Goal: Task Accomplishment & Management: Manage account settings

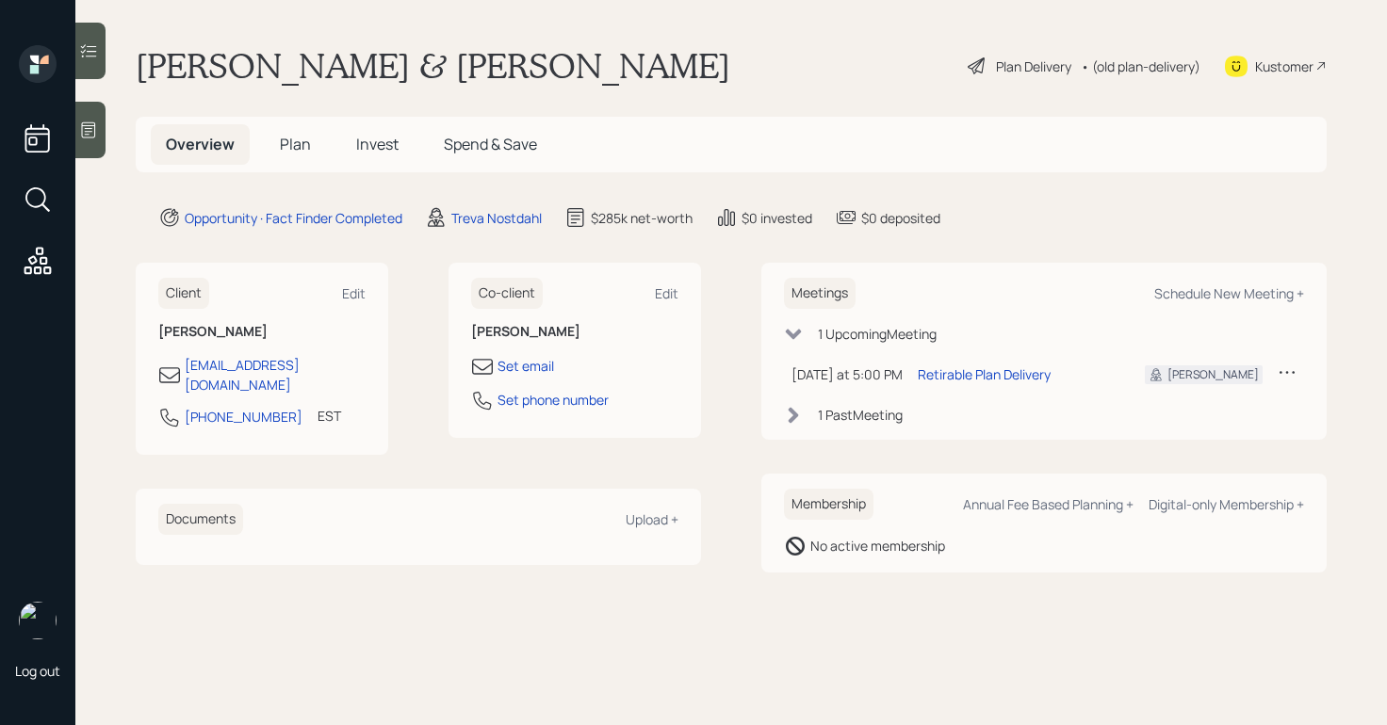
click at [1010, 61] on div "Plan Delivery" at bounding box center [1033, 67] width 75 height 20
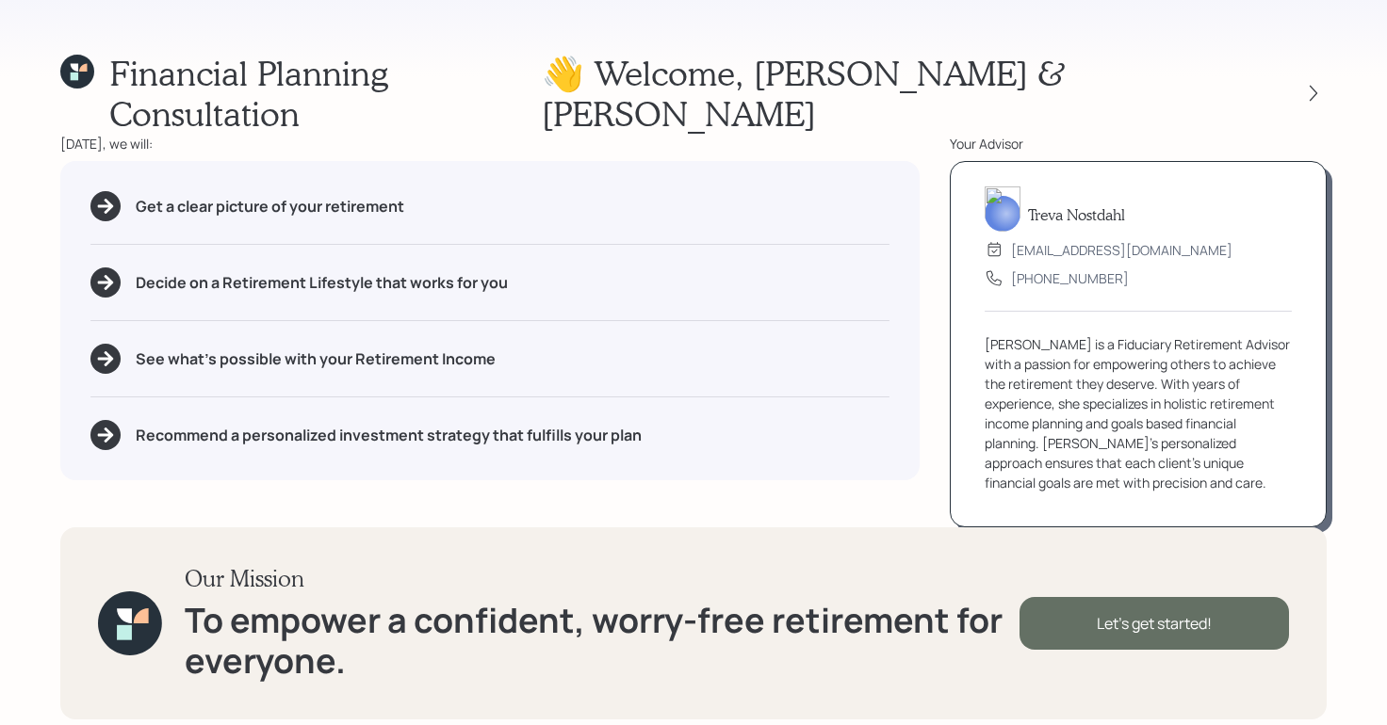
click at [1075, 597] on div "Let's get started!" at bounding box center [1153, 623] width 269 height 53
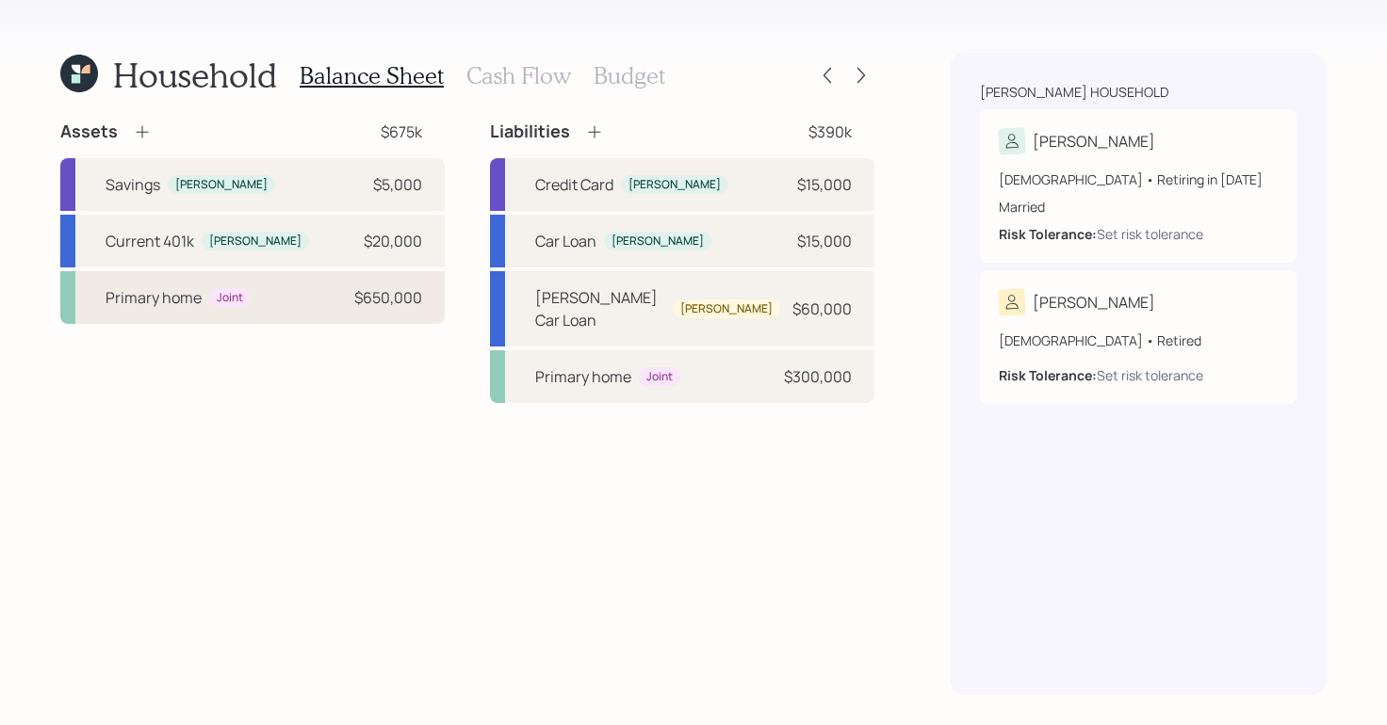
click at [332, 291] on div "Primary home Joint $650,000" at bounding box center [252, 297] width 384 height 53
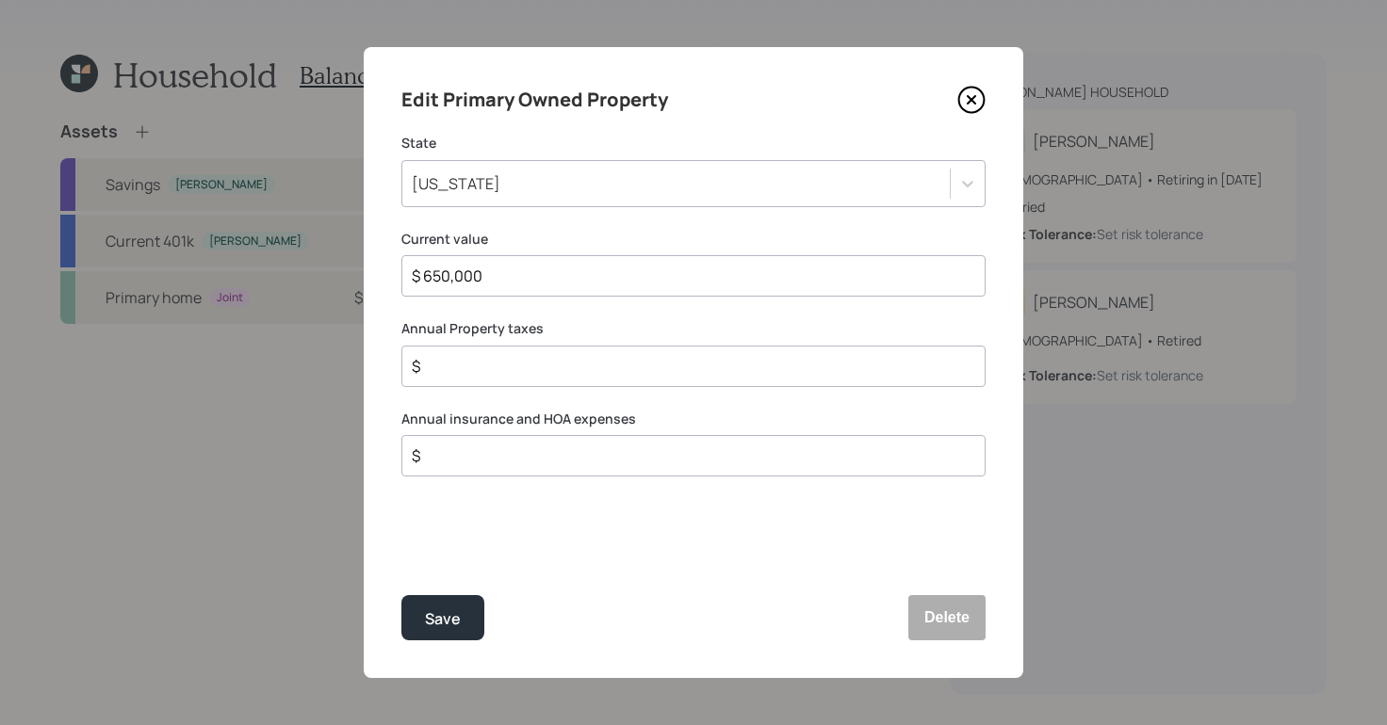
click at [977, 99] on icon at bounding box center [971, 100] width 28 height 28
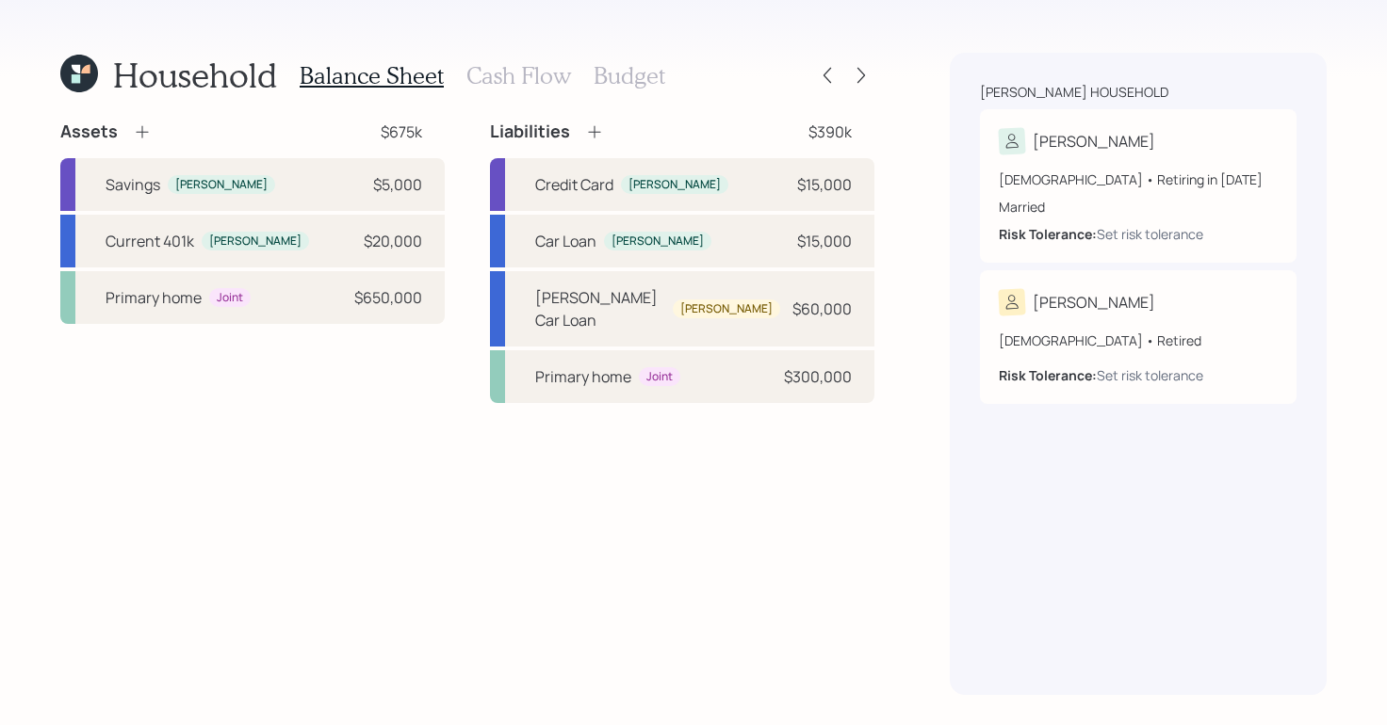
click at [490, 65] on h3 "Cash Flow" at bounding box center [518, 75] width 105 height 27
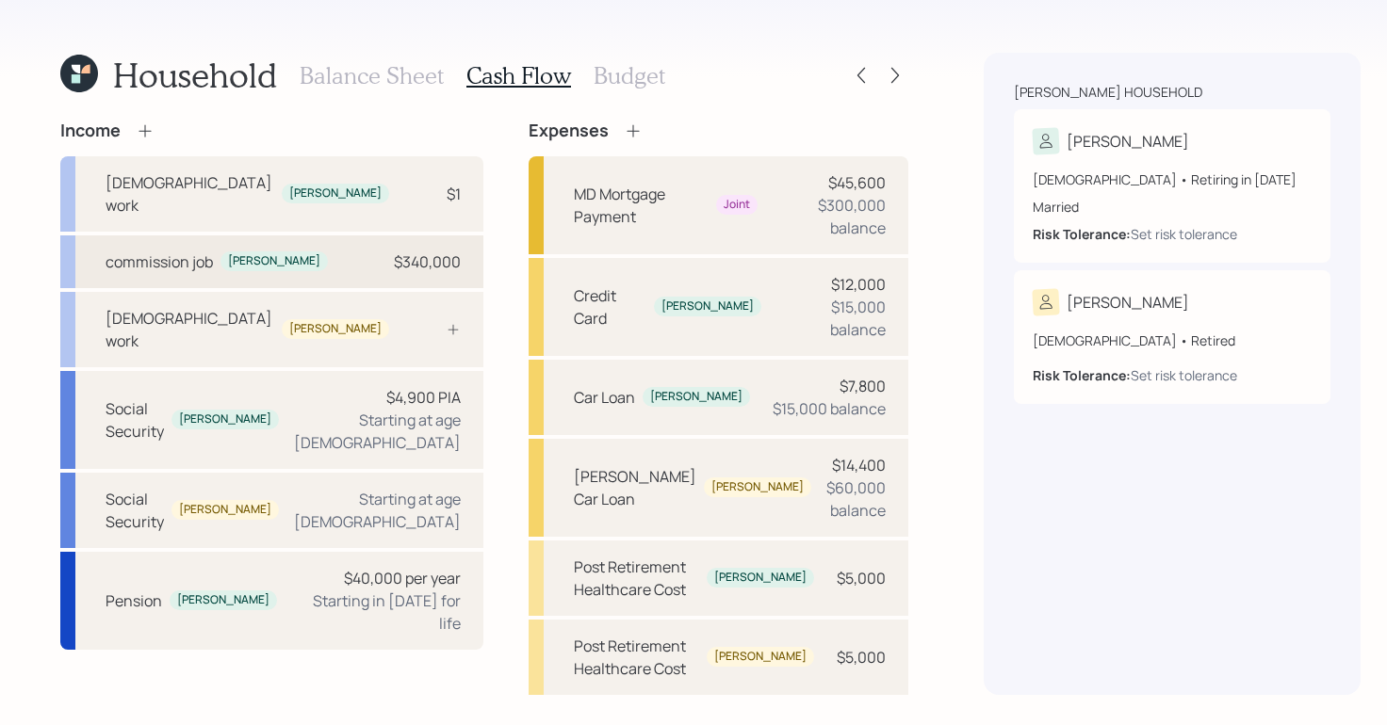
click at [273, 236] on div "commission job Jeffrey $340,000" at bounding box center [271, 262] width 423 height 53
select select "self_employment"
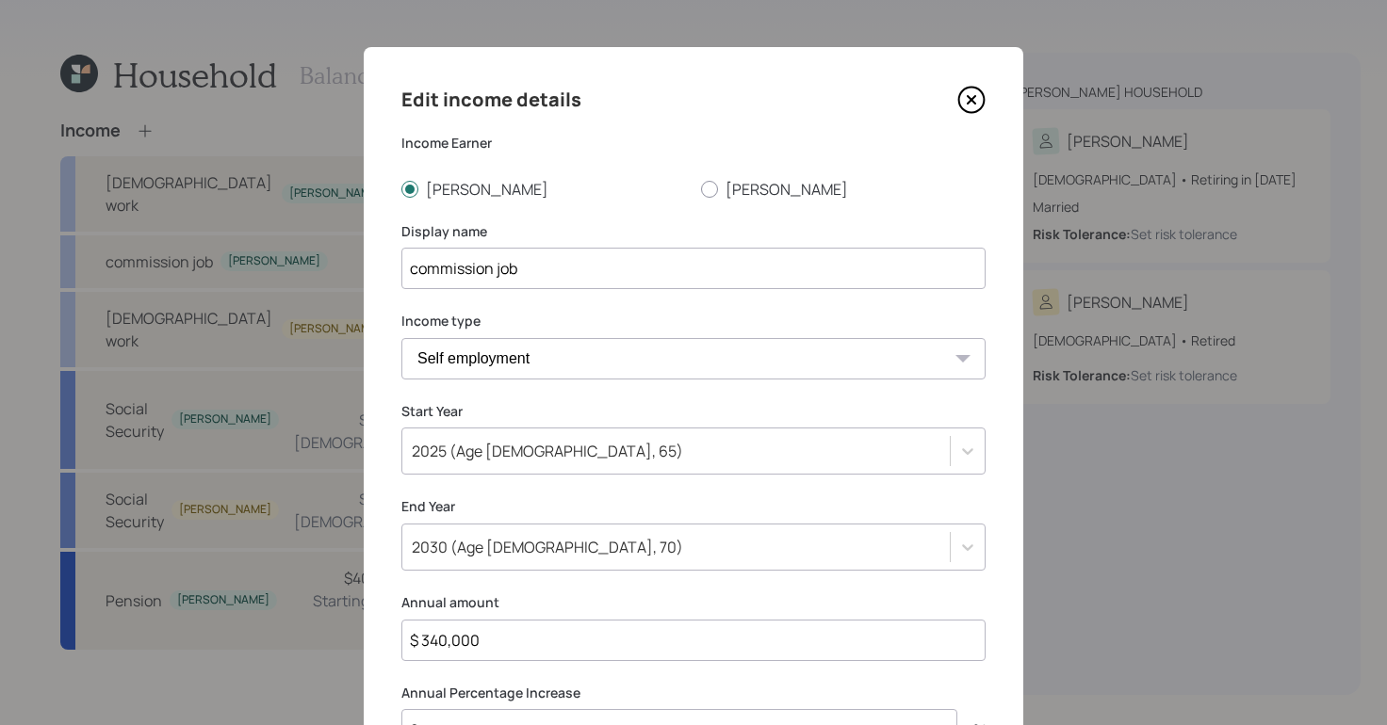
click at [968, 101] on icon at bounding box center [972, 100] width 8 height 8
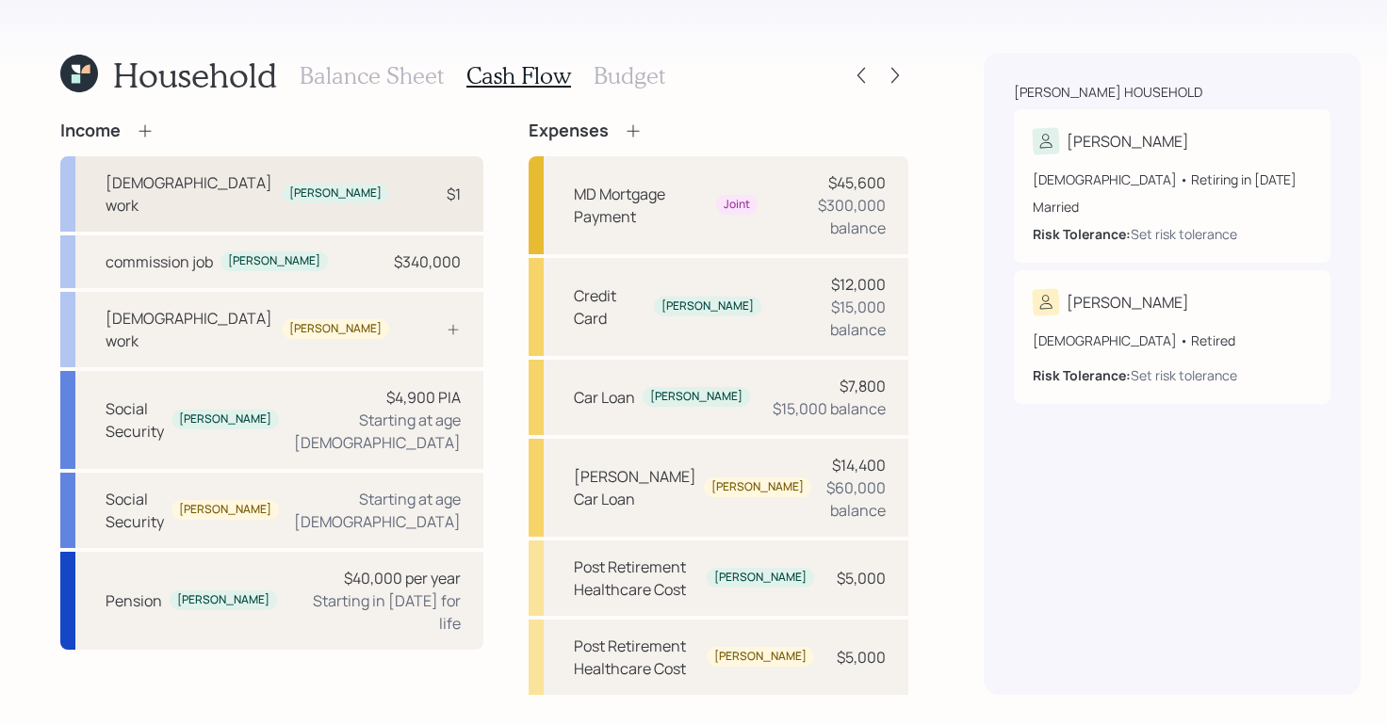
click at [289, 186] on div "[PERSON_NAME]" at bounding box center [335, 194] width 92 height 16
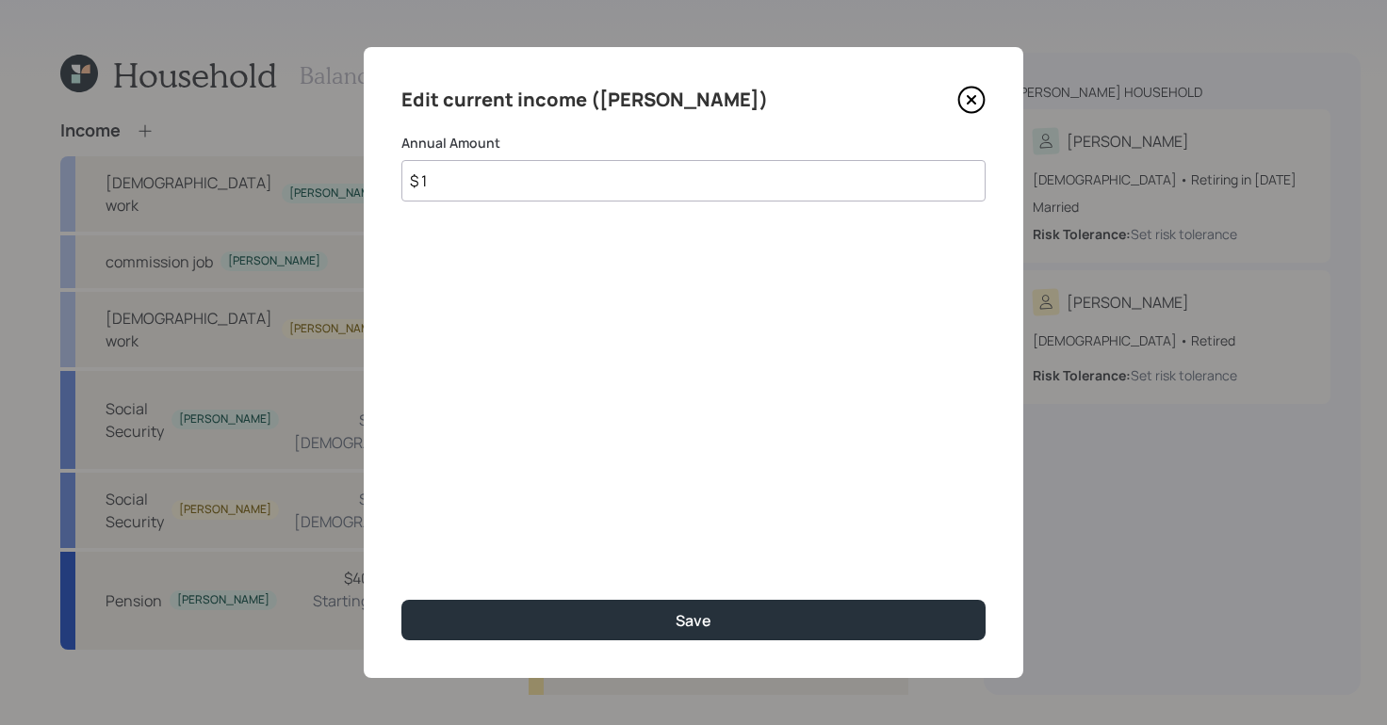
click at [965, 106] on icon at bounding box center [971, 100] width 28 height 28
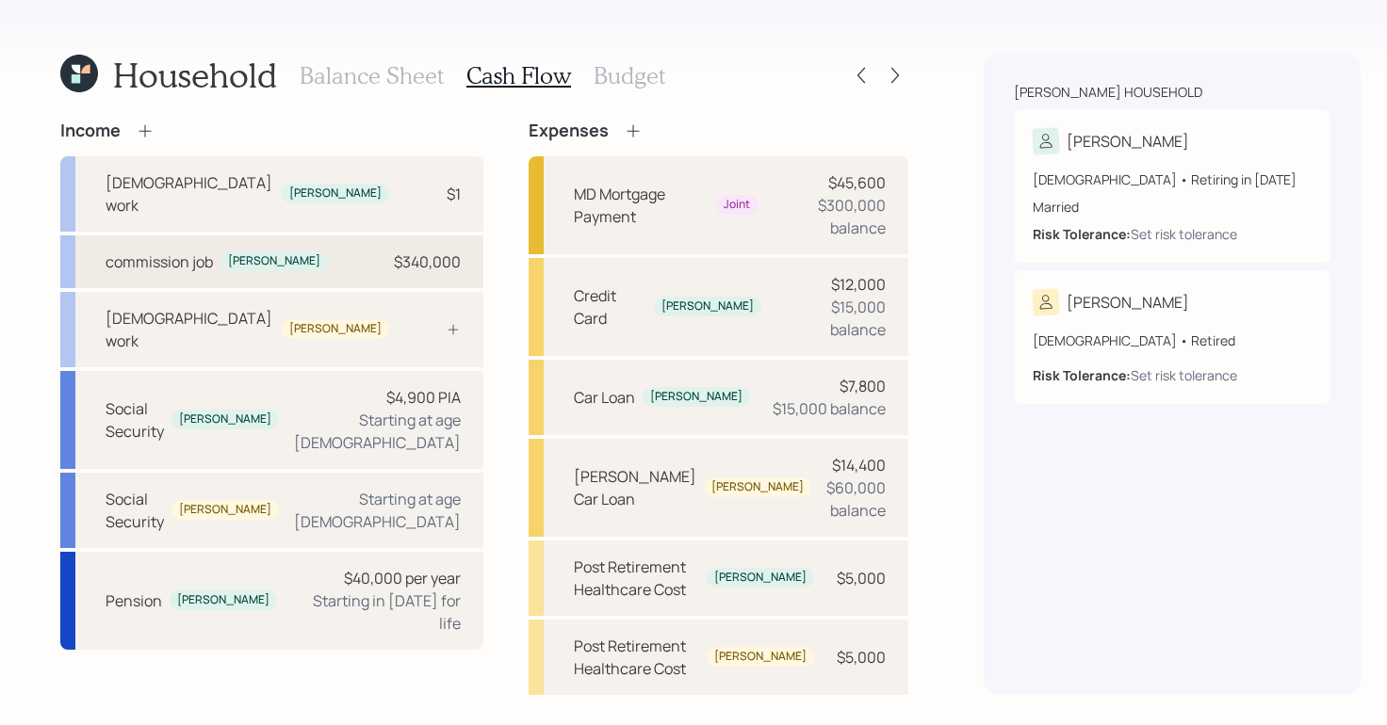
click at [182, 251] on div "commission job" at bounding box center [159, 262] width 107 height 23
select select "self_employment"
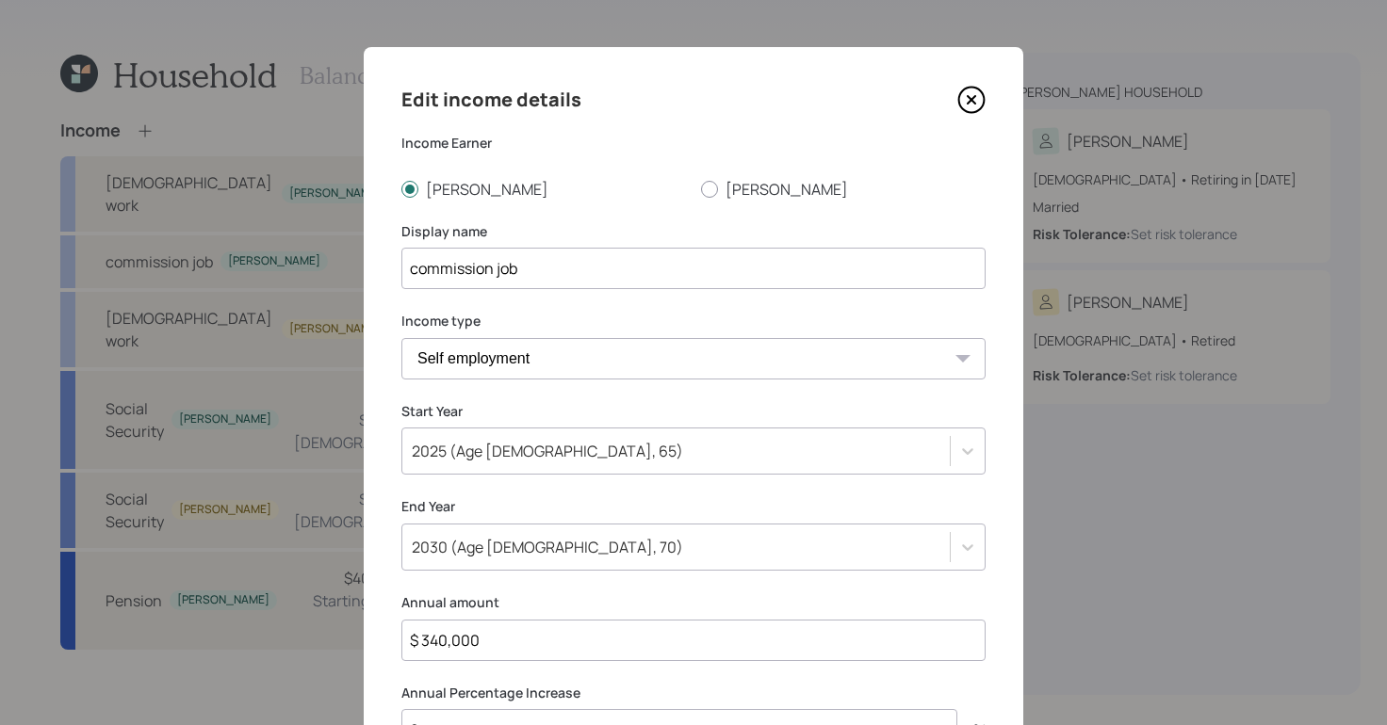
click at [410, 271] on input "commission job" at bounding box center [693, 268] width 584 height 41
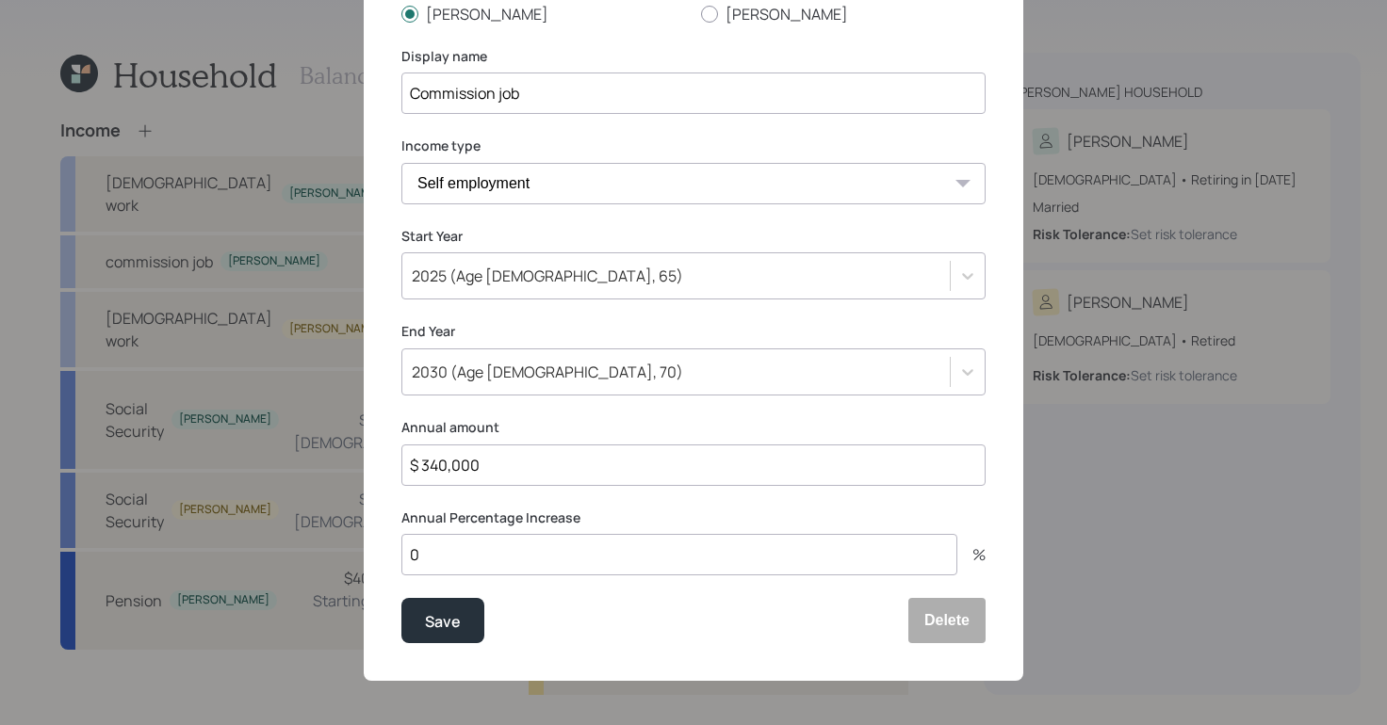
scroll to position [178, 0]
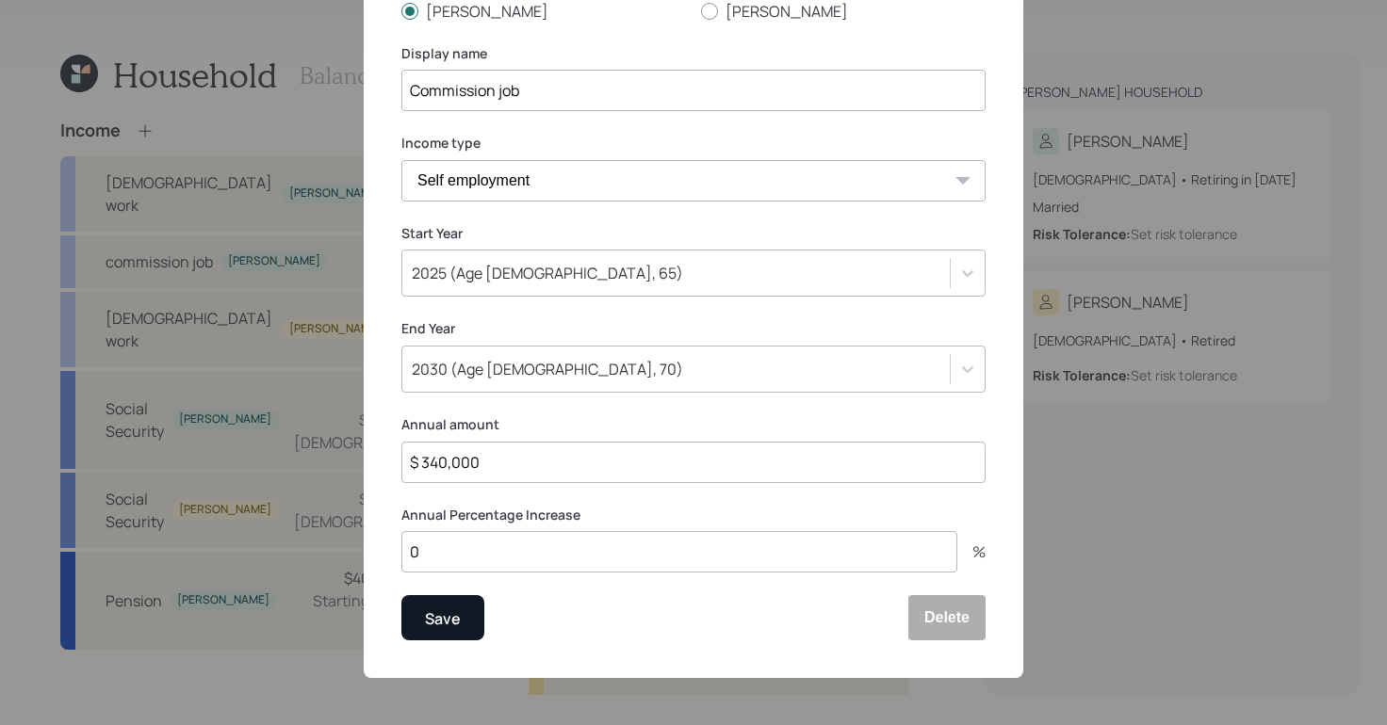
type input "Commission job"
click at [447, 616] on div "Save" at bounding box center [443, 619] width 36 height 25
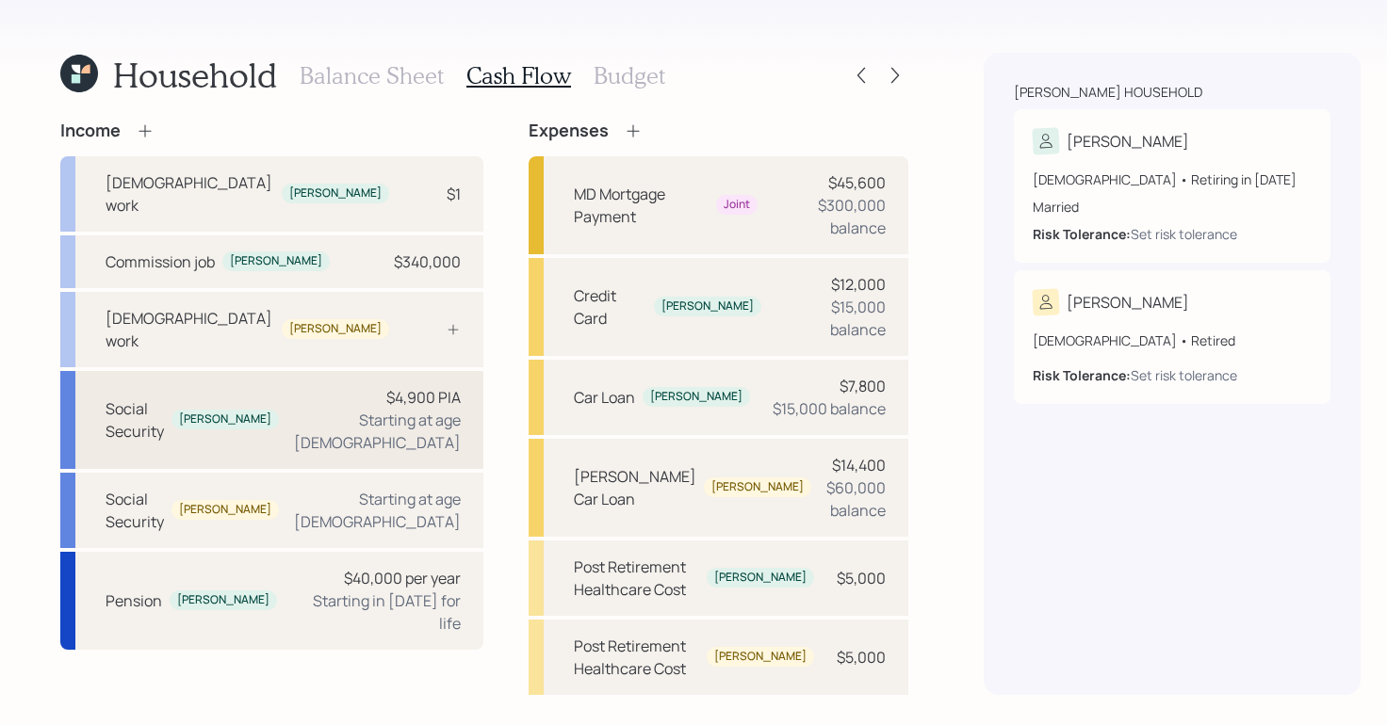
click at [336, 409] on div "Starting at age [DEMOGRAPHIC_DATA]" at bounding box center [377, 431] width 167 height 45
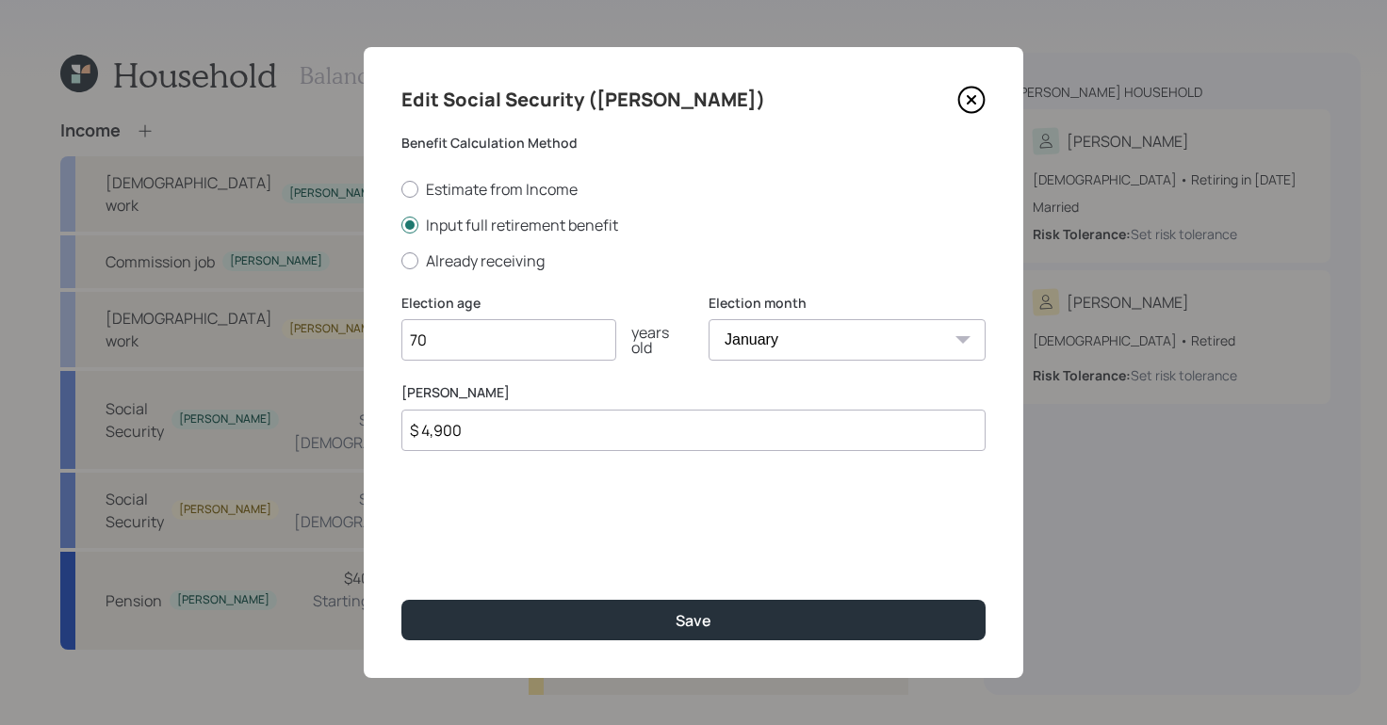
click at [968, 104] on icon at bounding box center [972, 100] width 8 height 8
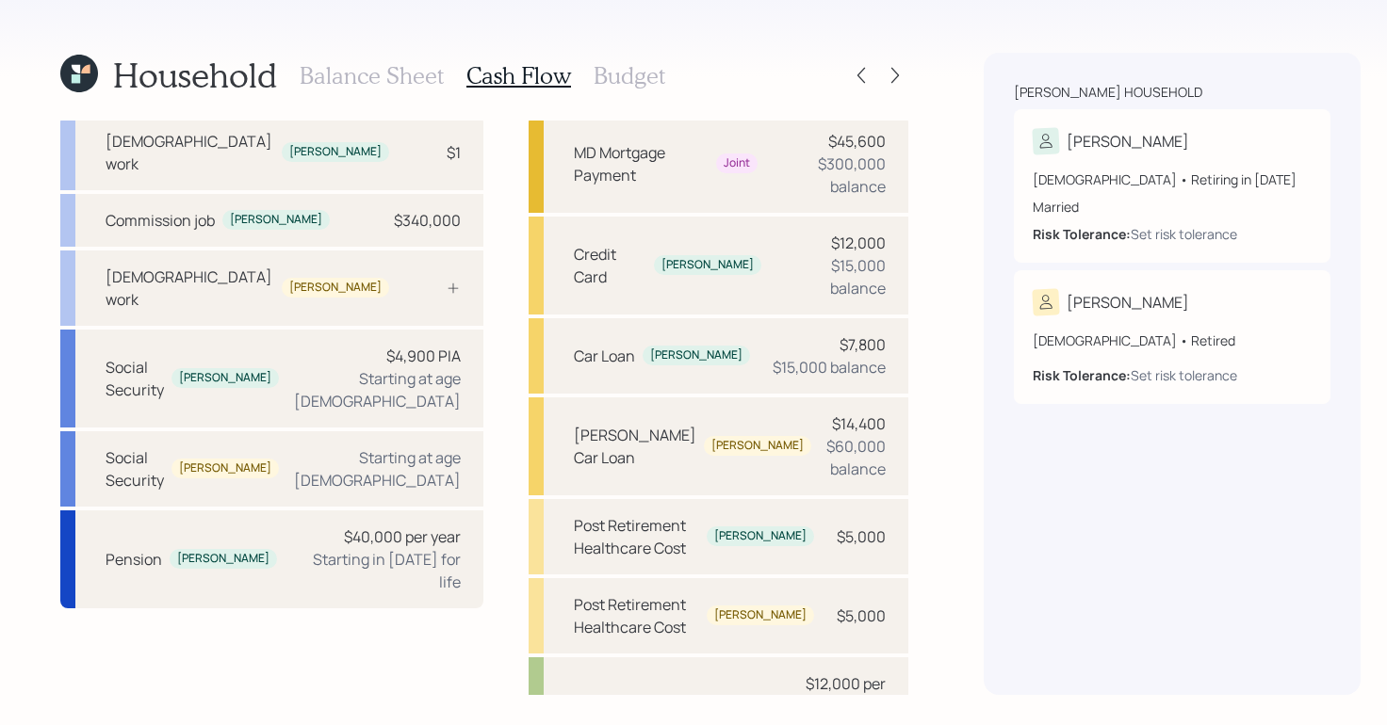
scroll to position [270, 0]
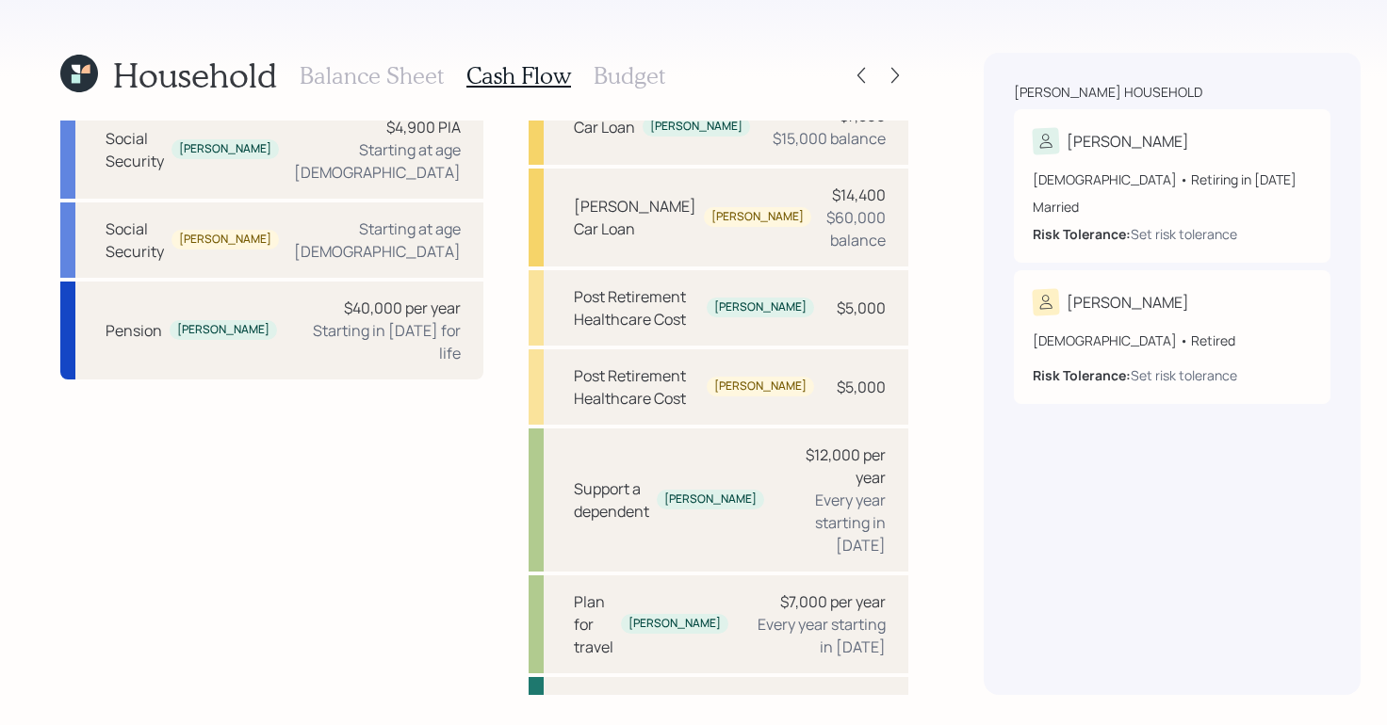
click at [623, 80] on h3 "Budget" at bounding box center [630, 75] width 72 height 27
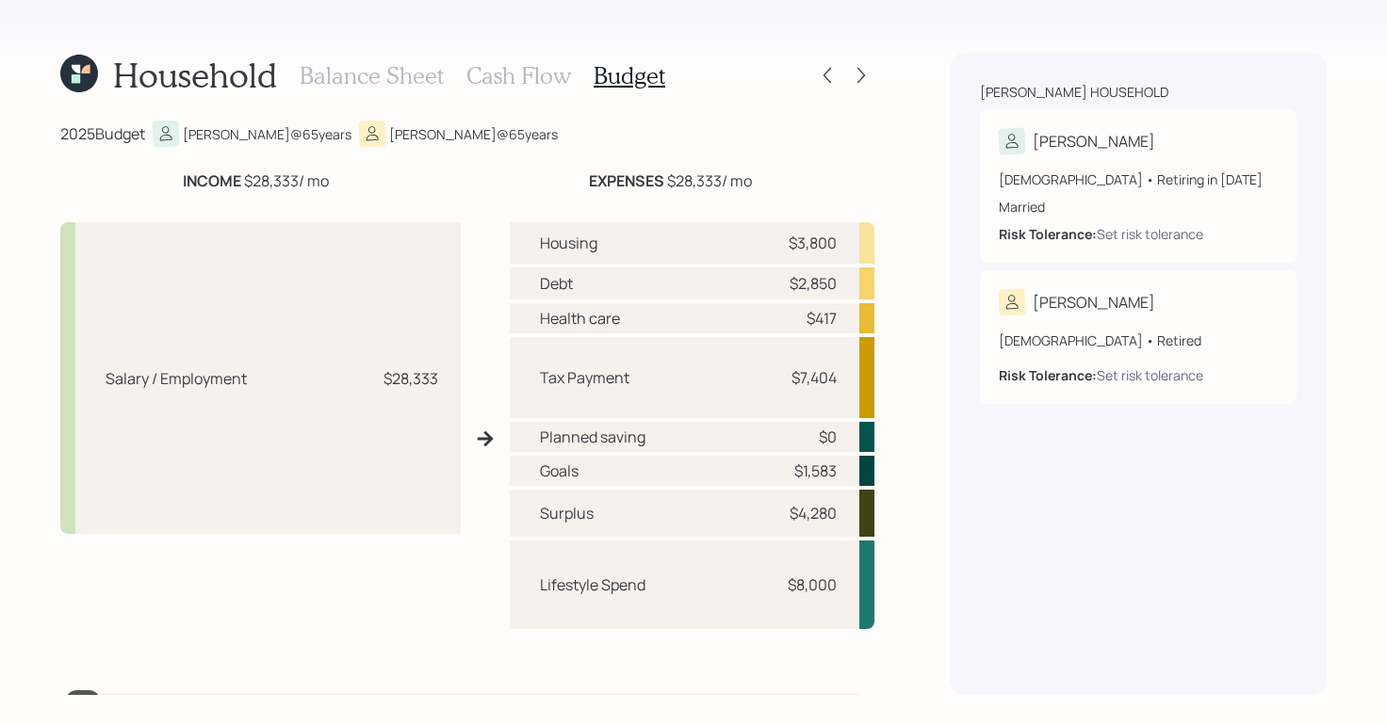
click at [764, 572] on div "Lifestyle Spend $8,000" at bounding box center [692, 585] width 365 height 89
click at [763, 576] on div "Lifestyle Spend $8,000" at bounding box center [692, 585] width 365 height 89
drag, startPoint x: 769, startPoint y: 589, endPoint x: 835, endPoint y: 579, distance: 66.6
click at [835, 579] on div "Lifestyle Spend $8,000" at bounding box center [692, 585] width 365 height 89
click at [942, 601] on div "Household Balance Sheet Cash Flow Budget 2025 Budget Jeffrey @ 65 years Sheila …" at bounding box center [693, 362] width 1387 height 725
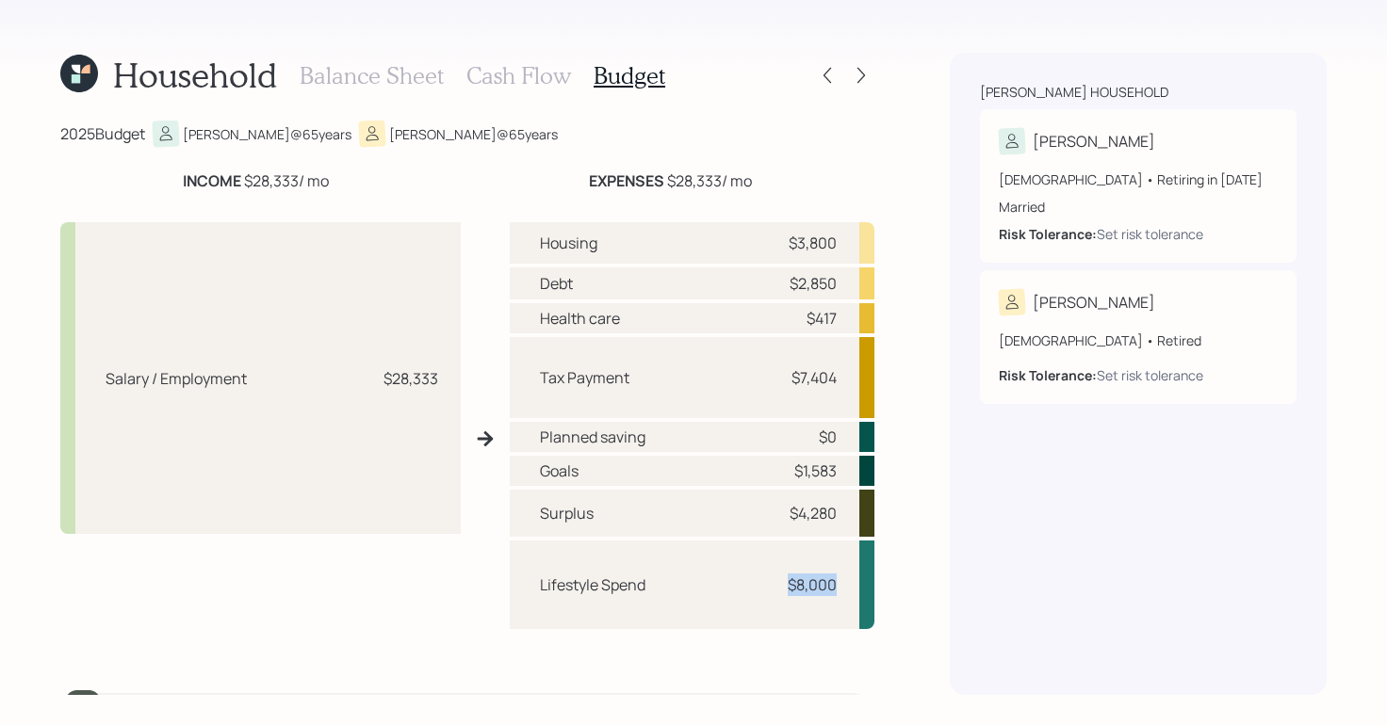
drag, startPoint x: 750, startPoint y: 594, endPoint x: 876, endPoint y: 593, distance: 126.2
click at [876, 593] on div "Household Balance Sheet Cash Flow Budget 2025 Budget Jeffrey @ 65 years Sheila …" at bounding box center [693, 362] width 1387 height 725
click at [904, 589] on div "Household Balance Sheet Cash Flow Budget 2025 Budget Jeffrey @ 65 years Sheila …" at bounding box center [693, 362] width 1387 height 725
drag, startPoint x: 763, startPoint y: 517, endPoint x: 851, endPoint y: 517, distance: 87.6
click at [851, 517] on div "Surplus $4,280" at bounding box center [692, 513] width 365 height 47
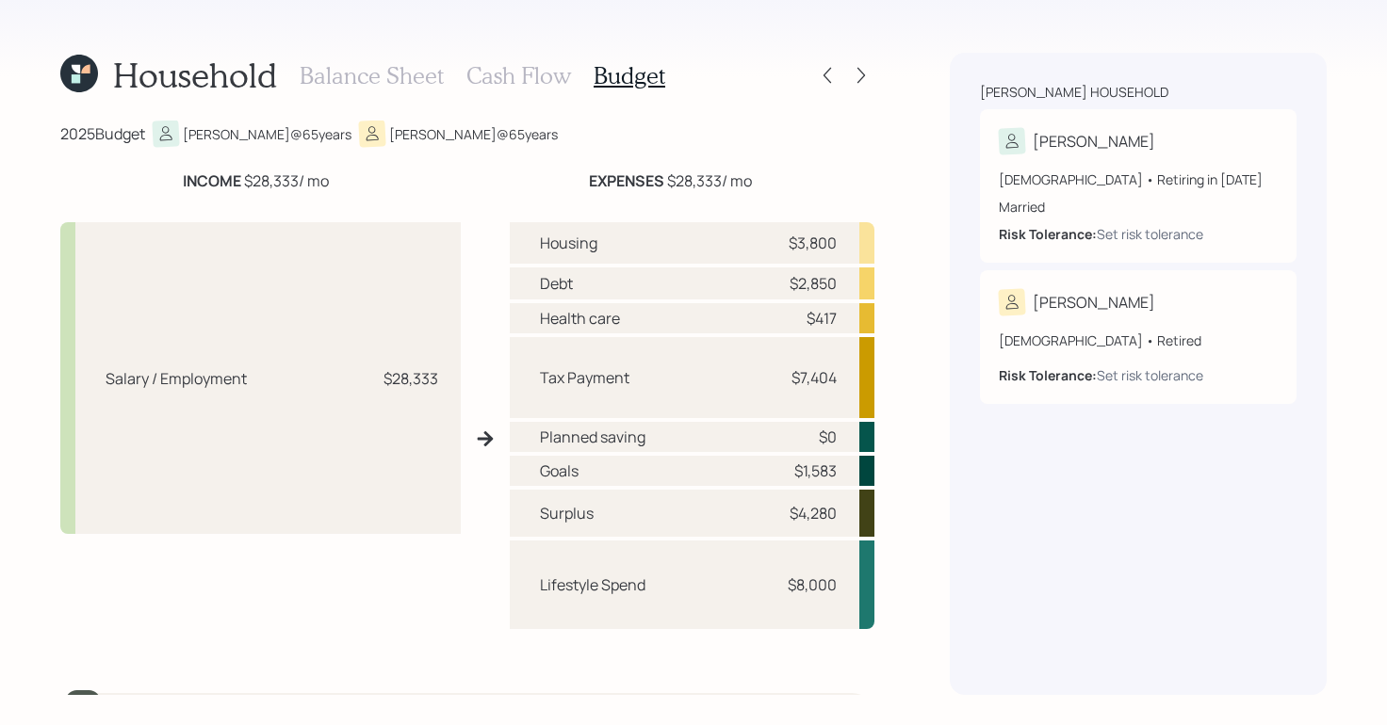
click at [944, 469] on div "Household Balance Sheet Cash Flow Budget 2025 Budget Jeffrey @ 65 years Sheila …" at bounding box center [693, 362] width 1387 height 725
click at [518, 89] on div "Balance Sheet Cash Flow Budget" at bounding box center [483, 75] width 366 height 45
click at [864, 81] on icon at bounding box center [861, 75] width 19 height 19
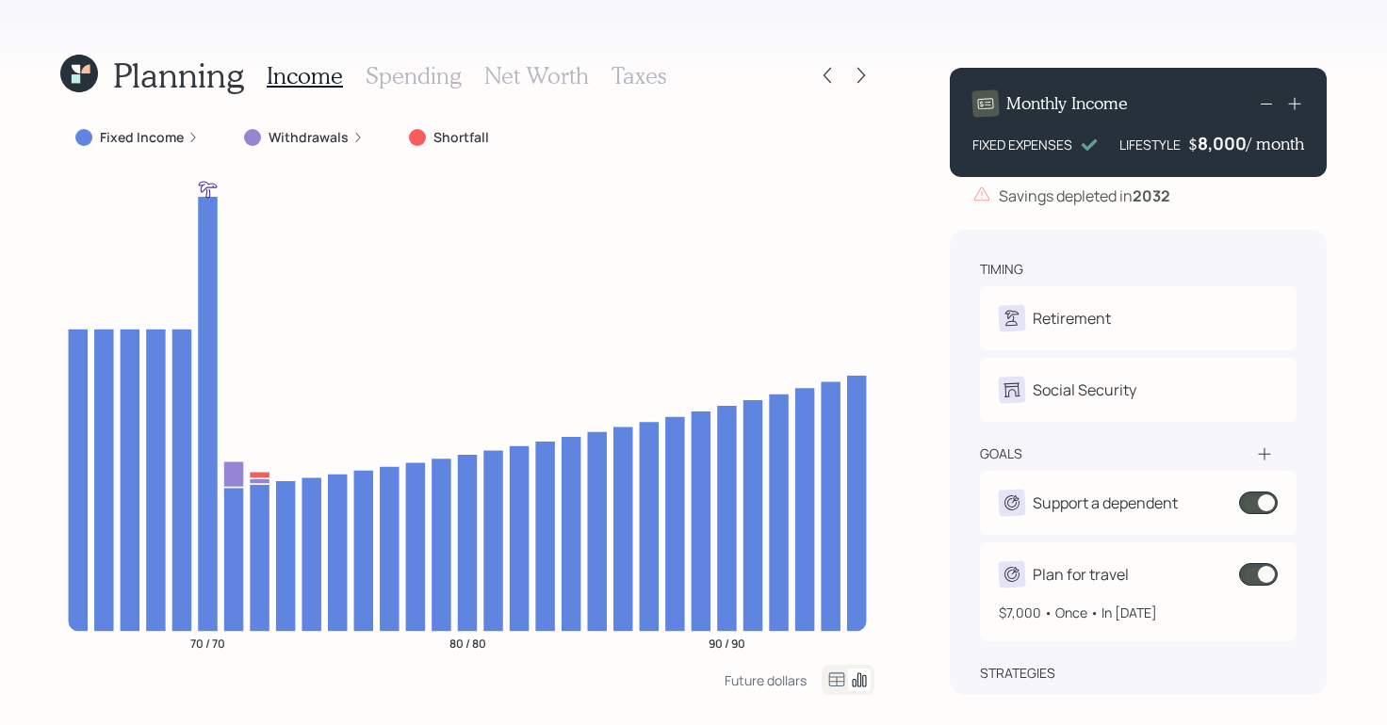
click at [1257, 581] on span at bounding box center [1258, 574] width 39 height 23
click at [1268, 578] on span at bounding box center [1258, 574] width 39 height 23
click at [1254, 578] on span at bounding box center [1258, 574] width 39 height 23
click at [1274, 576] on span at bounding box center [1258, 574] width 39 height 23
click at [1248, 575] on span at bounding box center [1258, 574] width 39 height 23
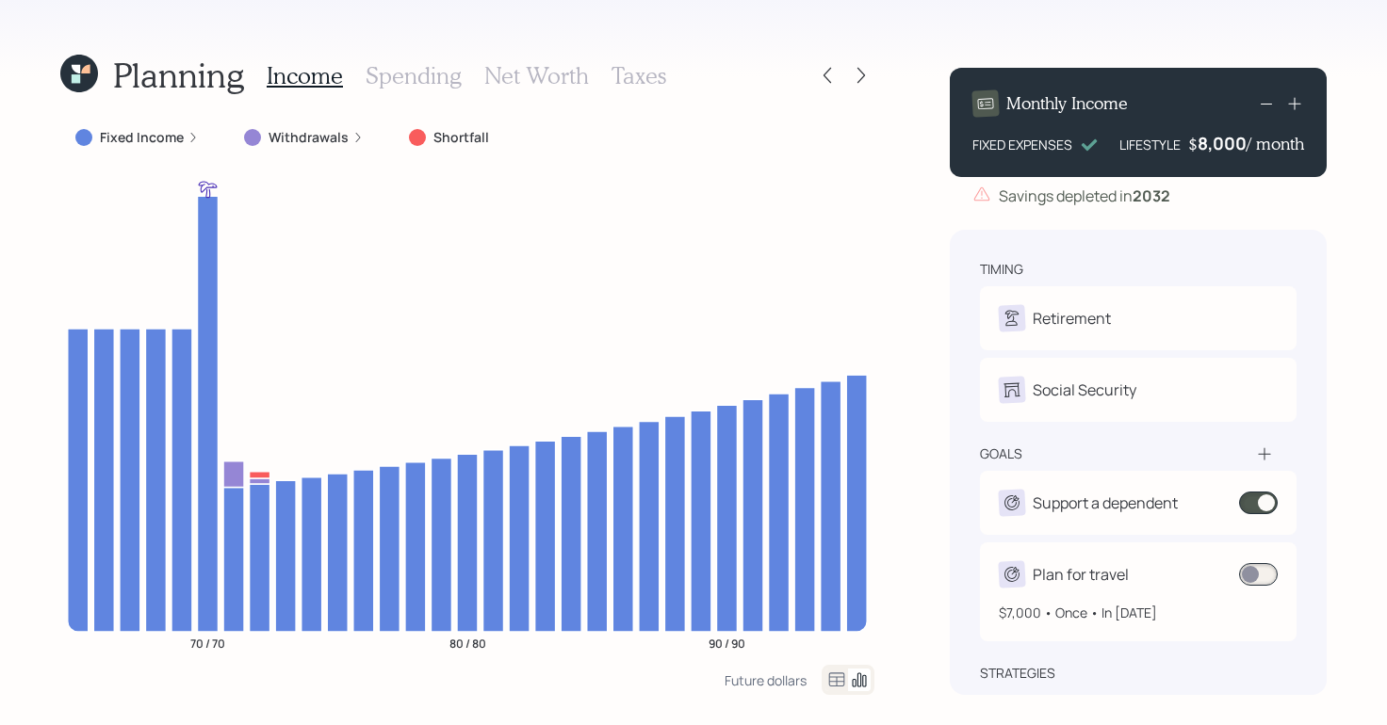
click at [1282, 576] on div "Plan for travel $7,000 • Once • In 2025" at bounding box center [1138, 592] width 317 height 99
select select "1"
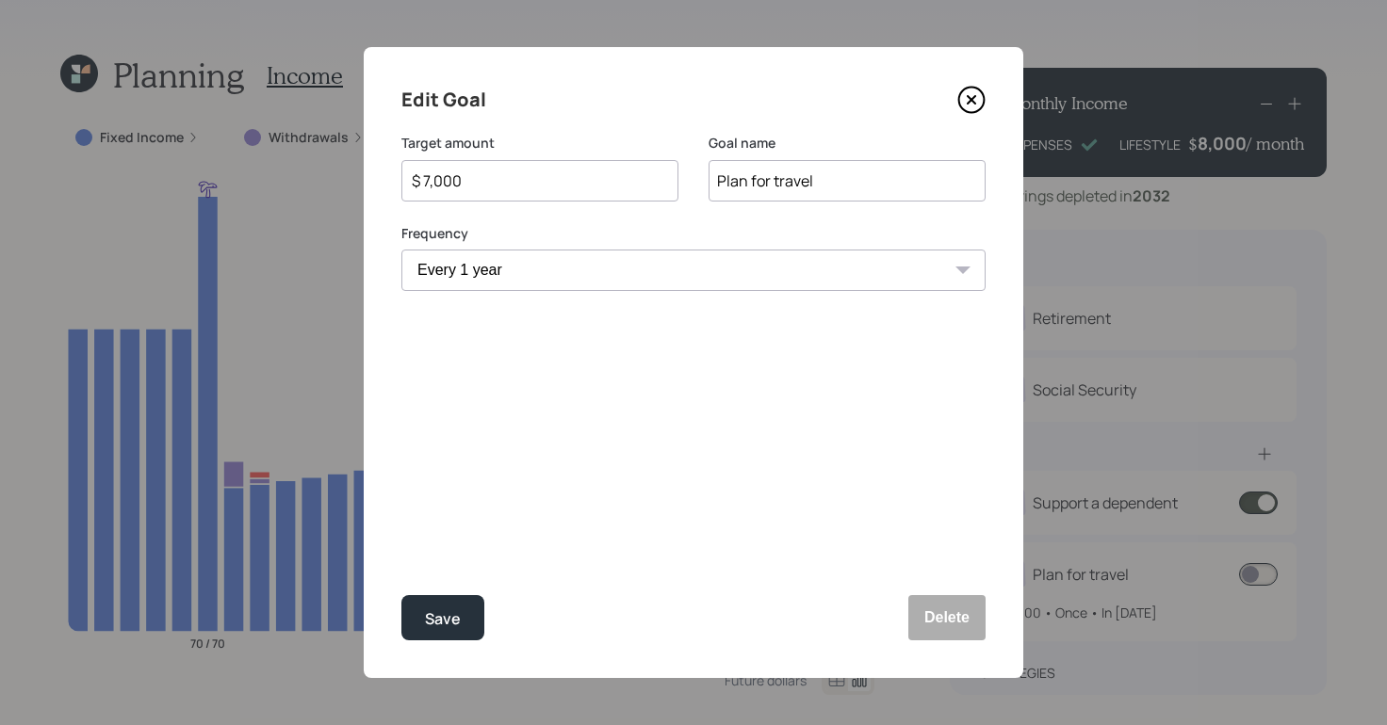
select select "2027"
click at [966, 104] on icon at bounding box center [971, 100] width 28 height 28
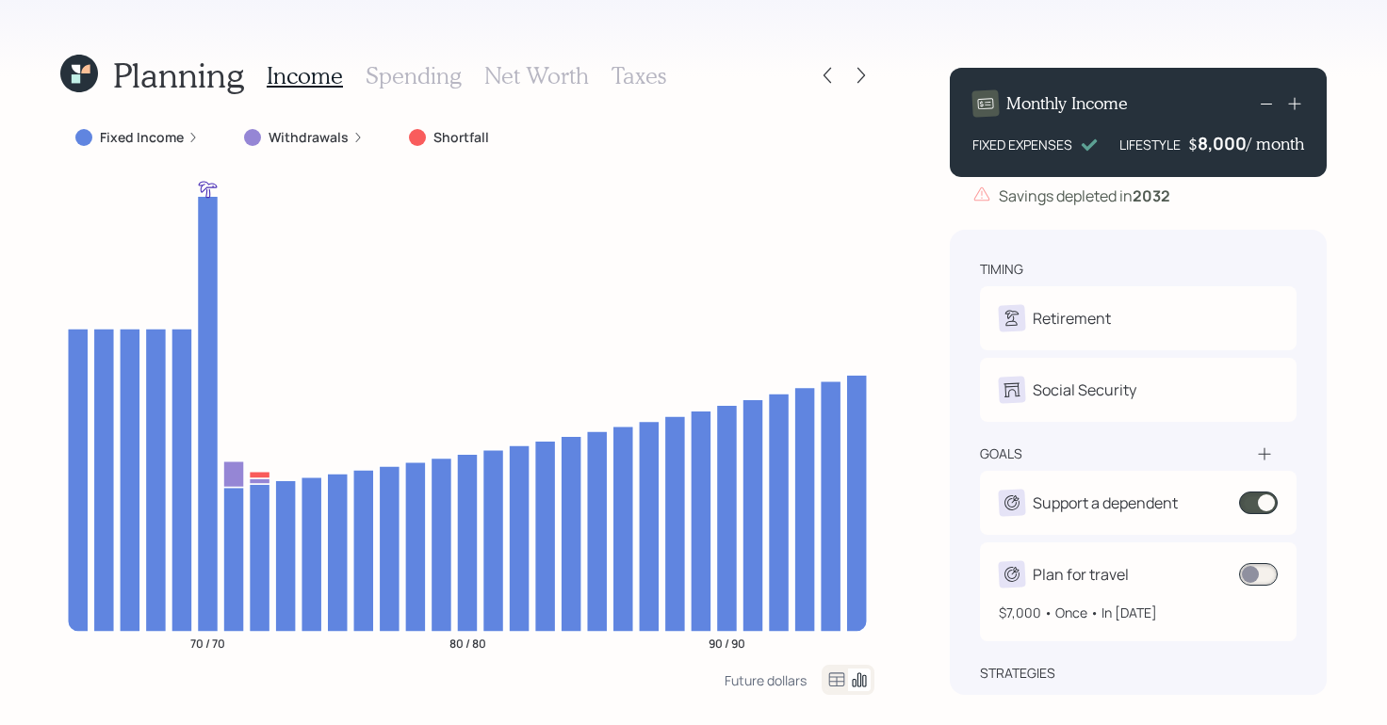
click at [1260, 601] on div "$7,000 • Once • In [DATE]" at bounding box center [1138, 605] width 279 height 35
select select "1"
select select "2027"
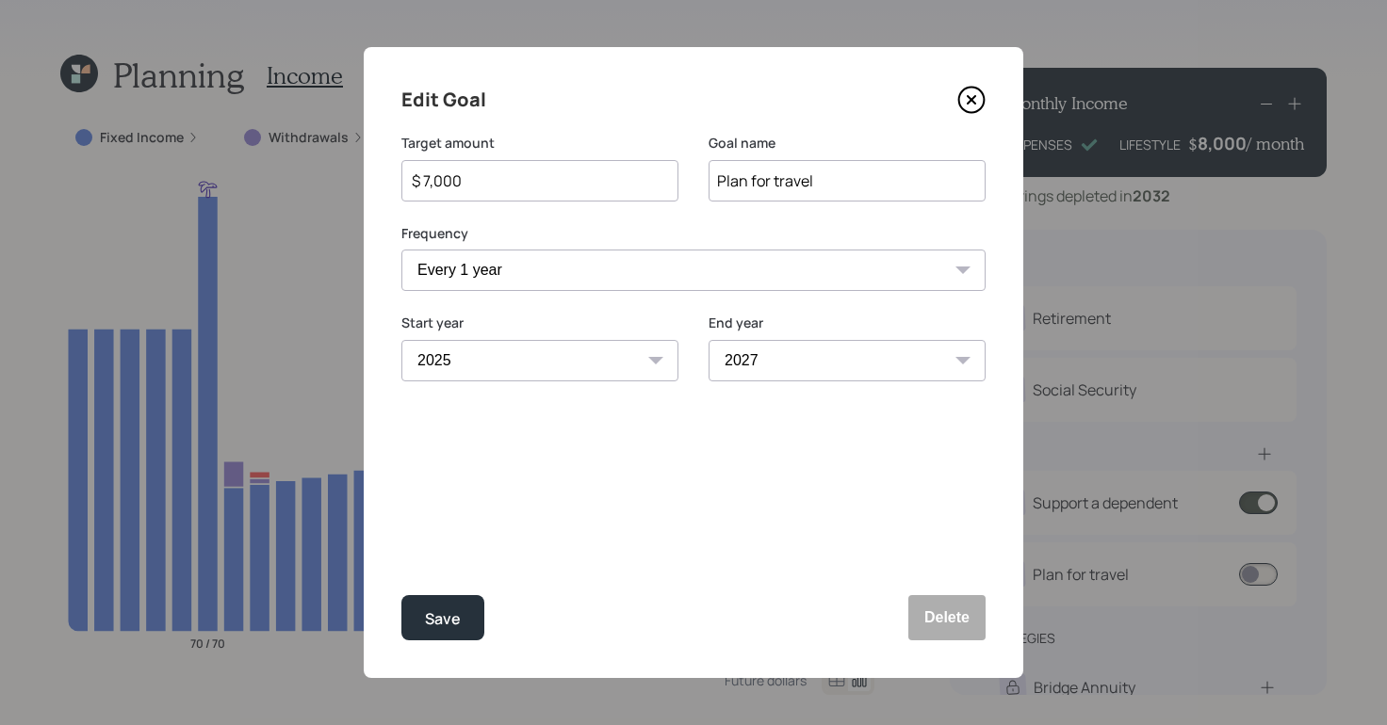
click at [968, 92] on icon at bounding box center [971, 100] width 28 height 28
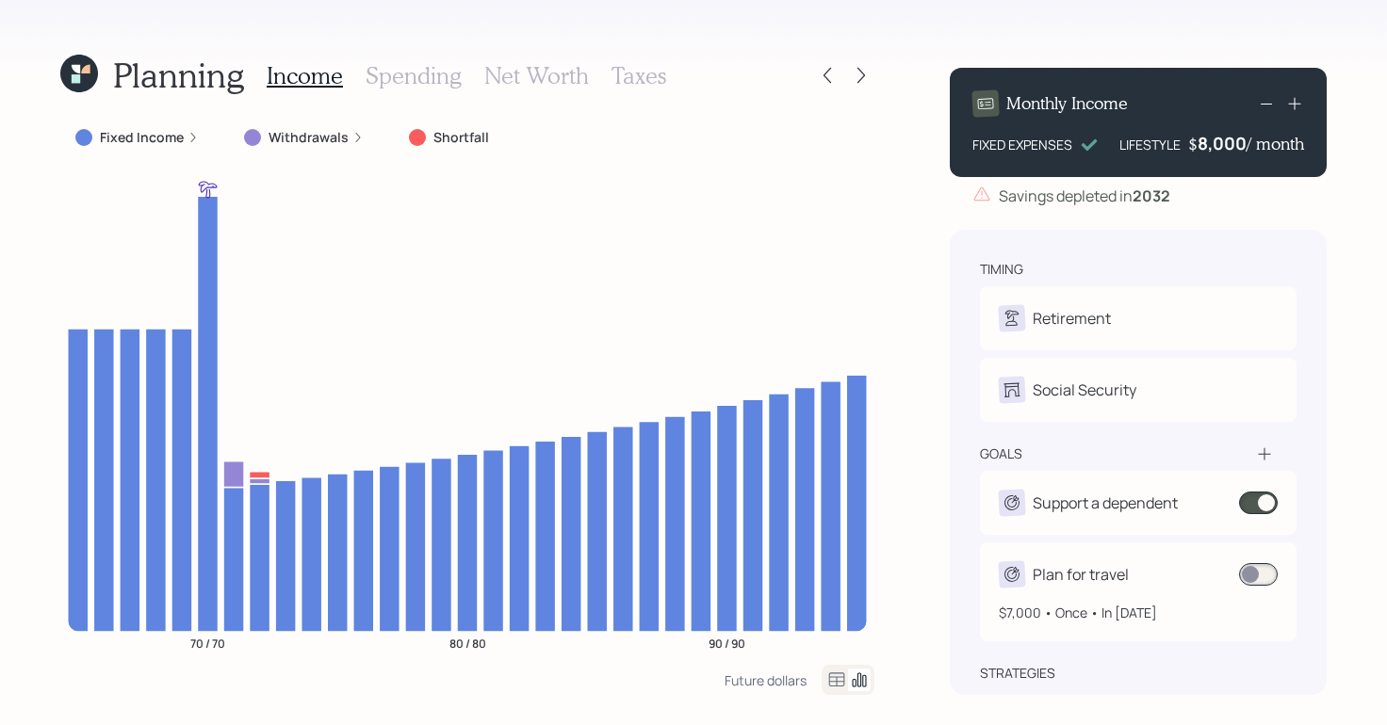
click at [1246, 576] on span at bounding box center [1258, 574] width 39 height 23
click at [1250, 575] on span at bounding box center [1258, 574] width 39 height 23
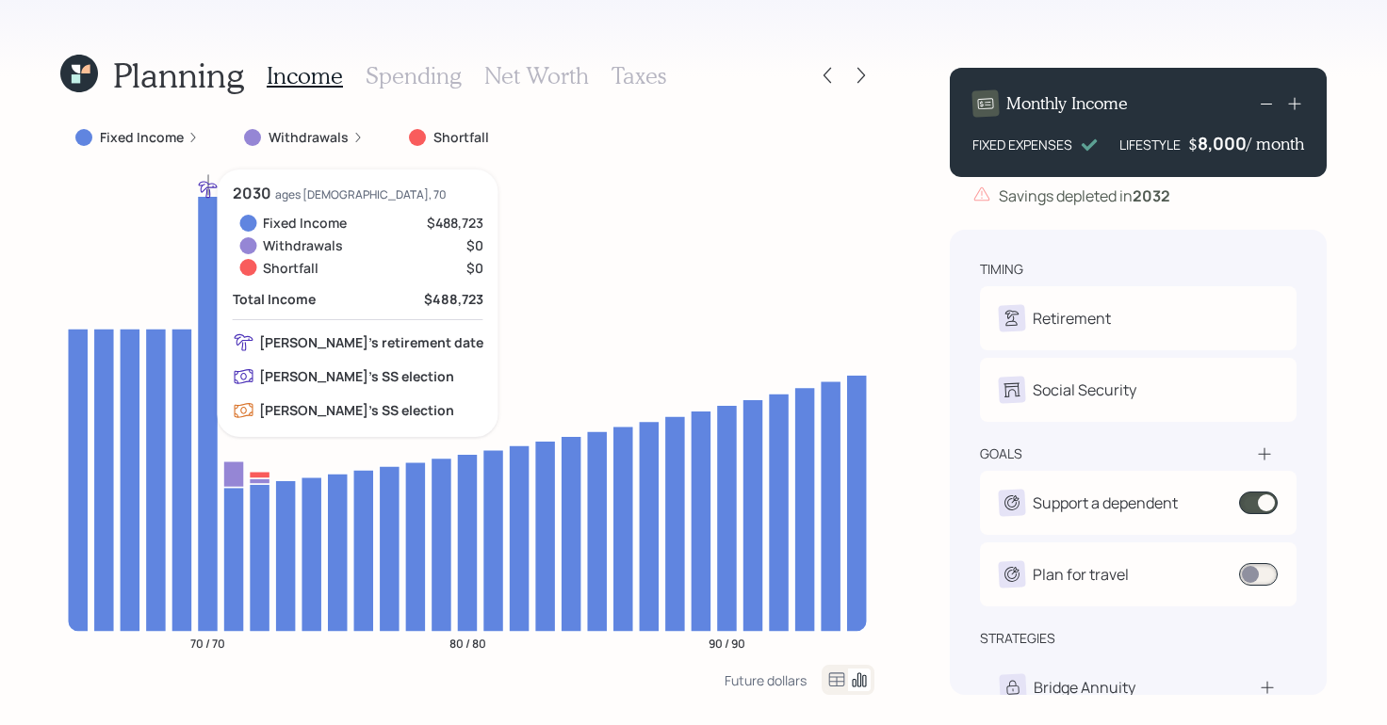
click at [205, 266] on icon at bounding box center [207, 414] width 21 height 436
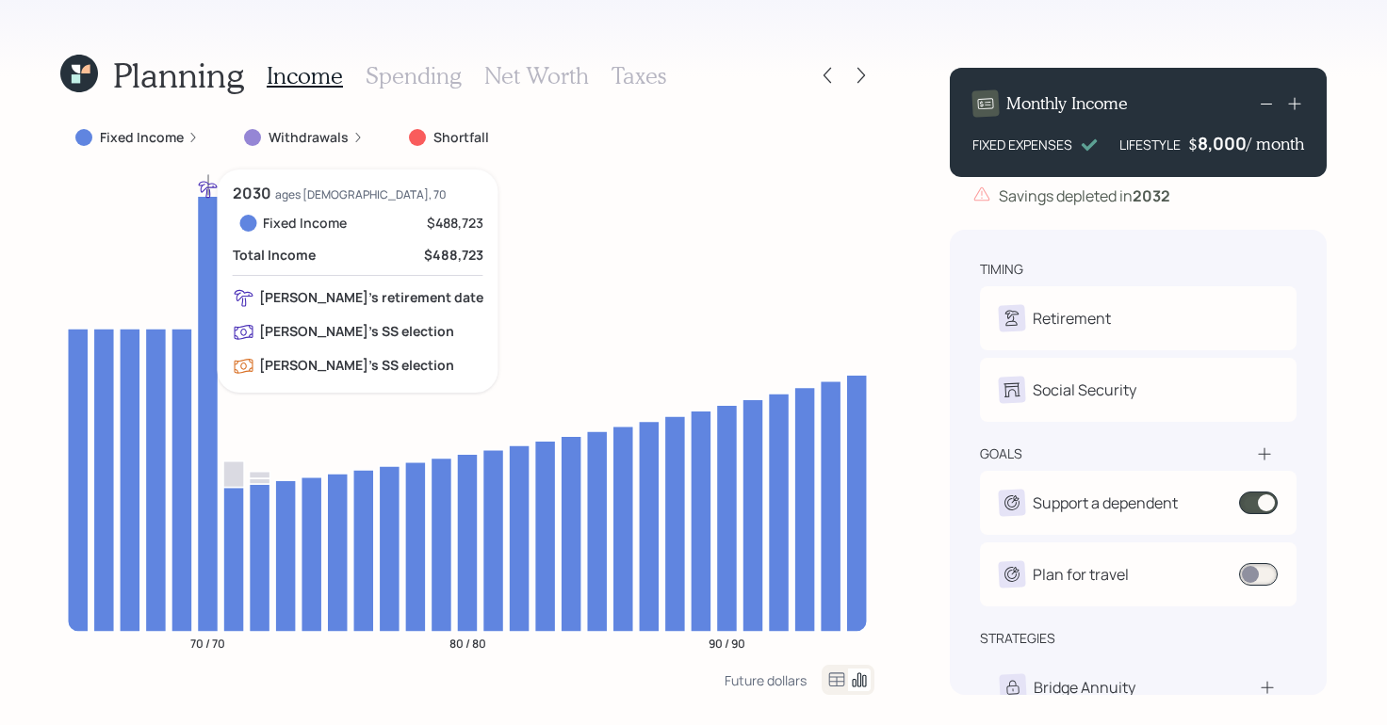
click at [205, 266] on icon at bounding box center [207, 414] width 21 height 436
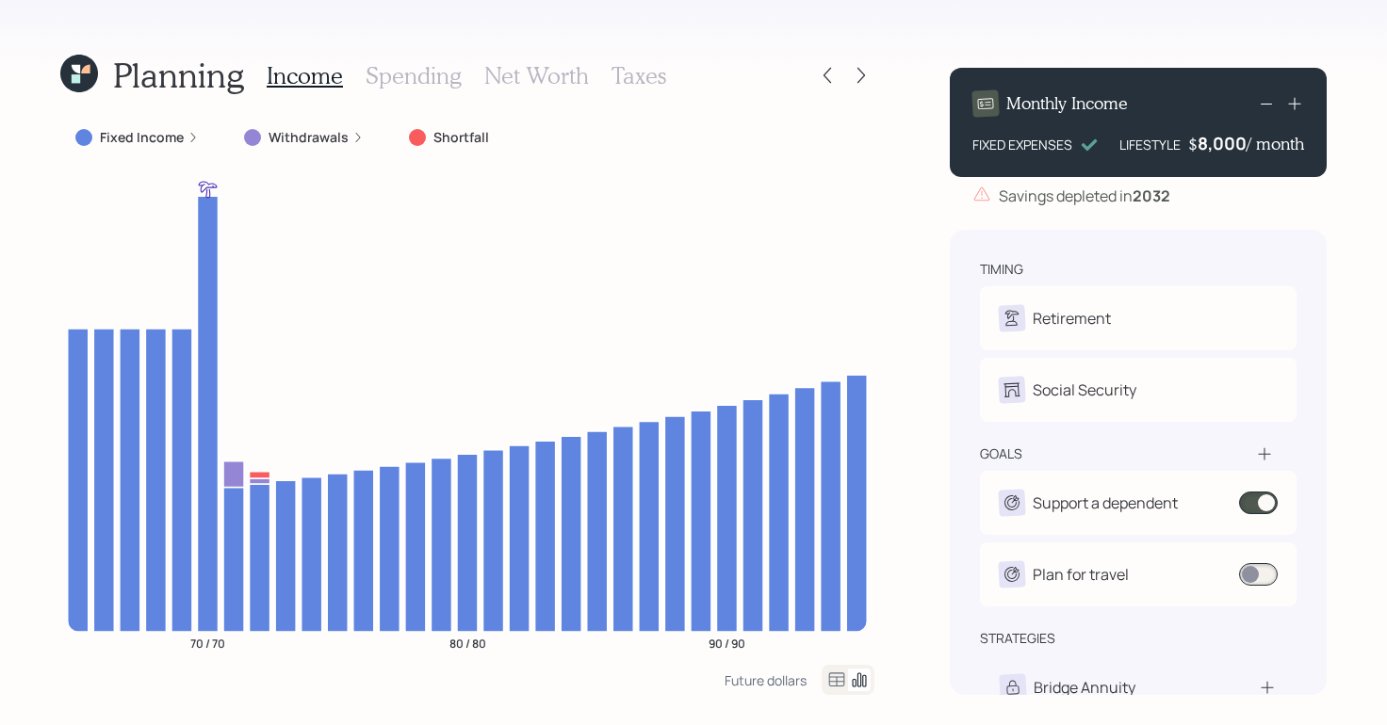
click at [403, 70] on h3 "Spending" at bounding box center [414, 75] width 96 height 27
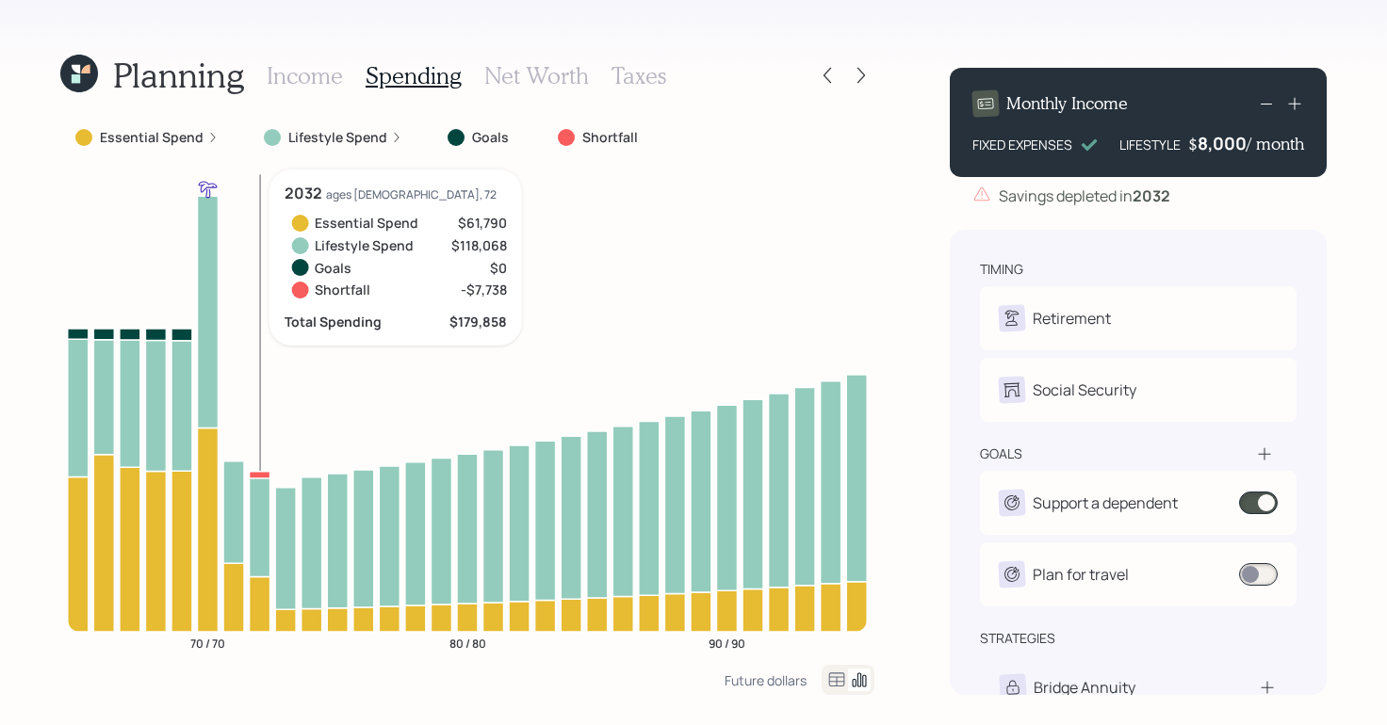
click at [253, 496] on icon at bounding box center [260, 524] width 21 height 106
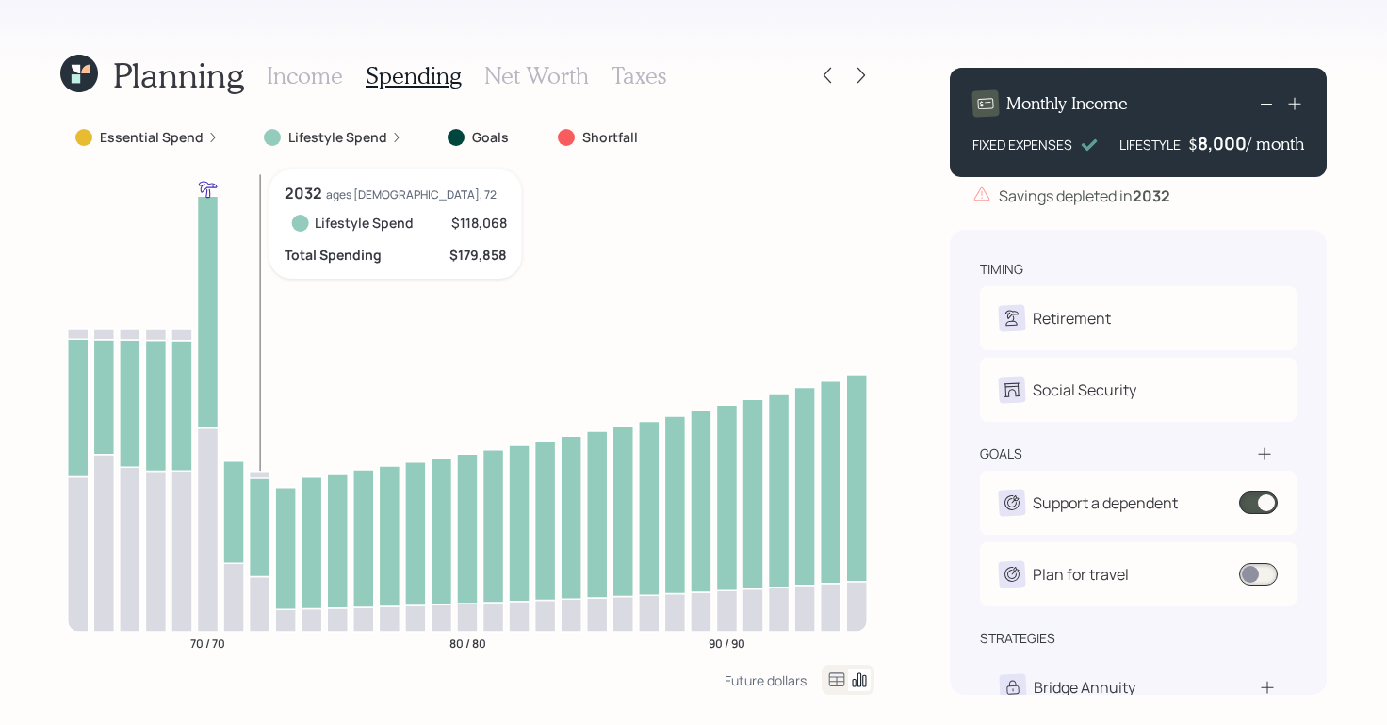
click at [269, 466] on icon "70 / 70 80 / 80 90 / 90" at bounding box center [467, 418] width 814 height 496
click at [260, 472] on icon at bounding box center [260, 474] width 21 height 7
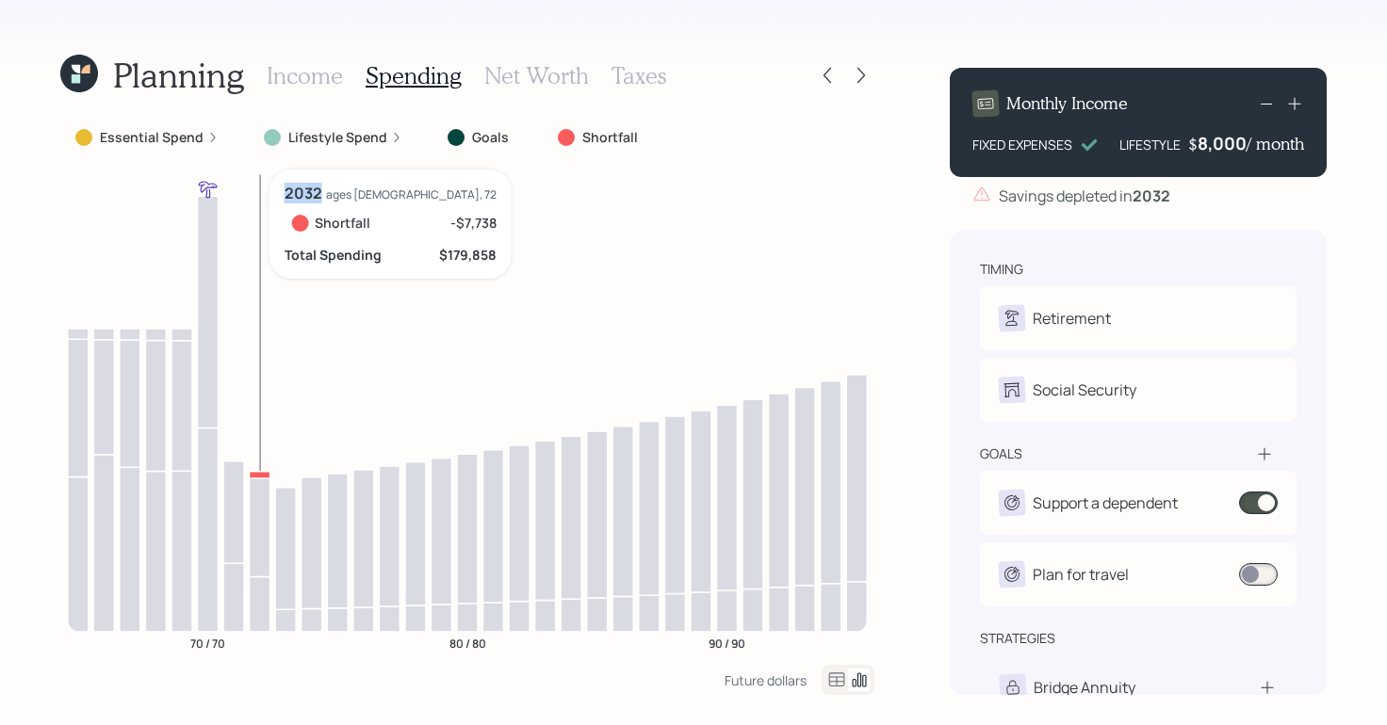
click at [260, 472] on icon at bounding box center [260, 474] width 21 height 7
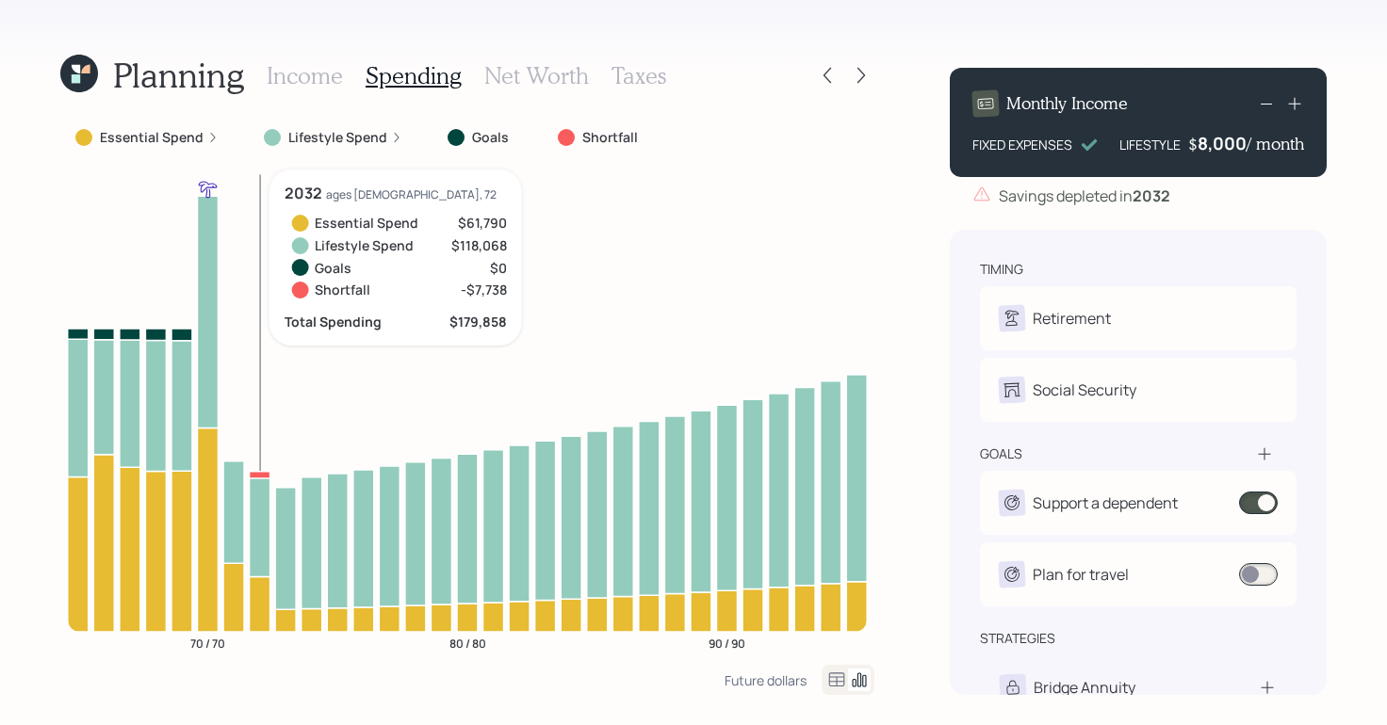
click at [260, 472] on icon at bounding box center [260, 474] width 21 height 7
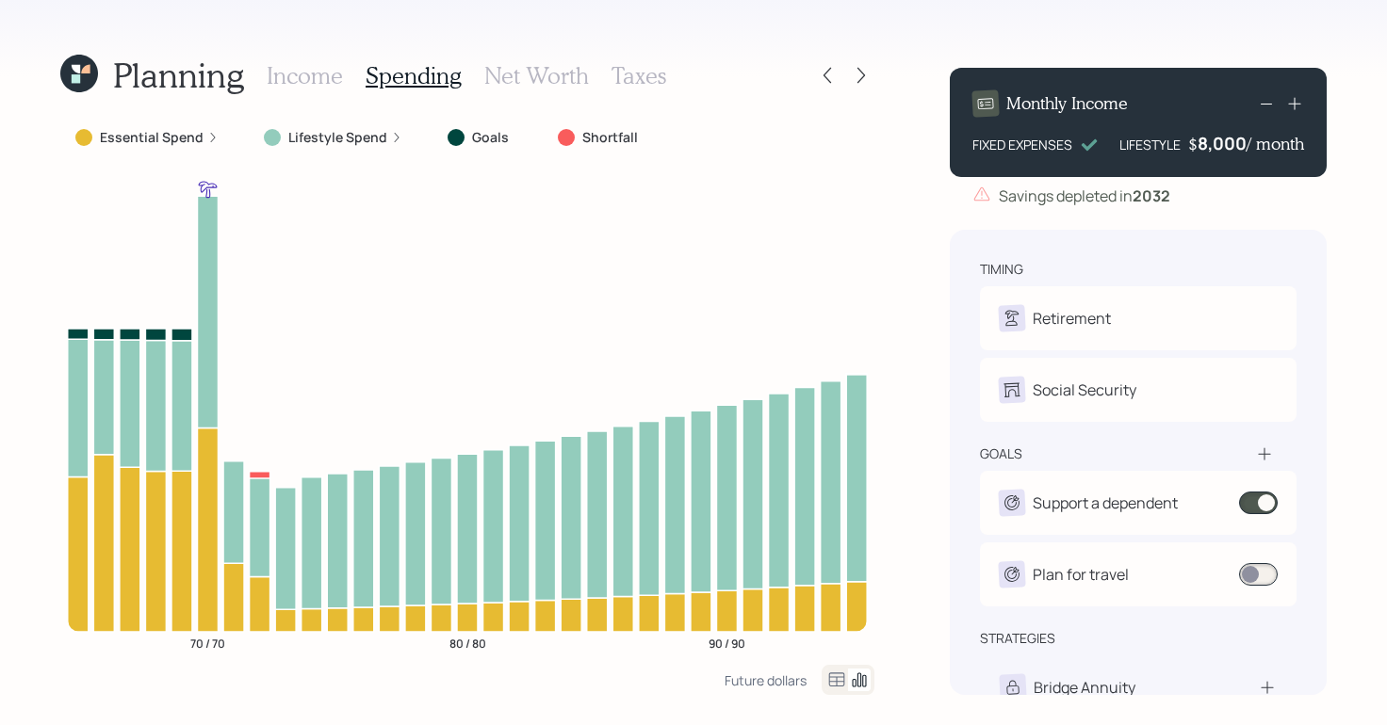
click at [832, 682] on icon at bounding box center [836, 680] width 23 height 23
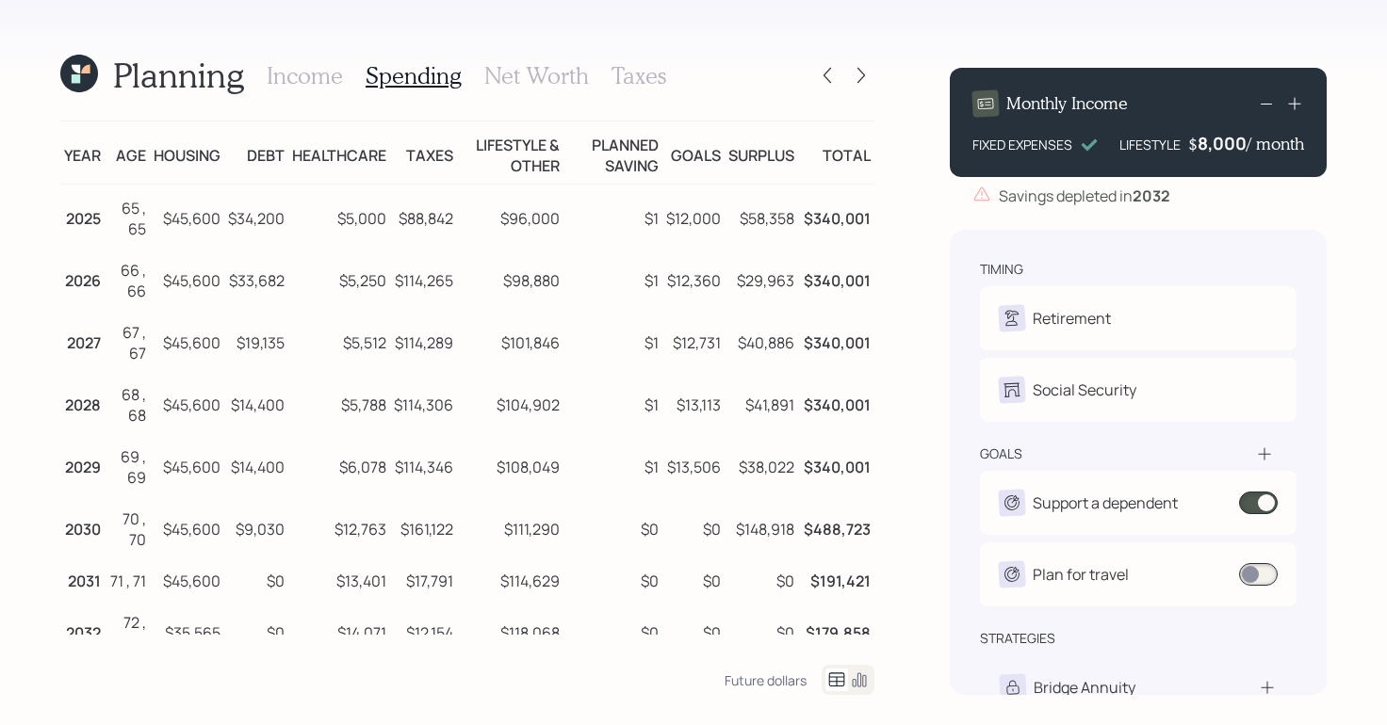
click at [856, 688] on icon at bounding box center [859, 680] width 23 height 23
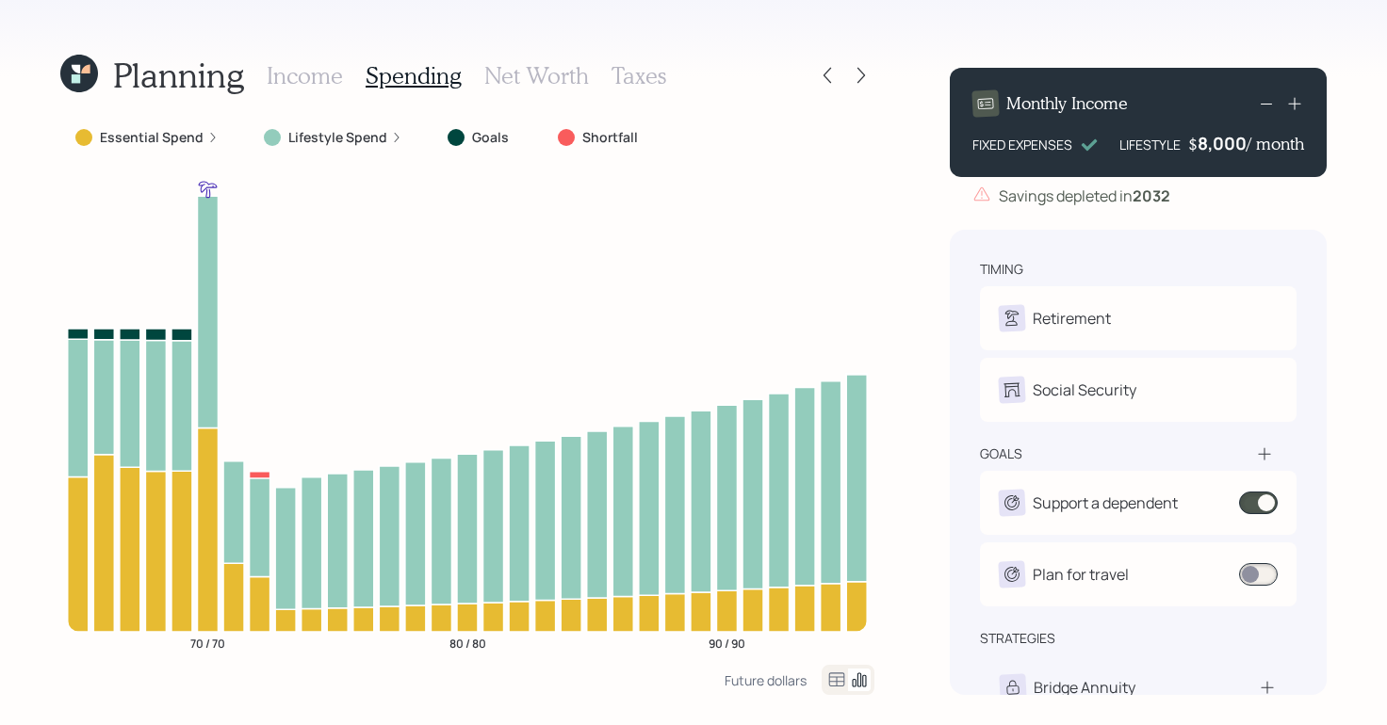
drag, startPoint x: 835, startPoint y: 677, endPoint x: 820, endPoint y: 676, distance: 15.1
click at [835, 678] on icon at bounding box center [836, 680] width 23 height 23
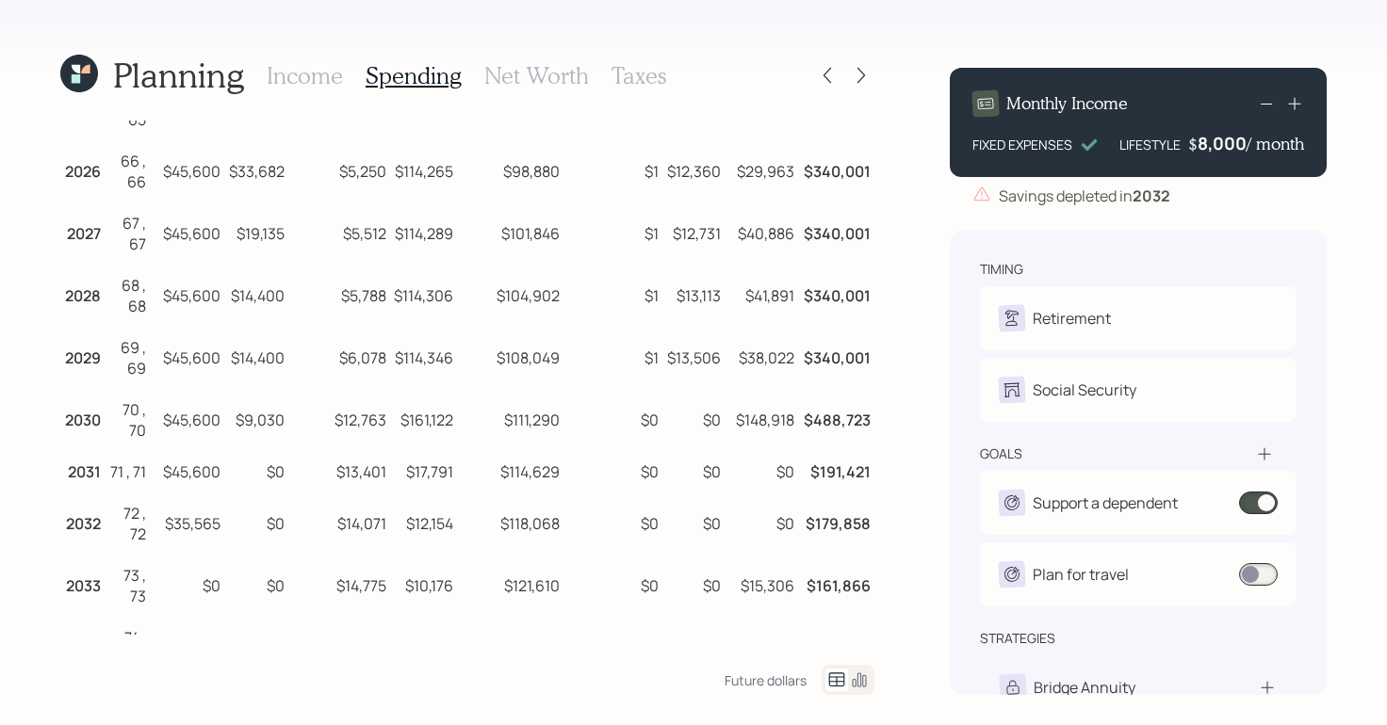
scroll to position [117, 0]
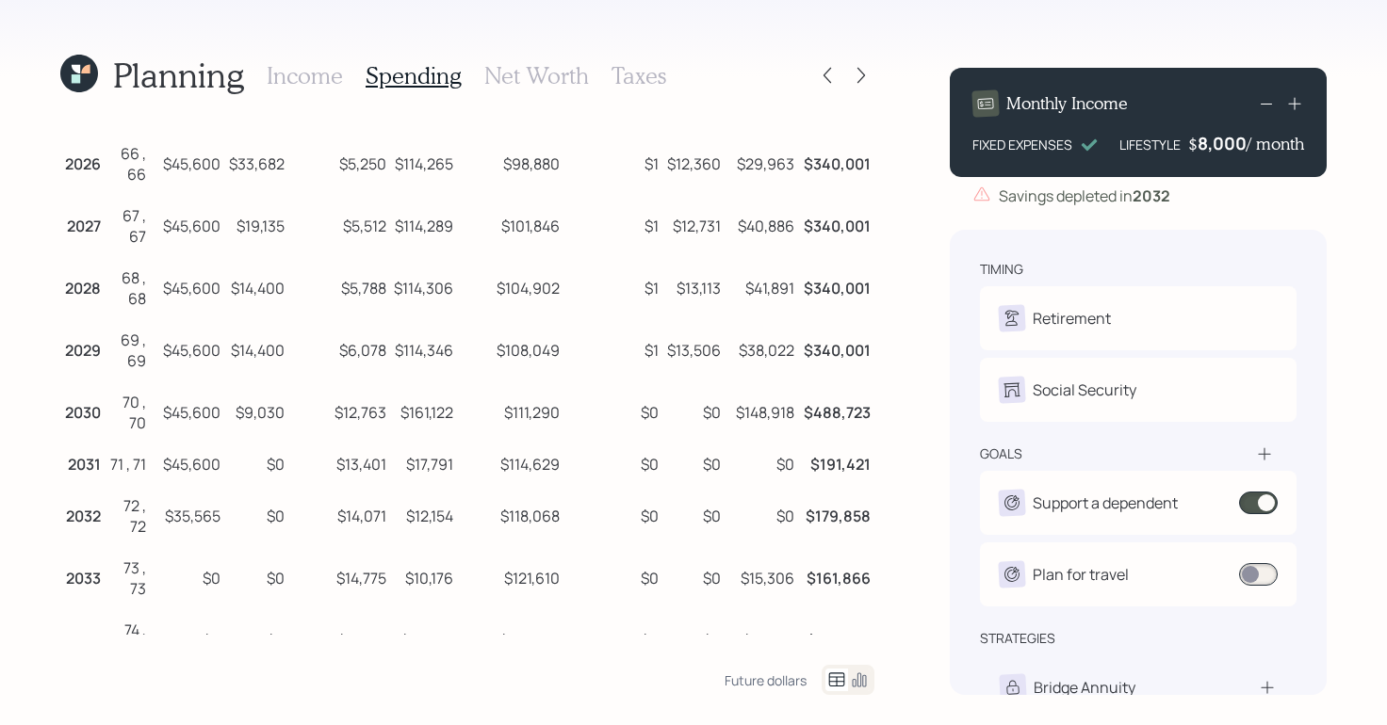
drag, startPoint x: 494, startPoint y: 486, endPoint x: 529, endPoint y: 480, distance: 35.3
click at [547, 482] on td "$114,629" at bounding box center [510, 461] width 106 height 41
drag, startPoint x: 478, startPoint y: 475, endPoint x: 588, endPoint y: 500, distance: 113.1
click at [588, 482] on tr "2031 71 , 71 $45,600 $0 $13,401 $17,791 $114,629 $0 $0 $0 $191,421" at bounding box center [467, 461] width 814 height 41
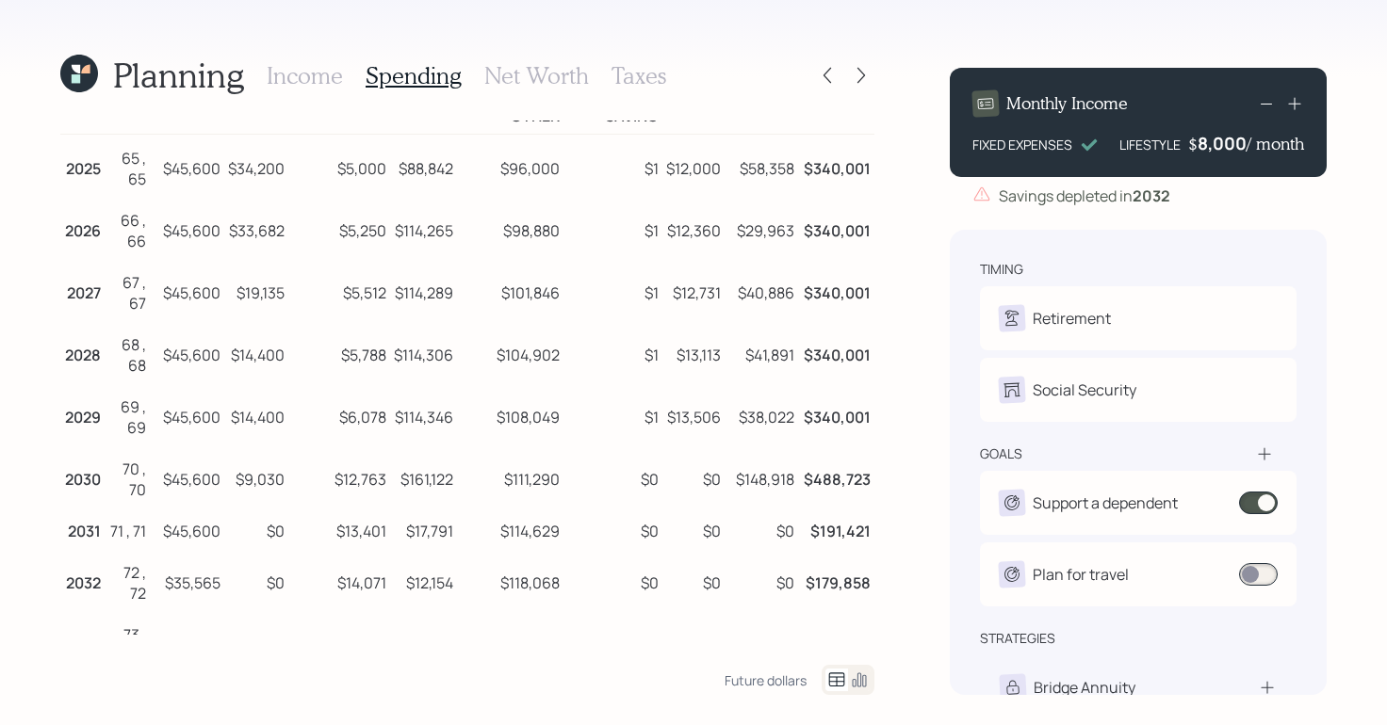
scroll to position [0, 0]
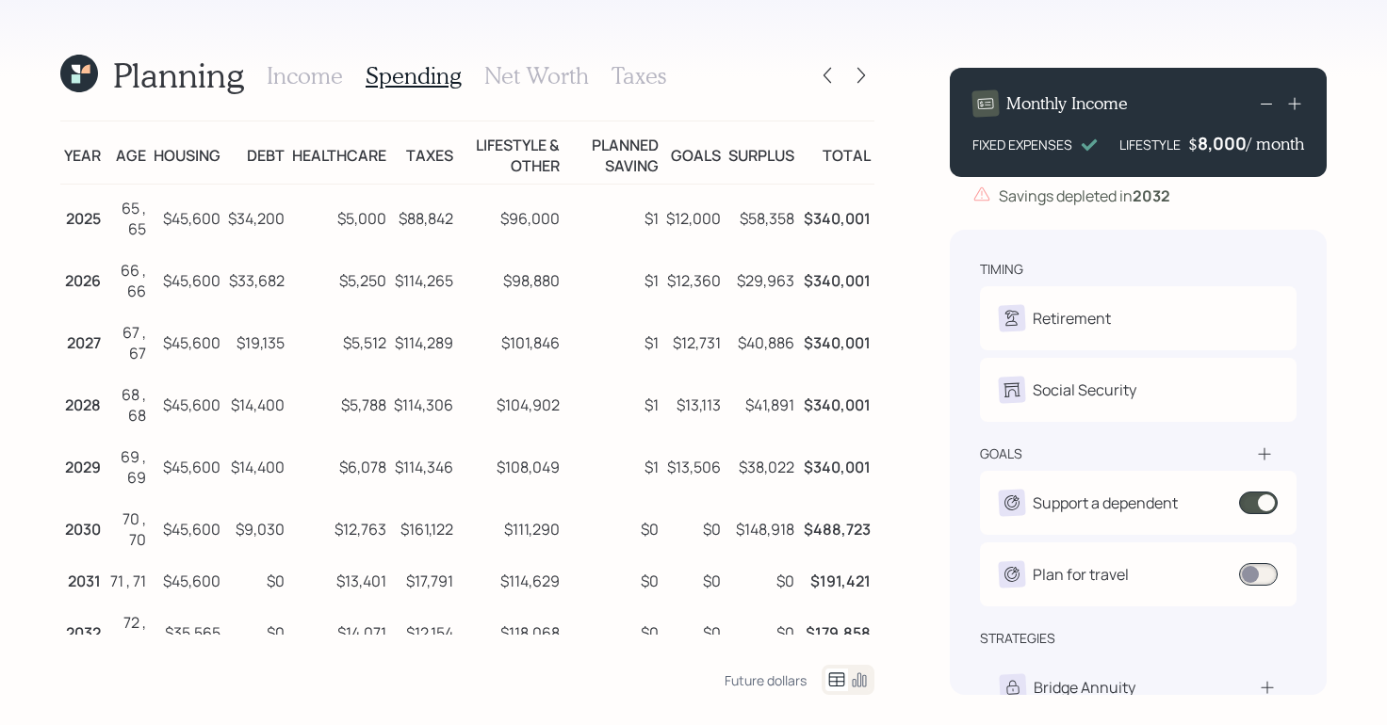
click at [316, 84] on h3 "Income" at bounding box center [305, 75] width 76 height 27
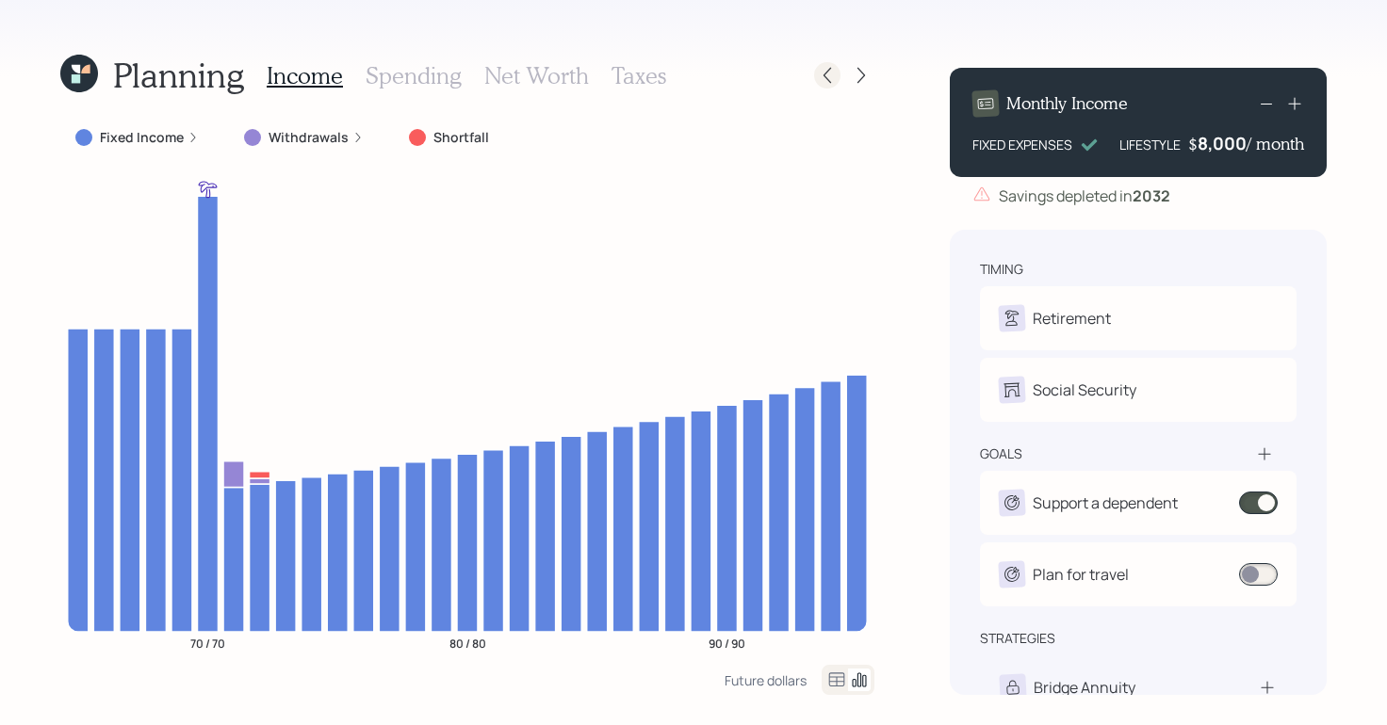
click at [819, 76] on icon at bounding box center [827, 75] width 19 height 19
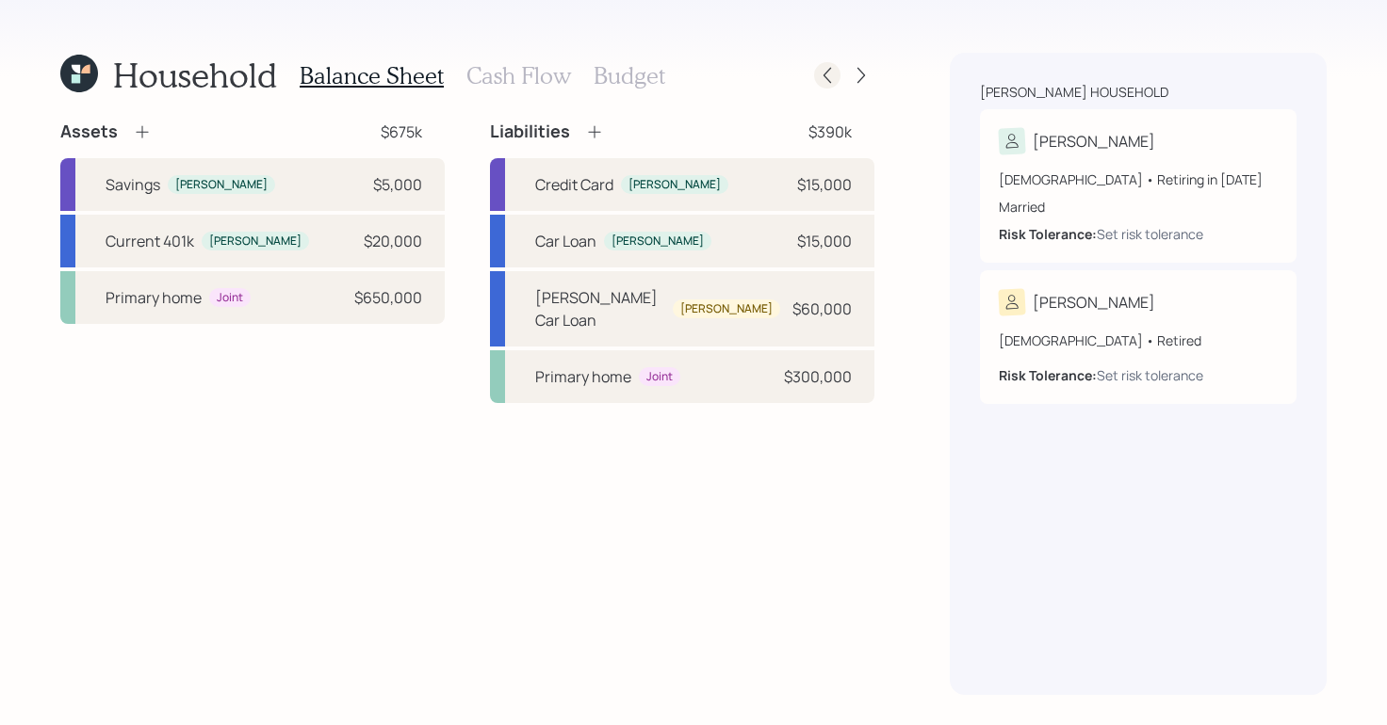
click at [821, 79] on icon at bounding box center [827, 75] width 19 height 19
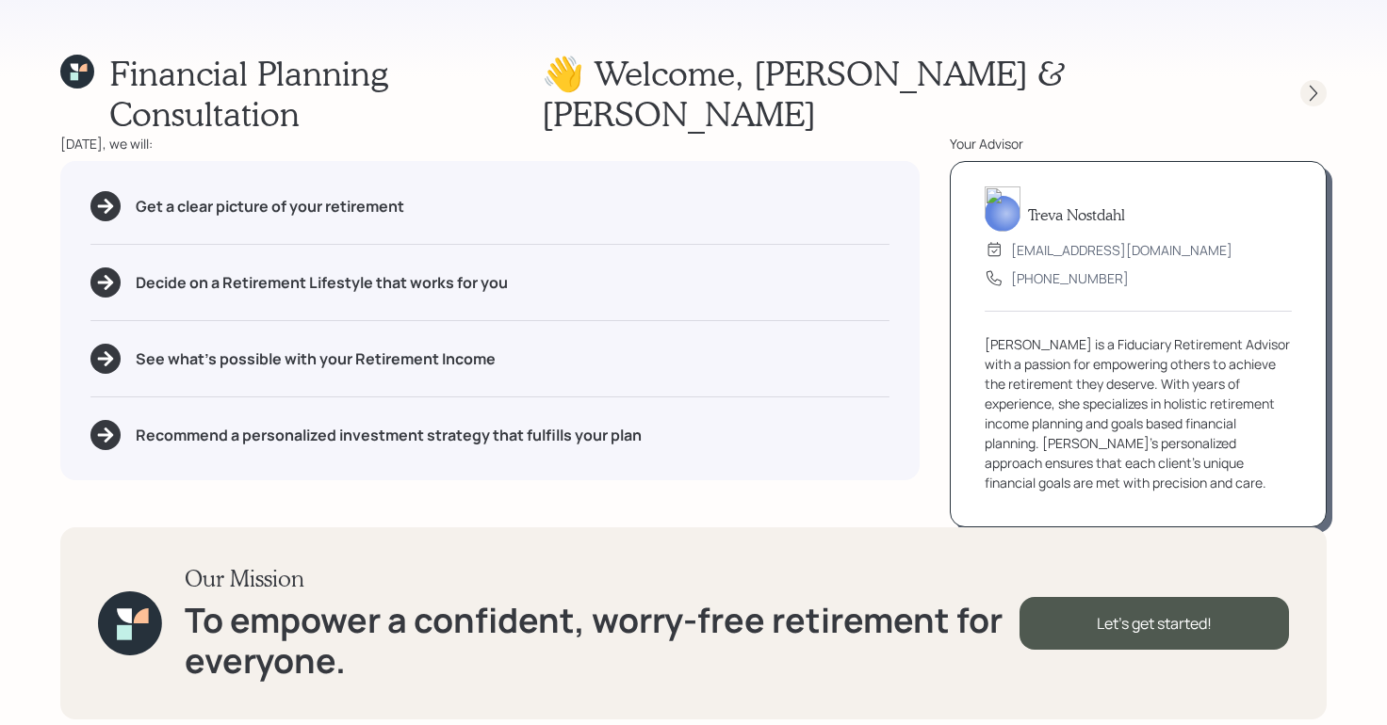
click at [1301, 80] on div at bounding box center [1313, 93] width 26 height 26
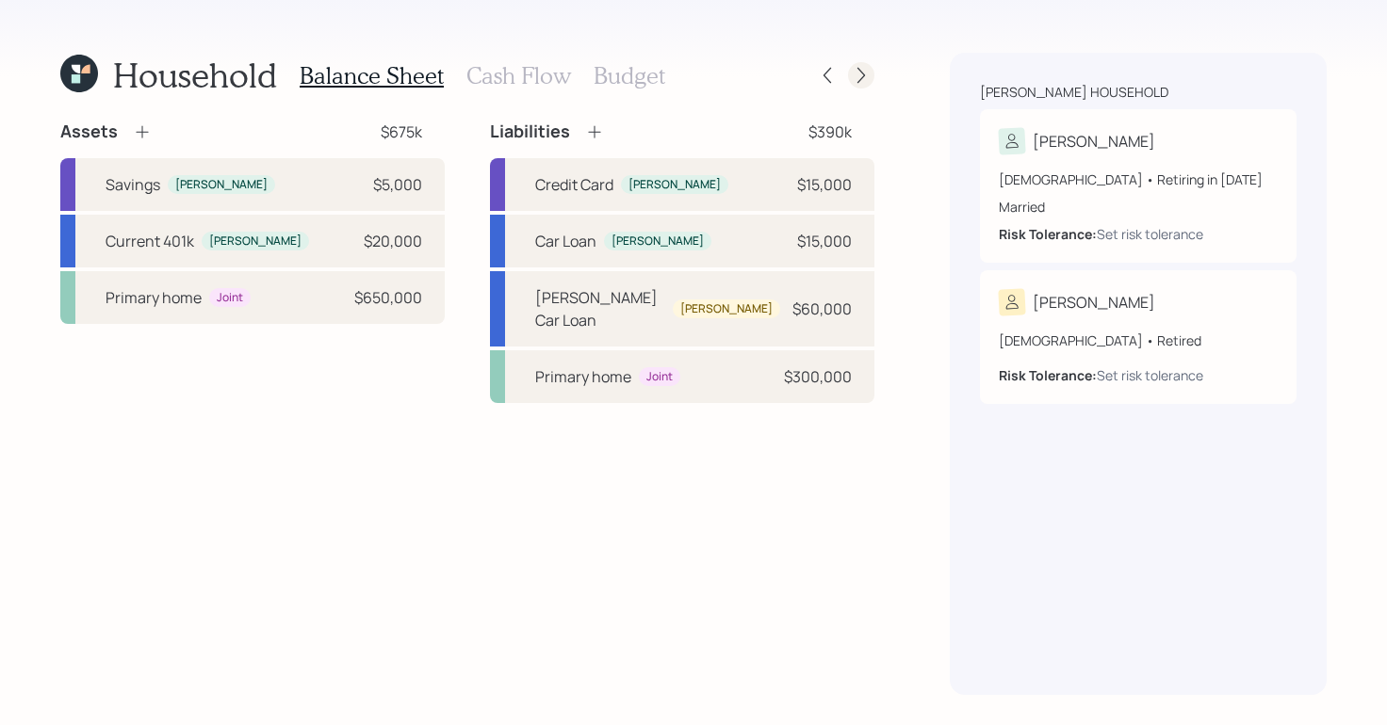
click at [862, 85] on div at bounding box center [861, 75] width 26 height 26
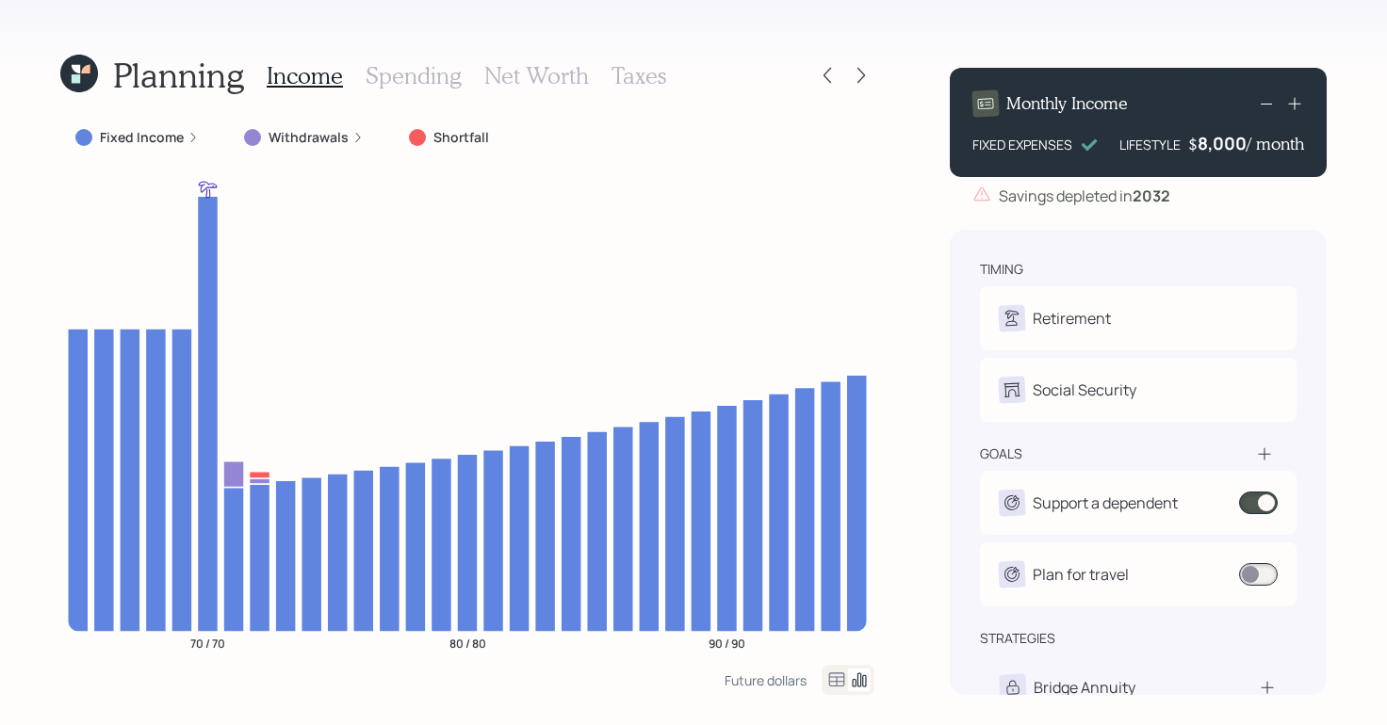
click at [836, 87] on div at bounding box center [844, 75] width 60 height 26
click at [828, 84] on icon at bounding box center [827, 75] width 19 height 19
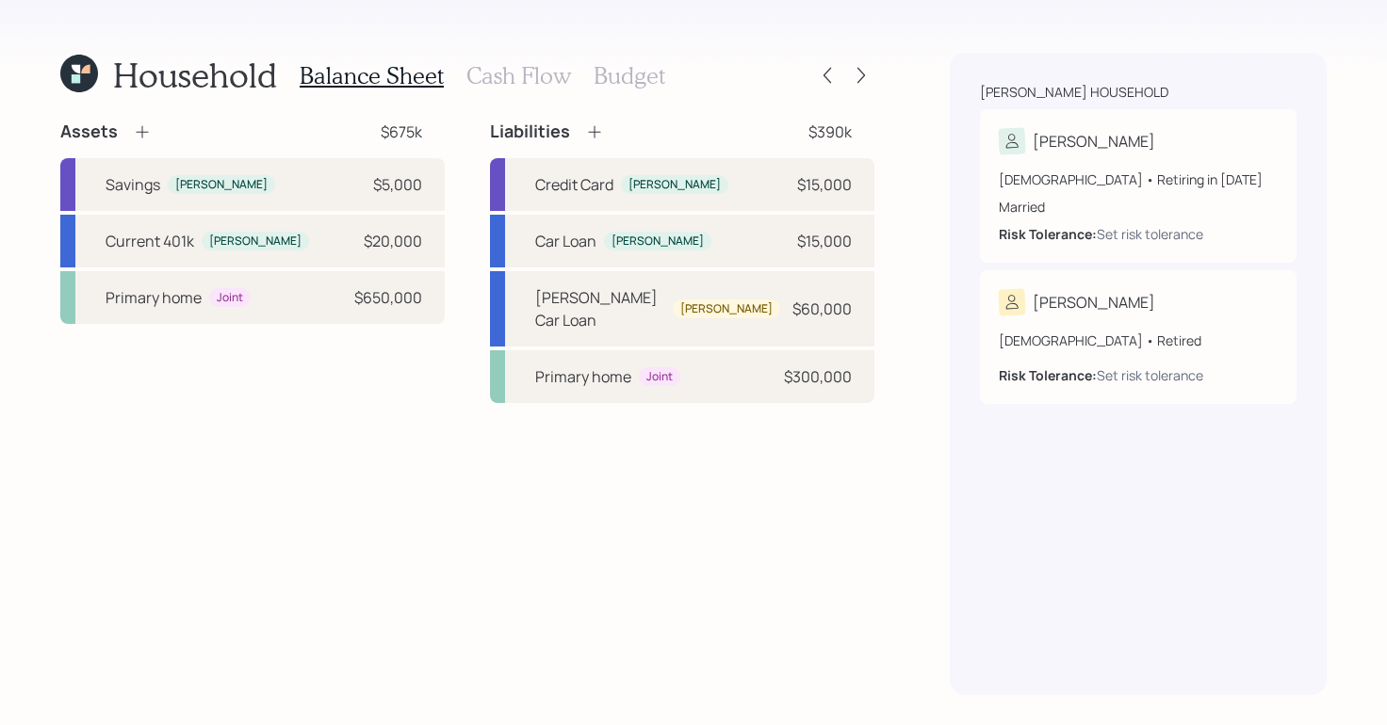
click at [509, 76] on h3 "Cash Flow" at bounding box center [518, 75] width 105 height 27
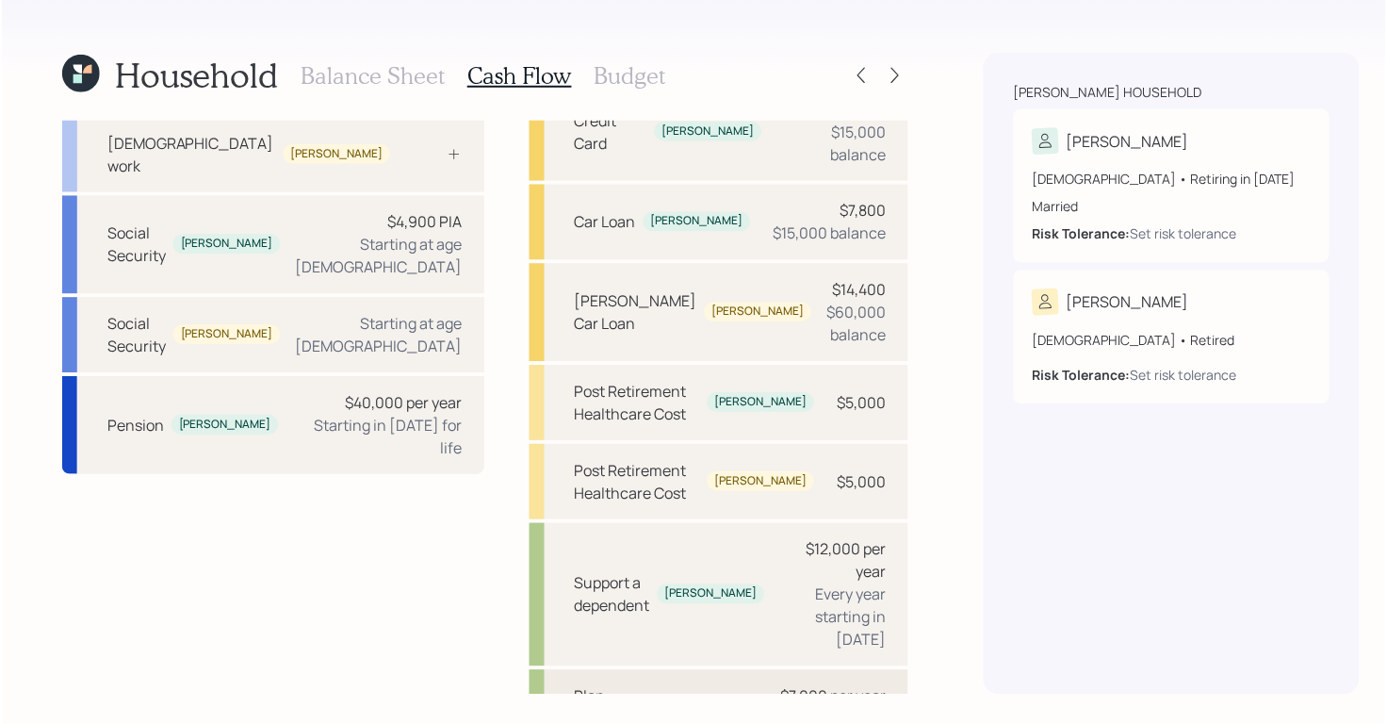
scroll to position [181, 0]
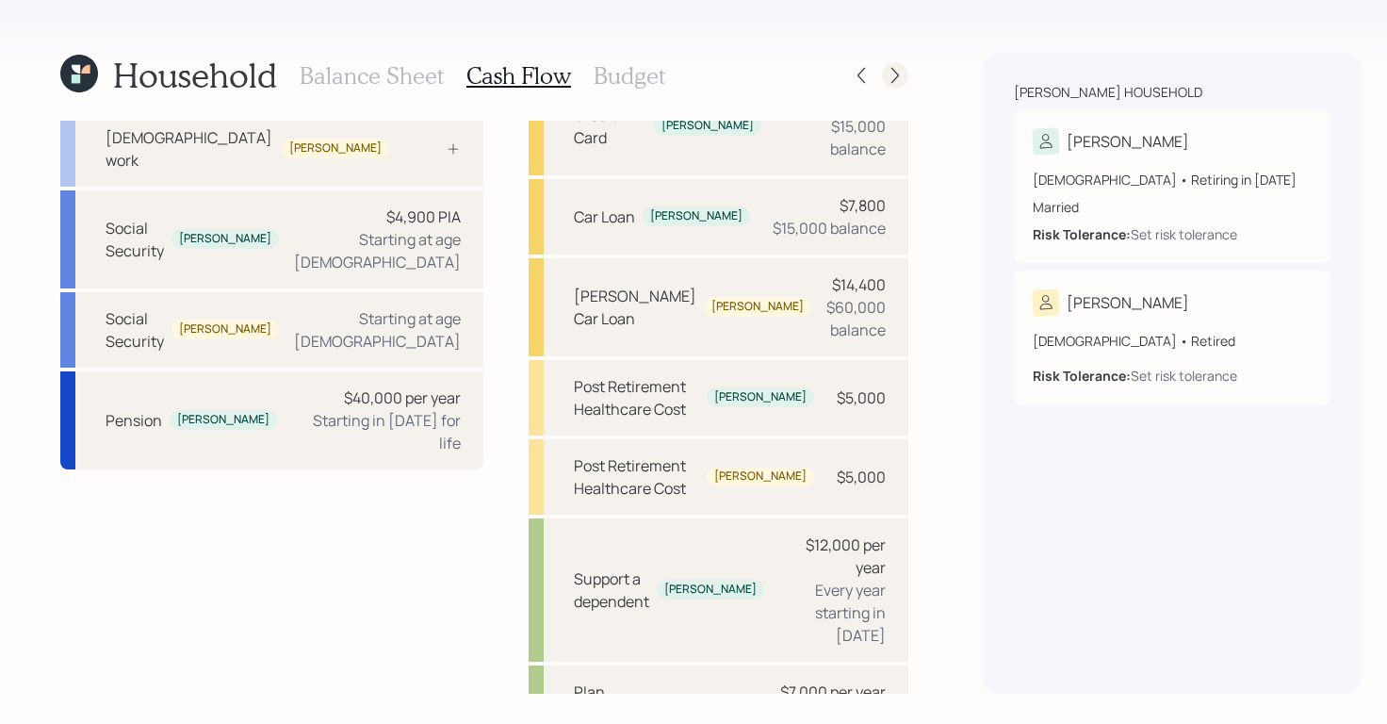
click at [886, 74] on icon at bounding box center [895, 75] width 19 height 19
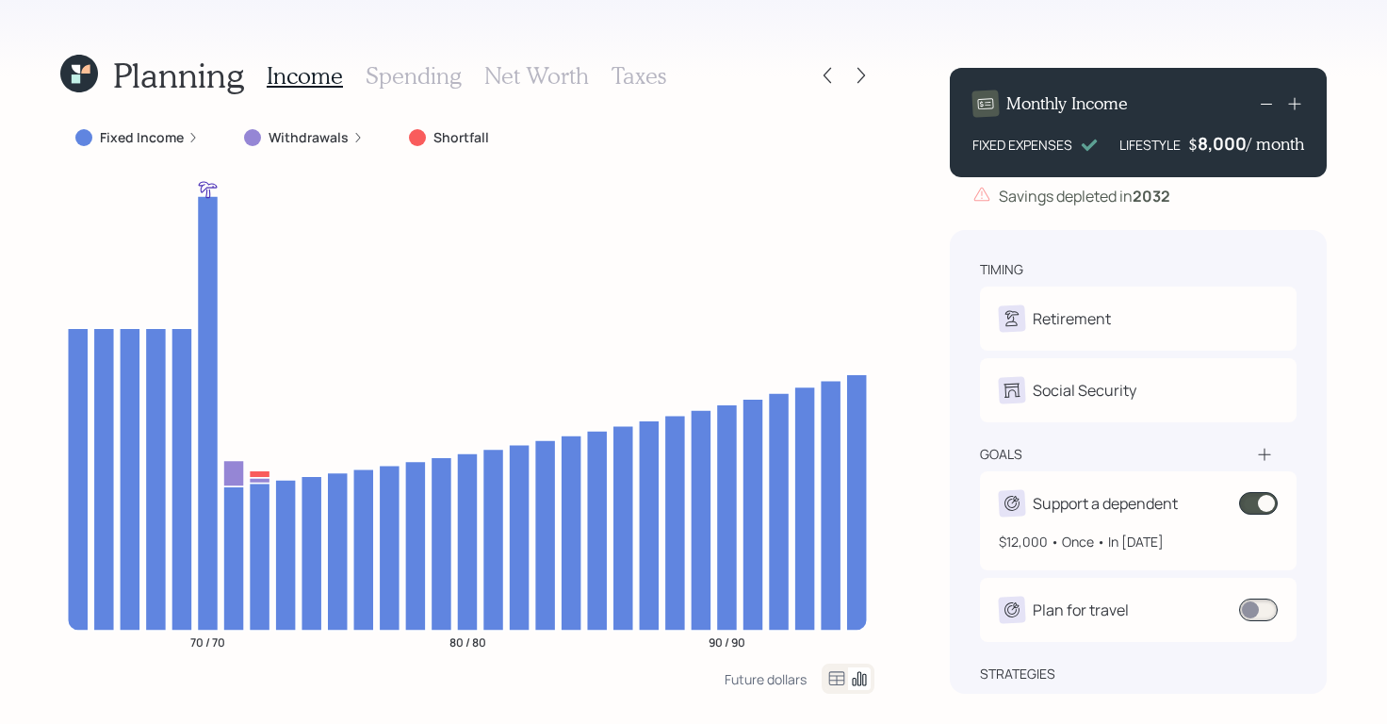
click at [1261, 508] on span at bounding box center [1258, 503] width 39 height 23
click at [1261, 582] on span at bounding box center [1258, 574] width 39 height 23
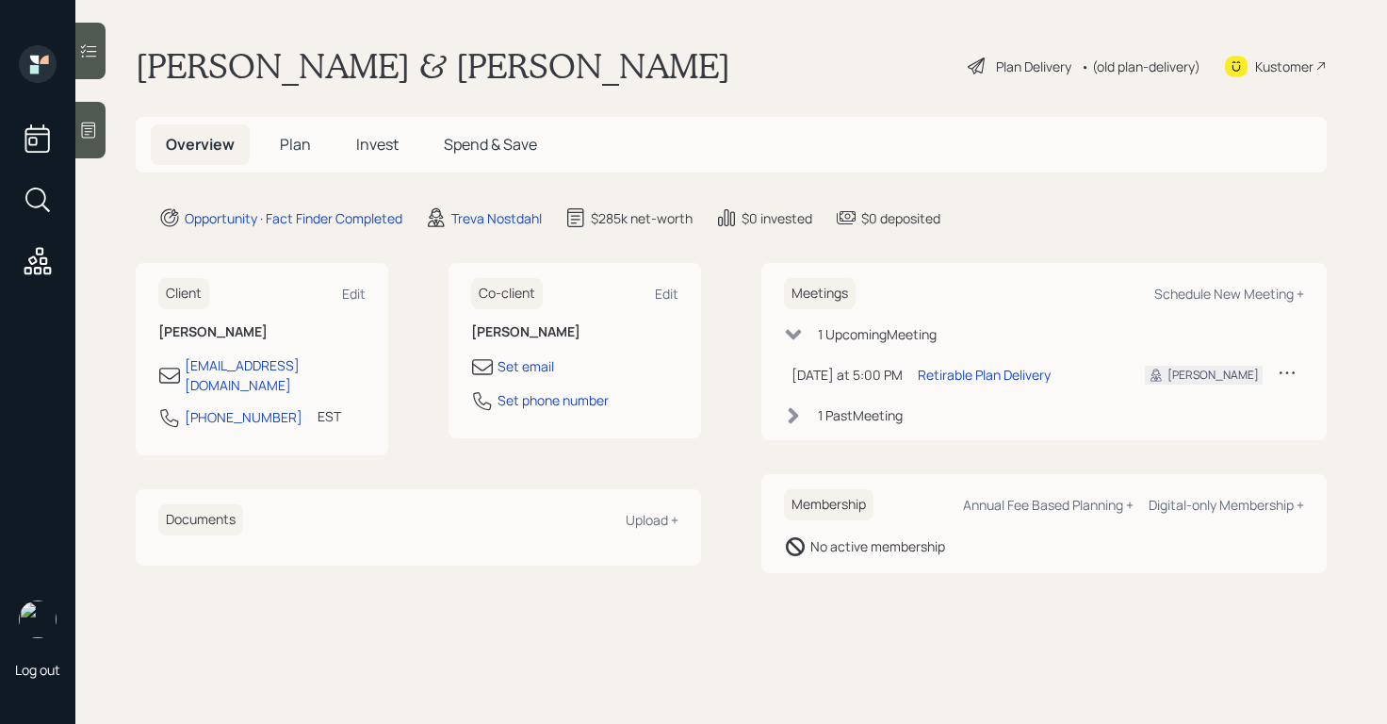
click at [95, 148] on div at bounding box center [90, 130] width 30 height 57
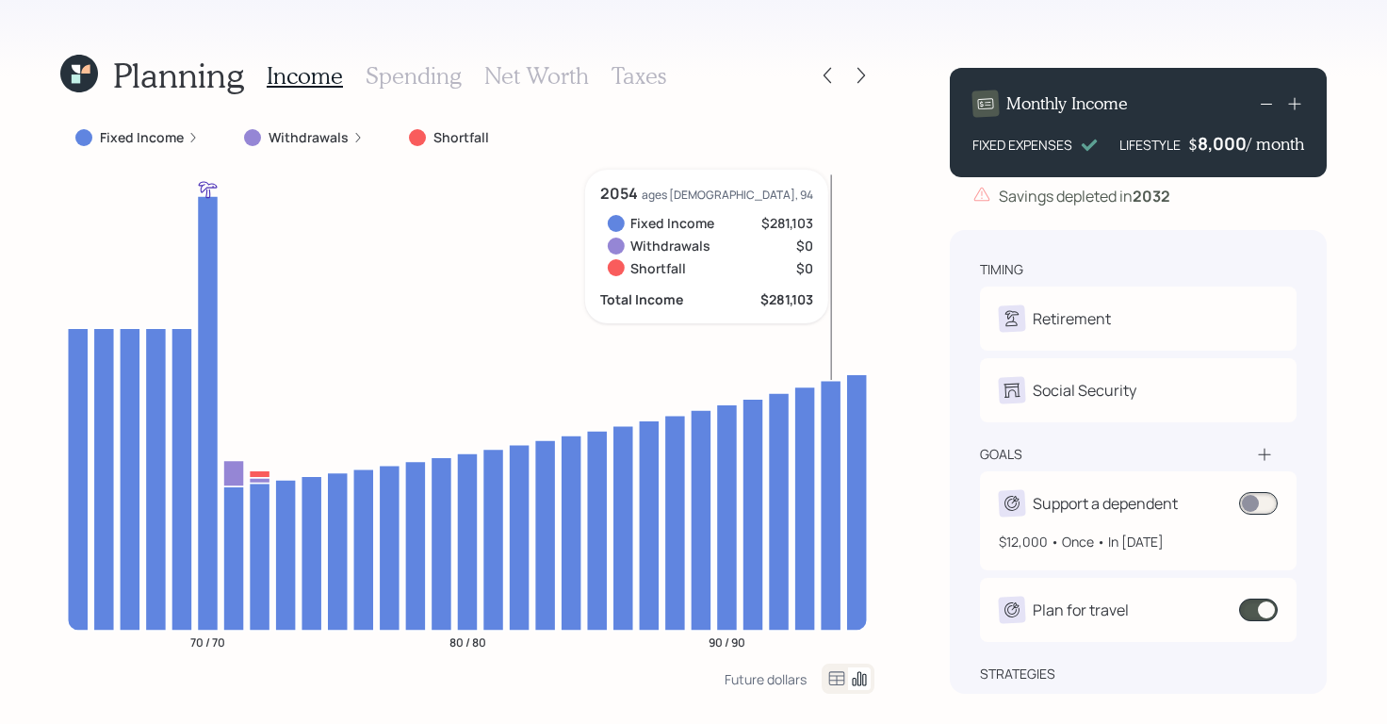
click at [1258, 506] on span at bounding box center [1258, 503] width 39 height 23
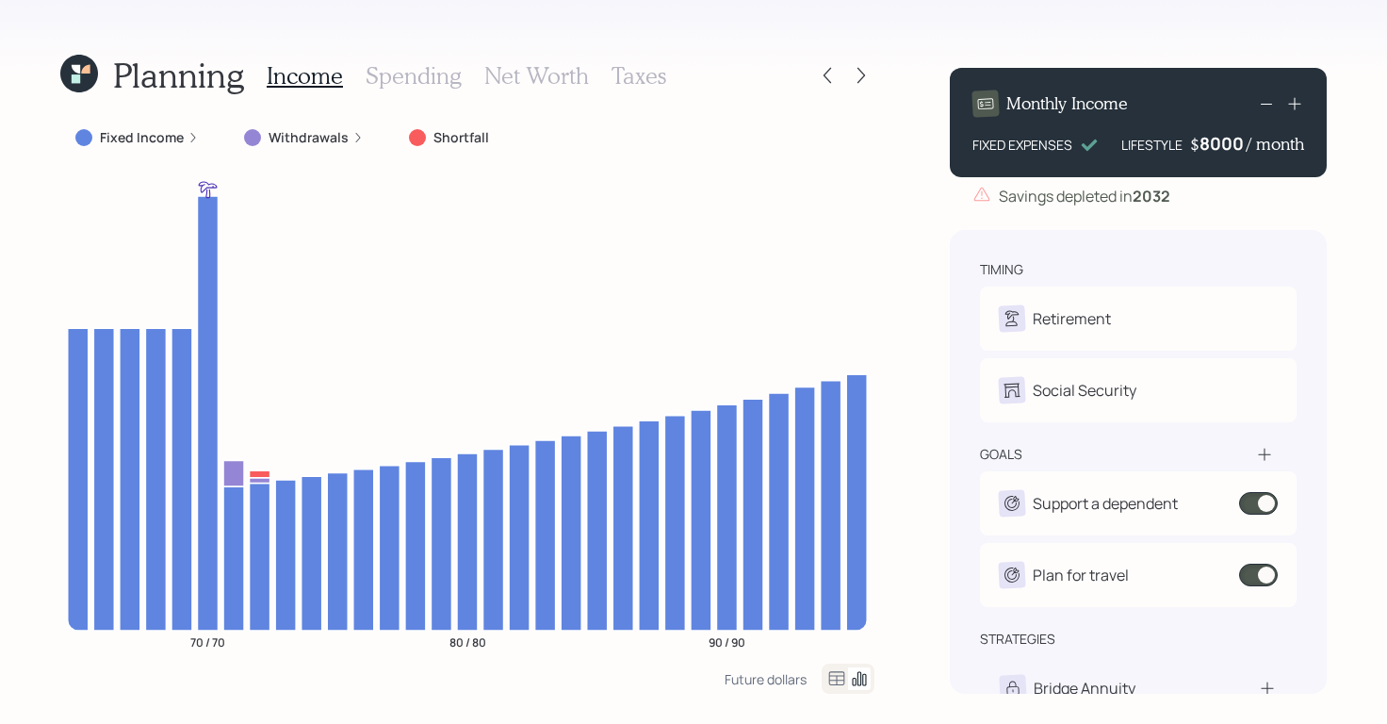
click at [1205, 148] on div "8000" at bounding box center [1222, 143] width 47 height 23
click at [1215, 144] on div "8000" at bounding box center [1222, 143] width 47 height 23
click at [718, 23] on div "Planning Income Spending Net Worth Taxes Fixed Income Withdrawals Shortfall 70 …" at bounding box center [693, 362] width 1387 height 724
click at [1228, 142] on div "7,500" at bounding box center [1222, 143] width 47 height 23
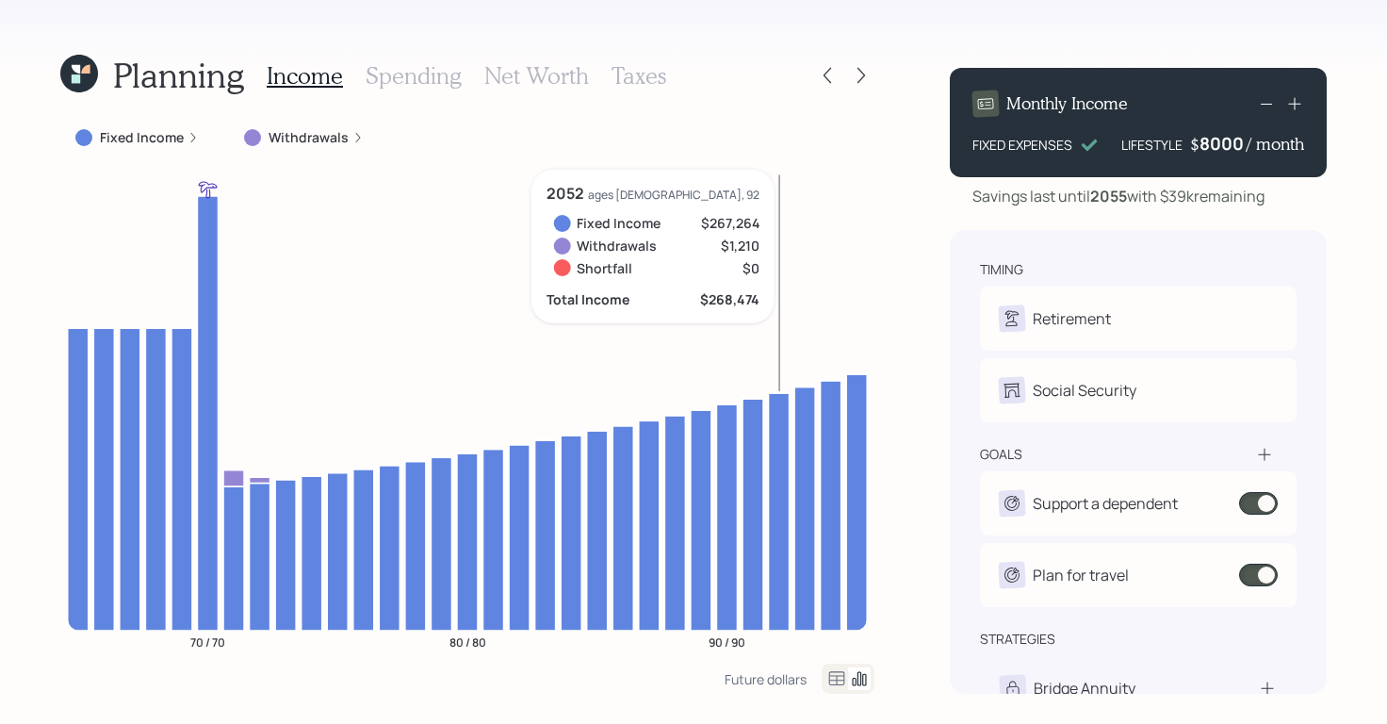
click at [716, 112] on div "Planning Income Spending Net Worth Taxes Fixed Income Withdrawals 70 / 70 80 / …" at bounding box center [467, 373] width 814 height 641
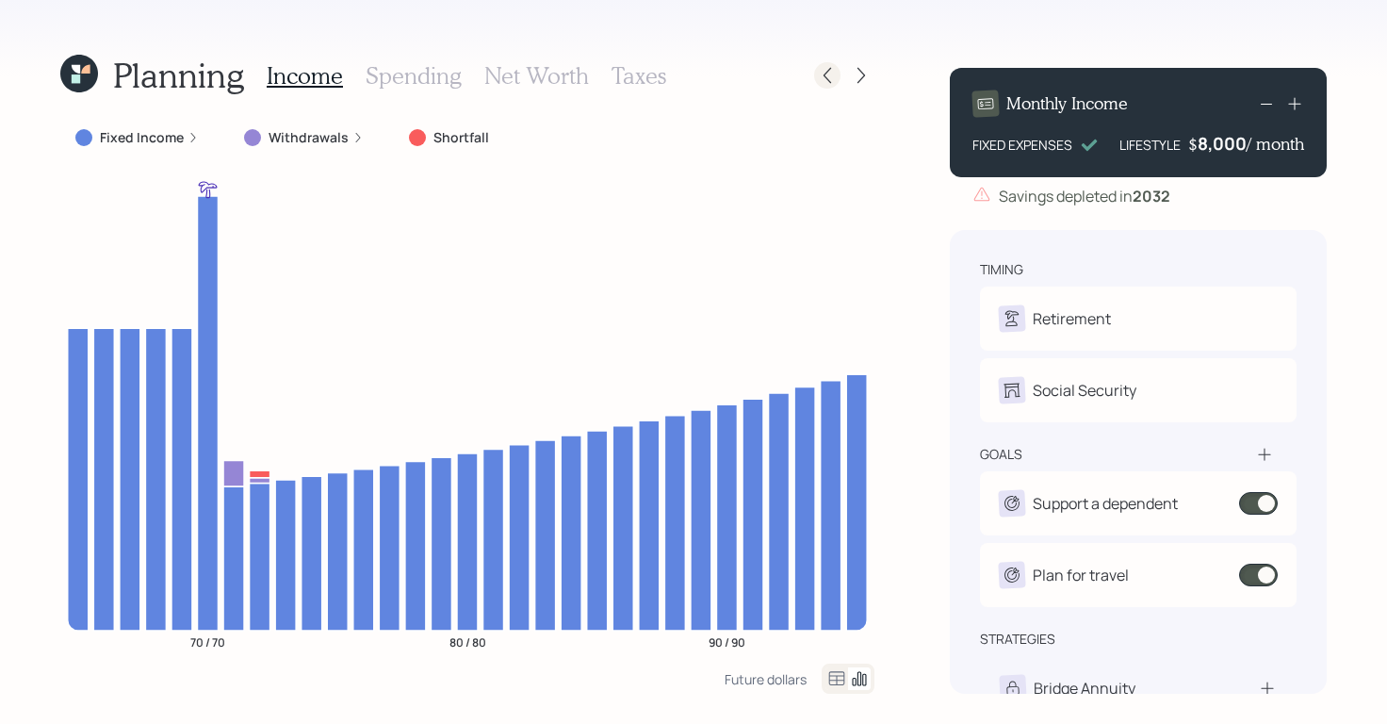
click at [823, 79] on icon at bounding box center [827, 75] width 19 height 19
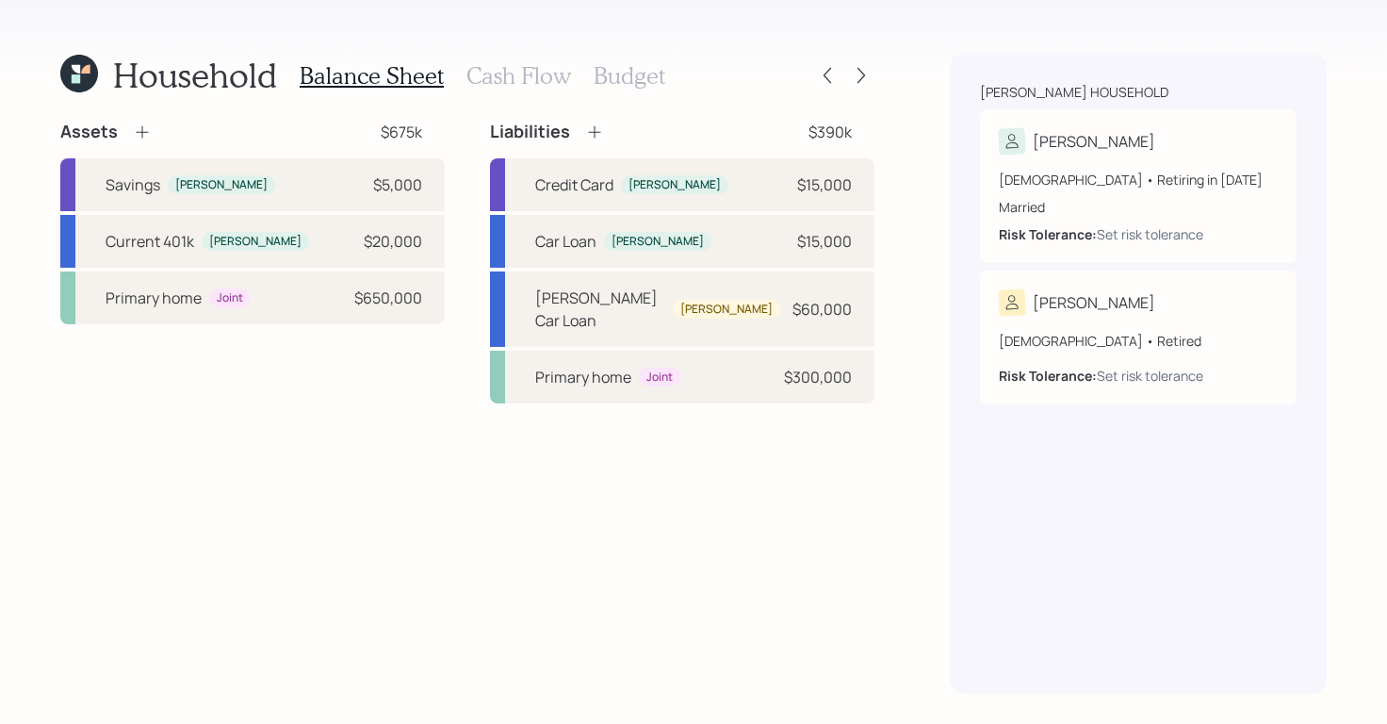
drag, startPoint x: 517, startPoint y: 72, endPoint x: 506, endPoint y: 66, distance: 12.6
click at [517, 73] on h3 "Cash Flow" at bounding box center [518, 75] width 105 height 27
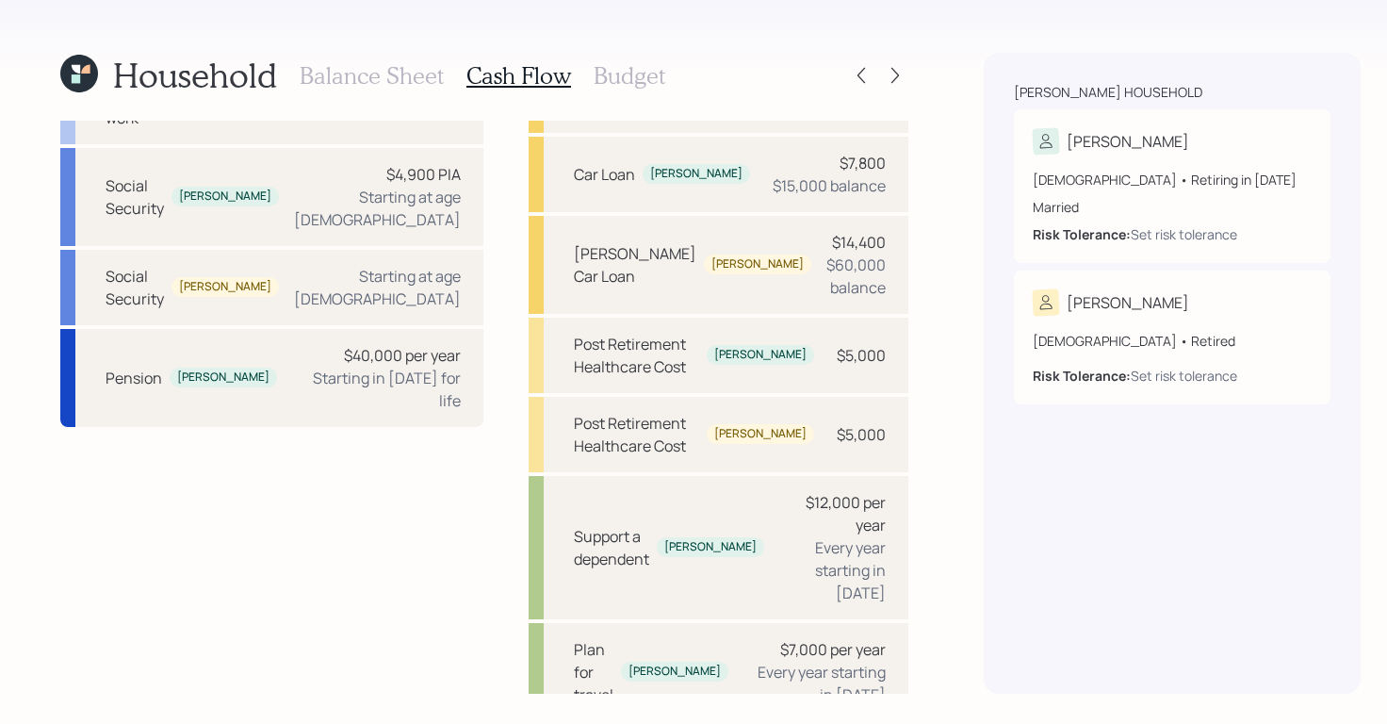
scroll to position [272, 0]
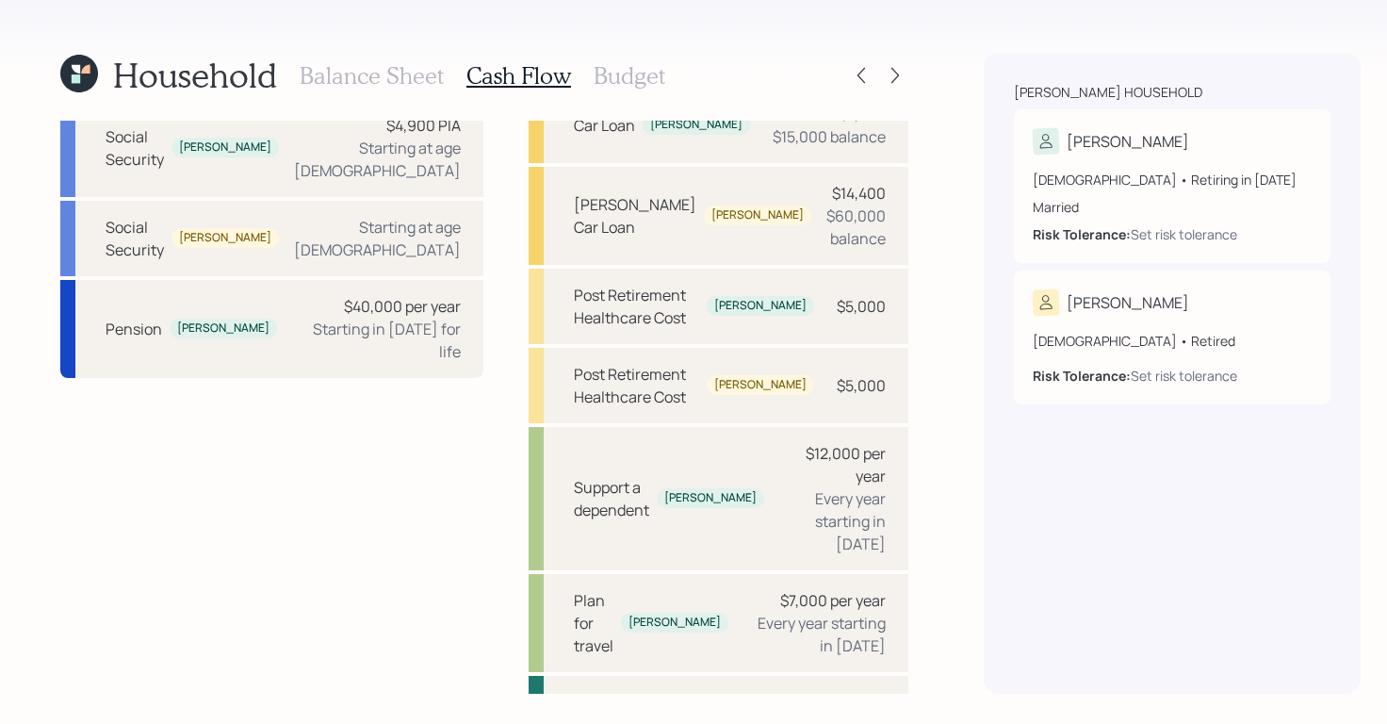
click at [629, 81] on h3 "Budget" at bounding box center [630, 75] width 72 height 27
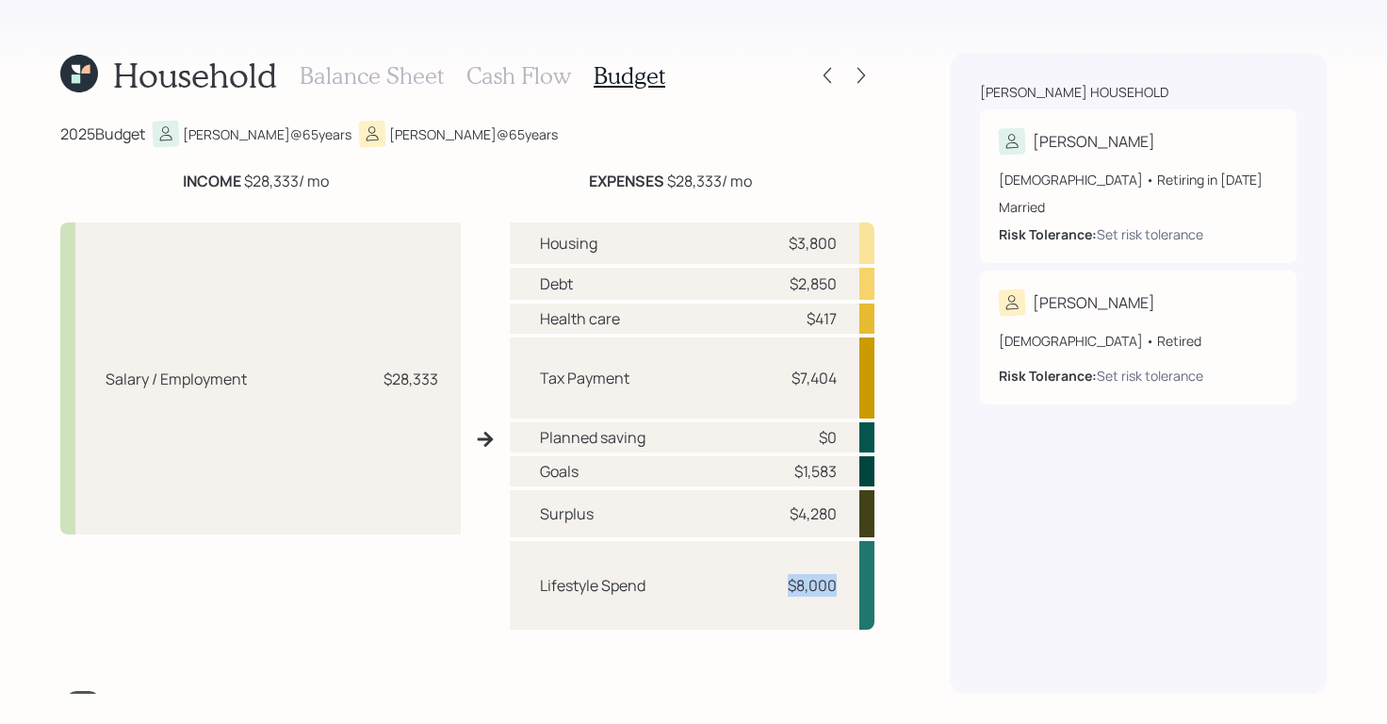
drag, startPoint x: 773, startPoint y: 588, endPoint x: 834, endPoint y: 585, distance: 60.4
click at [834, 585] on div "Lifestyle Spend $8,000" at bounding box center [692, 585] width 365 height 89
click at [859, 80] on icon at bounding box center [861, 76] width 8 height 16
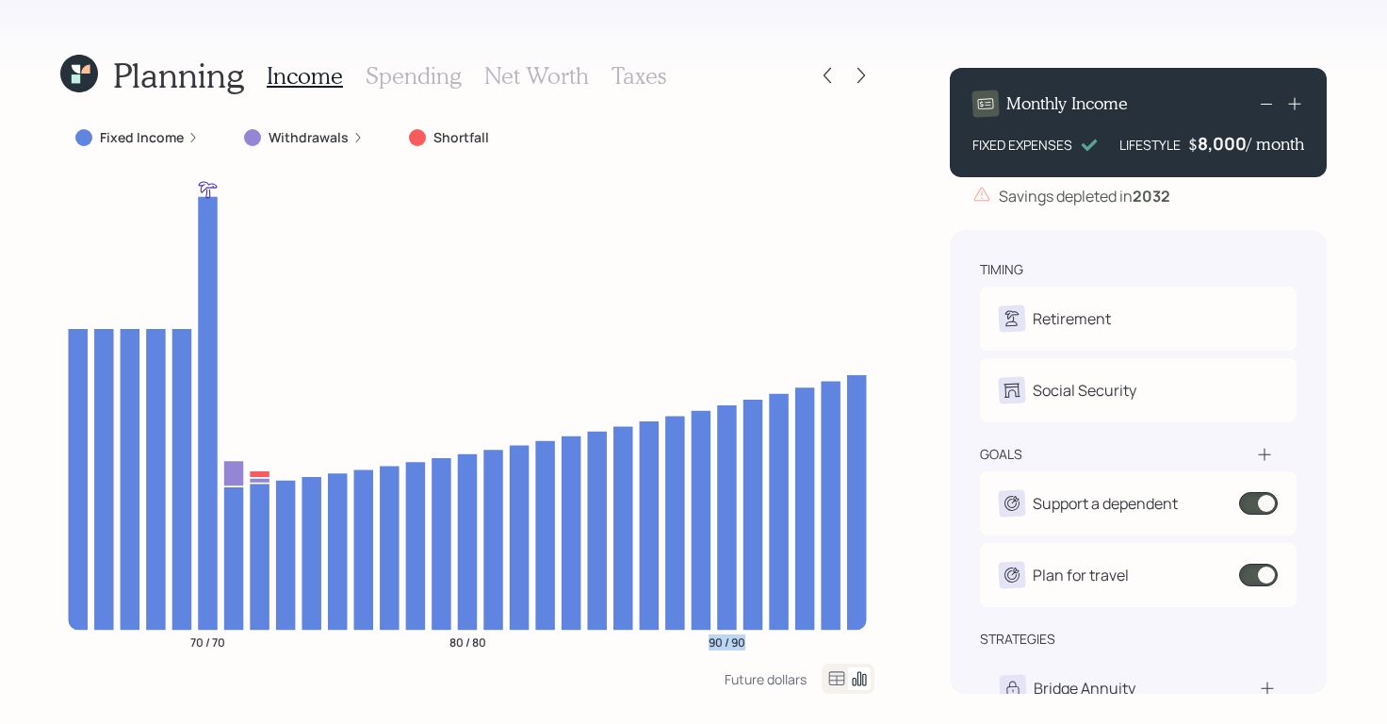
click at [574, 351] on icon "70 / 70 80 / 80 90 / 90" at bounding box center [467, 417] width 814 height 494
click at [831, 80] on icon at bounding box center [827, 75] width 19 height 19
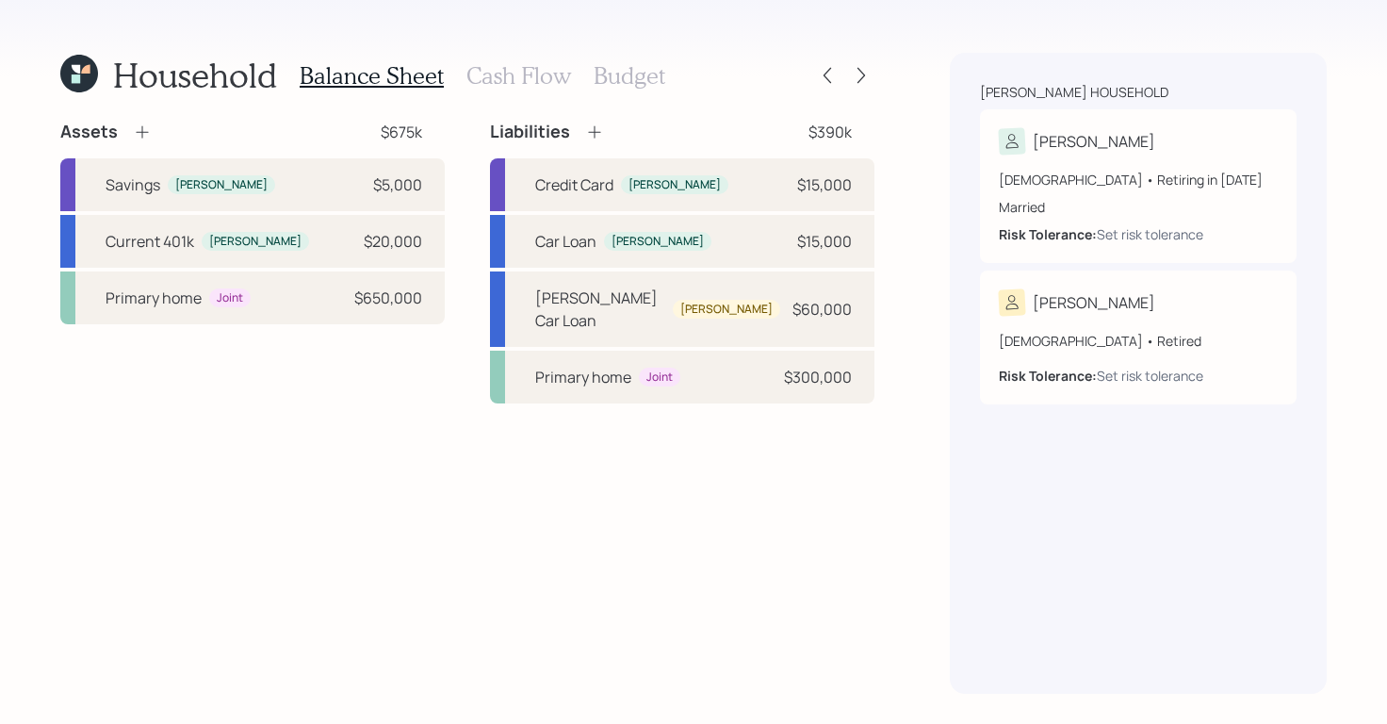
click at [545, 89] on div "Balance Sheet Cash Flow Budget" at bounding box center [483, 75] width 366 height 45
click at [544, 84] on h3 "Cash Flow" at bounding box center [518, 75] width 105 height 27
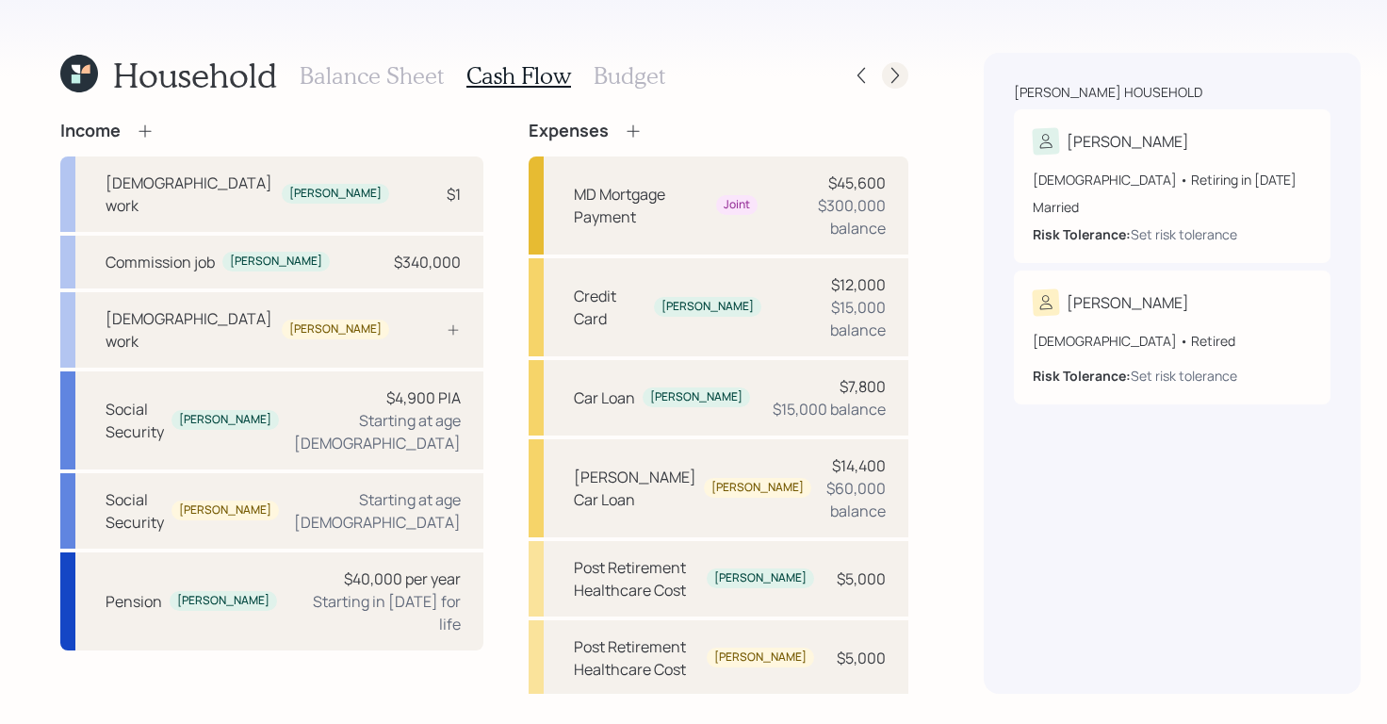
click at [886, 67] on icon at bounding box center [895, 75] width 19 height 19
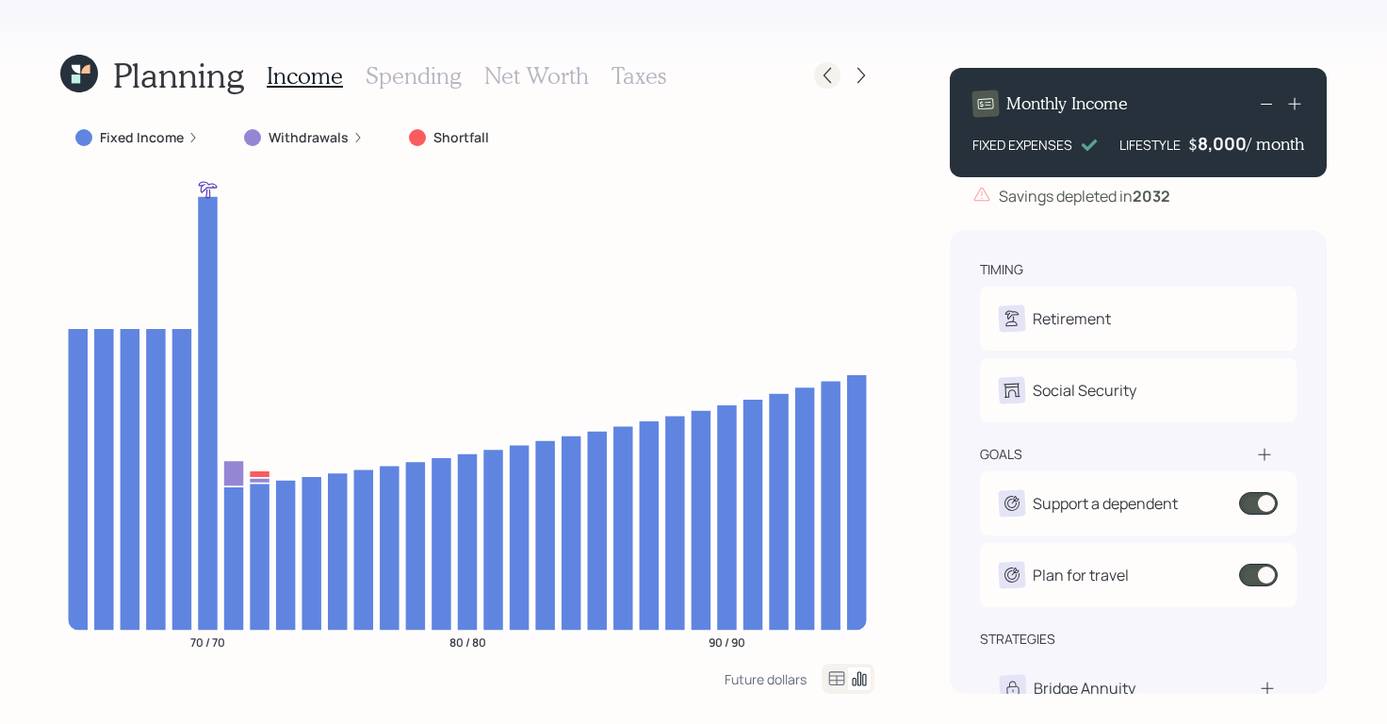
click at [823, 75] on icon at bounding box center [827, 76] width 8 height 16
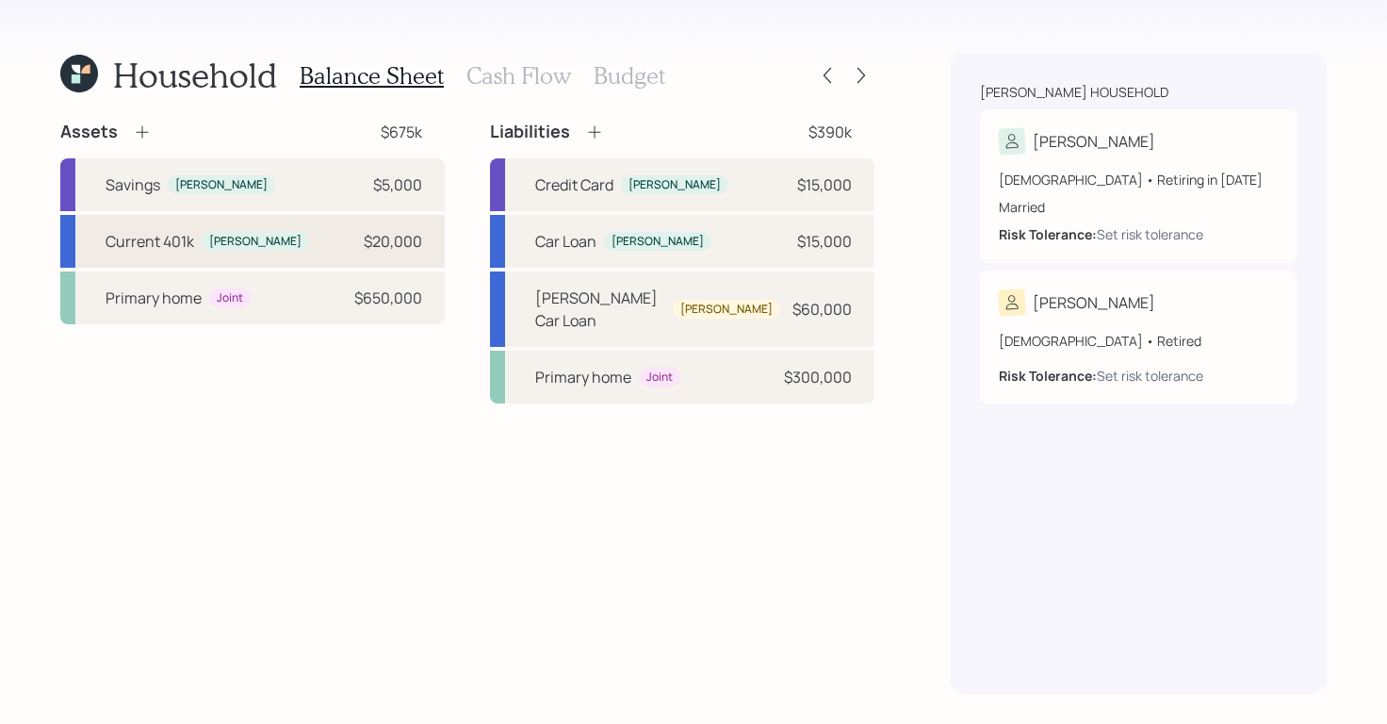
click at [204, 237] on div "[PERSON_NAME]" at bounding box center [255, 242] width 107 height 20
select select "company_sponsored"
select select "balanced"
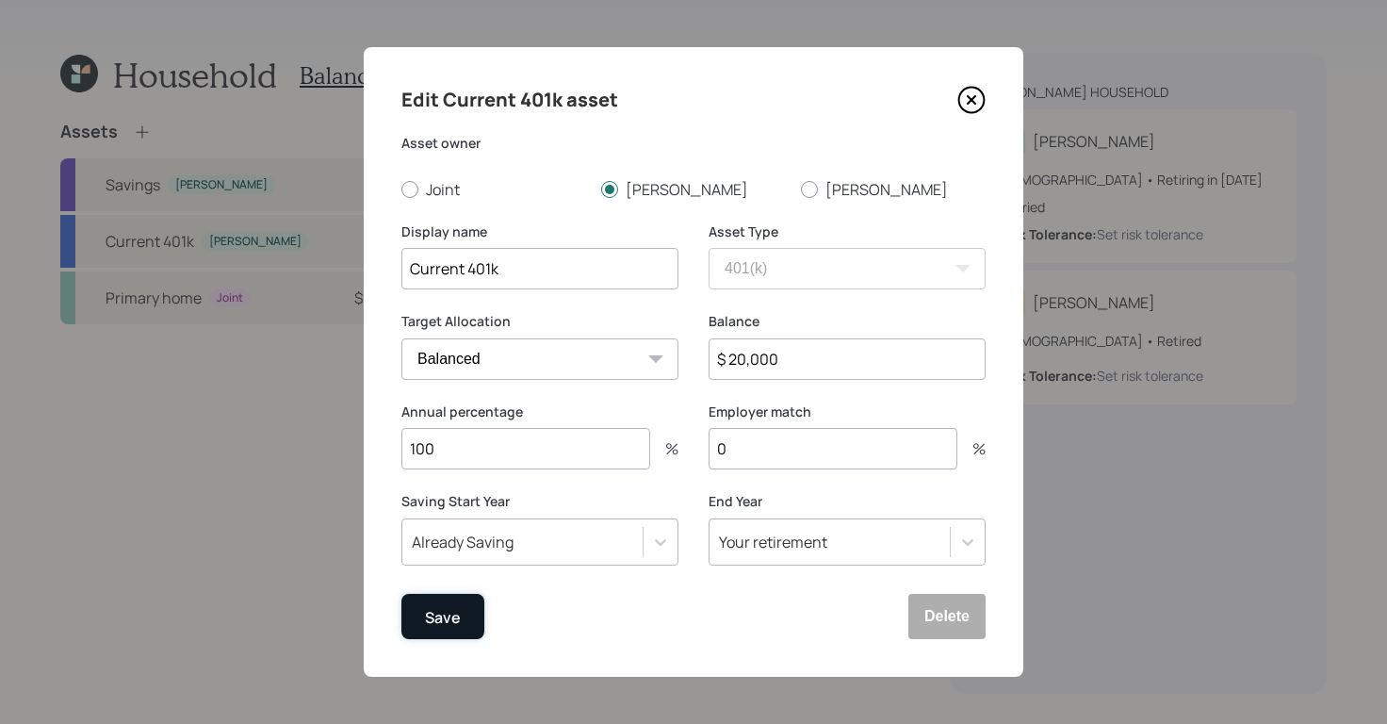
click at [437, 614] on div "Save" at bounding box center [443, 617] width 36 height 25
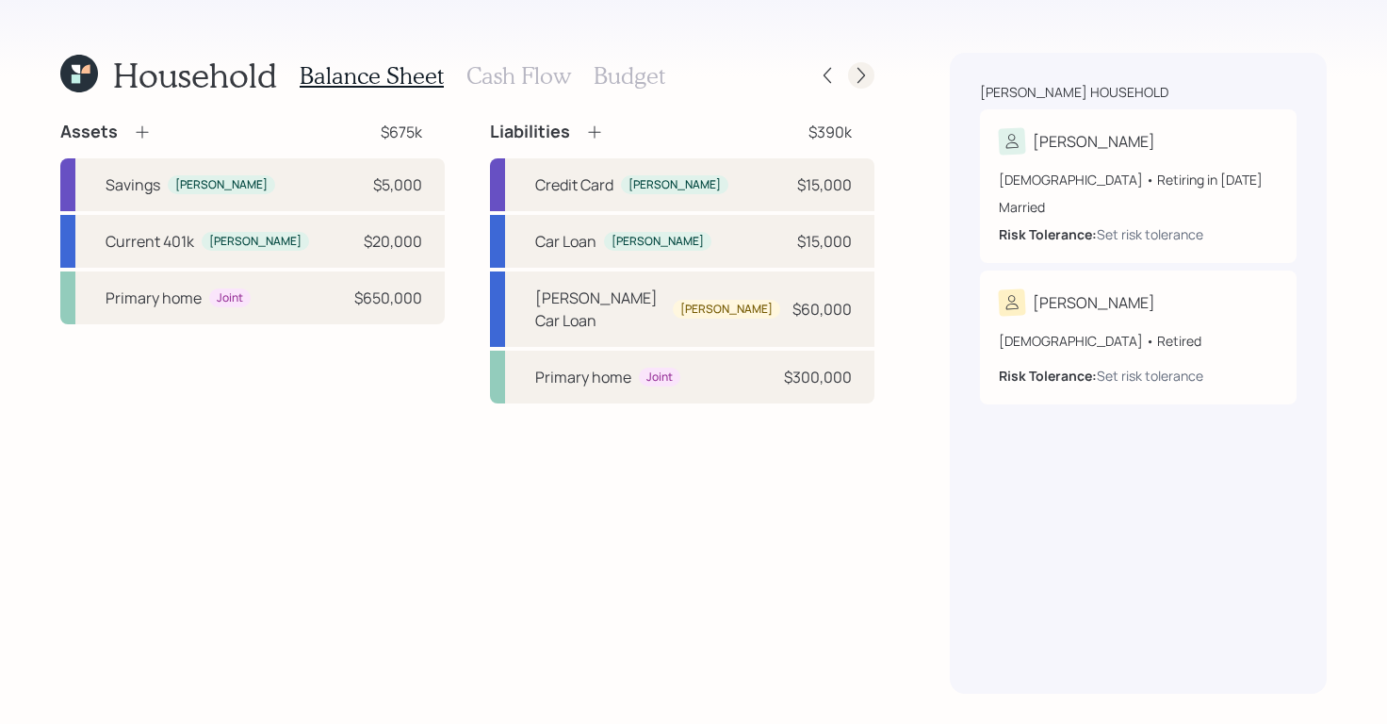
click at [852, 72] on icon at bounding box center [861, 75] width 19 height 19
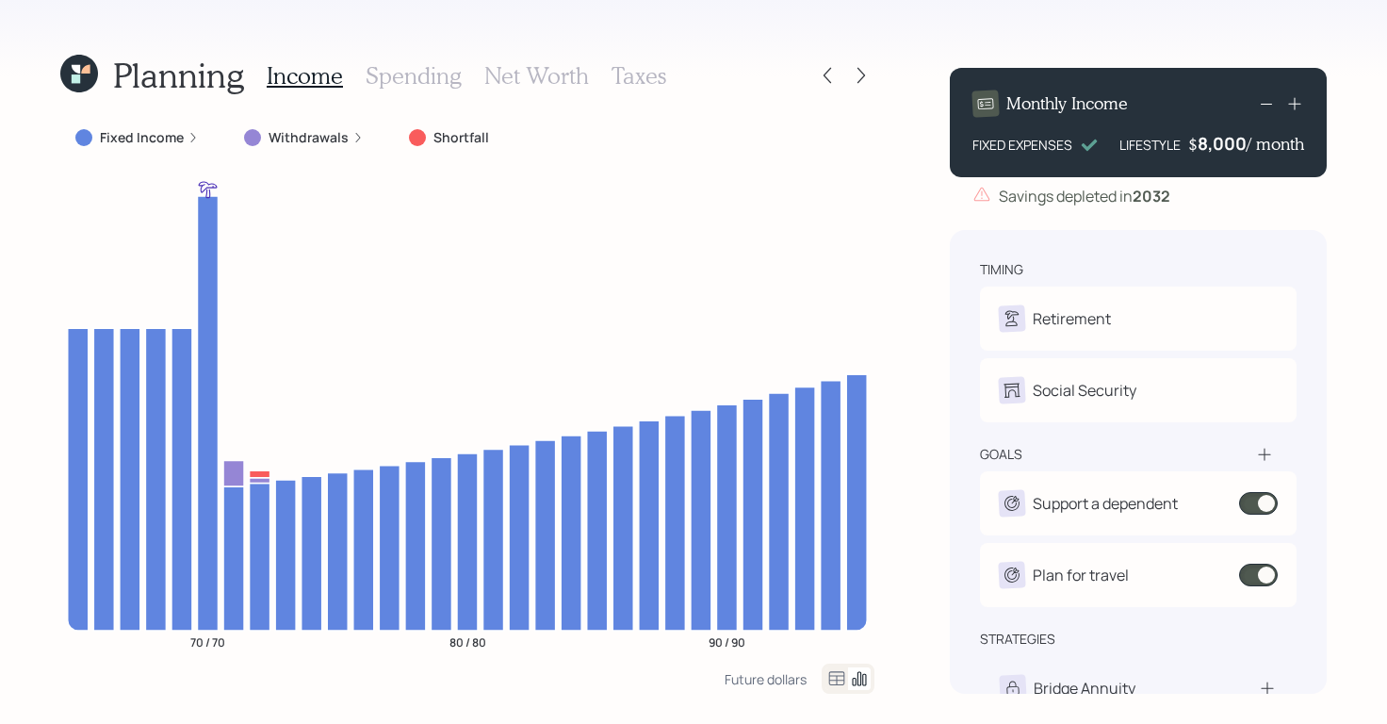
click at [523, 75] on h3 "Net Worth" at bounding box center [536, 75] width 105 height 27
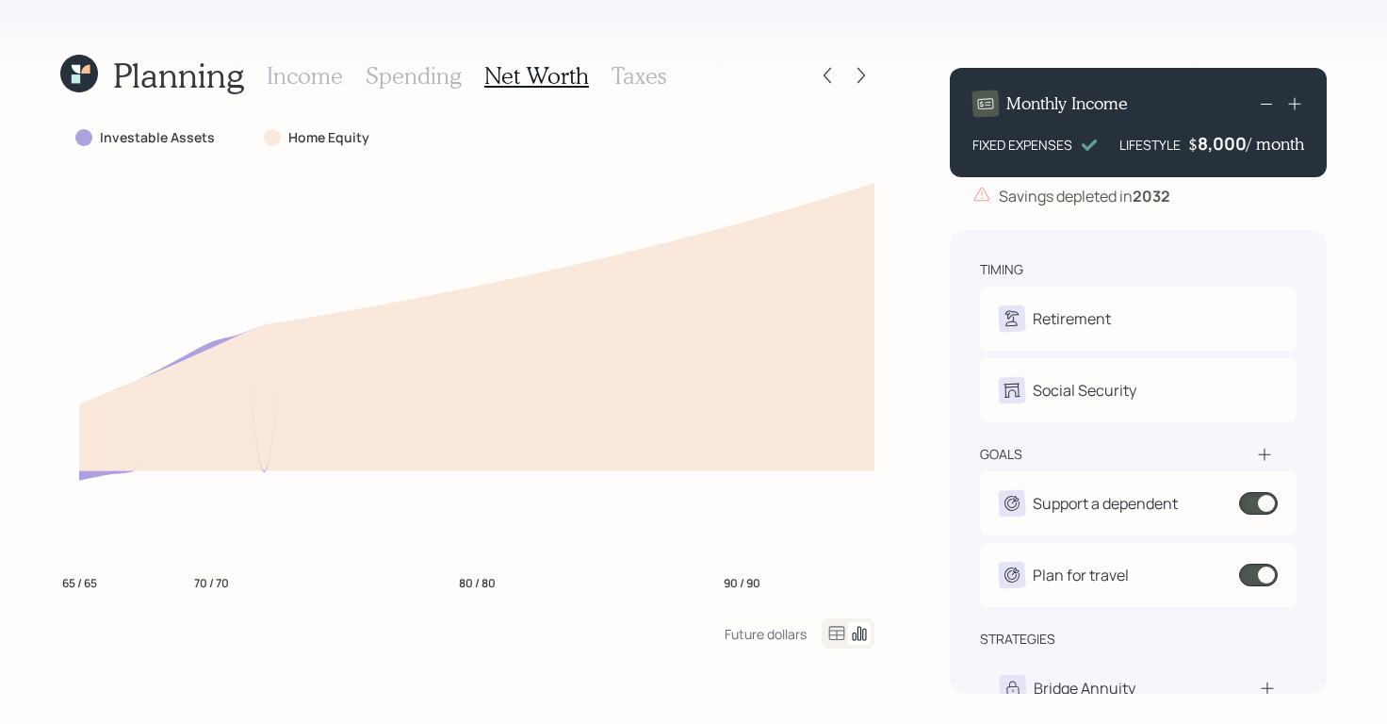
click at [822, 630] on div at bounding box center [848, 633] width 53 height 30
click at [839, 639] on icon at bounding box center [837, 633] width 16 height 14
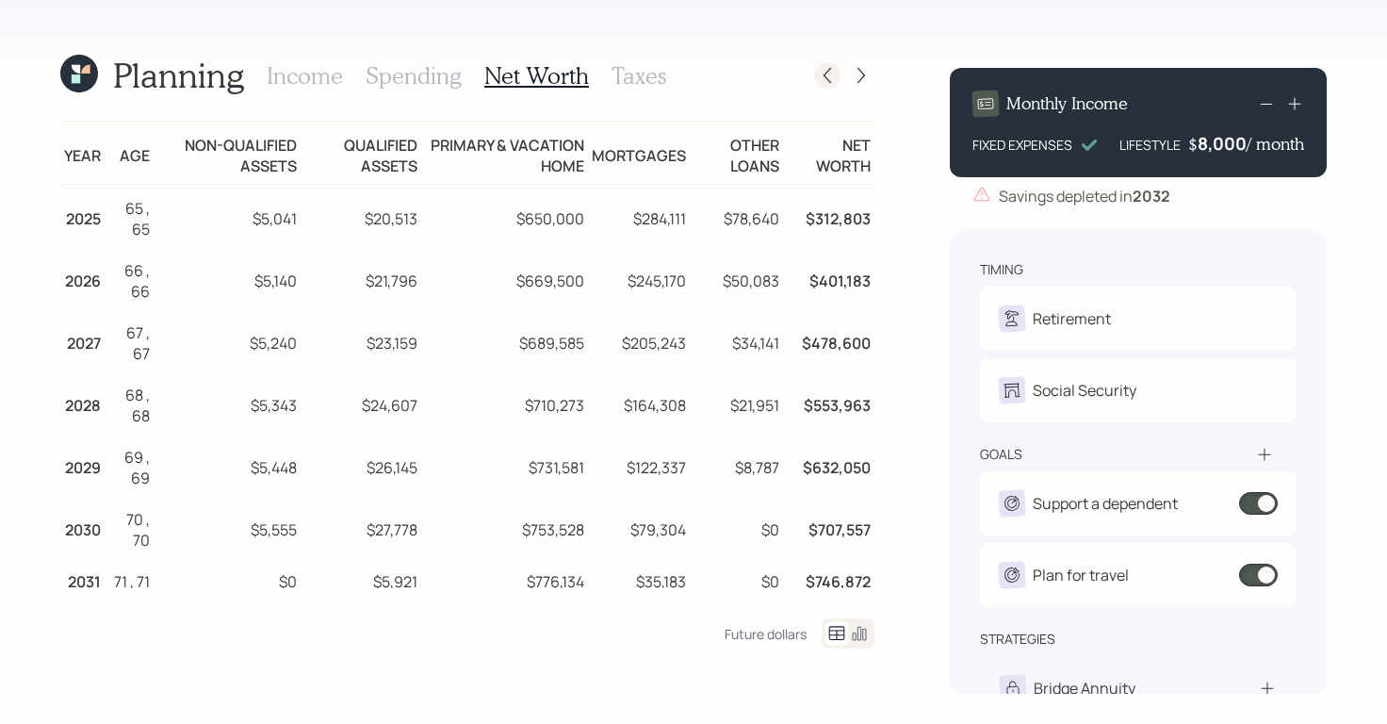
click at [825, 84] on icon at bounding box center [827, 75] width 19 height 19
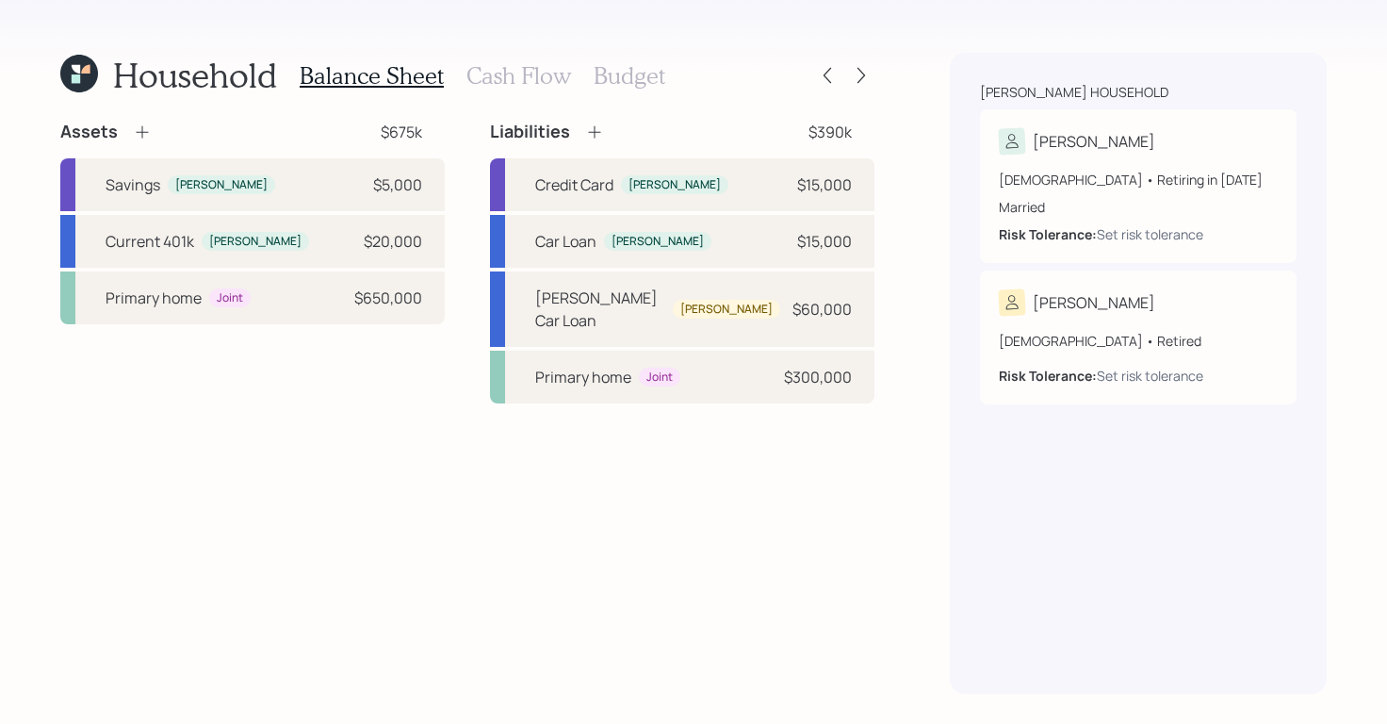
drag, startPoint x: 536, startPoint y: 78, endPoint x: 549, endPoint y: 98, distance: 23.8
click at [536, 79] on h3 "Cash Flow" at bounding box center [518, 75] width 105 height 27
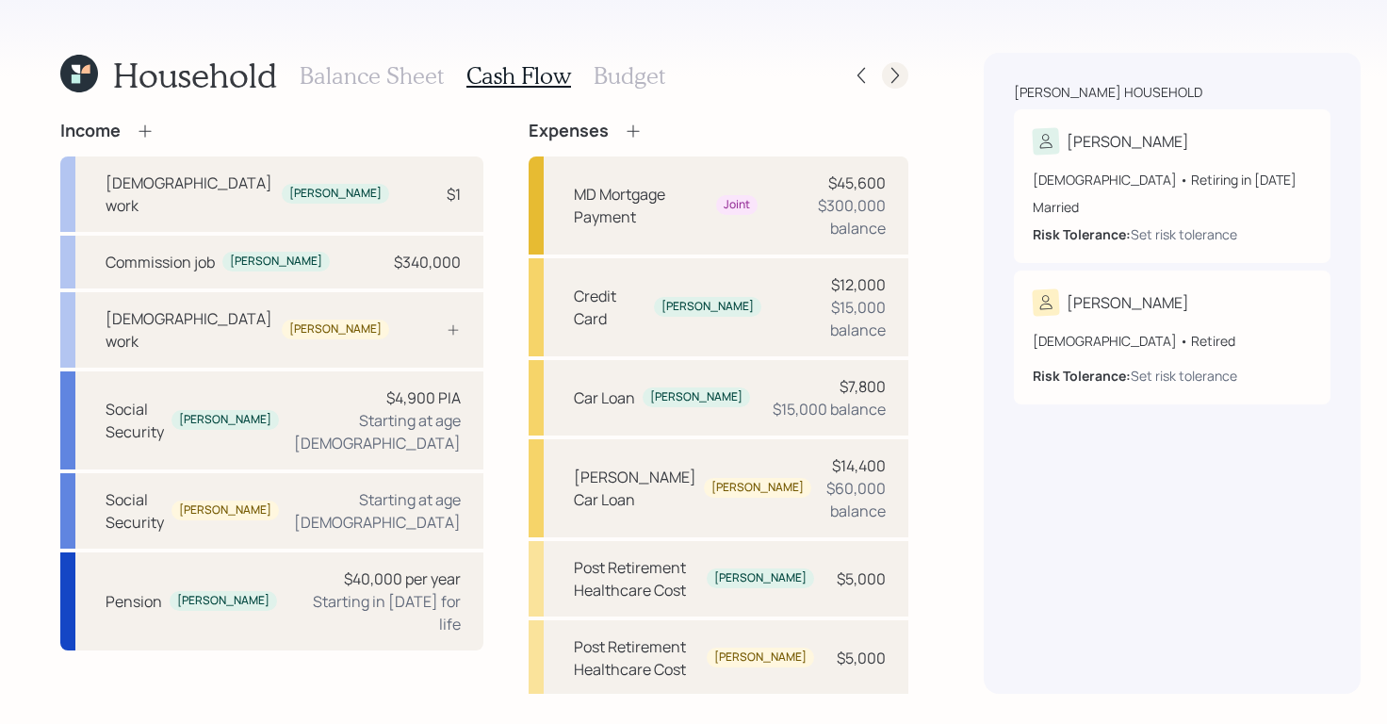
click at [886, 77] on icon at bounding box center [895, 75] width 19 height 19
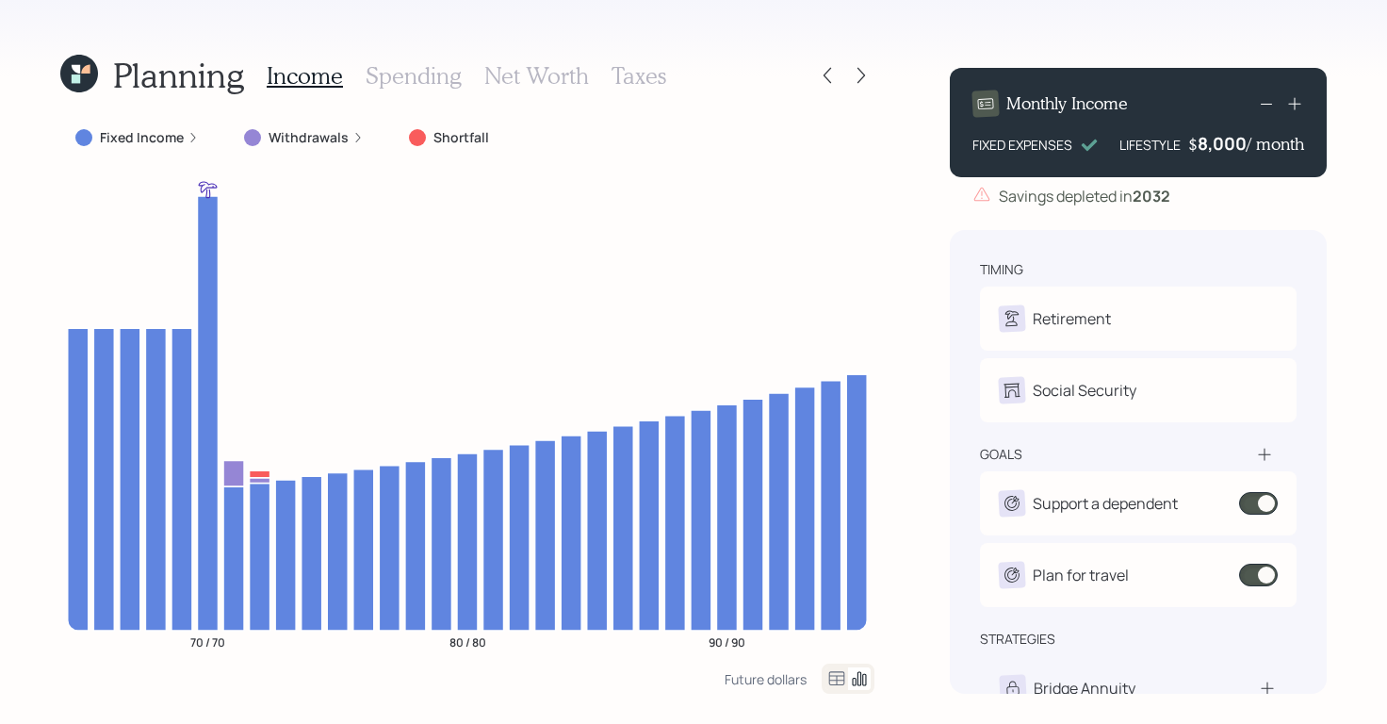
click at [635, 84] on h3 "Taxes" at bounding box center [638, 75] width 55 height 27
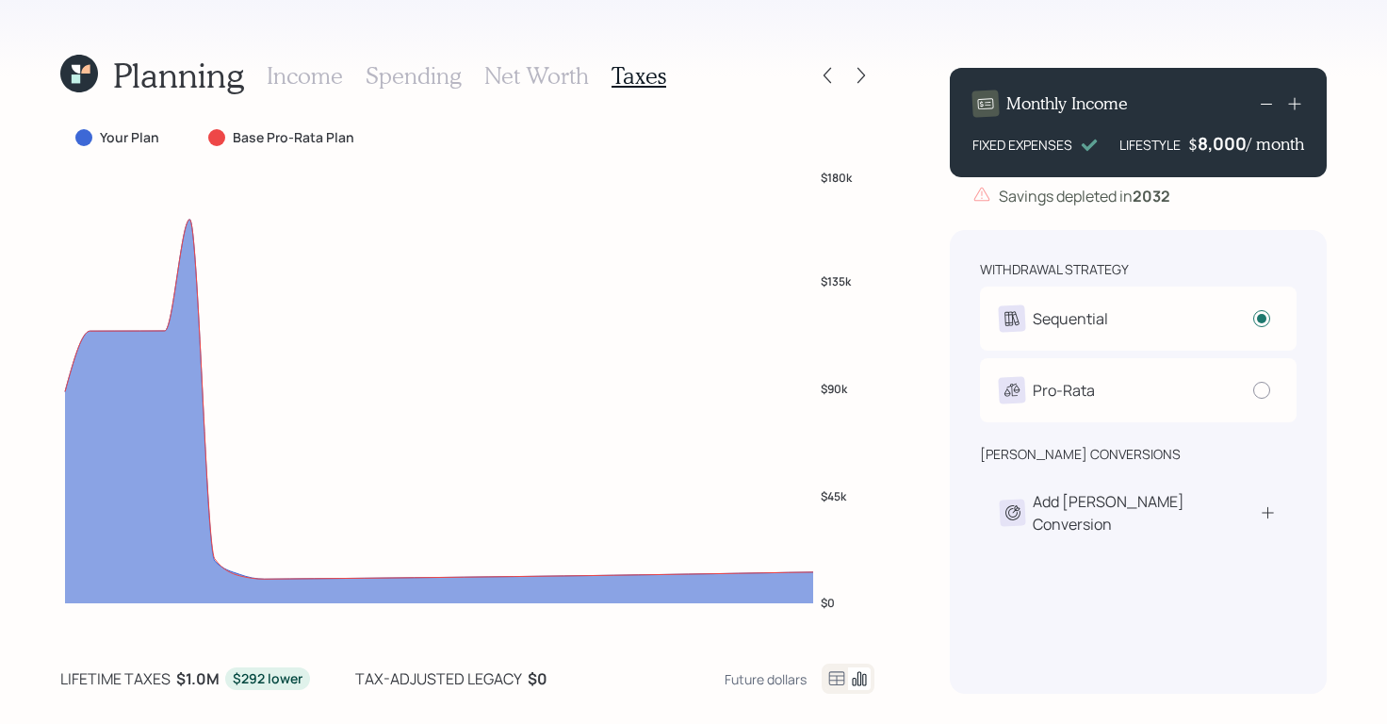
drag, startPoint x: 394, startPoint y: 81, endPoint x: 404, endPoint y: 78, distance: 10.7
click at [394, 81] on h3 "Spending" at bounding box center [414, 75] width 96 height 27
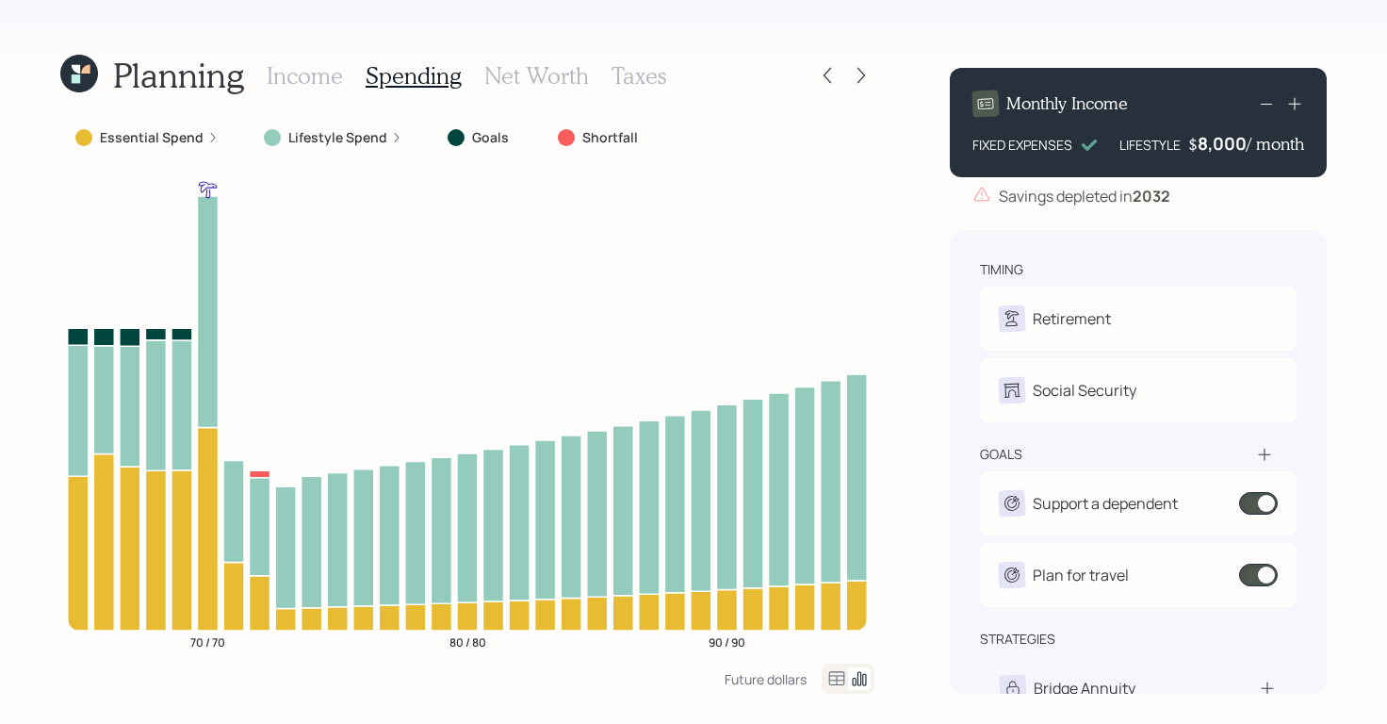
click at [196, 135] on label "Essential Spend" at bounding box center [152, 137] width 104 height 19
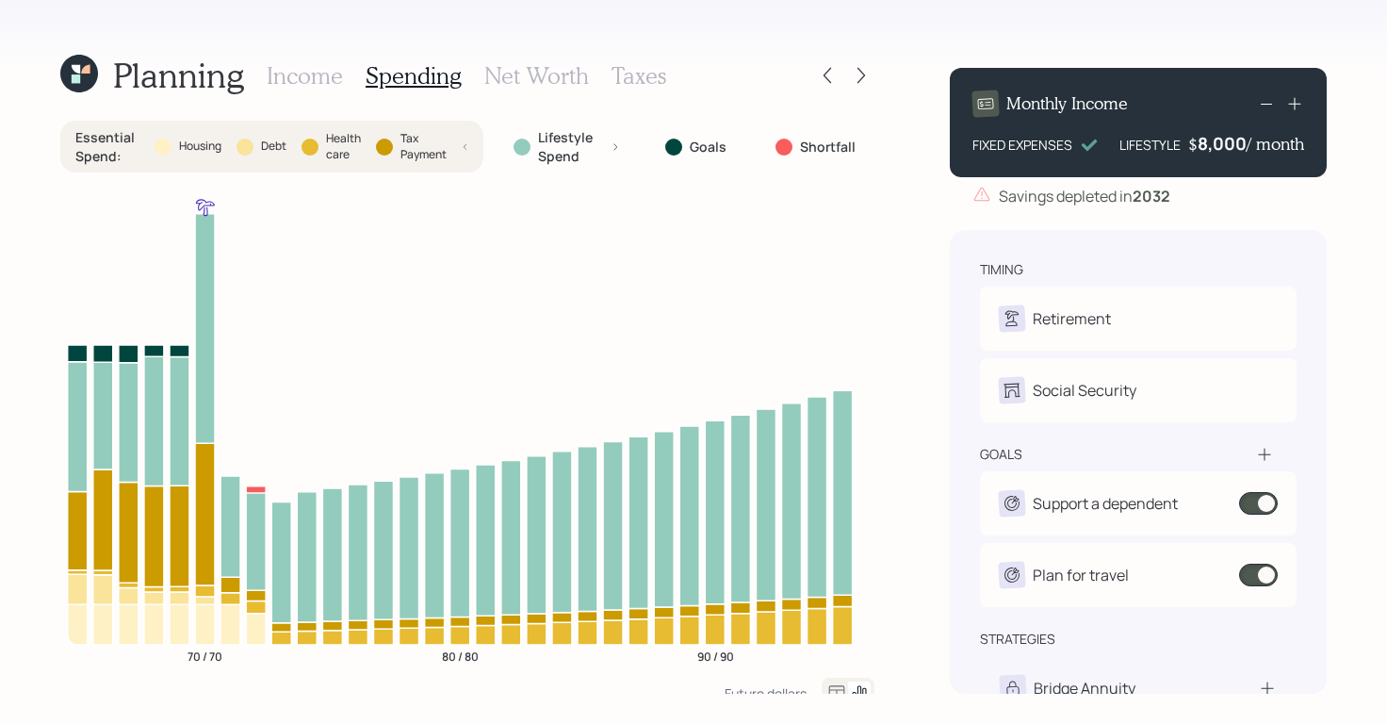
click at [317, 68] on h3 "Income" at bounding box center [305, 75] width 76 height 27
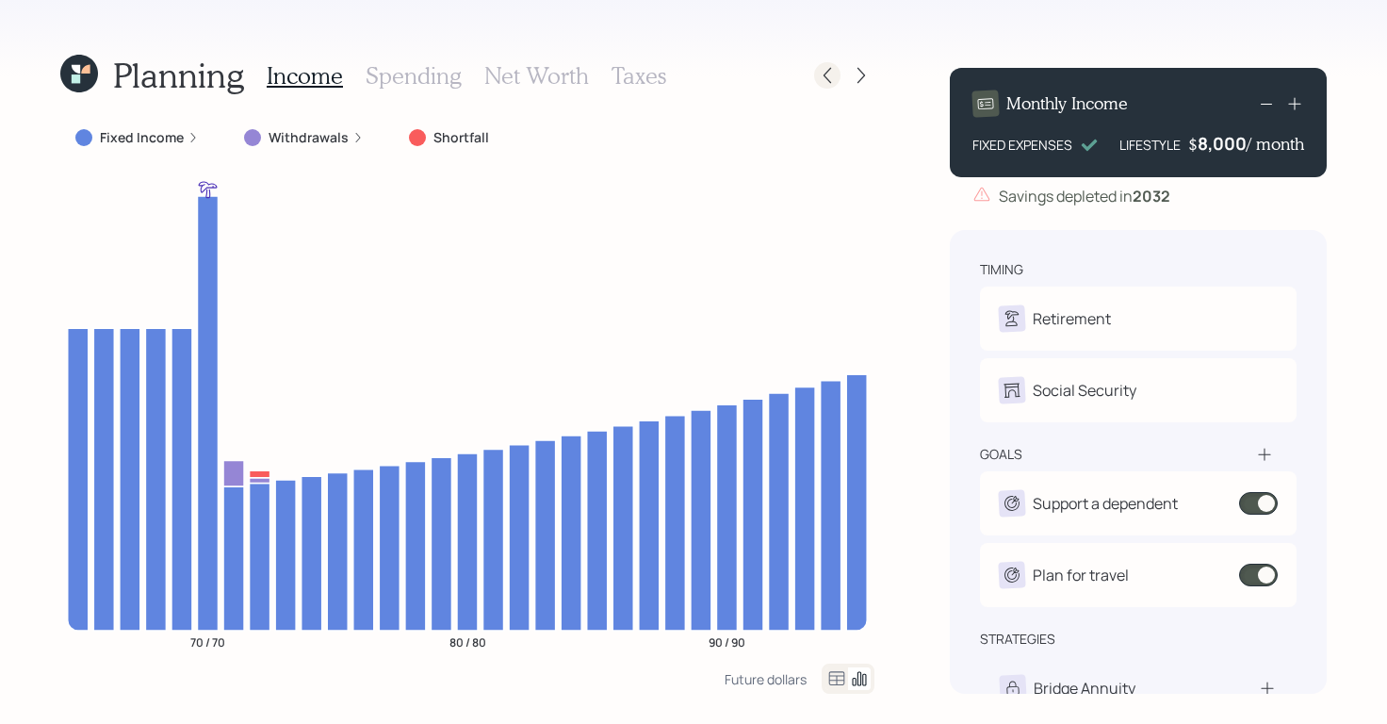
click at [828, 68] on icon at bounding box center [827, 75] width 19 height 19
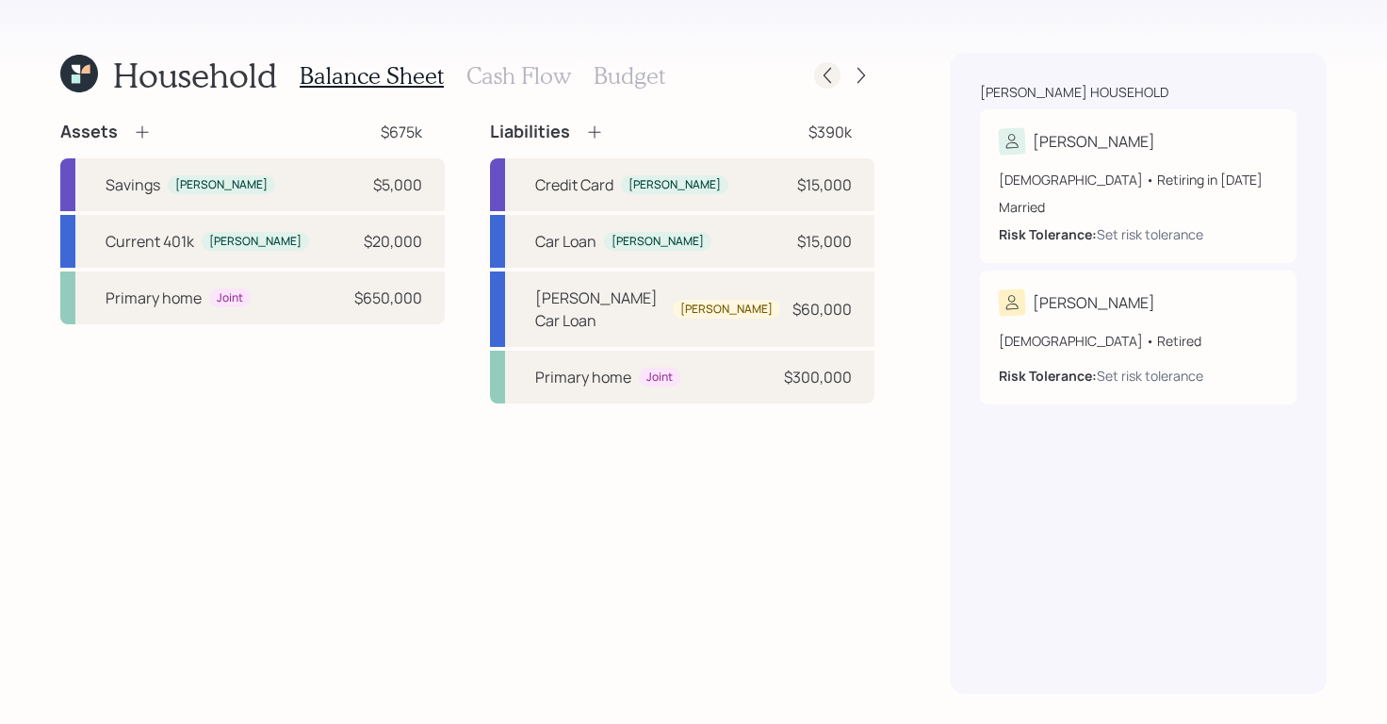
click at [832, 76] on icon at bounding box center [827, 75] width 19 height 19
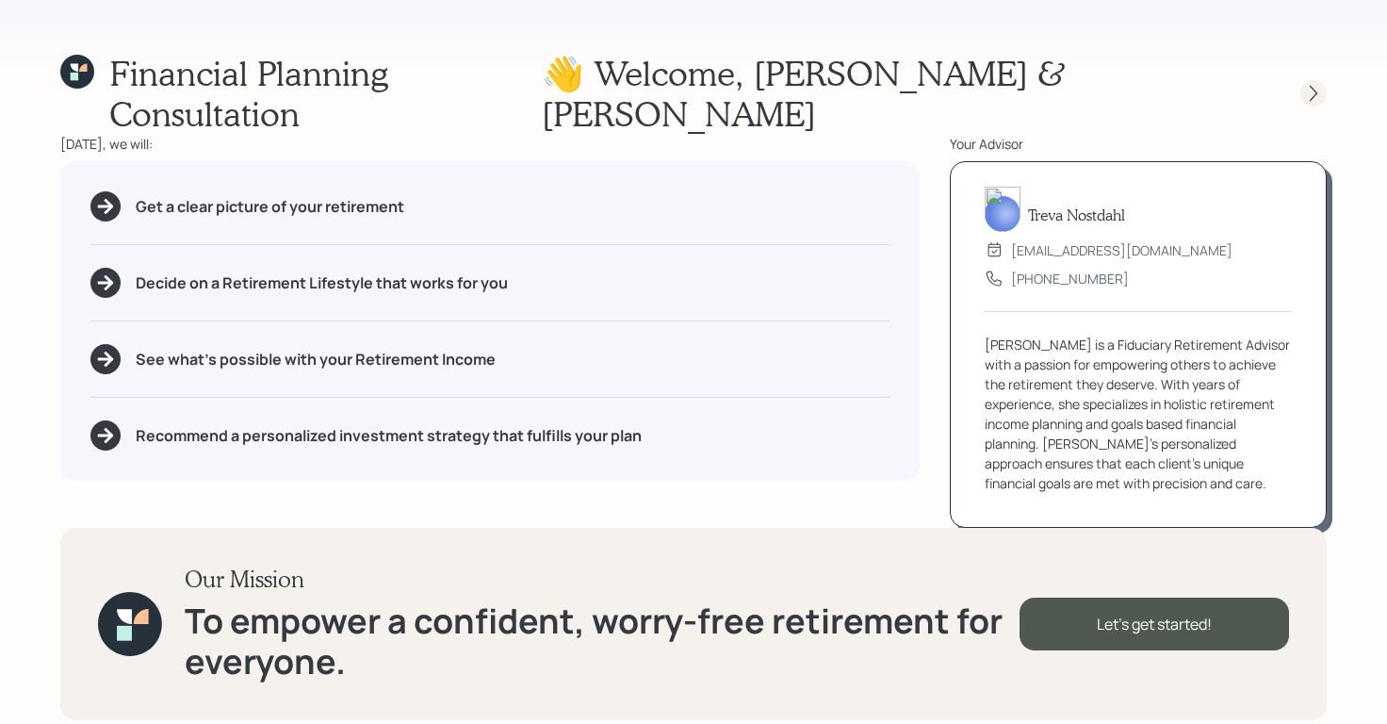
click at [1309, 84] on icon at bounding box center [1313, 93] width 19 height 19
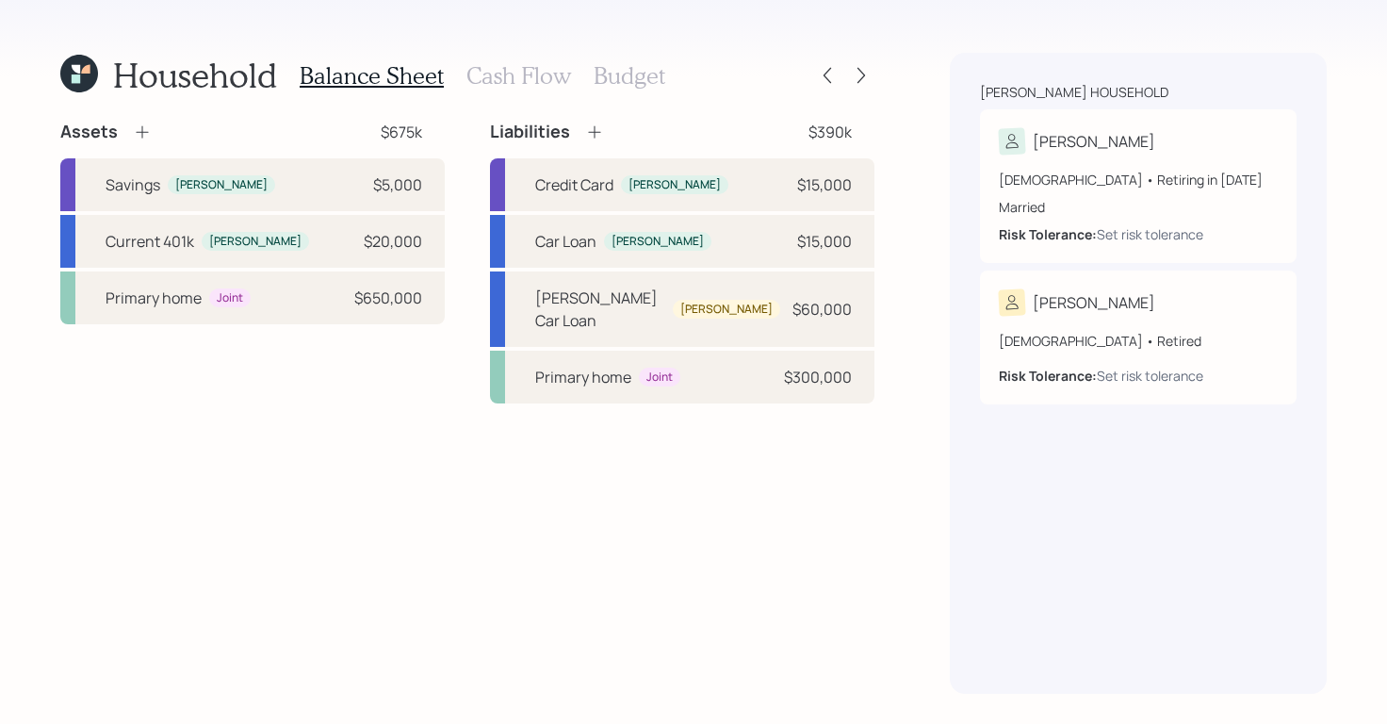
click at [505, 88] on h3 "Cash Flow" at bounding box center [518, 75] width 105 height 27
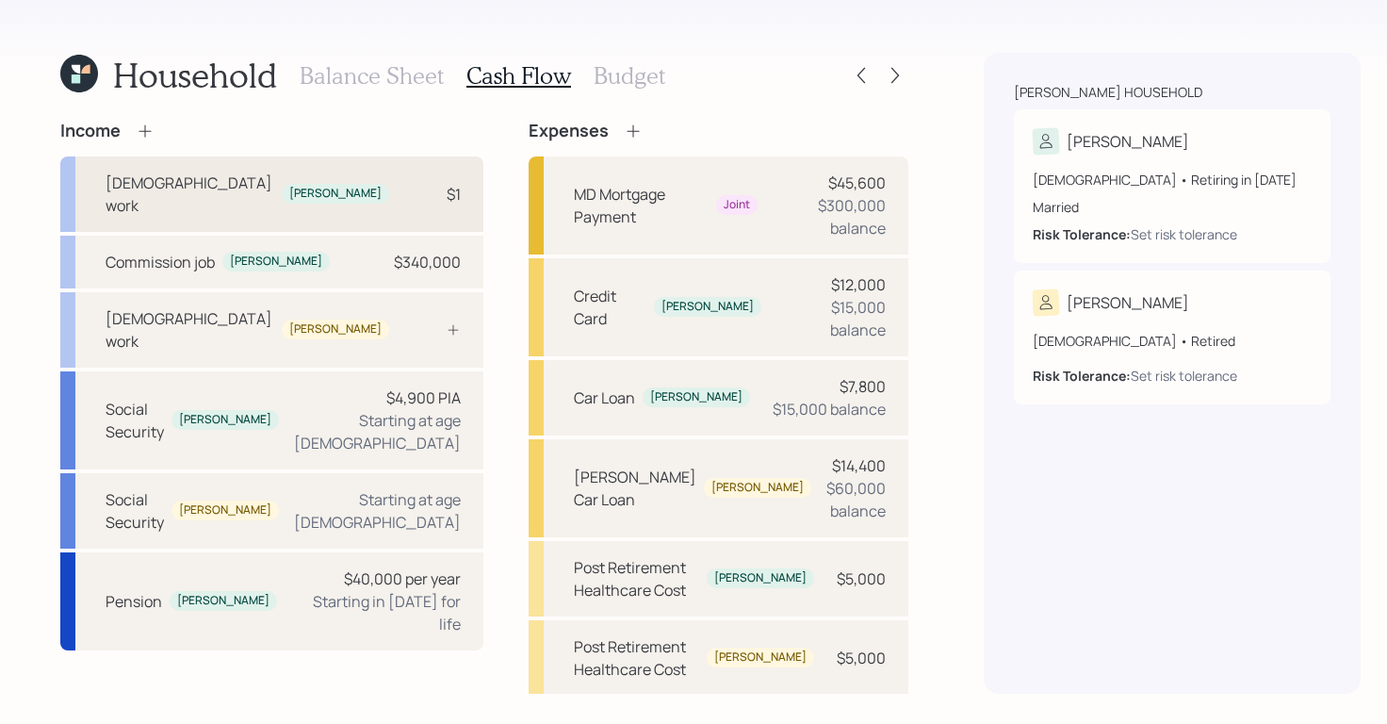
click at [404, 189] on div "$1" at bounding box center [432, 194] width 57 height 23
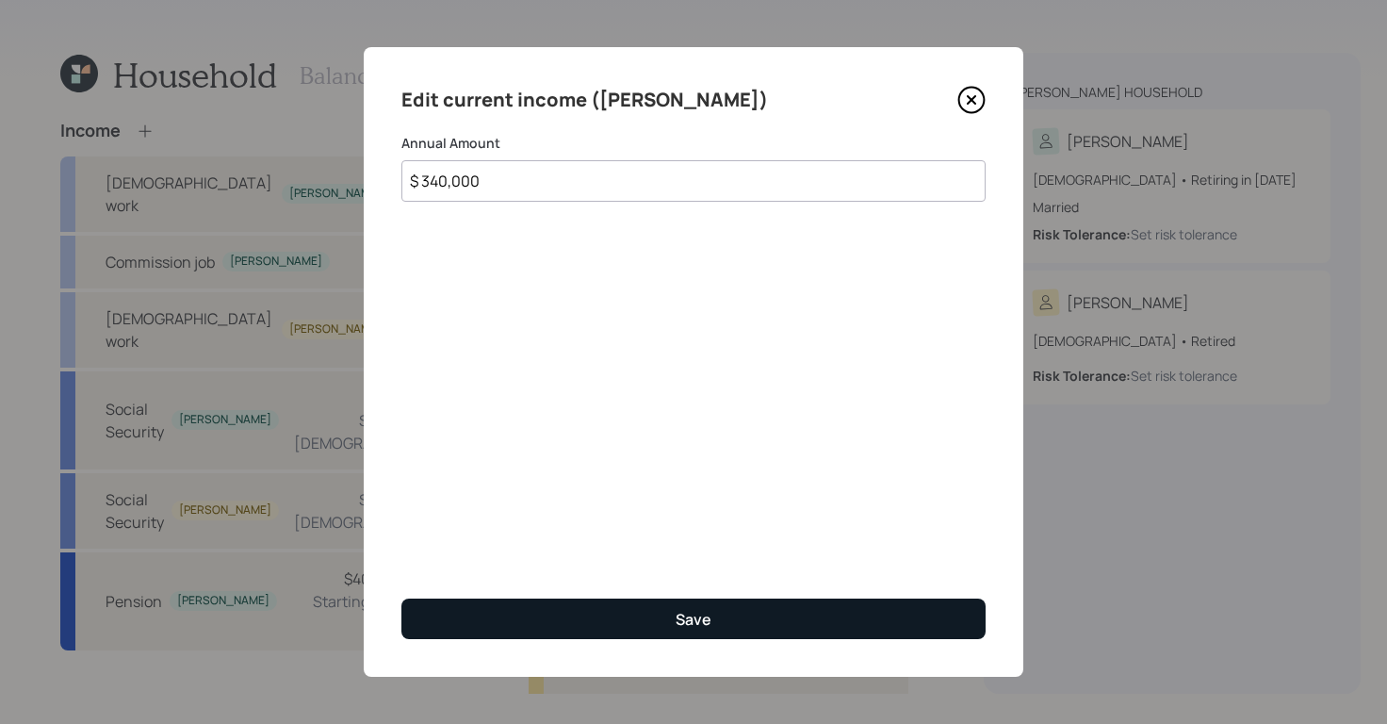
type input "$ 340,000"
click at [688, 620] on div "Save" at bounding box center [693, 619] width 36 height 21
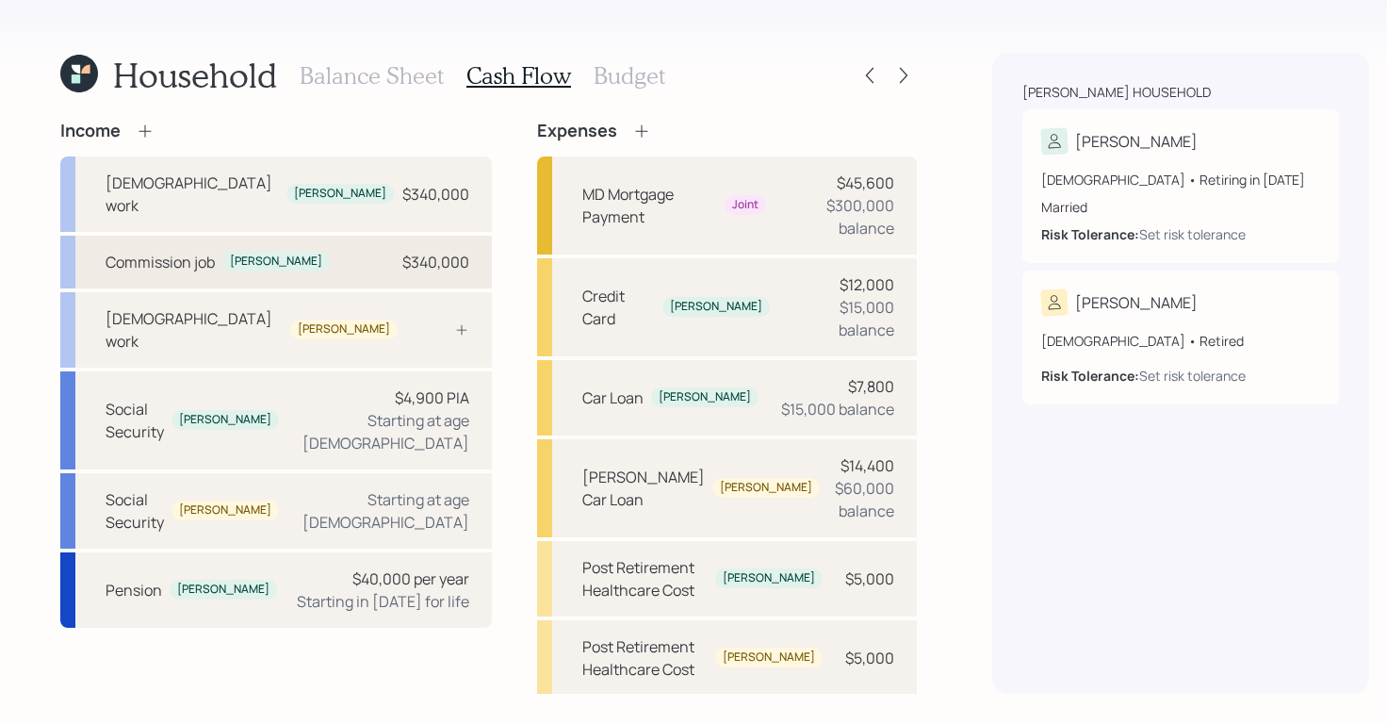
click at [255, 254] on div "Commission job Jeffrey $340,000" at bounding box center [275, 262] width 431 height 53
select select "self_employment"
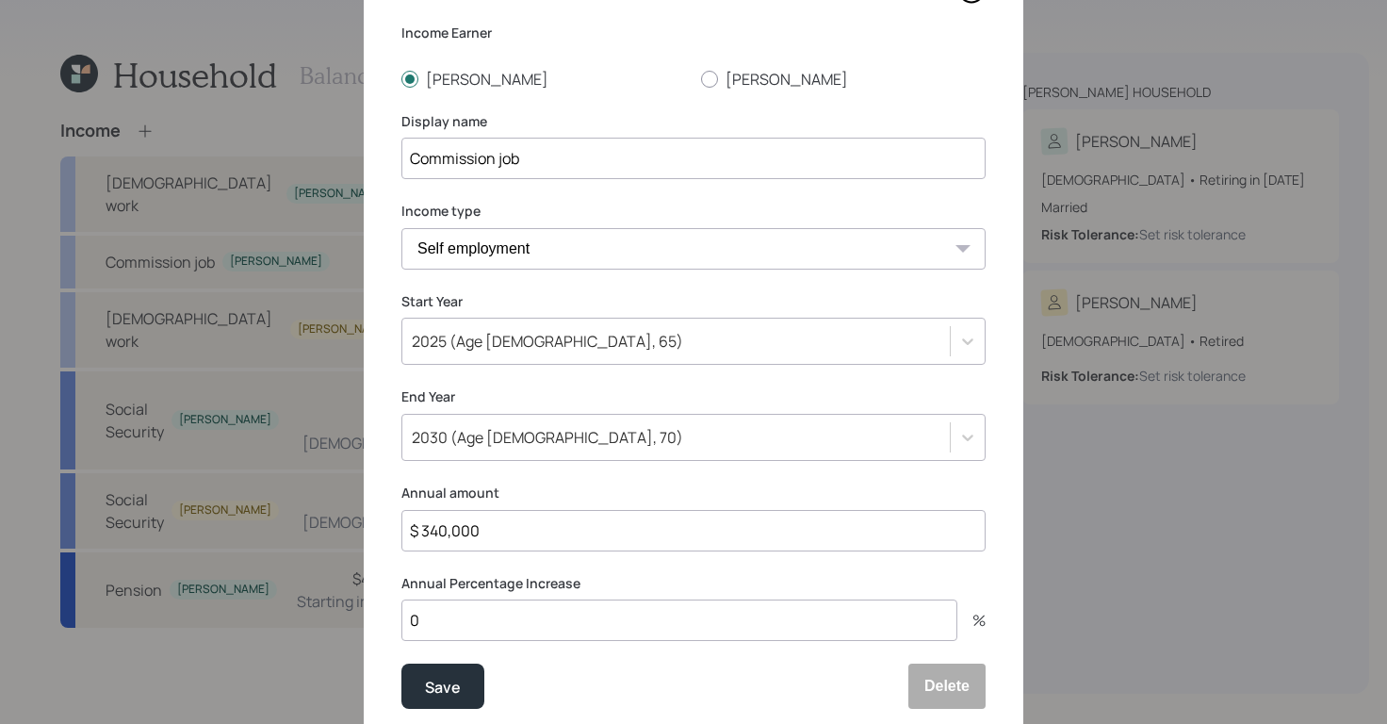
scroll to position [180, 0]
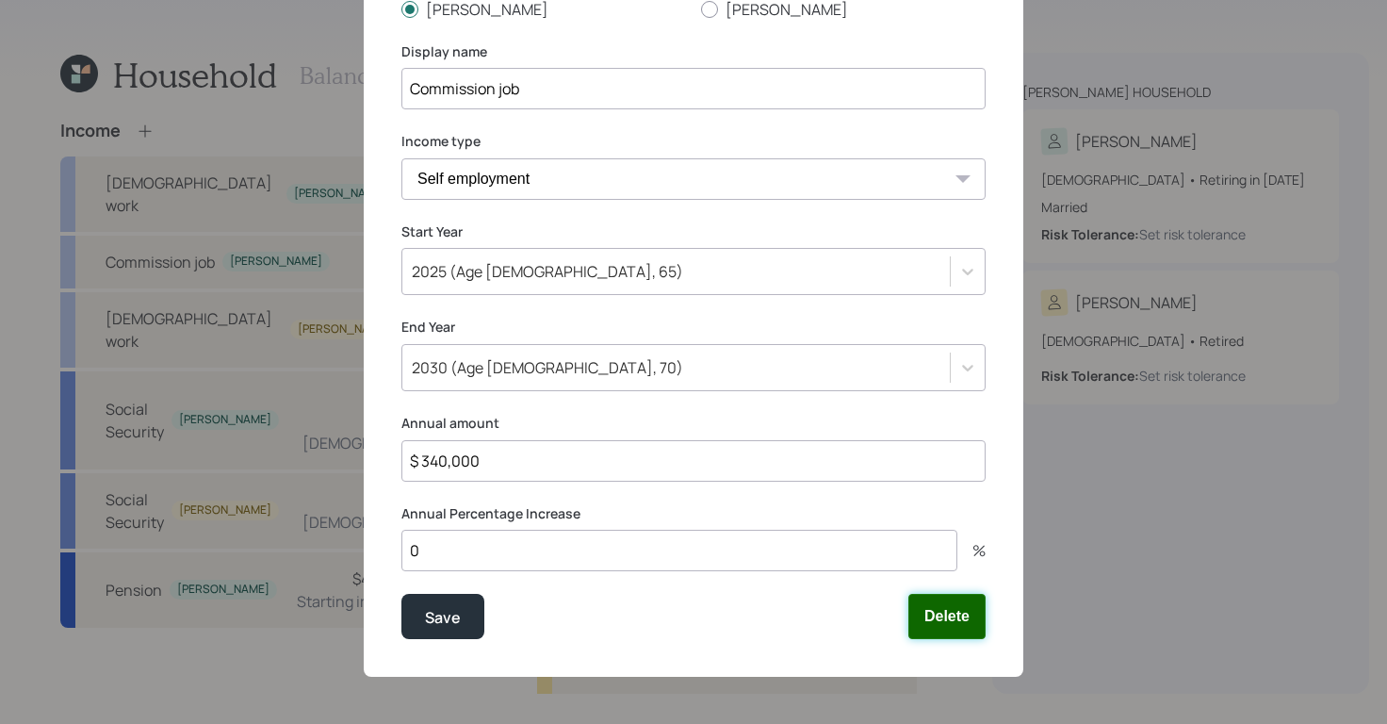
click at [956, 622] on button "Delete" at bounding box center [946, 616] width 77 height 45
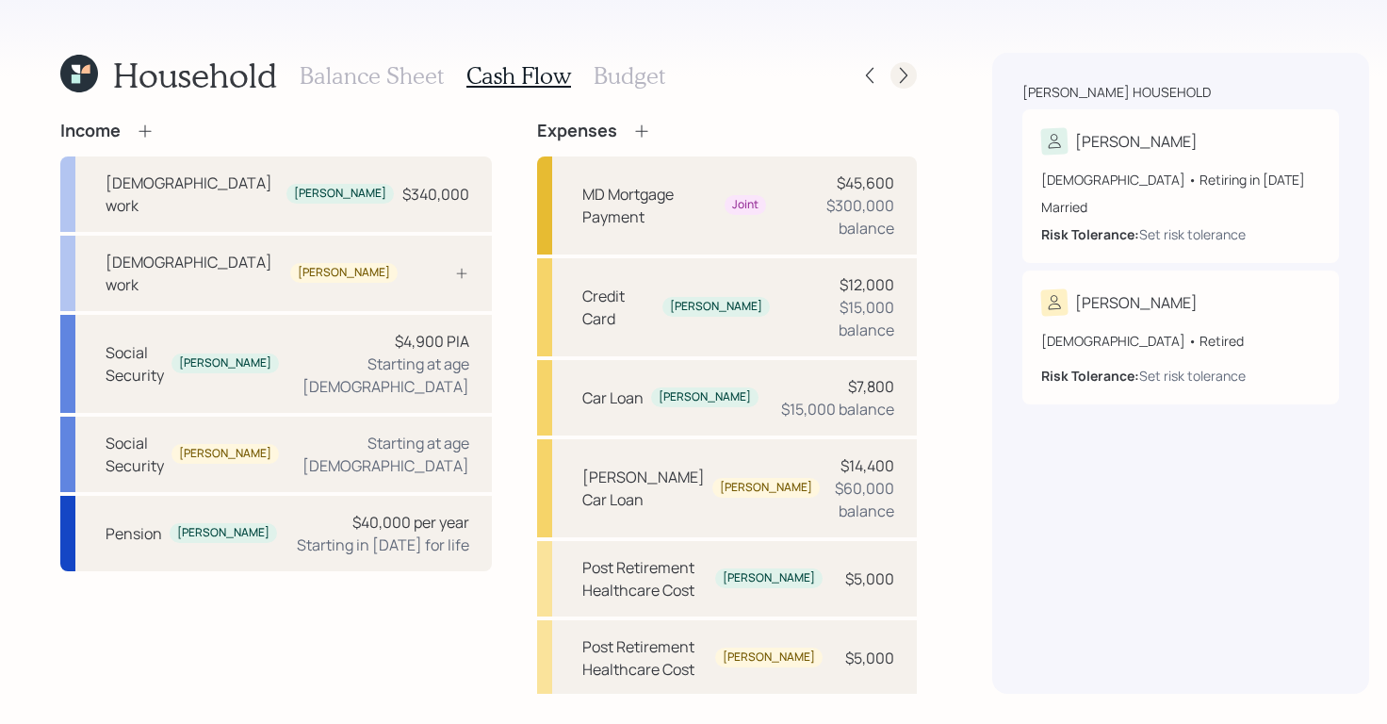
click at [894, 73] on icon at bounding box center [903, 75] width 19 height 19
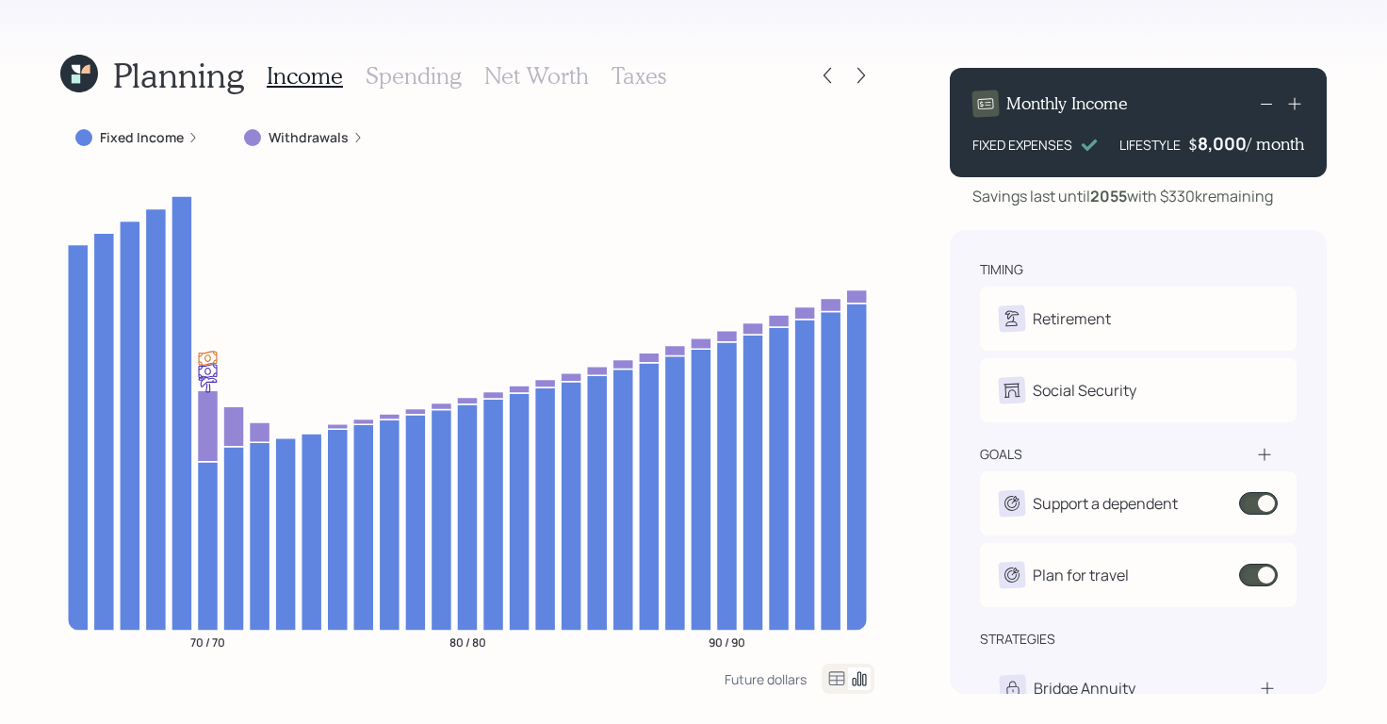
click at [432, 67] on h3 "Spending" at bounding box center [414, 75] width 96 height 27
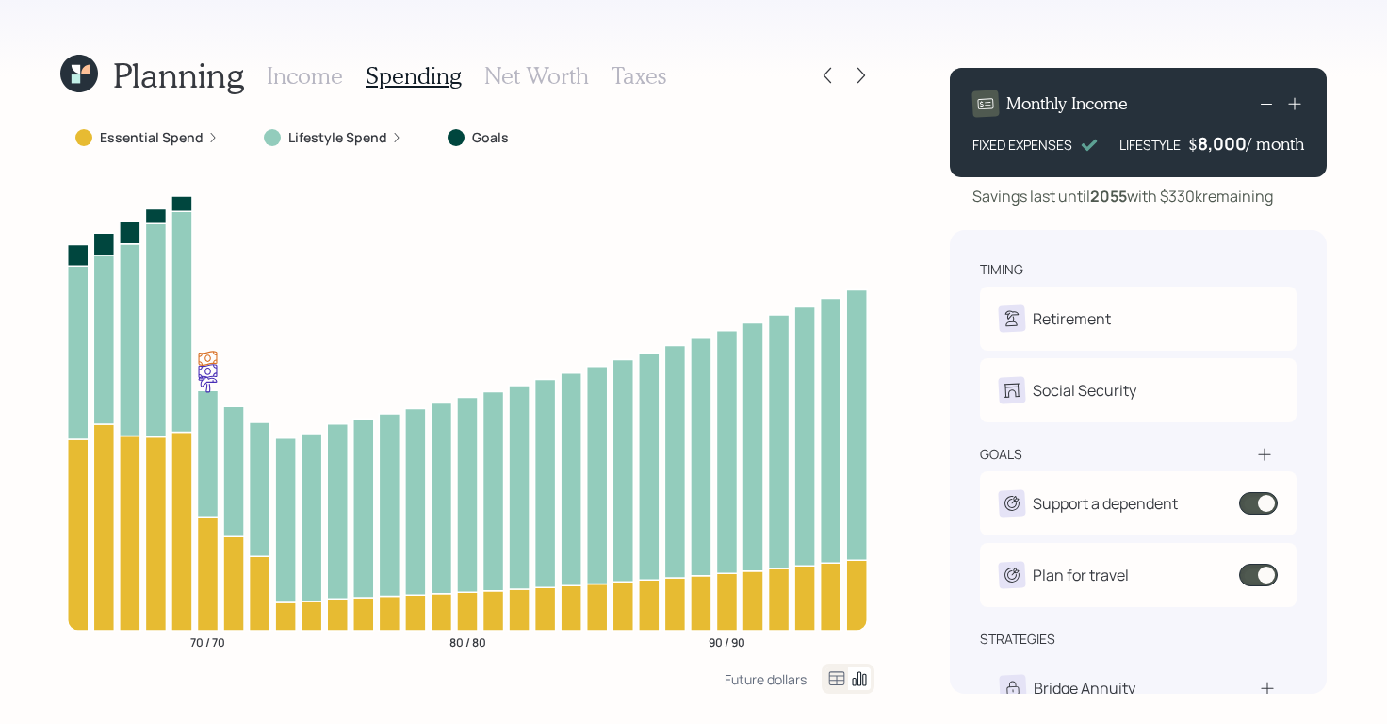
click at [203, 125] on div "Essential Spend" at bounding box center [146, 138] width 173 height 34
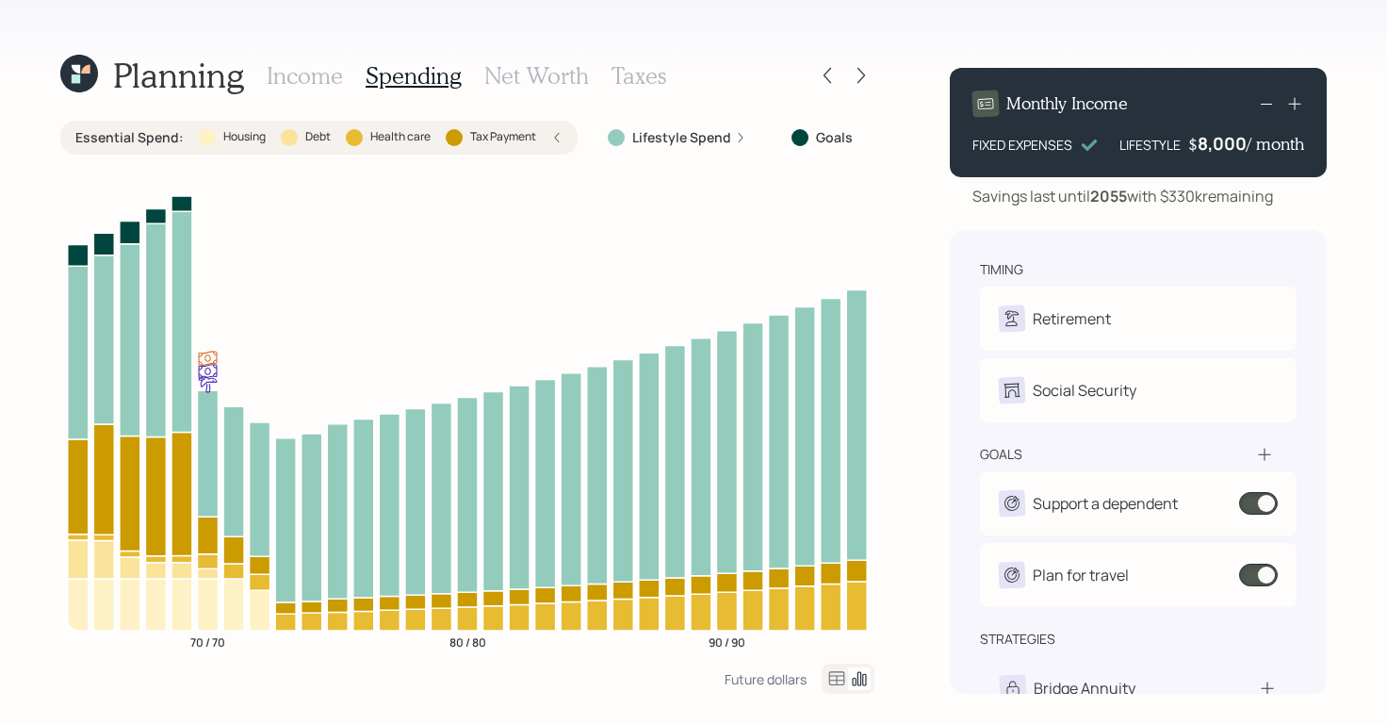
click at [506, 76] on h3 "Net Worth" at bounding box center [536, 75] width 105 height 27
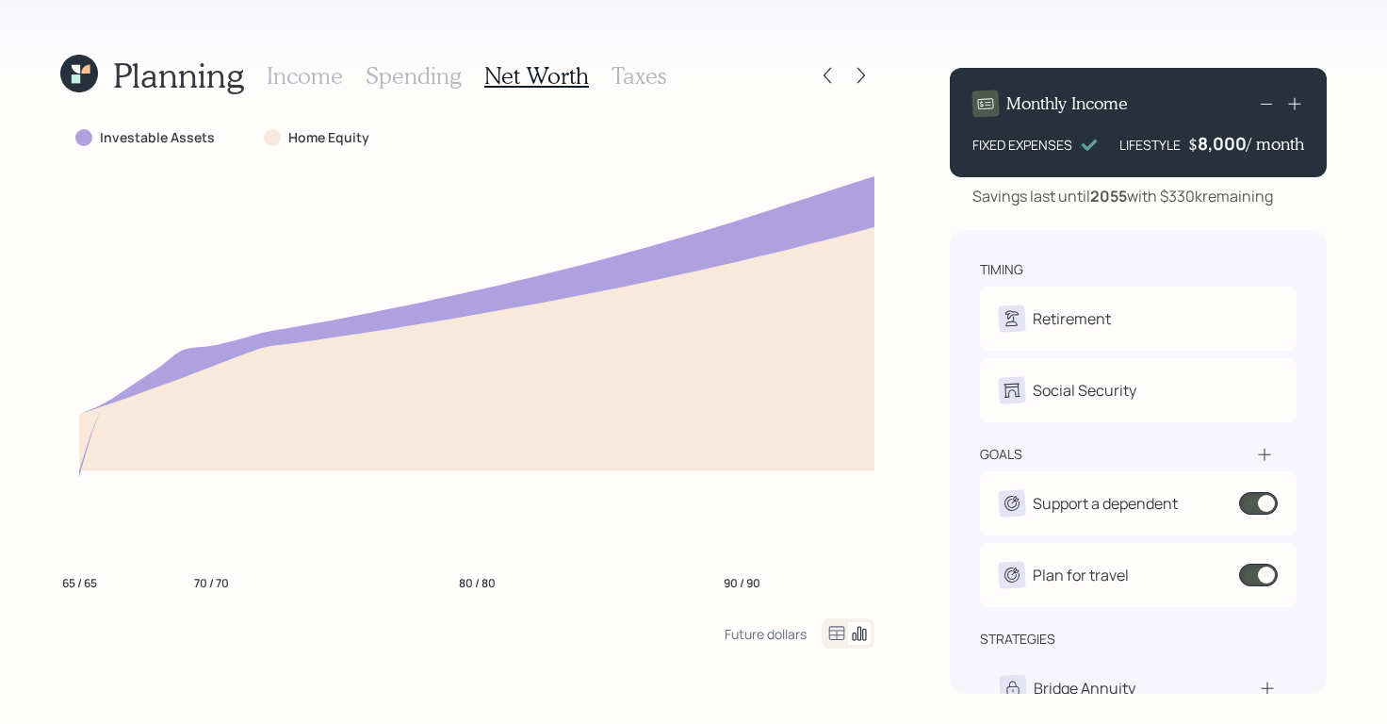
click at [838, 629] on icon at bounding box center [836, 633] width 23 height 23
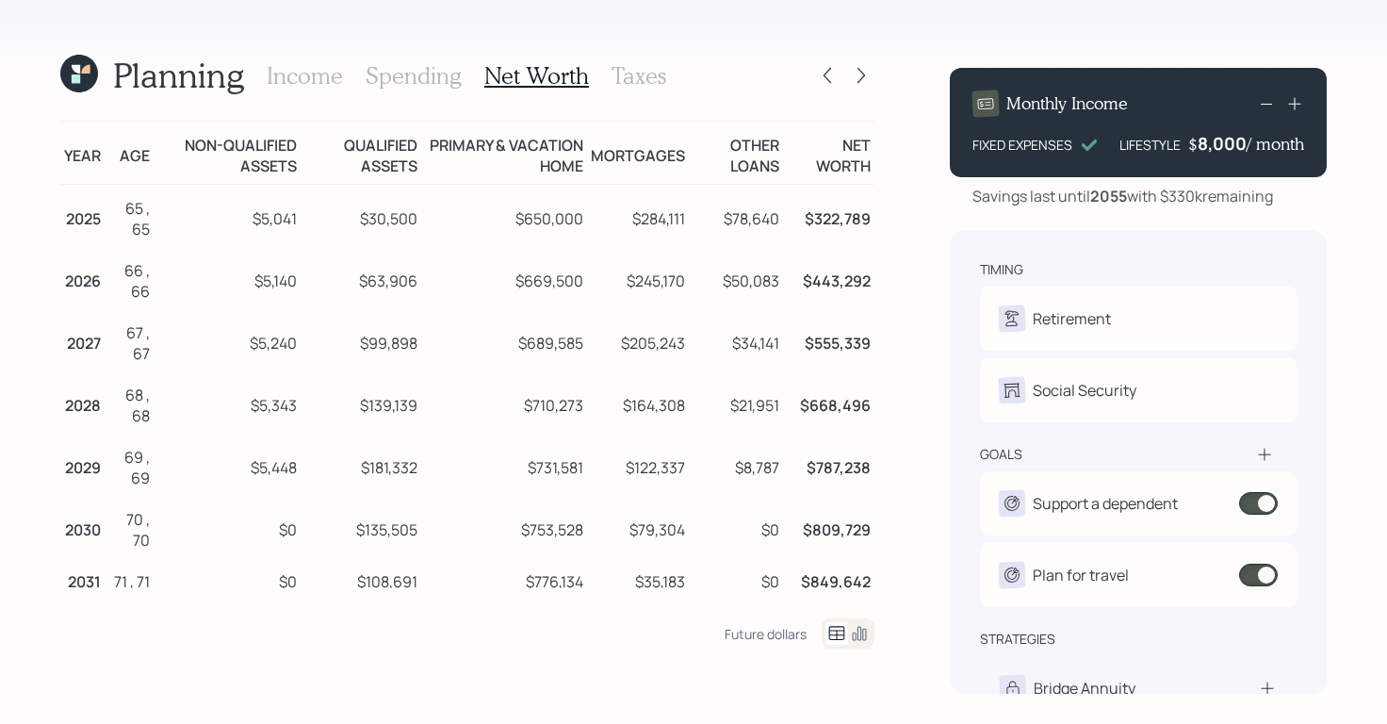
click at [345, 82] on div "Income Spending Net Worth Taxes" at bounding box center [466, 75] width 399 height 45
click at [324, 71] on h3 "Income" at bounding box center [305, 75] width 76 height 27
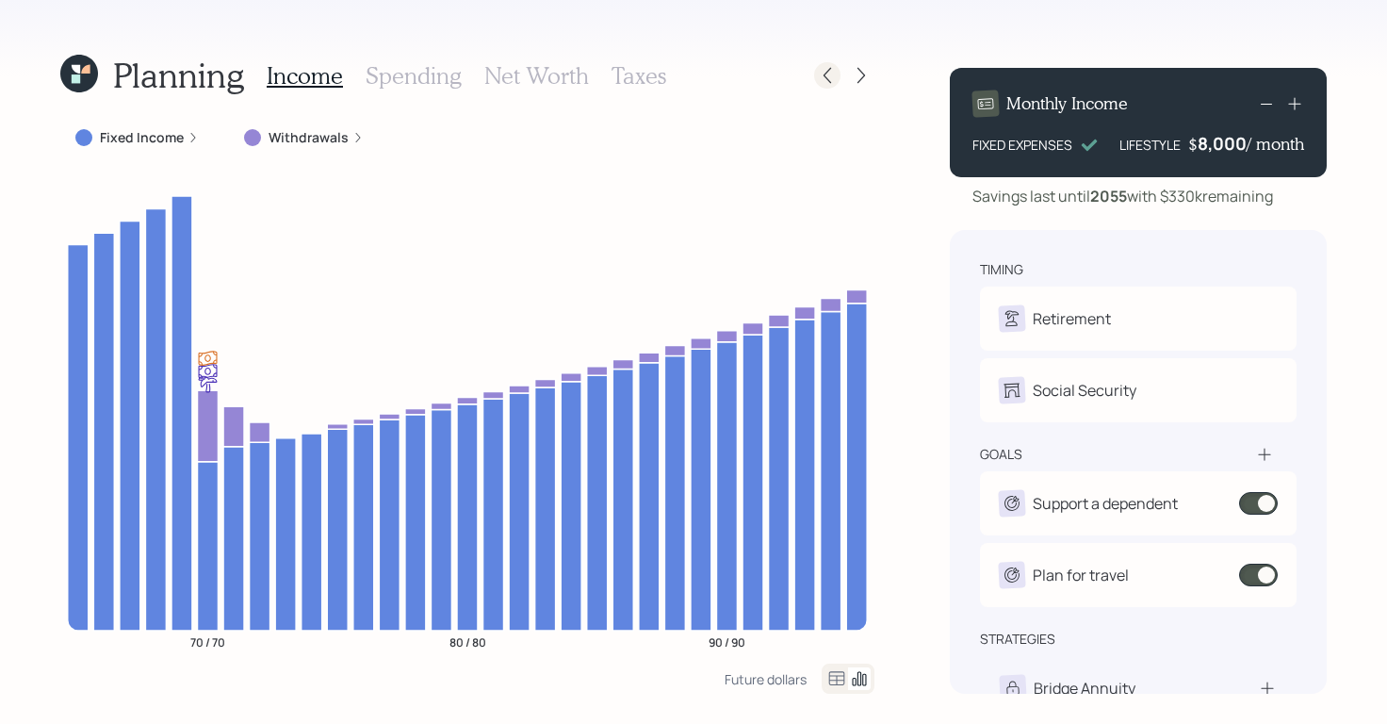
click at [826, 80] on icon at bounding box center [827, 75] width 19 height 19
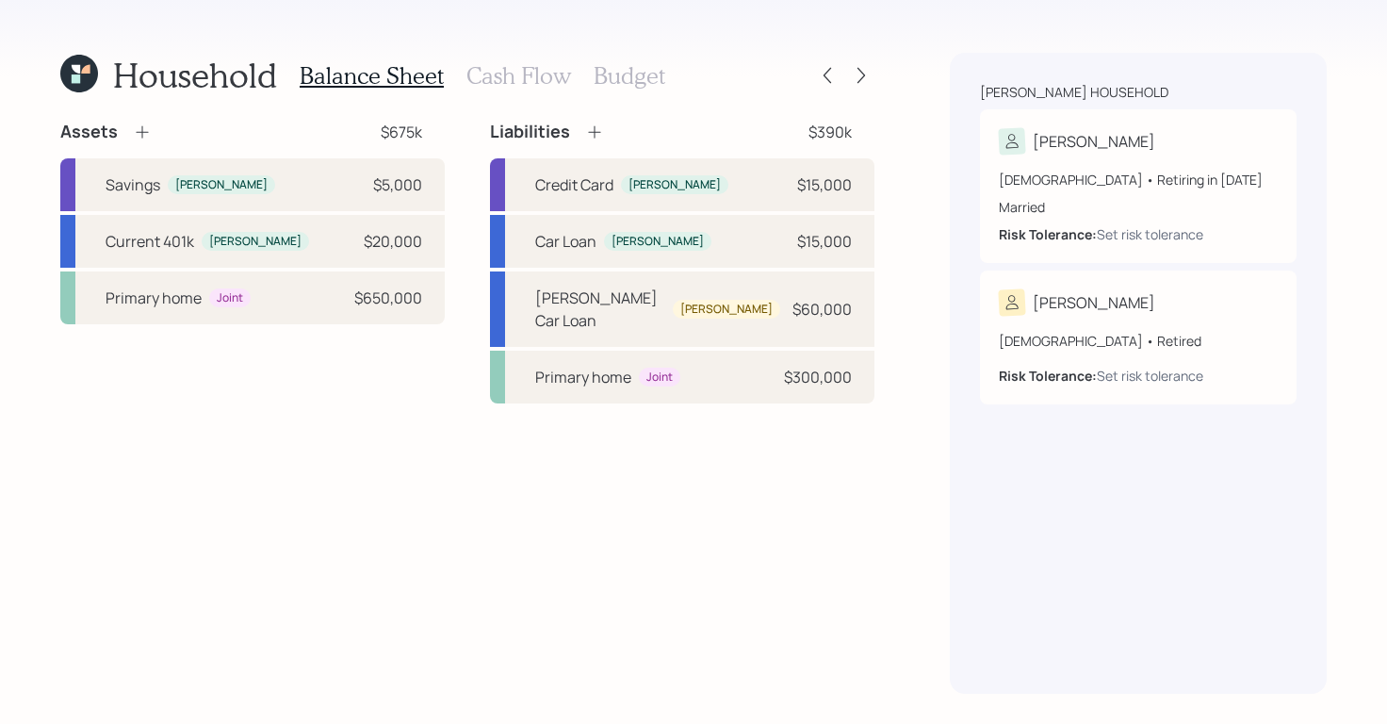
click at [529, 89] on h3 "Cash Flow" at bounding box center [518, 75] width 105 height 27
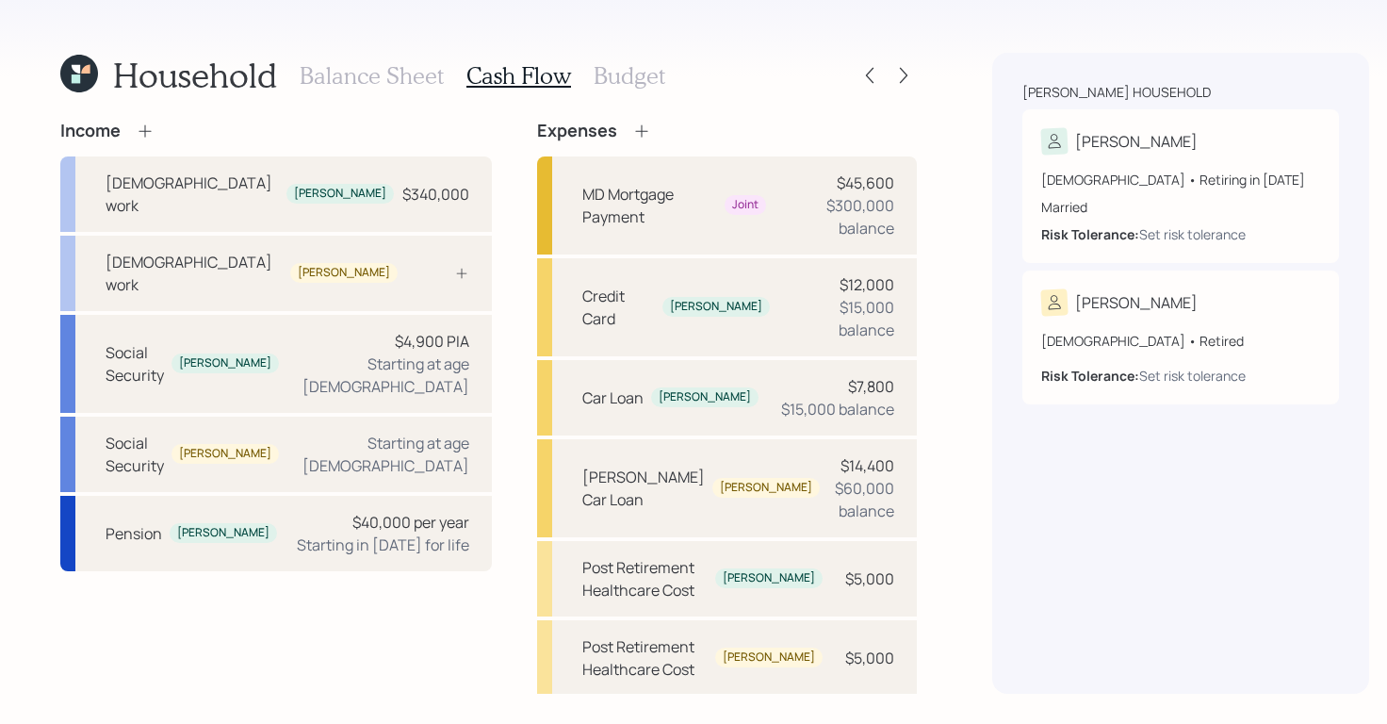
click at [441, 715] on div "Household Balance Sheet Cash Flow Budget Income Full-time work Jeffrey $340,000…" at bounding box center [693, 362] width 1387 height 724
click at [894, 79] on icon at bounding box center [903, 75] width 19 height 19
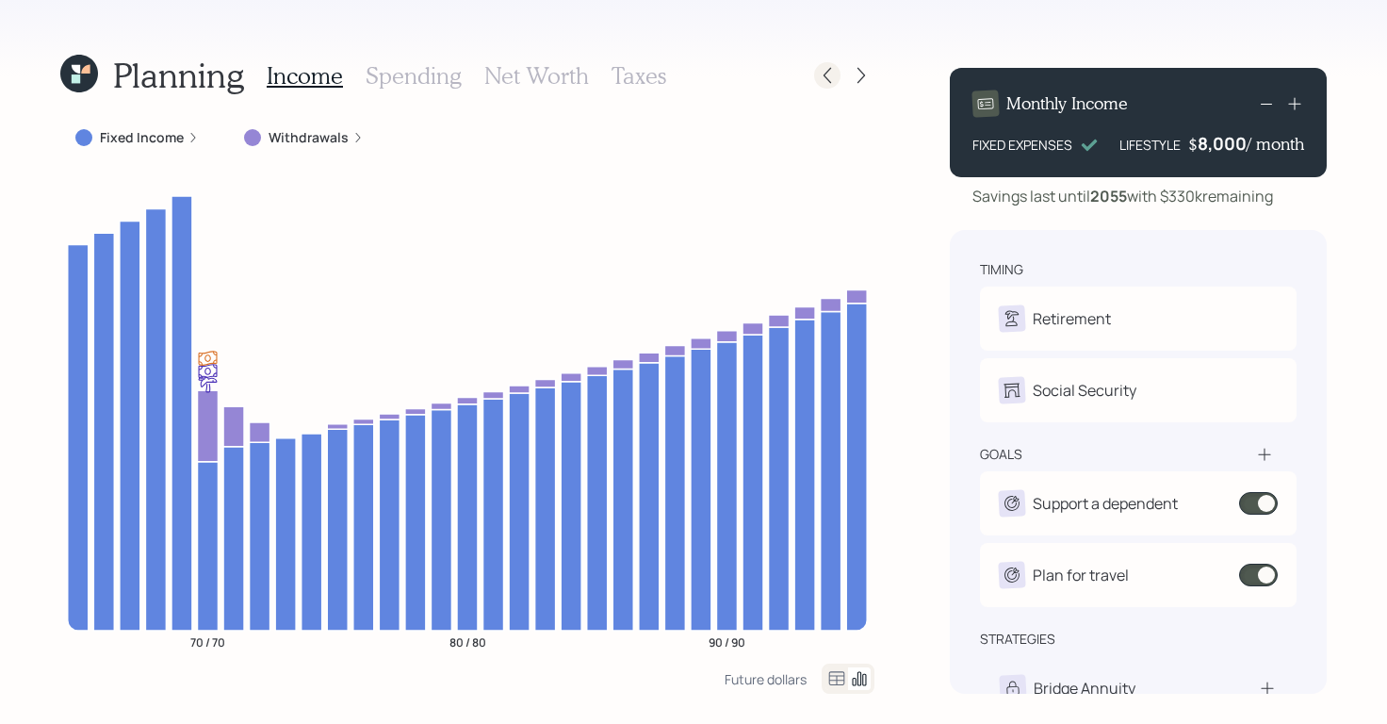
click at [817, 75] on div at bounding box center [827, 75] width 26 height 26
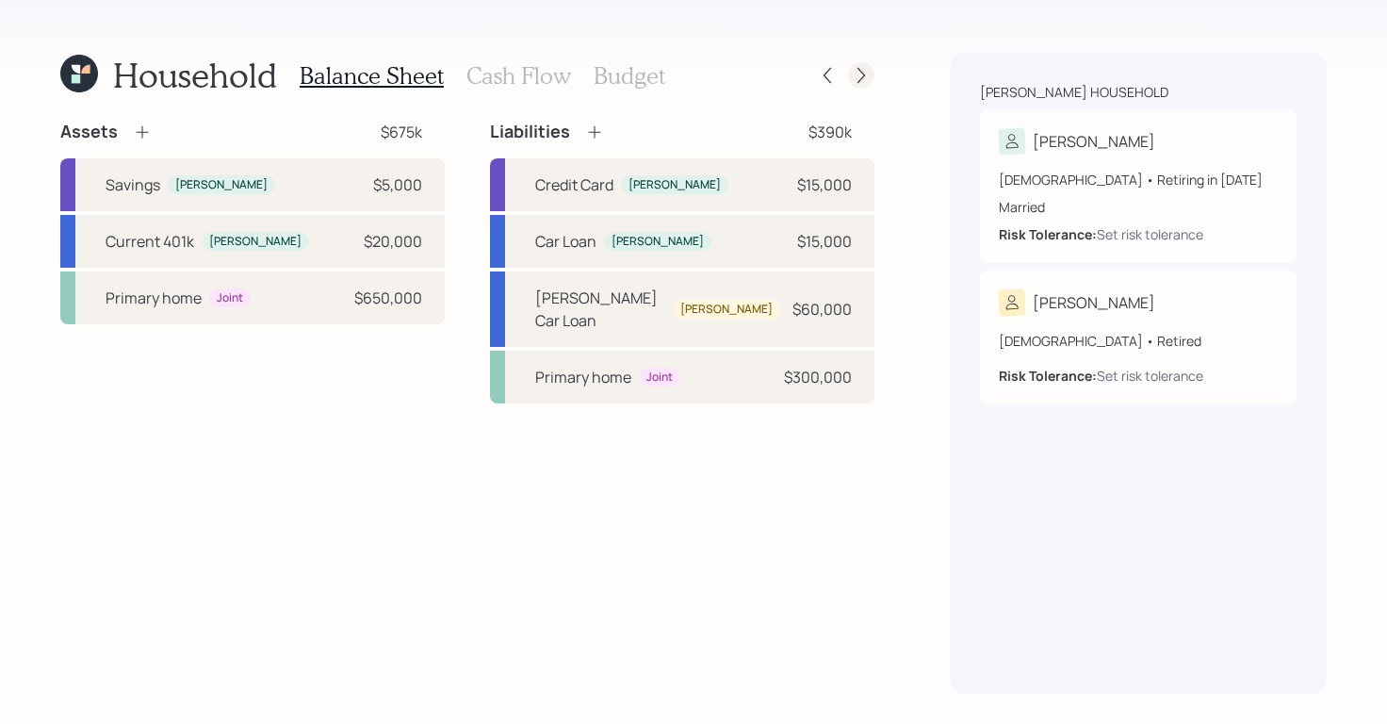
click at [867, 74] on icon at bounding box center [861, 75] width 19 height 19
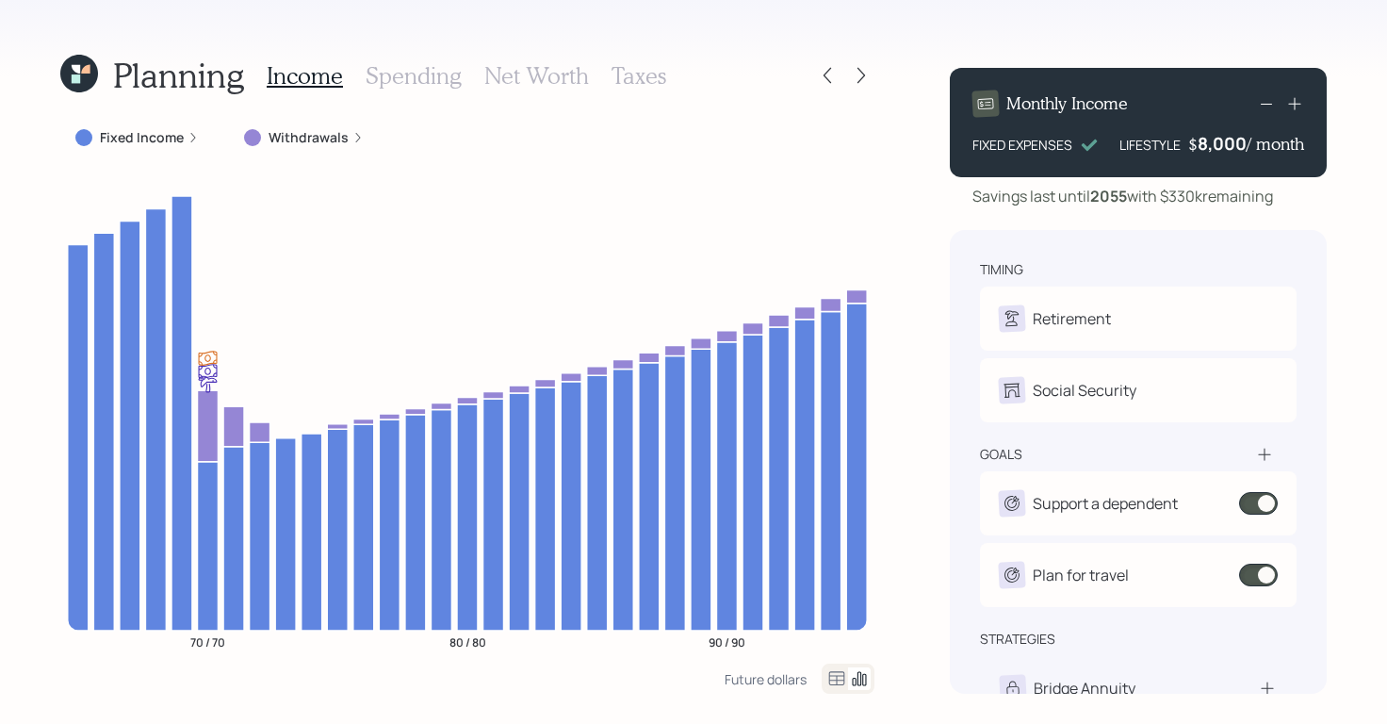
click at [432, 74] on h3 "Spending" at bounding box center [414, 75] width 96 height 27
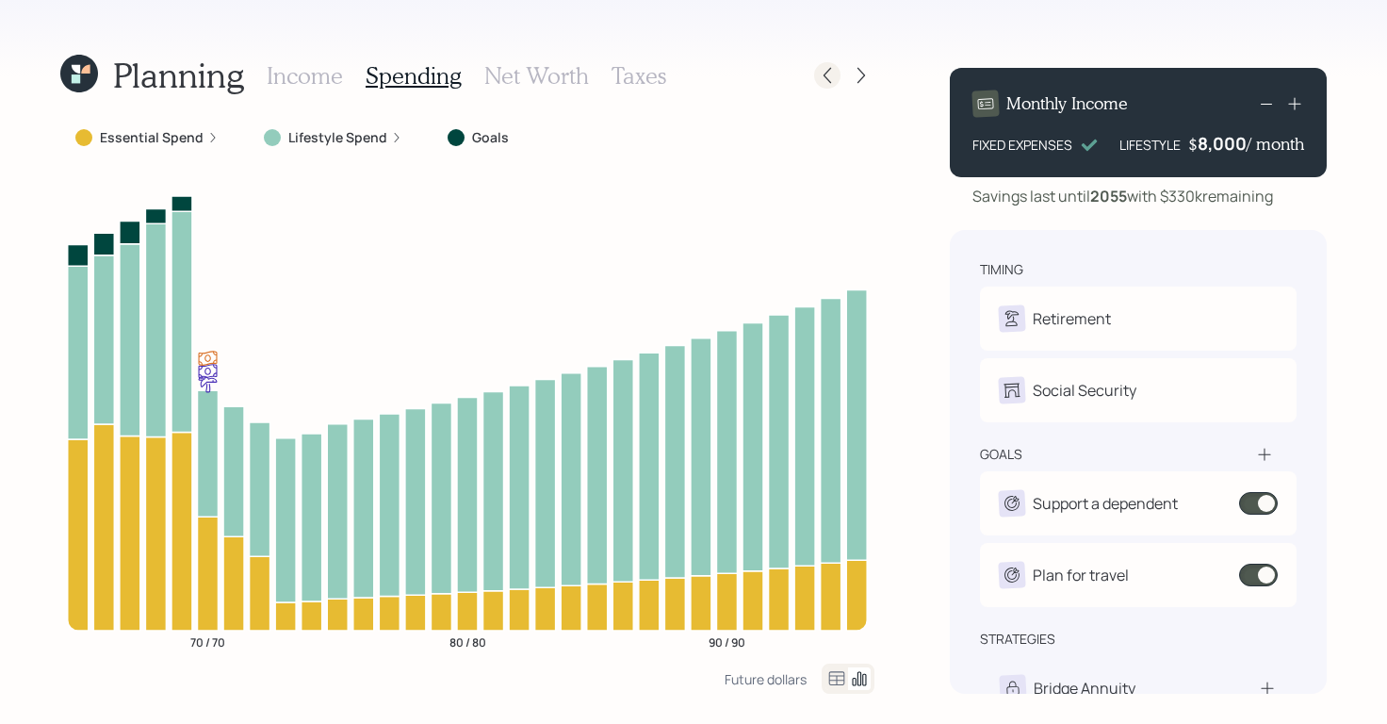
click at [837, 73] on div at bounding box center [827, 75] width 26 height 26
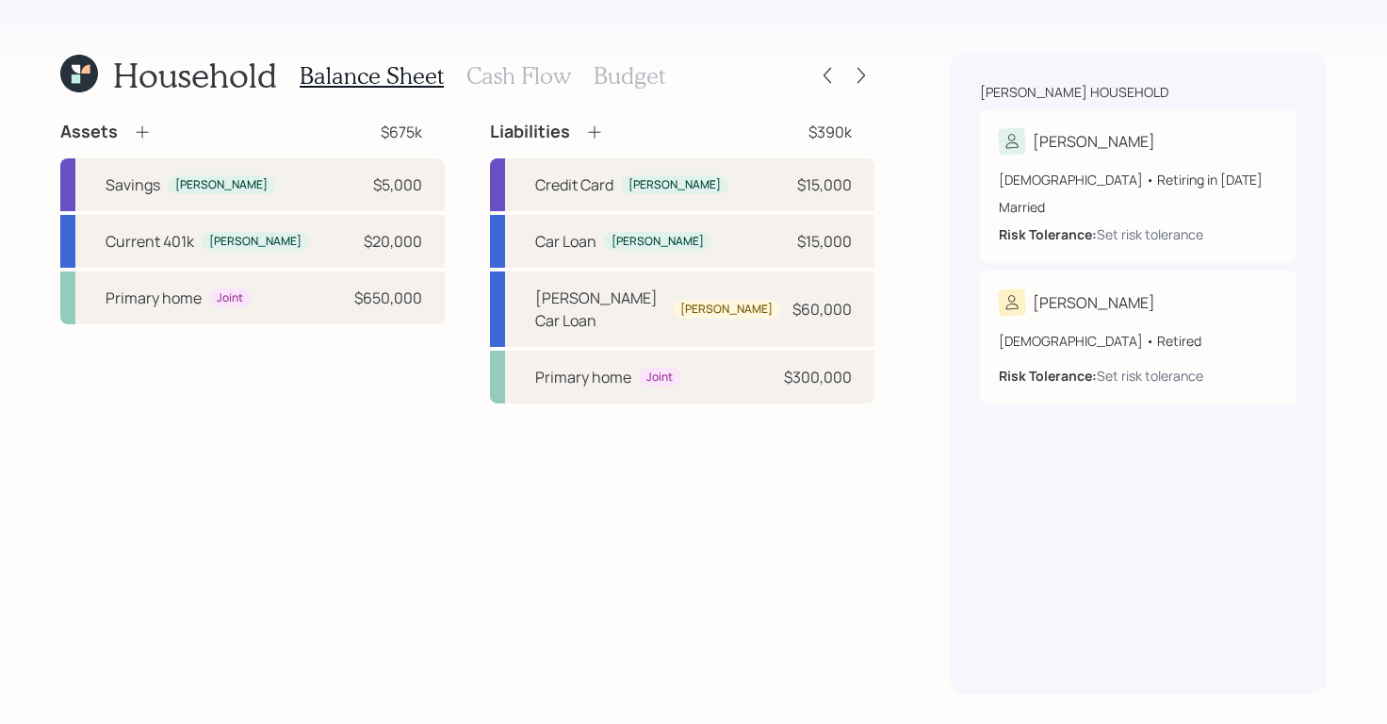
click at [508, 86] on h3 "Cash Flow" at bounding box center [518, 75] width 105 height 27
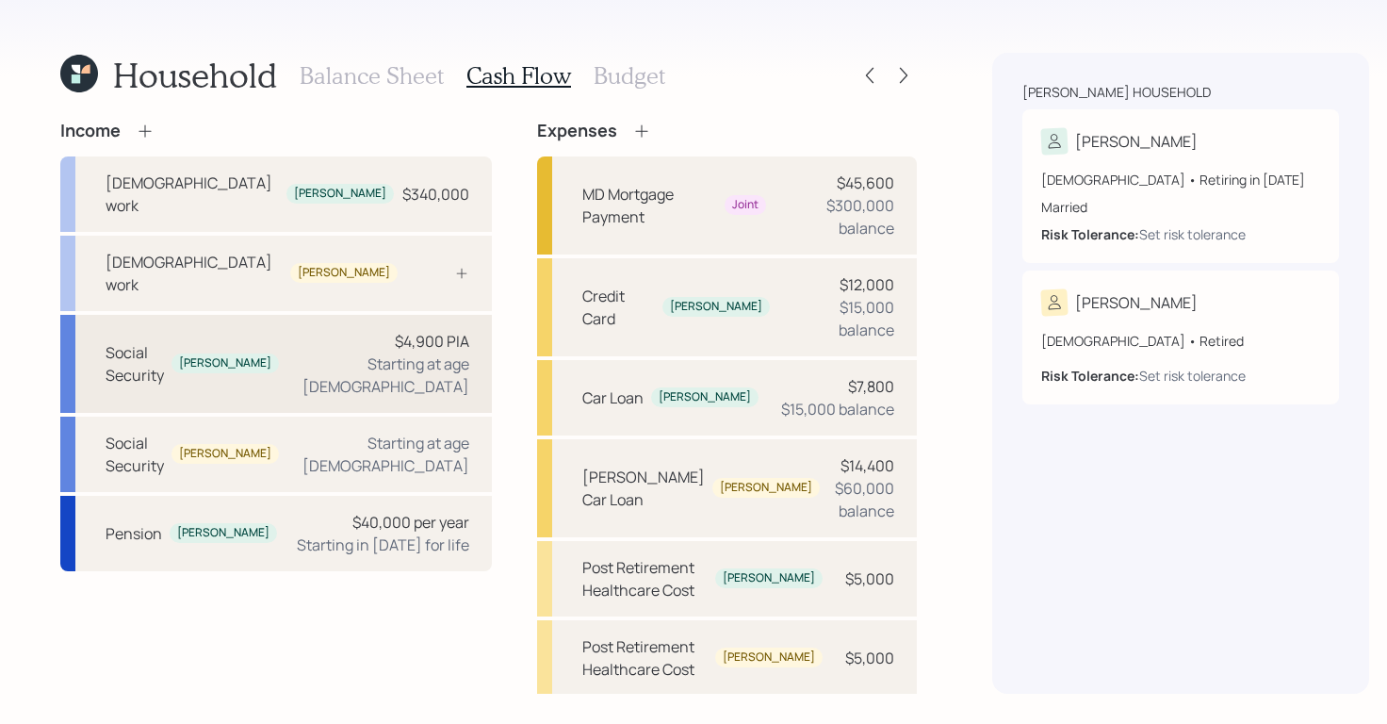
click at [389, 352] on div "Starting at age 70" at bounding box center [381, 374] width 175 height 45
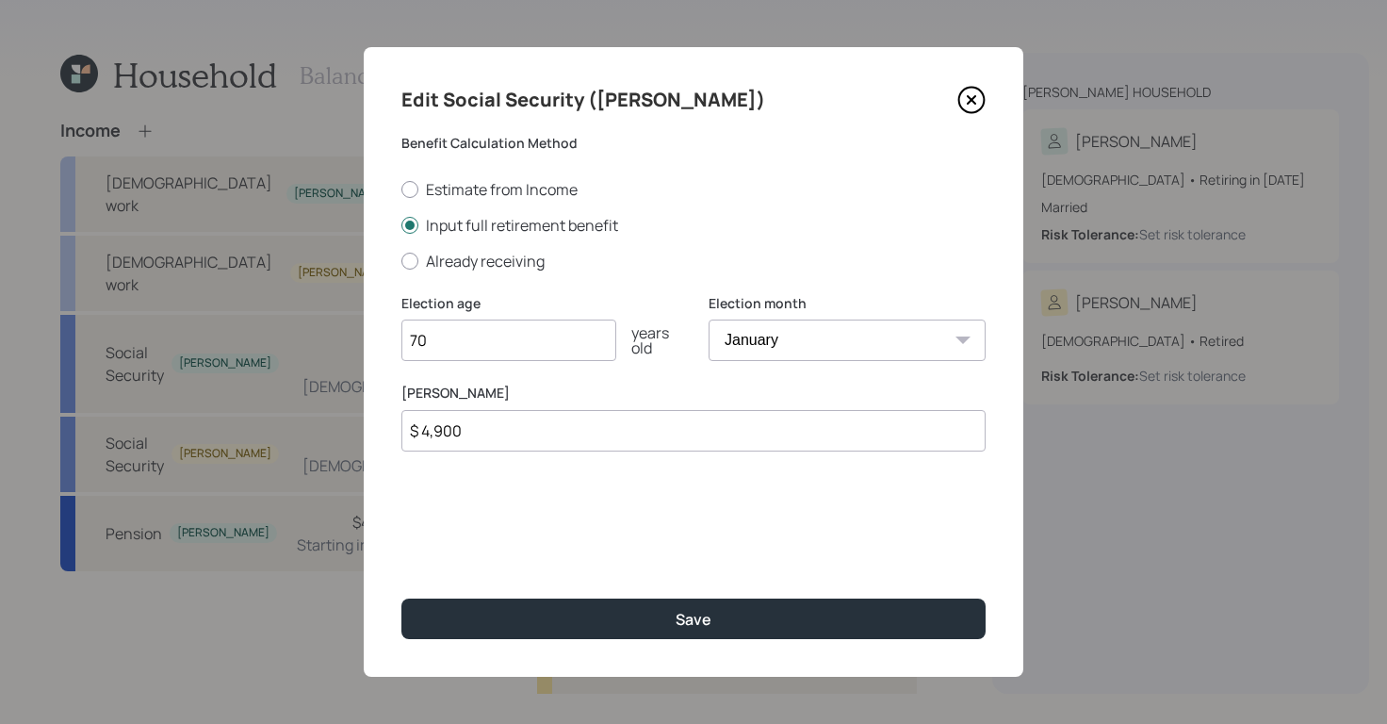
click at [450, 346] on input "70" at bounding box center [508, 339] width 215 height 41
type input "7"
type input "67"
drag, startPoint x: 513, startPoint y: 433, endPoint x: 361, endPoint y: 394, distance: 156.8
click at [356, 397] on div "Edit Social Security (Jeffrey) Benefit Calculation Method Estimate from Income …" at bounding box center [693, 362] width 1387 height 724
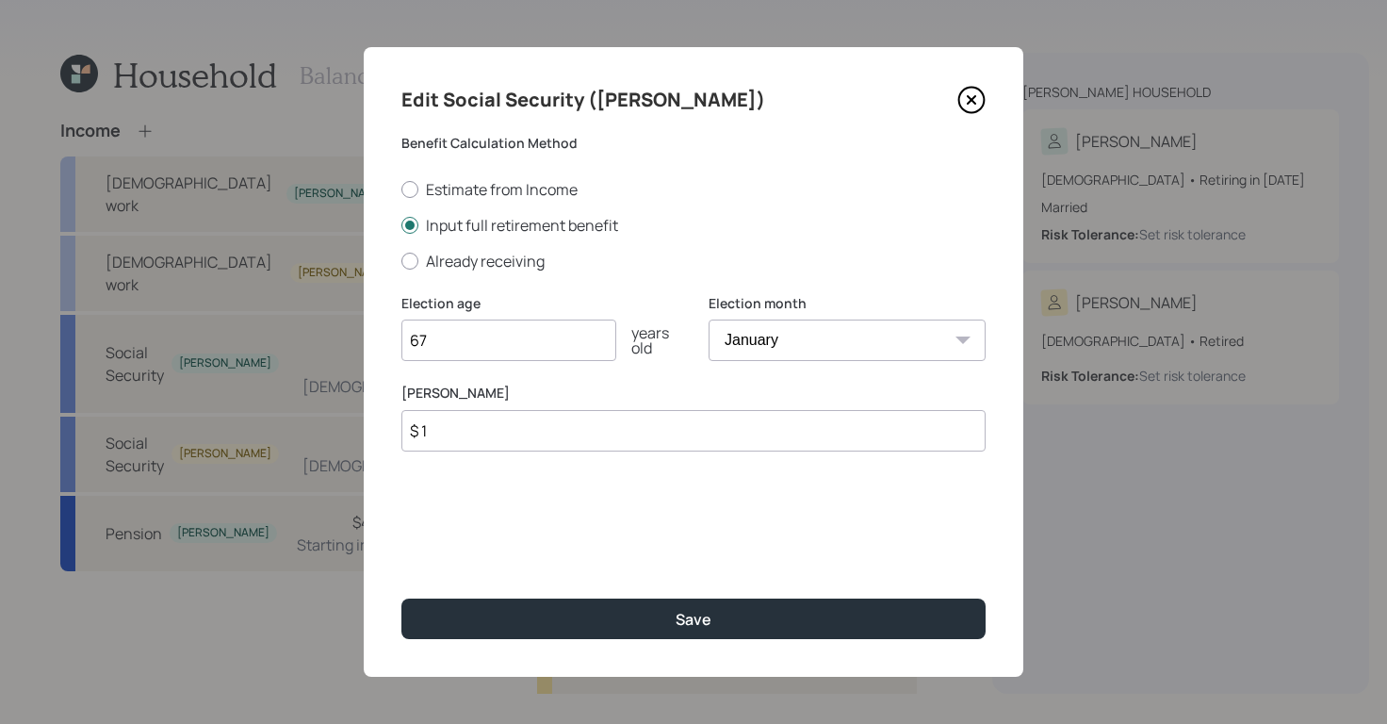
type input "$ 1"
click at [550, 485] on div "Edit Social Security (Jeffrey) Benefit Calculation Method Estimate from Income …" at bounding box center [693, 361] width 659 height 629
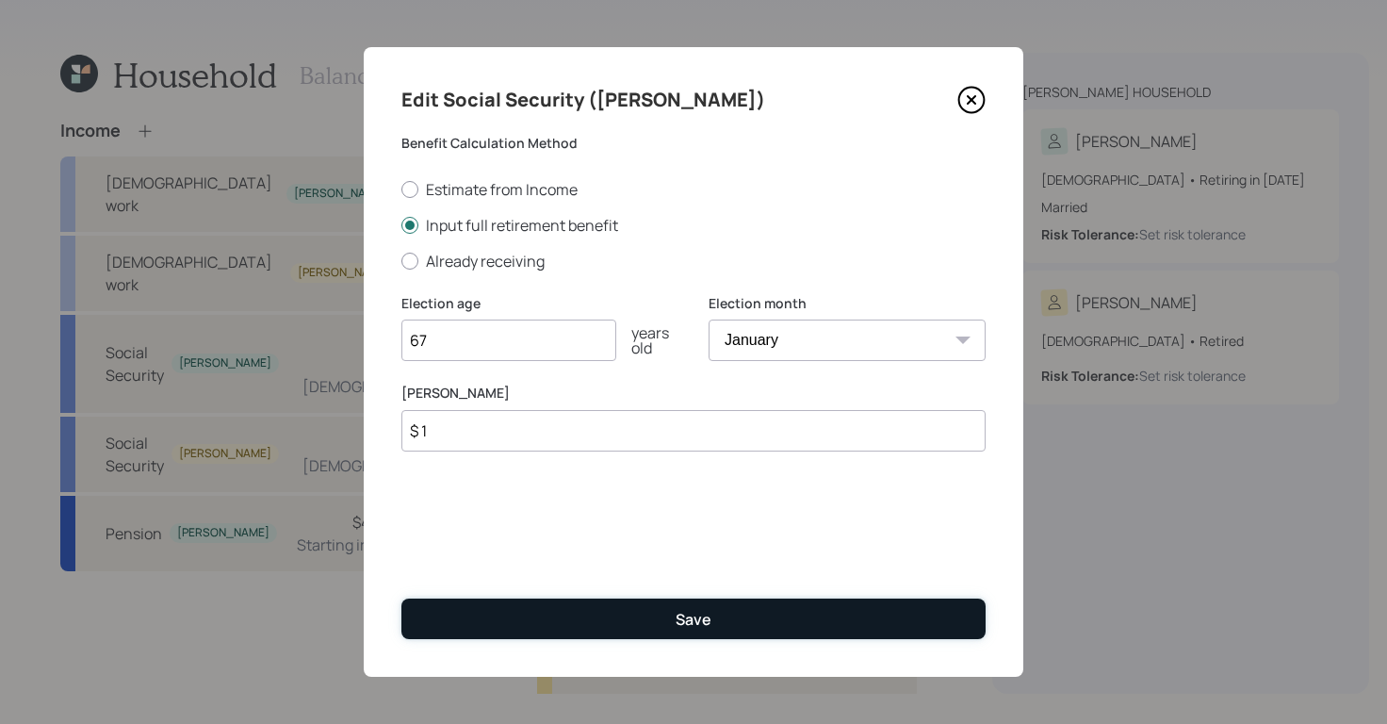
click at [616, 625] on button "Save" at bounding box center [693, 618] width 584 height 41
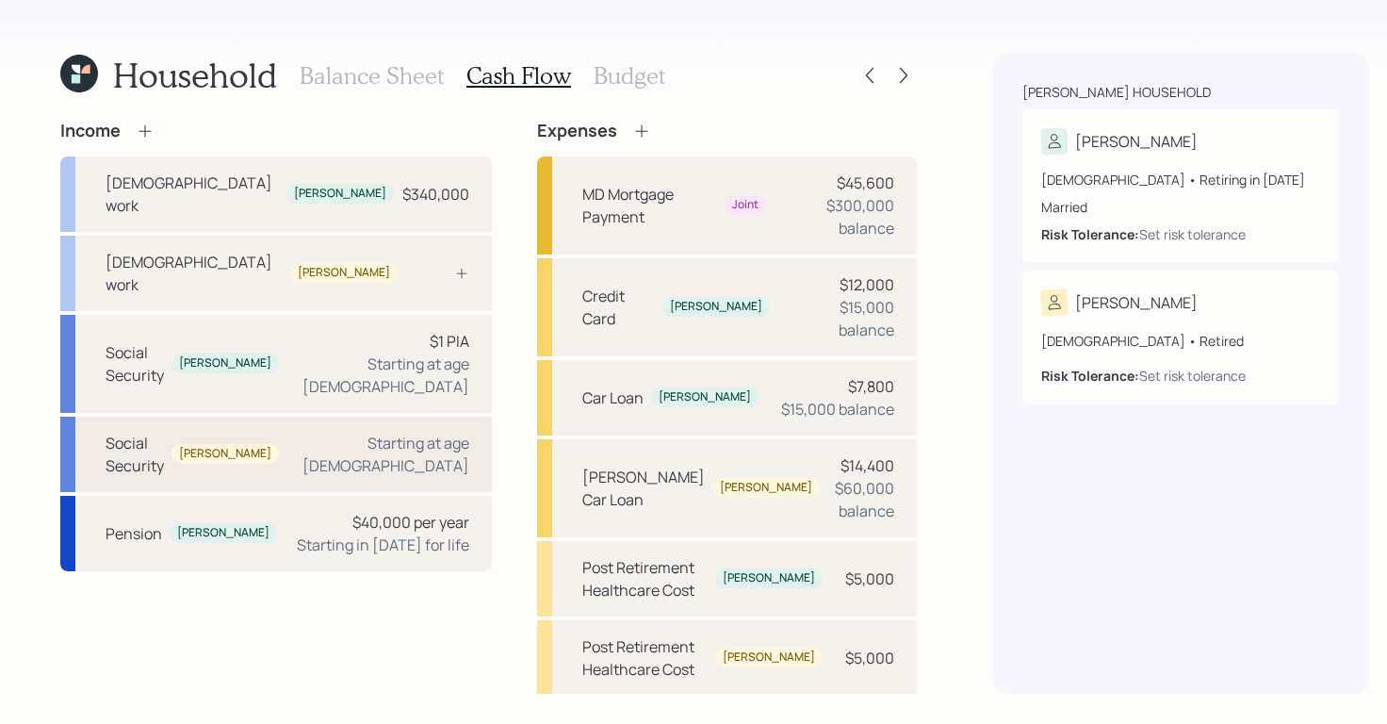
click at [361, 416] on div "Social Security Sheila Starting at age 70" at bounding box center [275, 453] width 431 height 75
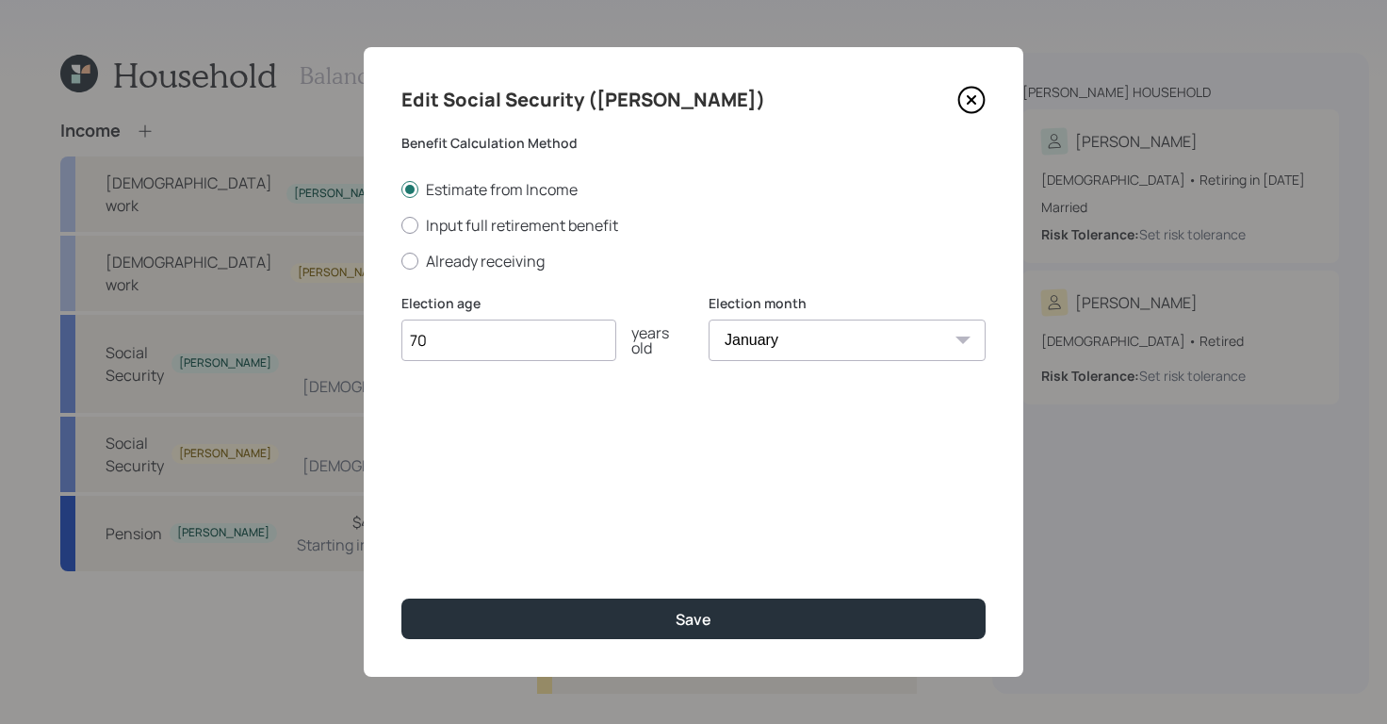
click at [974, 105] on icon at bounding box center [971, 100] width 28 height 28
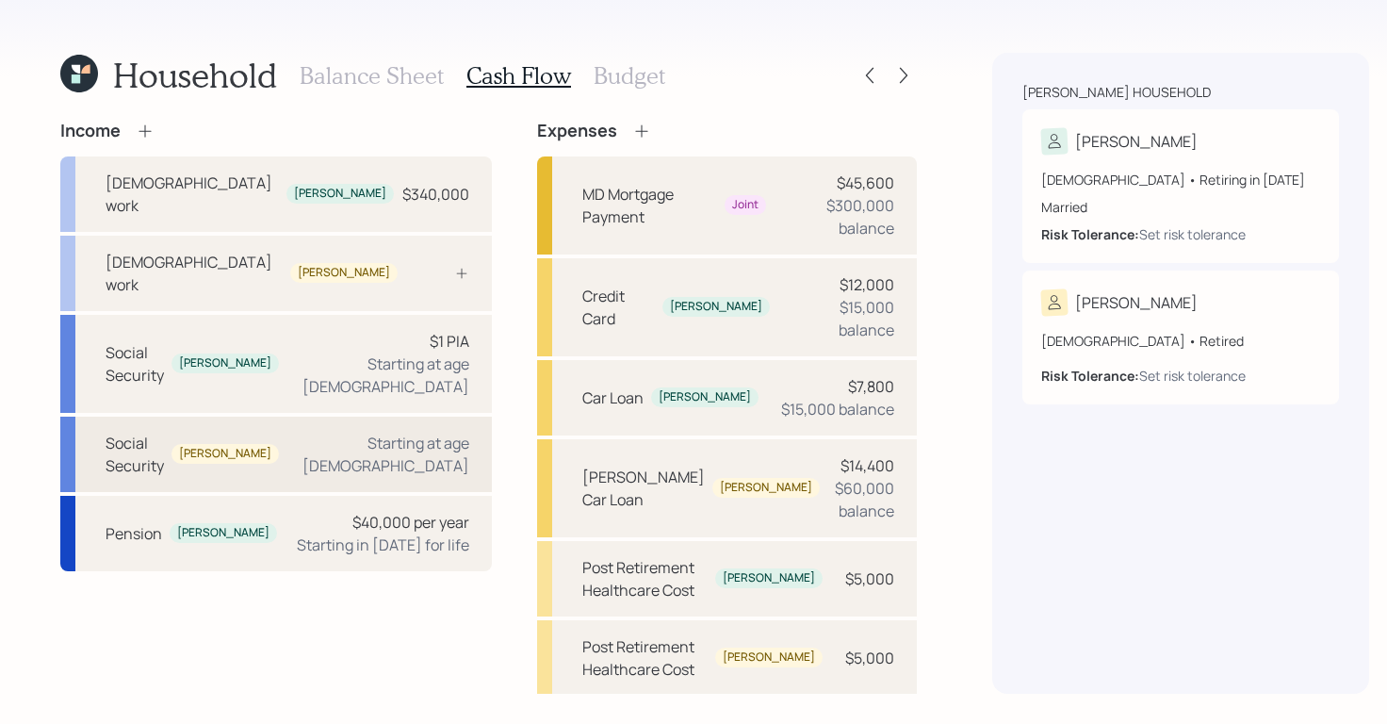
click at [264, 416] on div "Social Security Sheila Starting at age 70" at bounding box center [275, 453] width 431 height 75
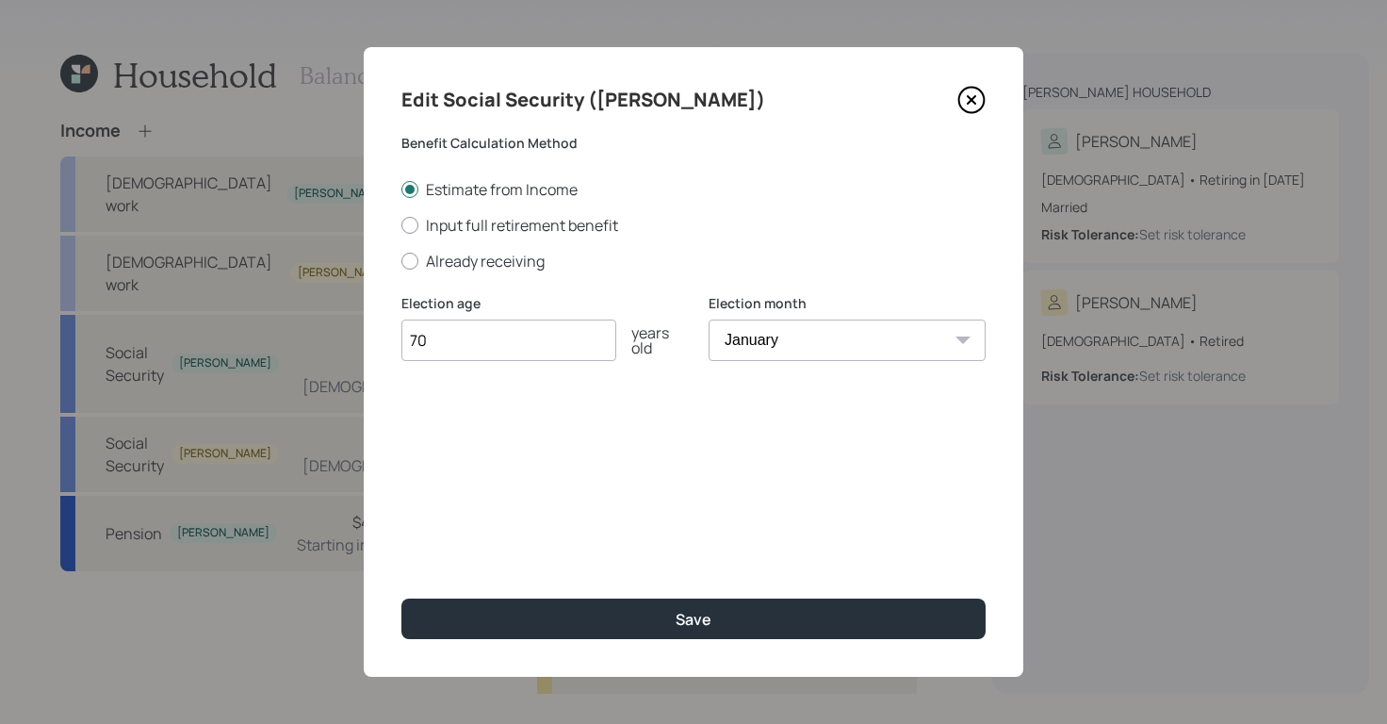
click at [979, 105] on icon at bounding box center [971, 100] width 28 height 28
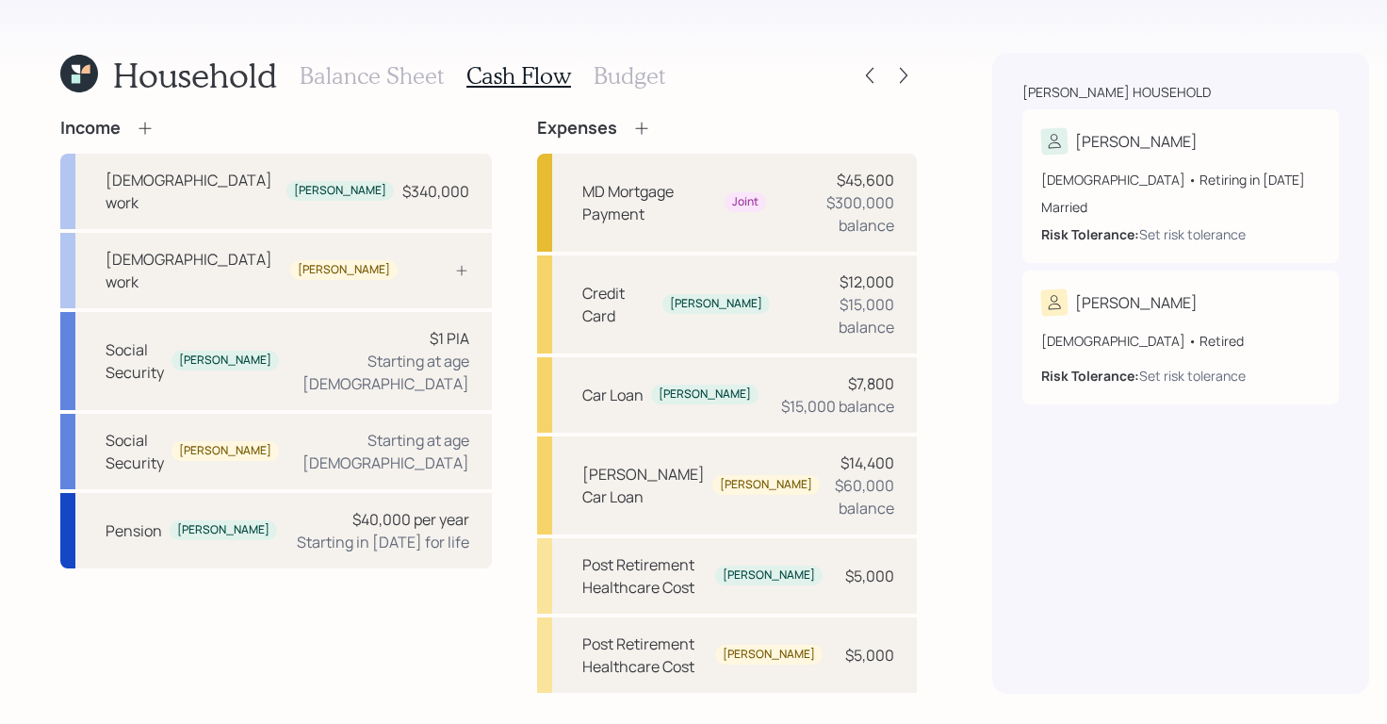
scroll to position [4, 0]
click at [236, 492] on div "Pension Jeffrey $40,000 per year Starting in 2030 for life" at bounding box center [275, 529] width 431 height 75
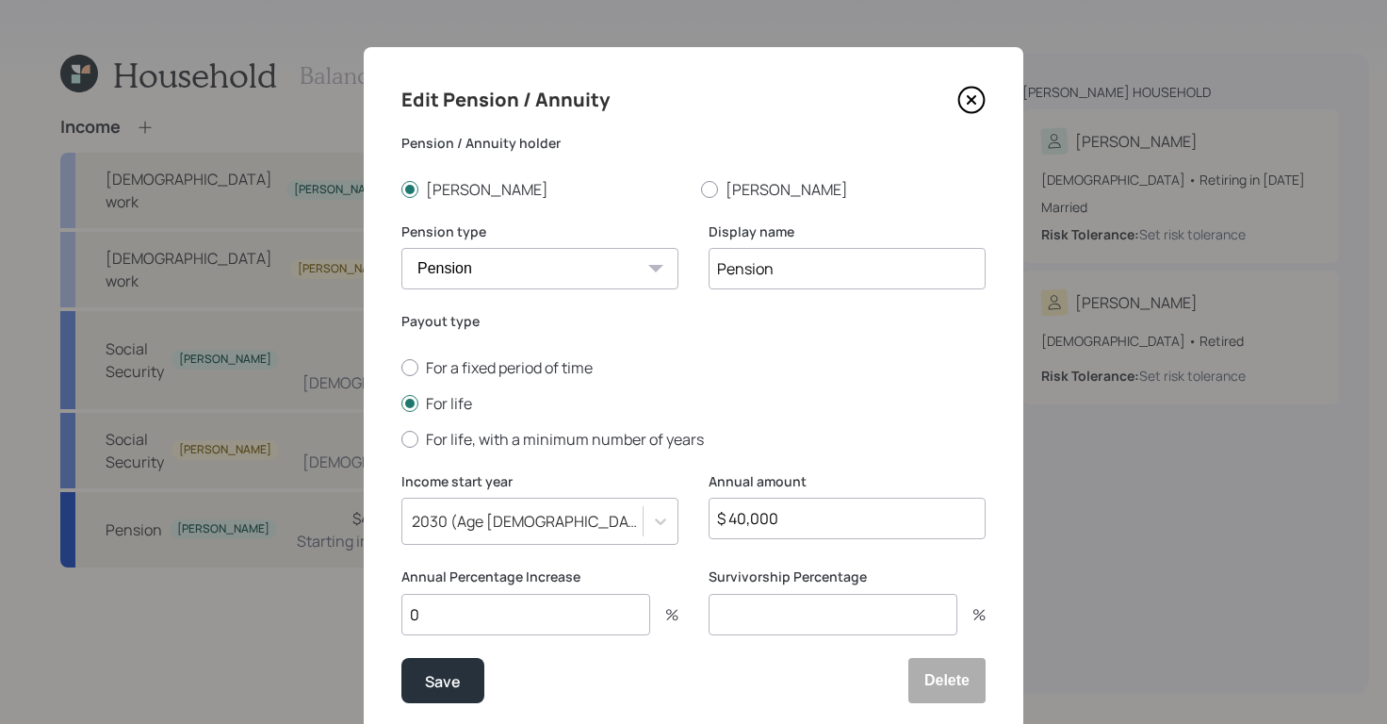
click at [957, 110] on icon at bounding box center [971, 100] width 28 height 28
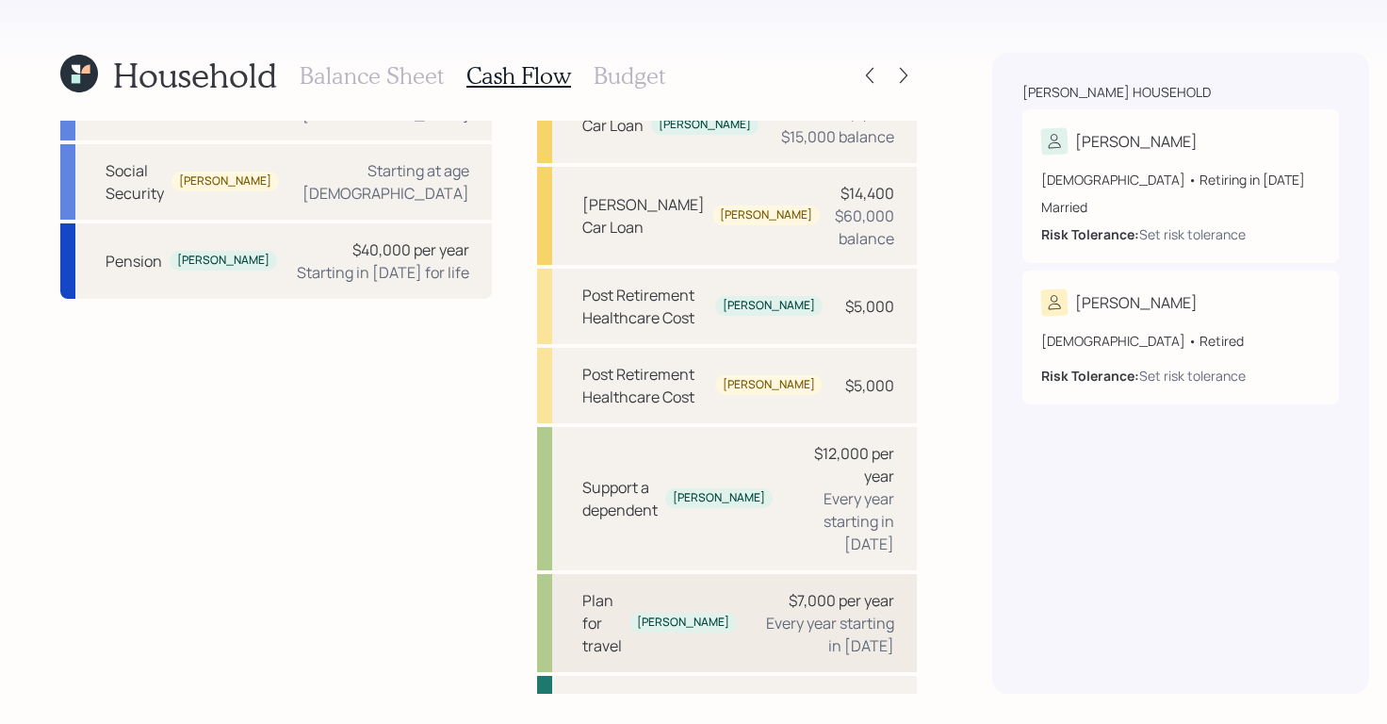
scroll to position [245, 0]
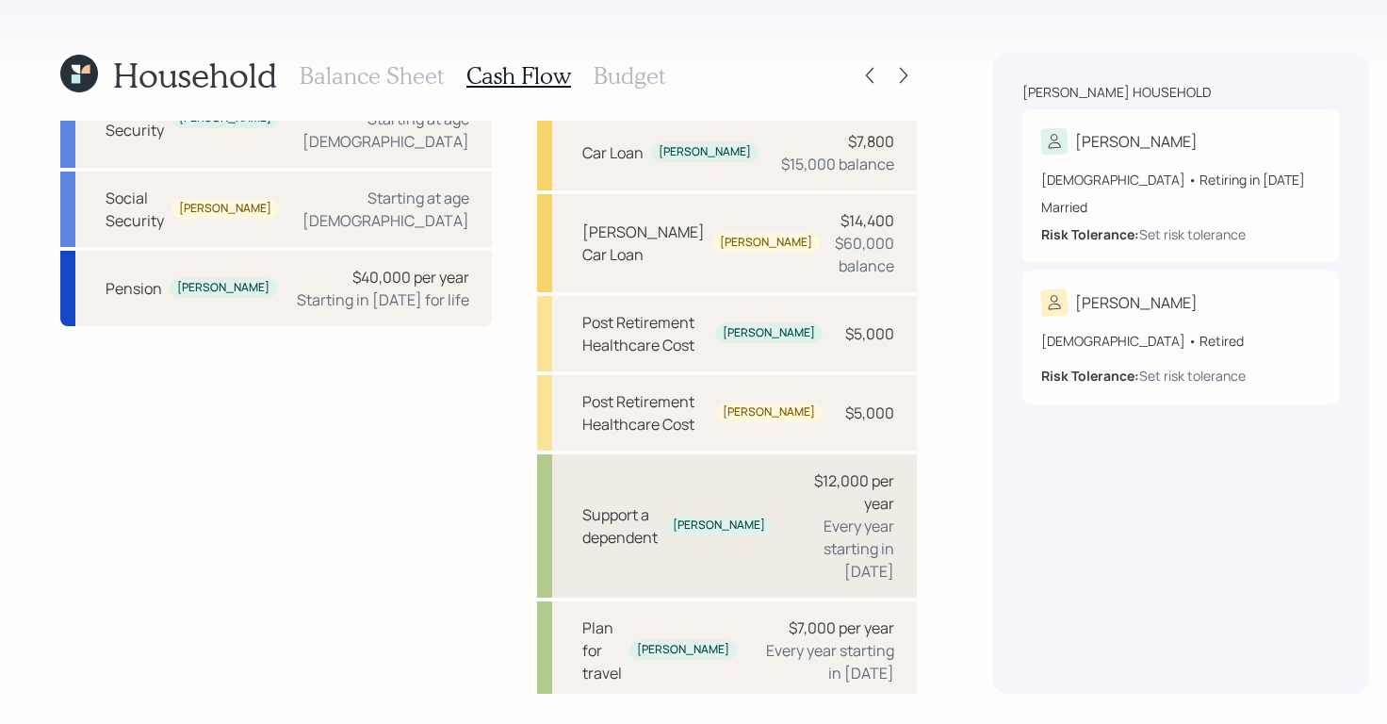
click at [690, 468] on div "Support a dependent Jeffrey $12,000 per year Every year starting in 2025" at bounding box center [727, 525] width 380 height 143
select select "1"
select select "2029"
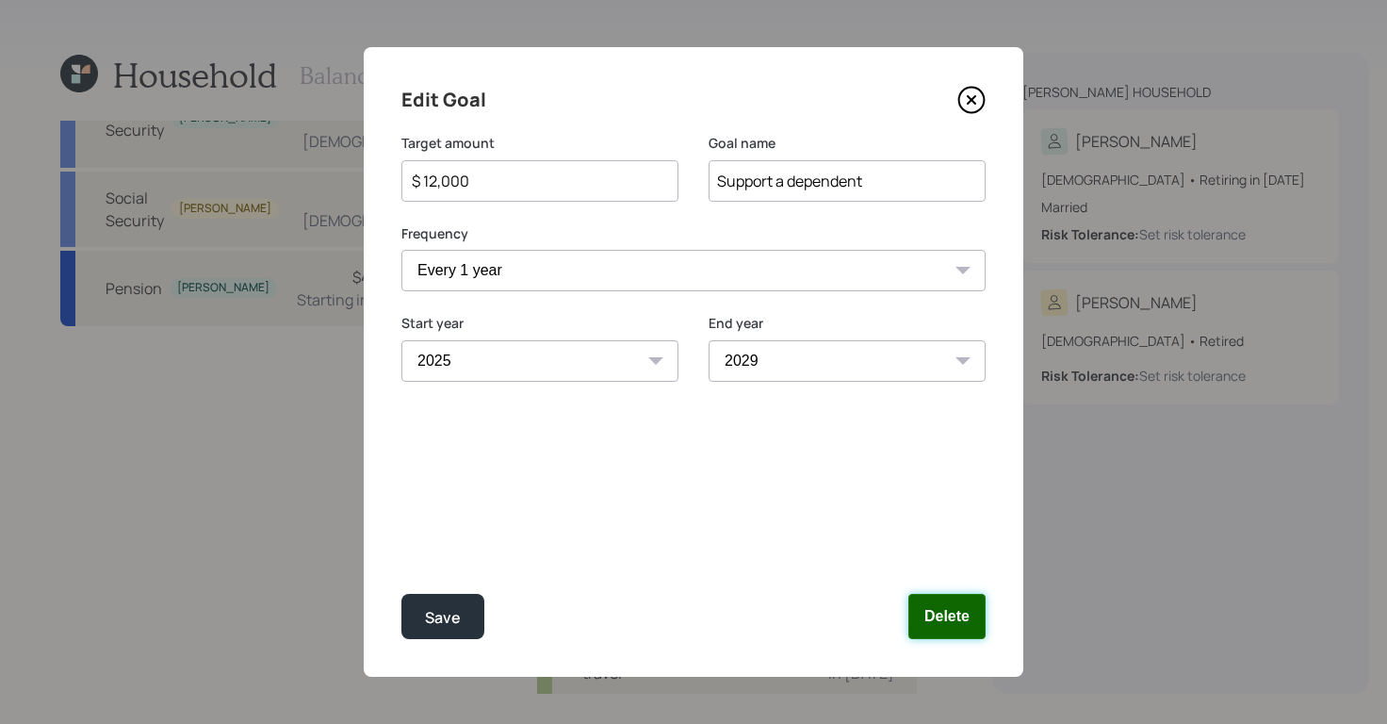
click at [958, 603] on button "Delete" at bounding box center [946, 616] width 77 height 45
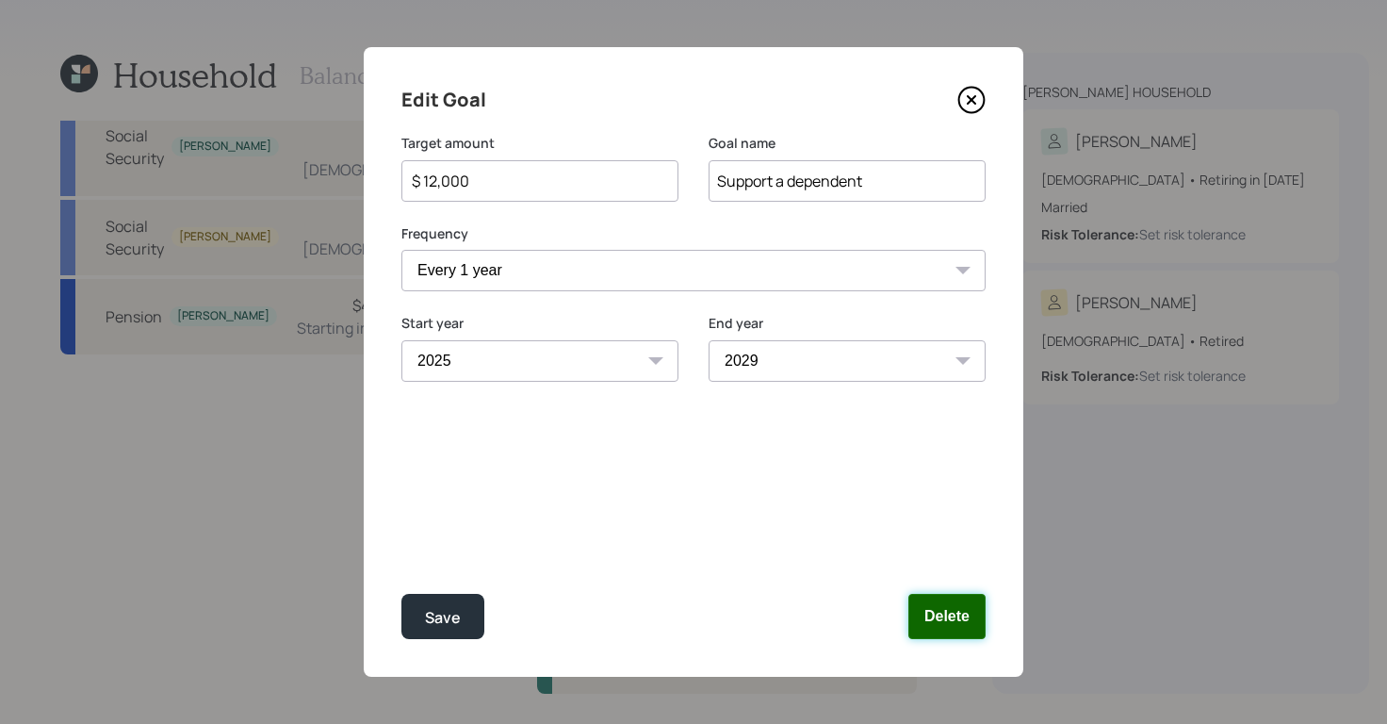
scroll to position [171, 0]
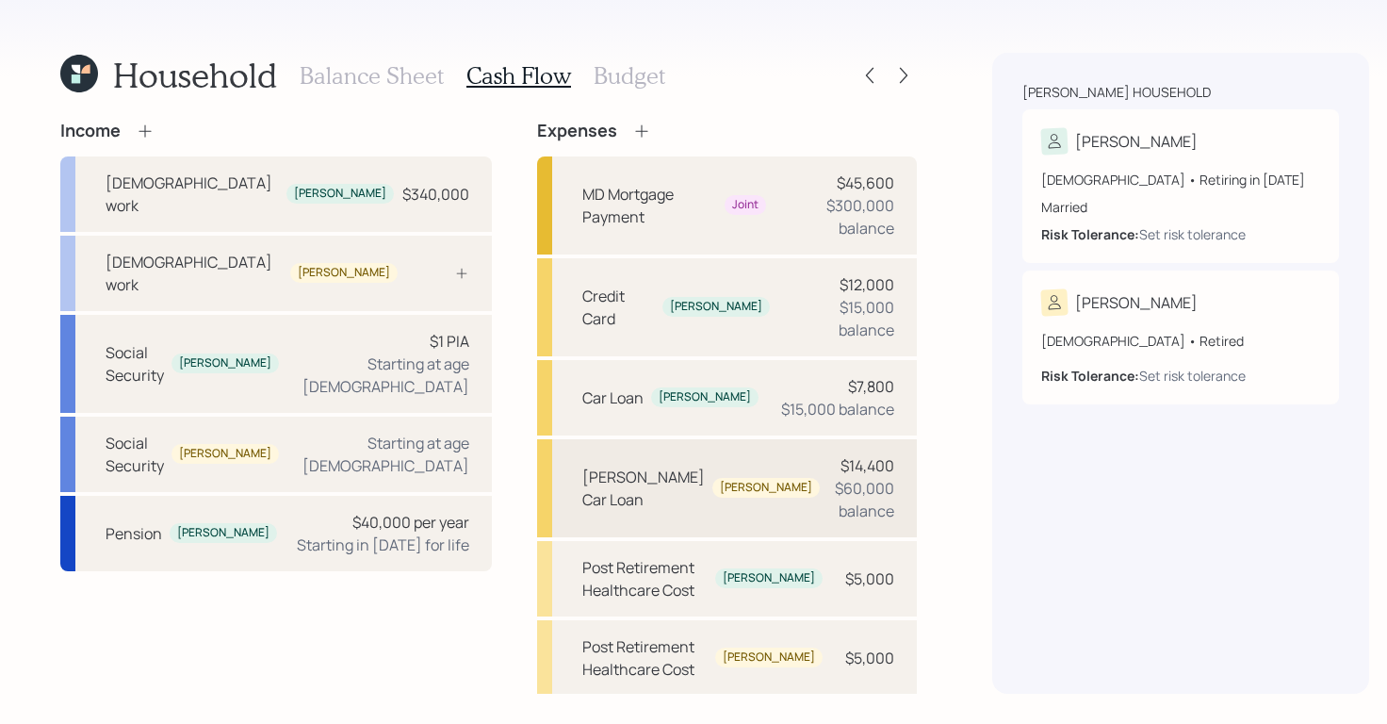
click at [835, 477] on div "$60,000 balance" at bounding box center [864, 499] width 59 height 45
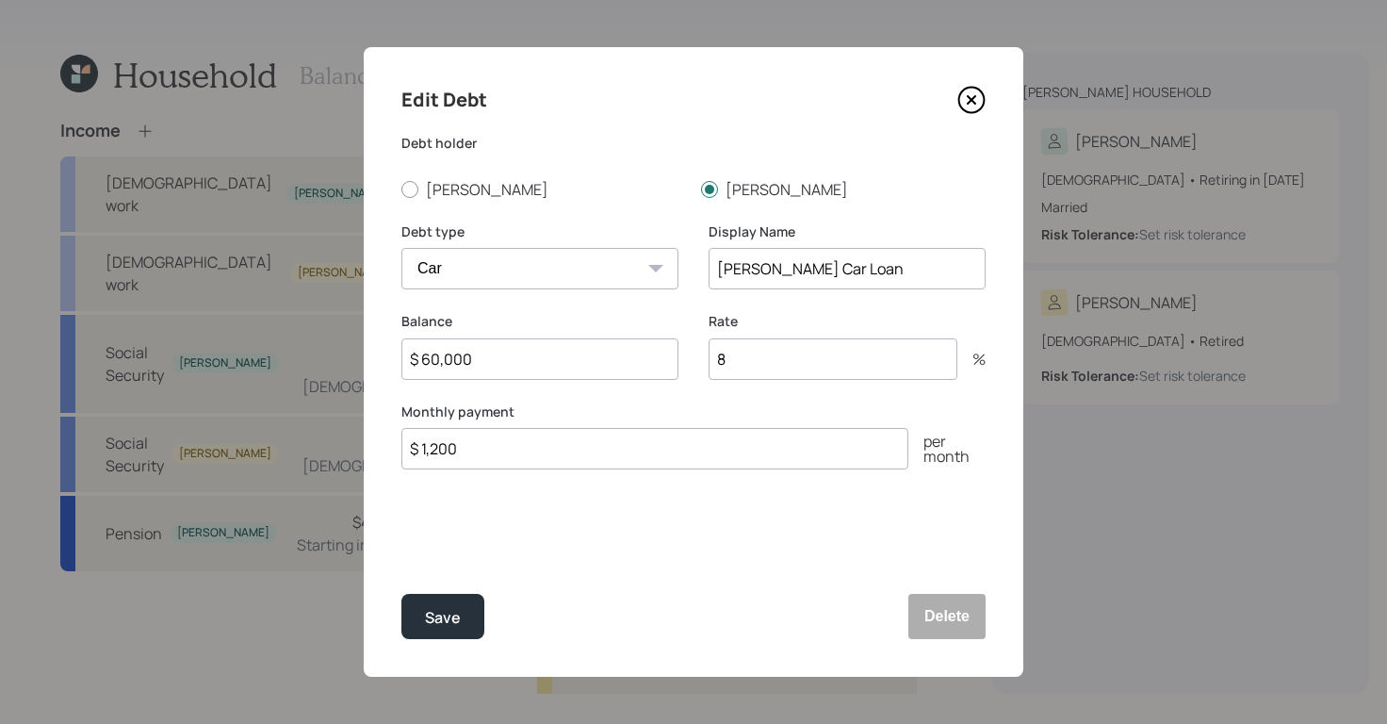
click at [963, 96] on icon at bounding box center [971, 100] width 28 height 28
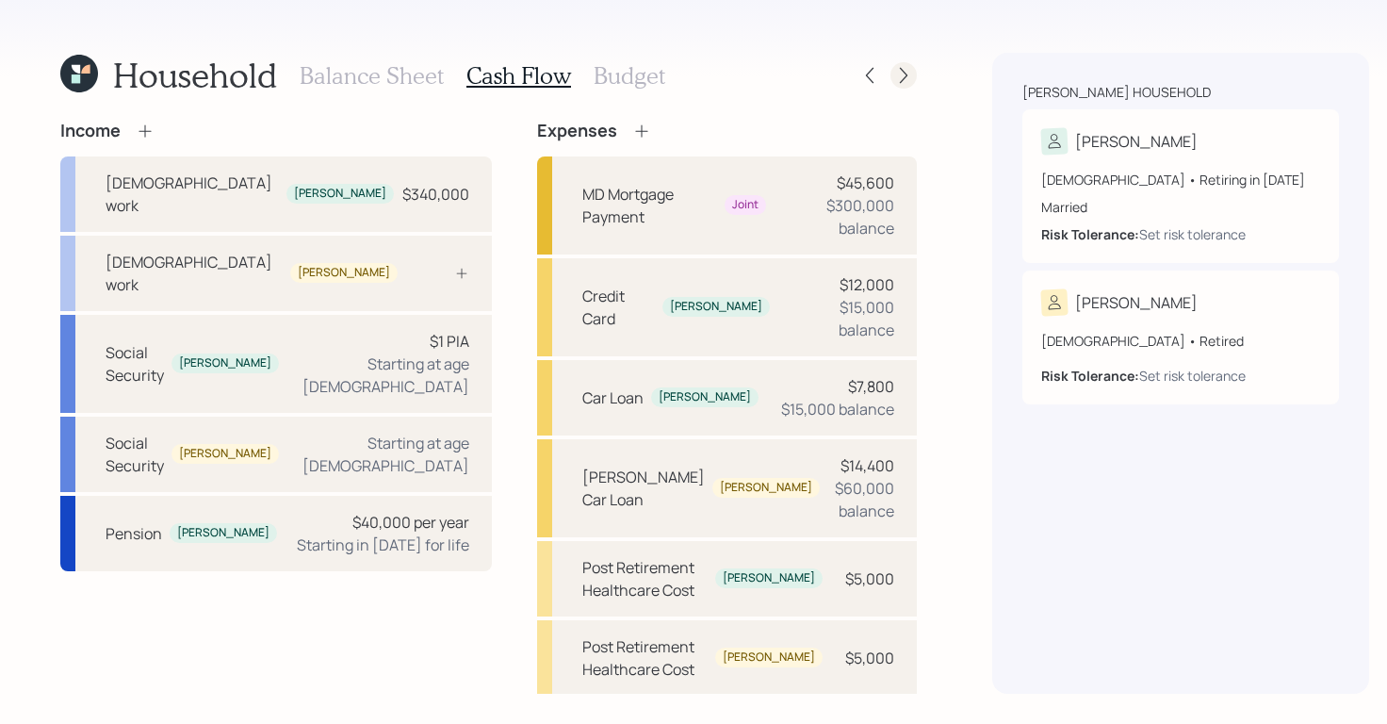
click at [894, 75] on icon at bounding box center [903, 75] width 19 height 19
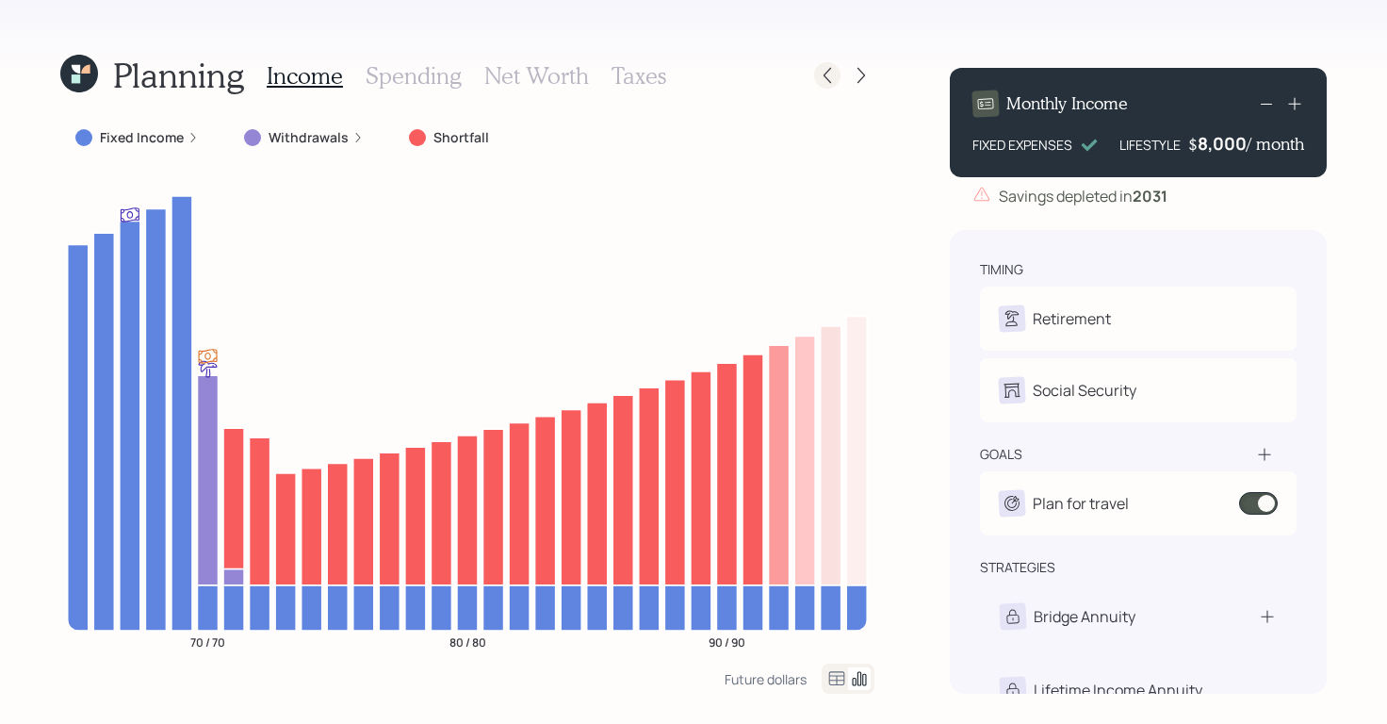
click at [824, 84] on icon at bounding box center [827, 75] width 19 height 19
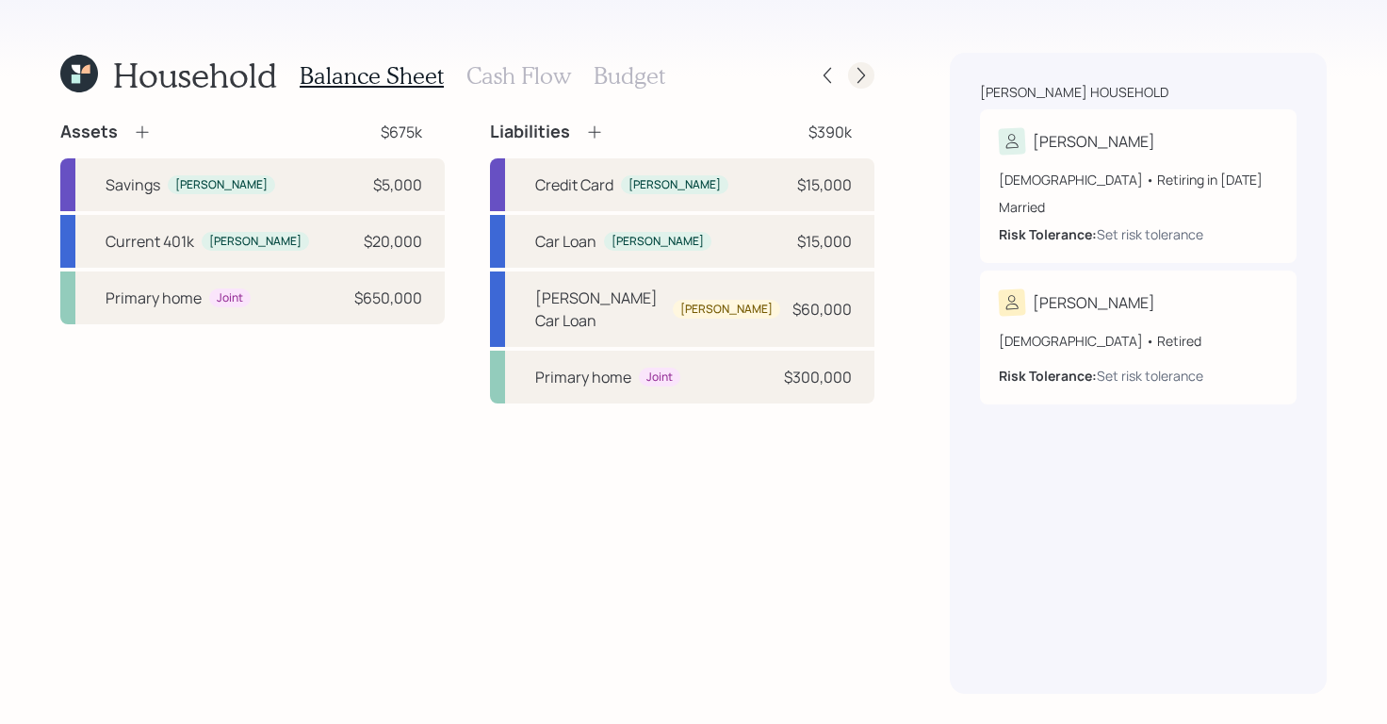
click at [853, 77] on icon at bounding box center [861, 75] width 19 height 19
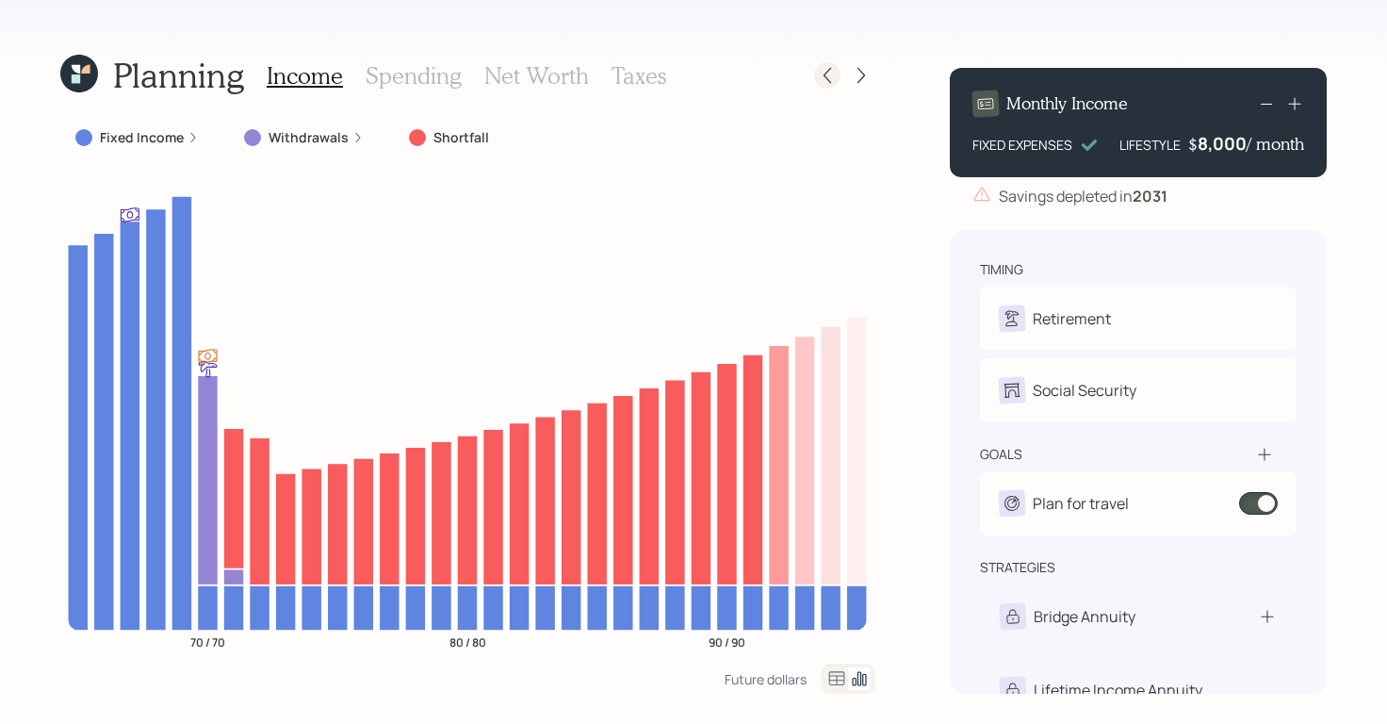
click at [826, 80] on icon at bounding box center [827, 75] width 19 height 19
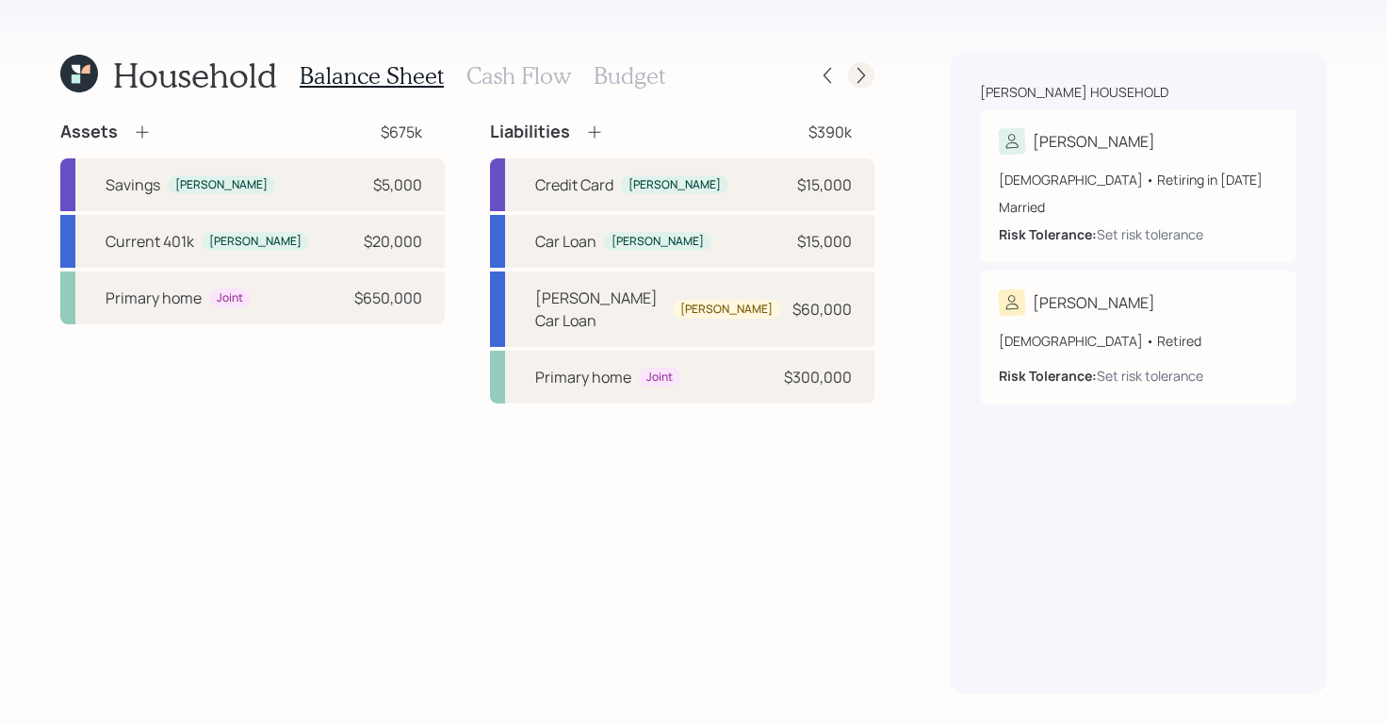
click at [854, 70] on icon at bounding box center [861, 75] width 19 height 19
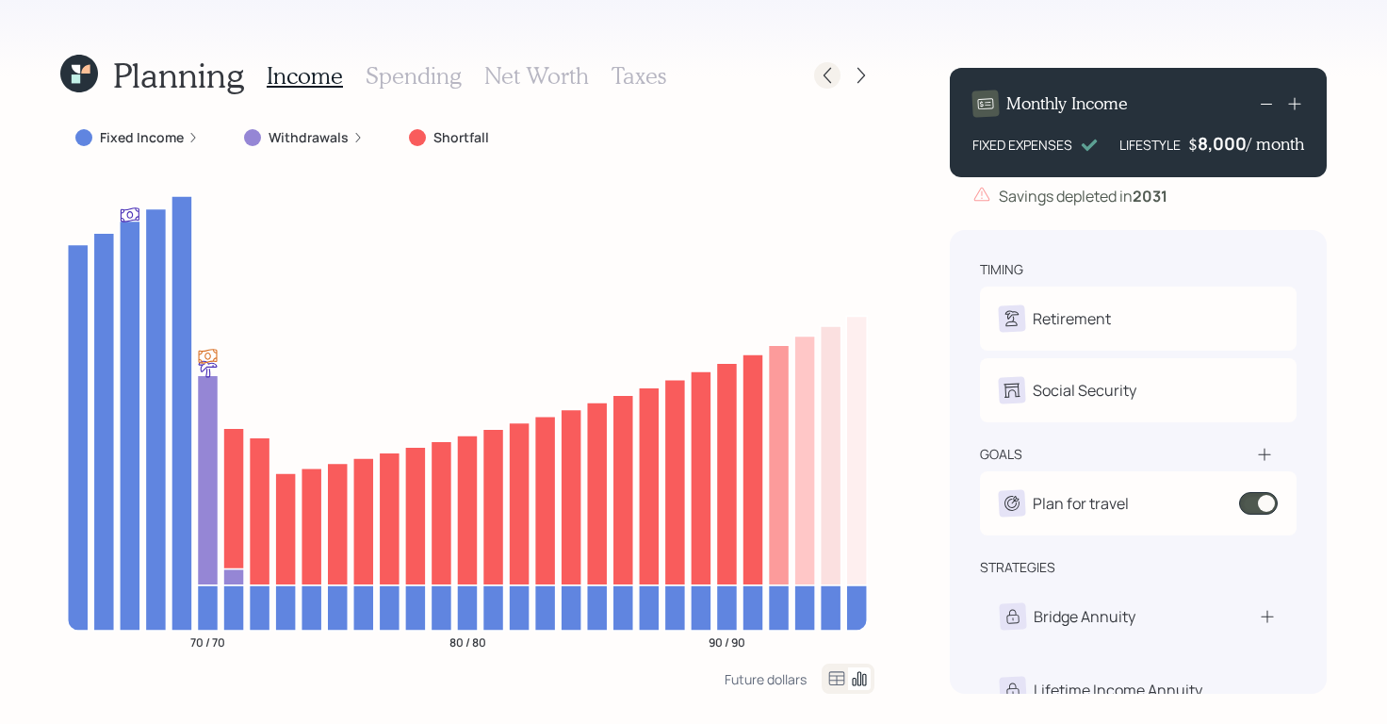
click at [824, 76] on icon at bounding box center [827, 75] width 19 height 19
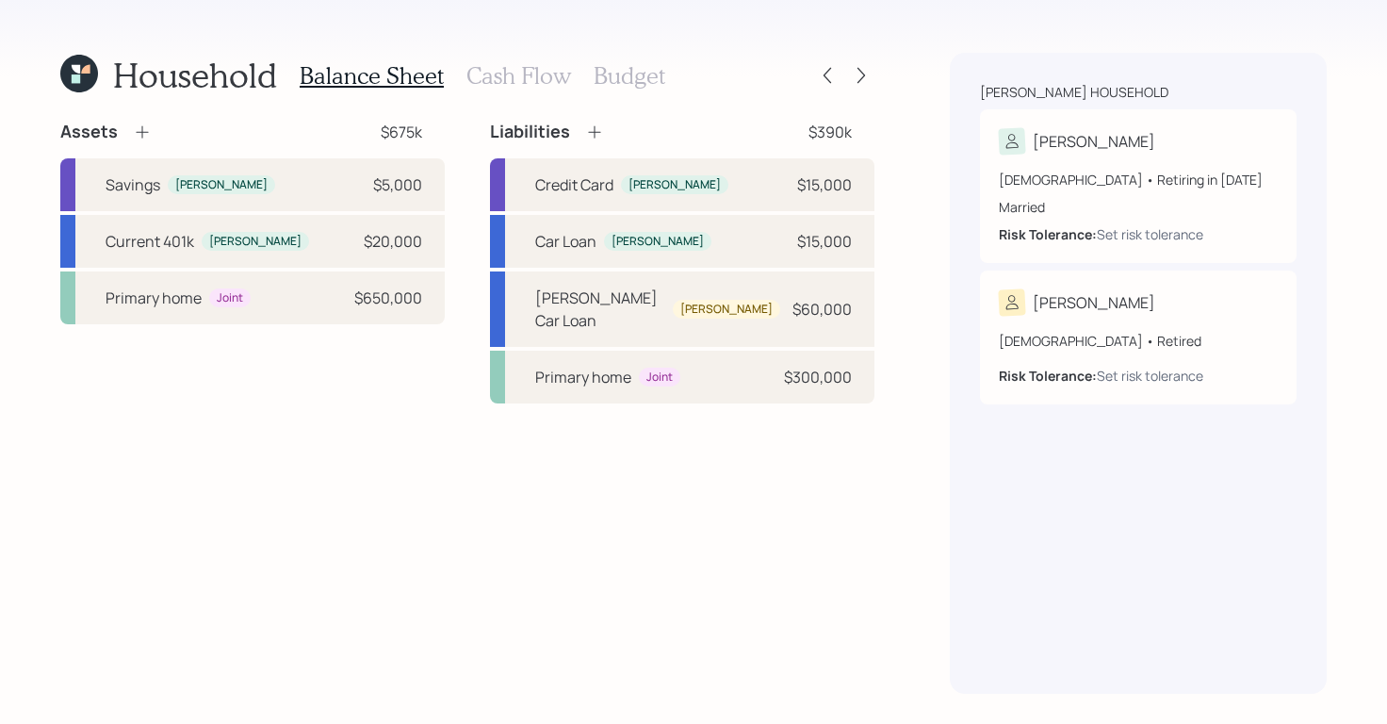
click at [571, 75] on div "Balance Sheet Cash Flow Budget" at bounding box center [483, 75] width 366 height 45
click at [530, 74] on h3 "Cash Flow" at bounding box center [518, 75] width 105 height 27
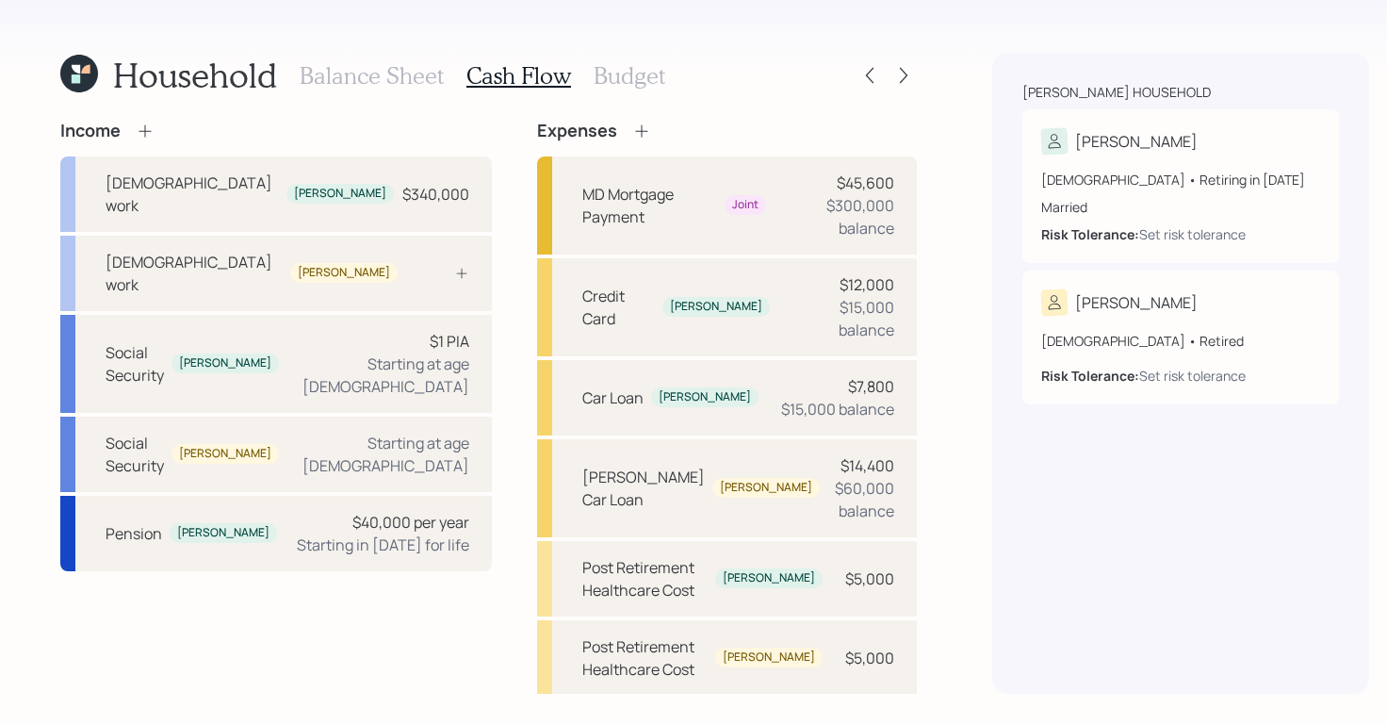
scroll to position [171, 0]
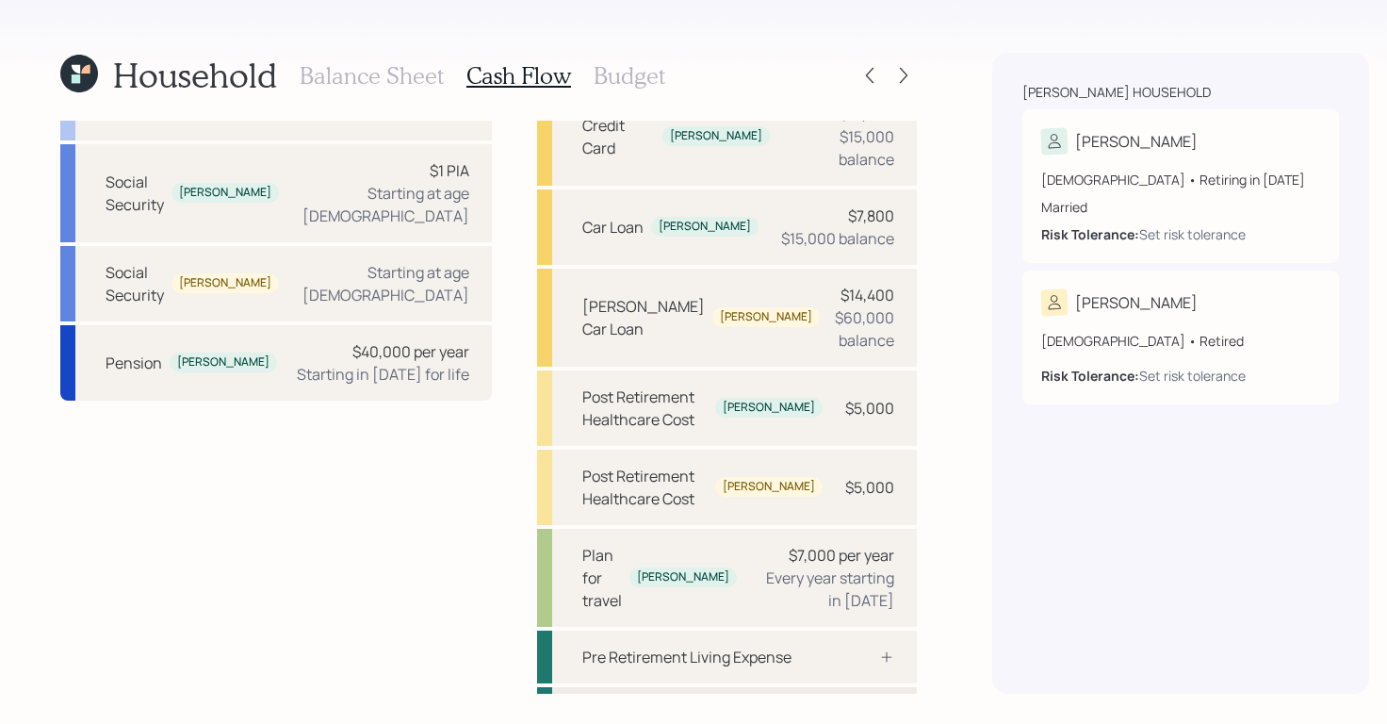
click at [619, 702] on div "Post Retirement Living Expense" at bounding box center [690, 713] width 217 height 23
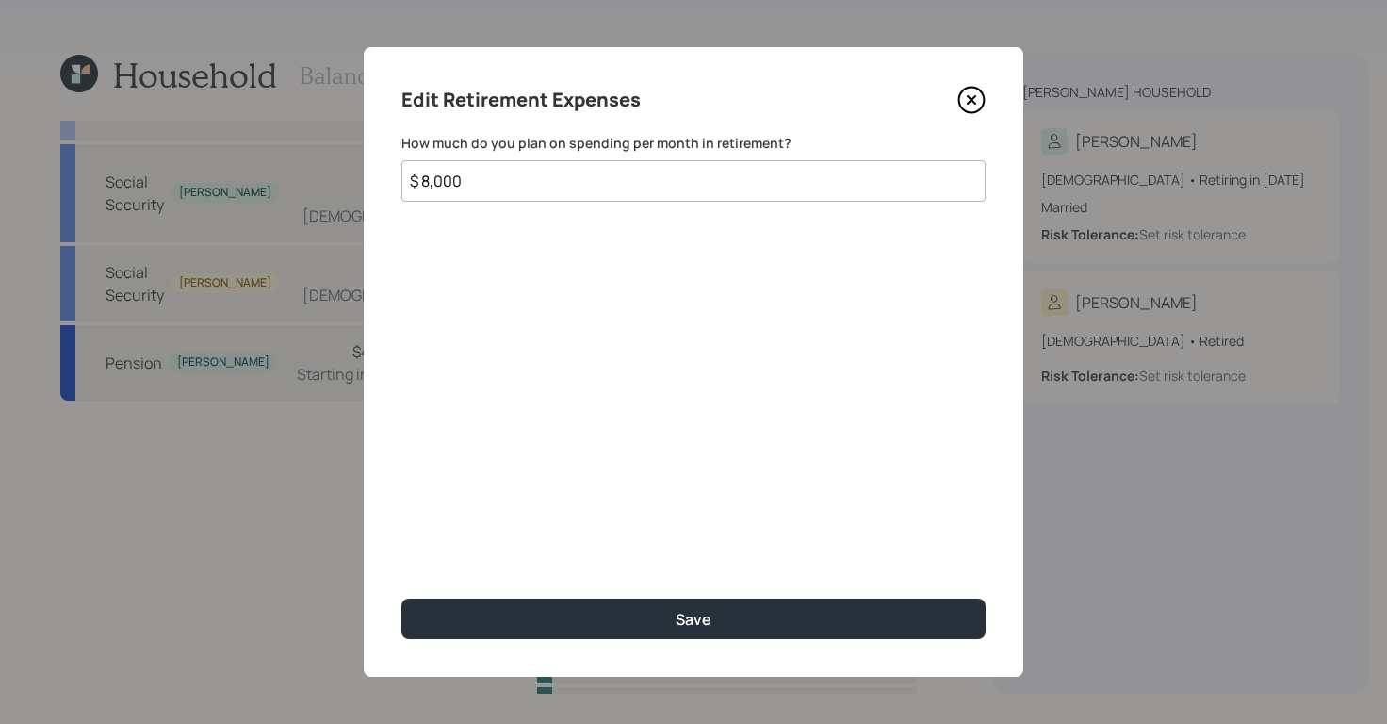
click at [971, 95] on icon at bounding box center [971, 100] width 28 height 28
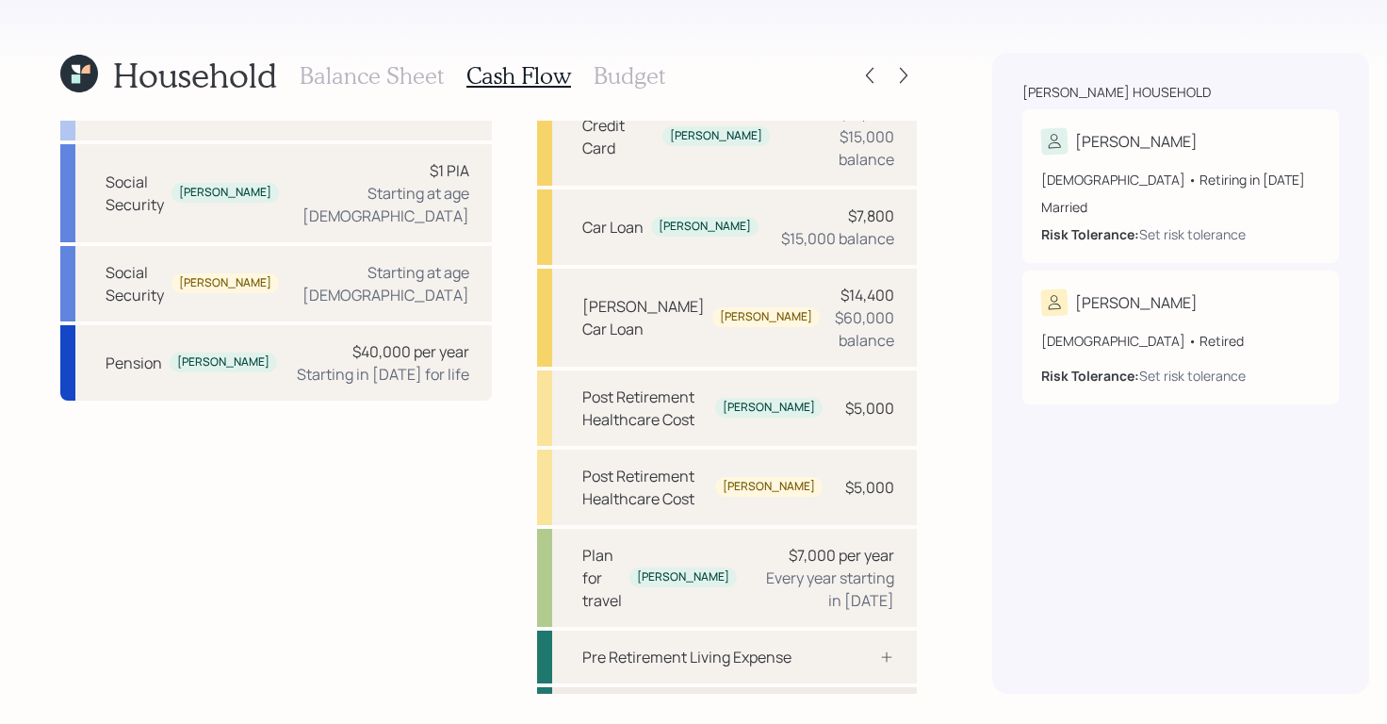
click at [835, 702] on div "$96,000" at bounding box center [864, 713] width 59 height 23
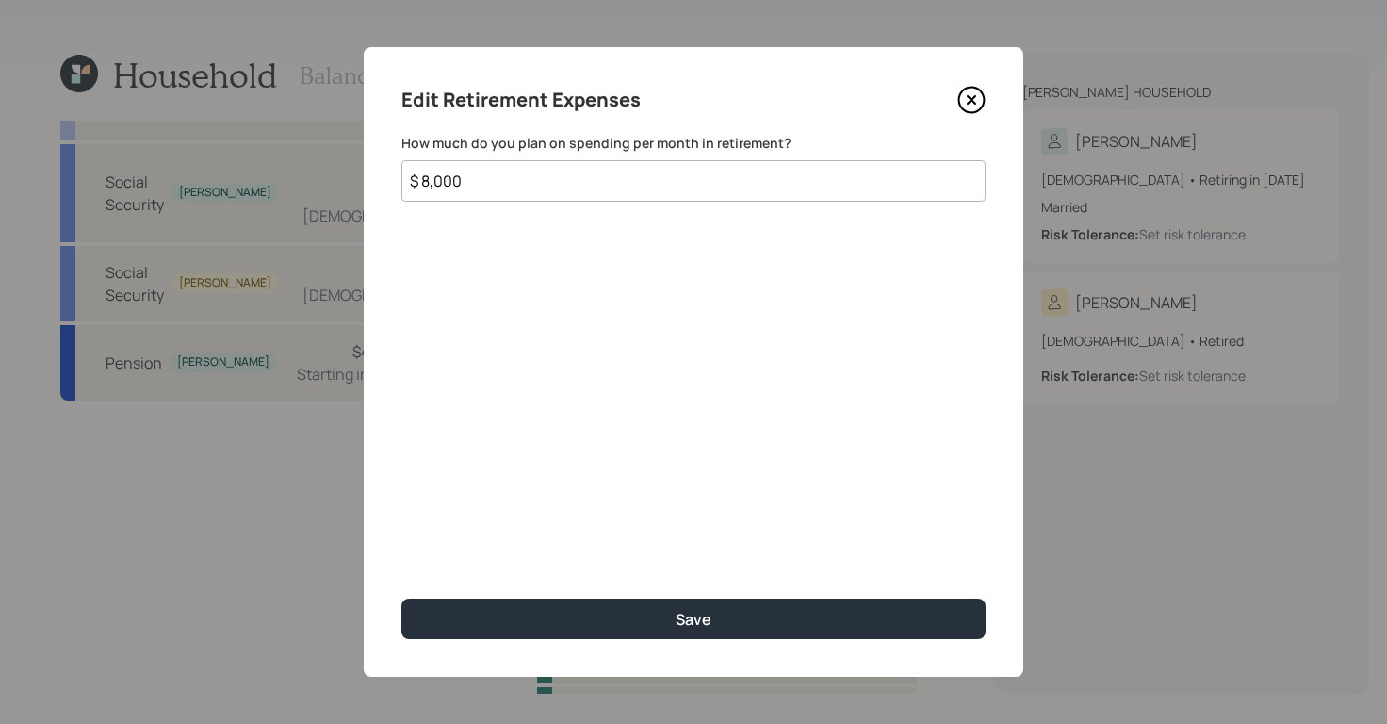
drag, startPoint x: 517, startPoint y: 190, endPoint x: 54, endPoint y: 112, distance: 470.1
click at [54, 112] on div "Edit Retirement Expenses How much do you plan on spending per month in retireme…" at bounding box center [693, 362] width 1387 height 724
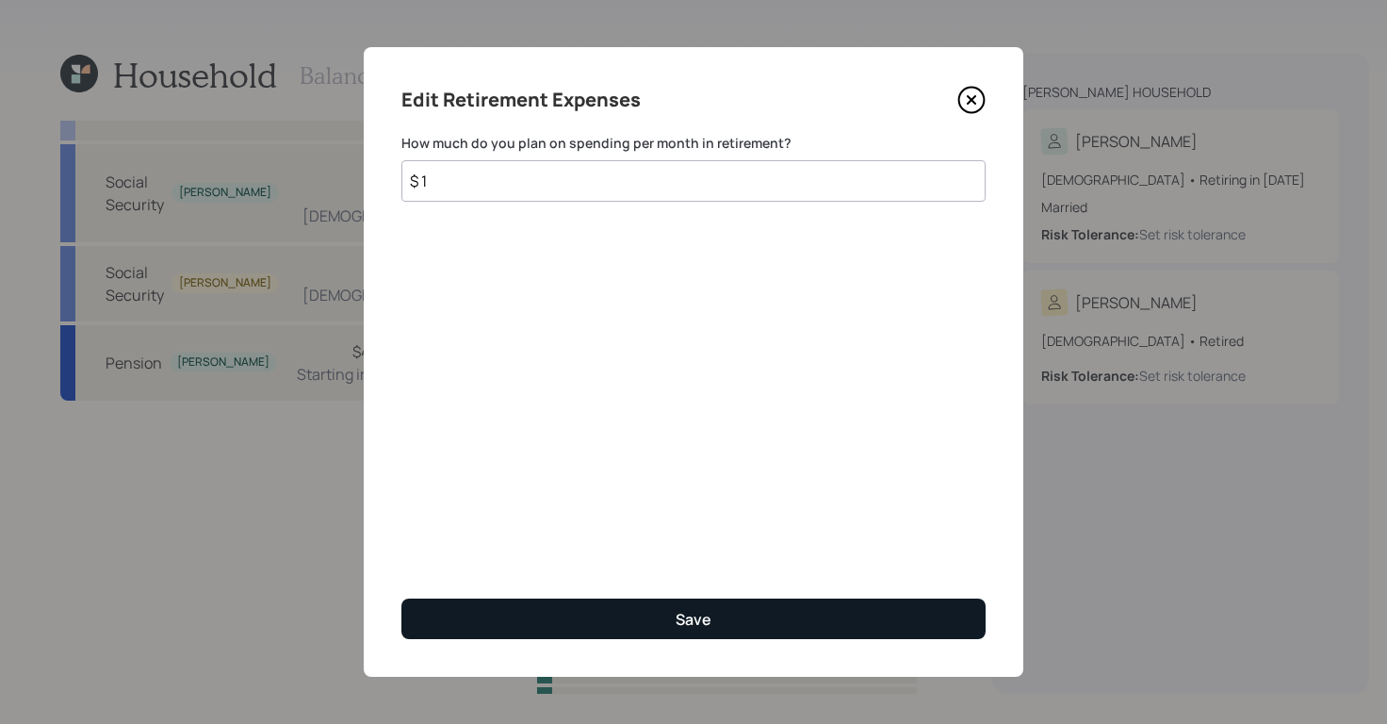
type input "$ 1"
click at [757, 606] on button "Save" at bounding box center [693, 618] width 584 height 41
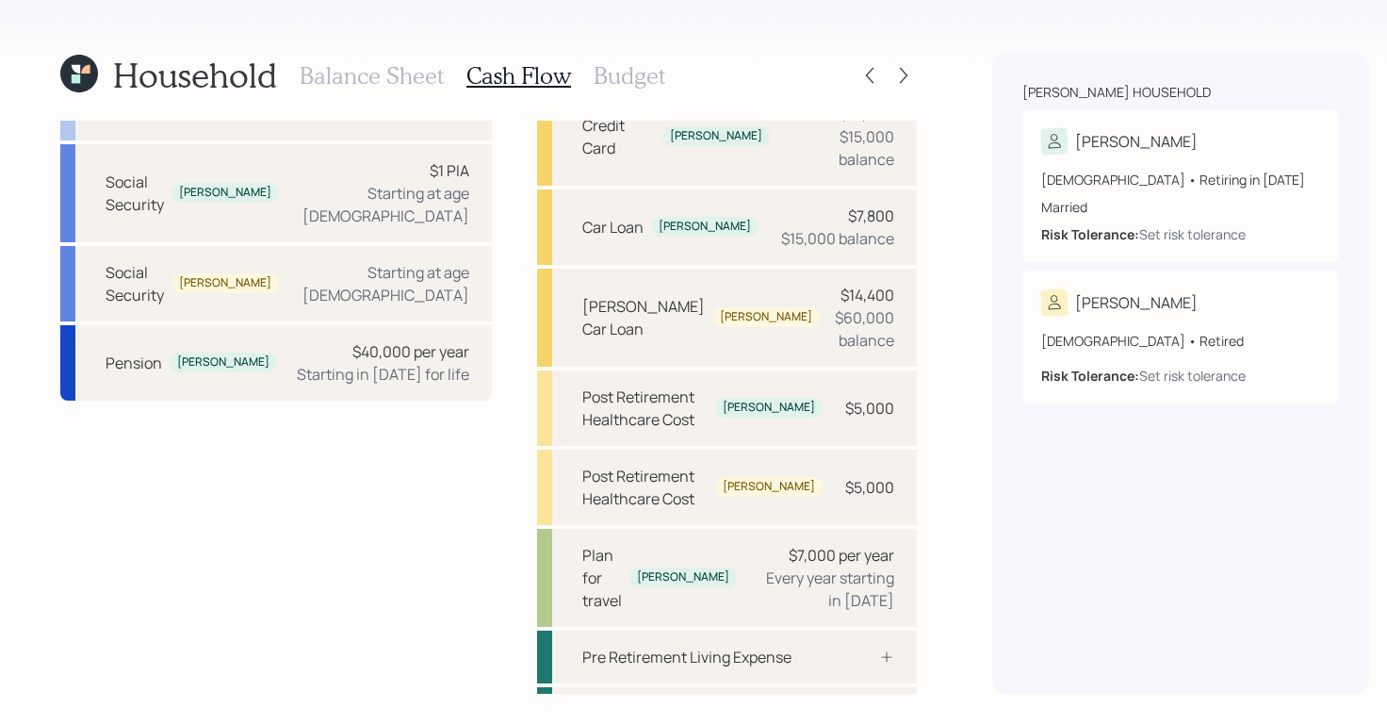
click at [356, 63] on h3 "Balance Sheet" at bounding box center [372, 75] width 144 height 27
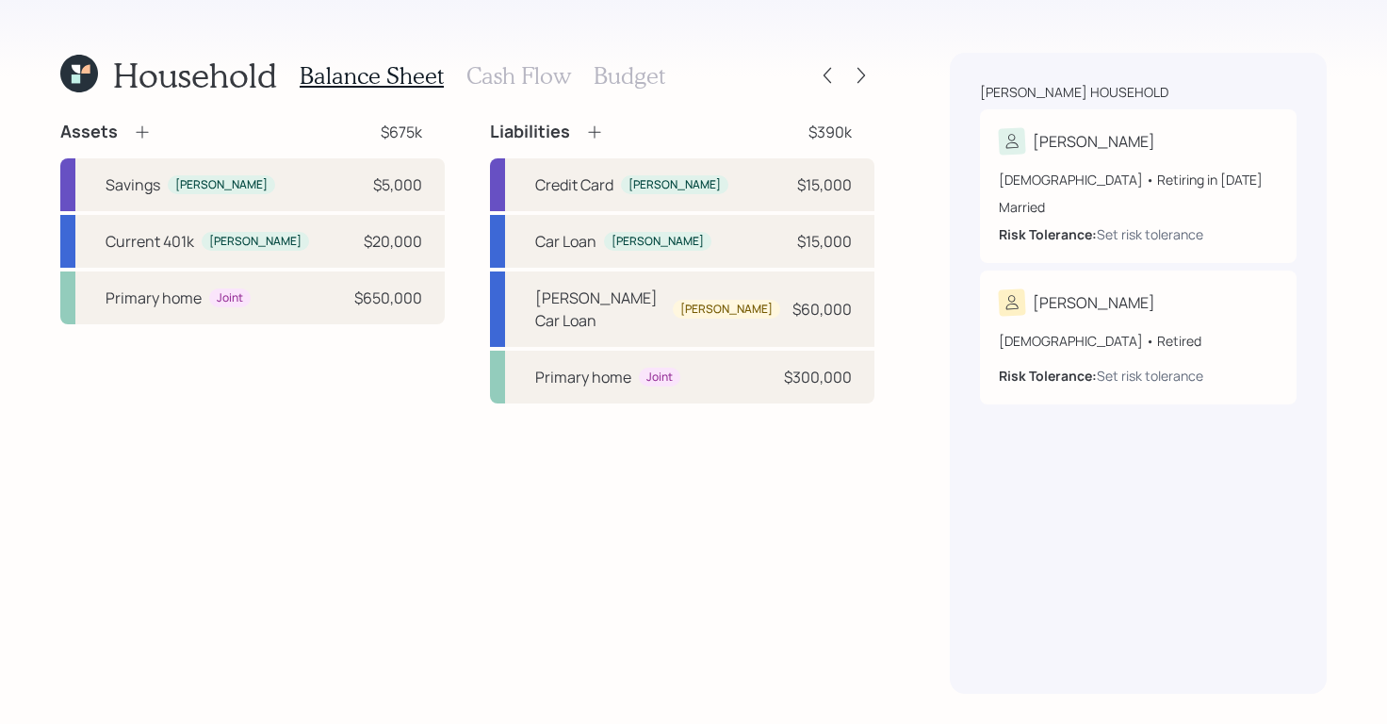
click at [610, 80] on h3 "Budget" at bounding box center [630, 75] width 72 height 27
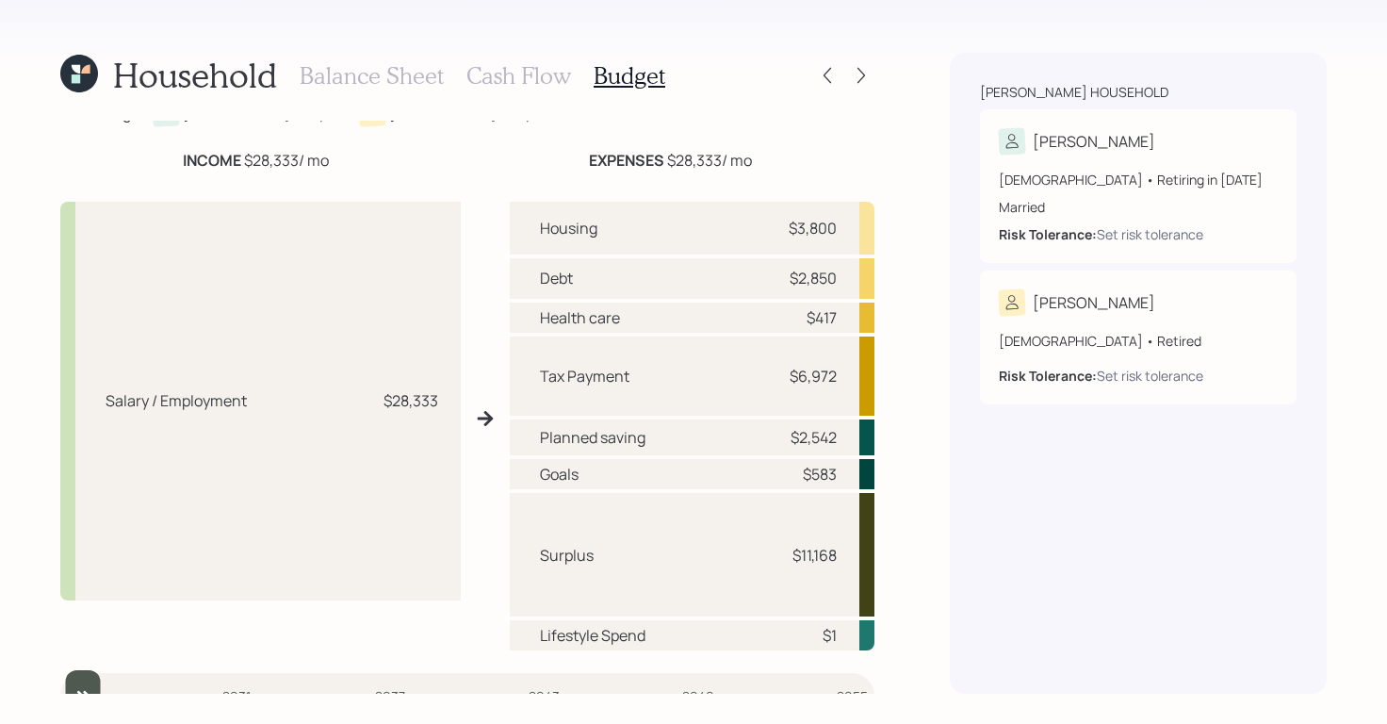
scroll to position [7, 0]
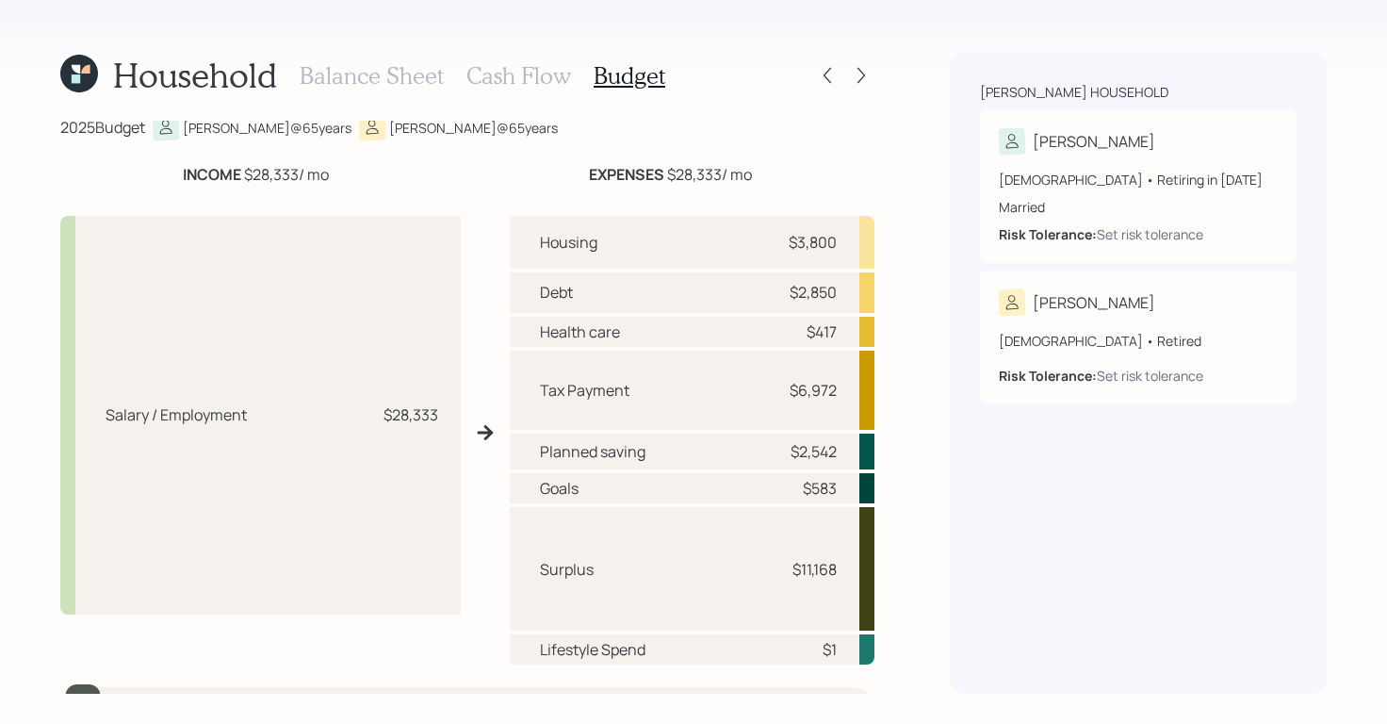
click at [519, 89] on div "Balance Sheet Cash Flow Budget" at bounding box center [483, 75] width 366 height 45
click at [520, 83] on h3 "Cash Flow" at bounding box center [518, 75] width 105 height 27
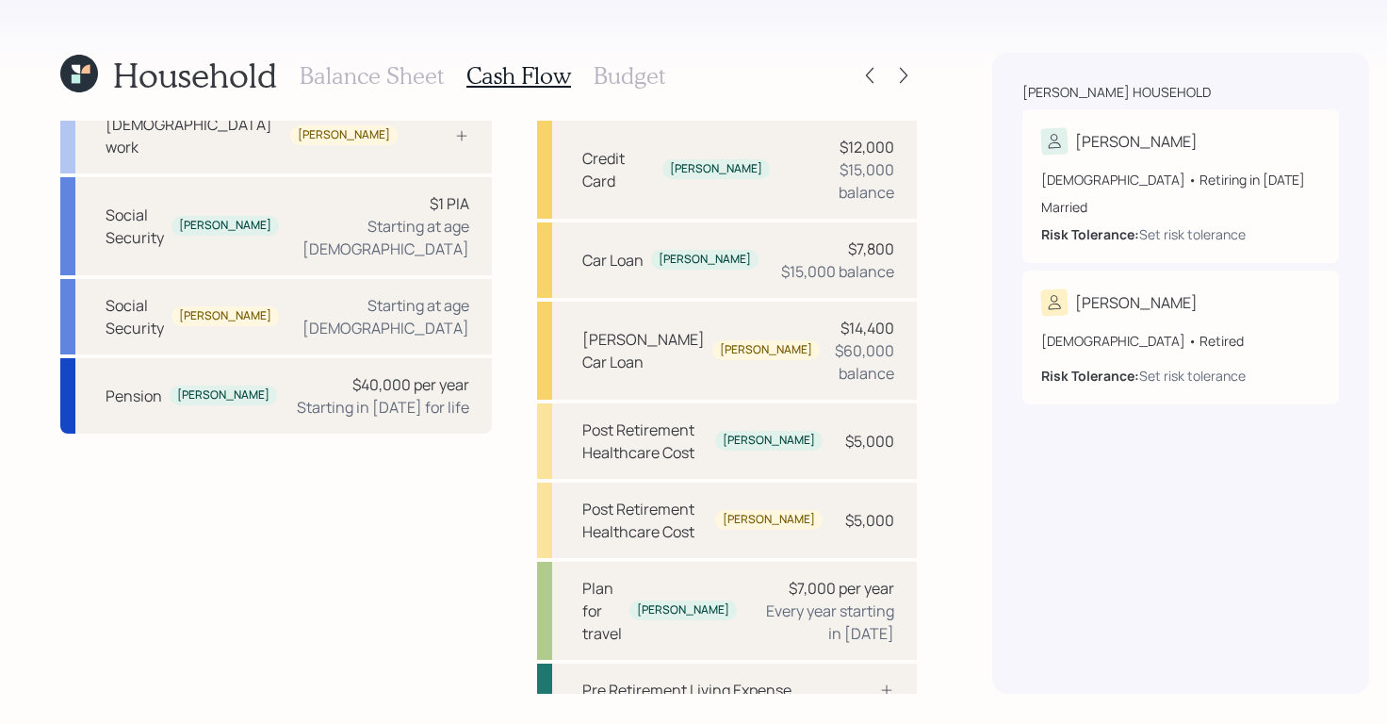
scroll to position [171, 0]
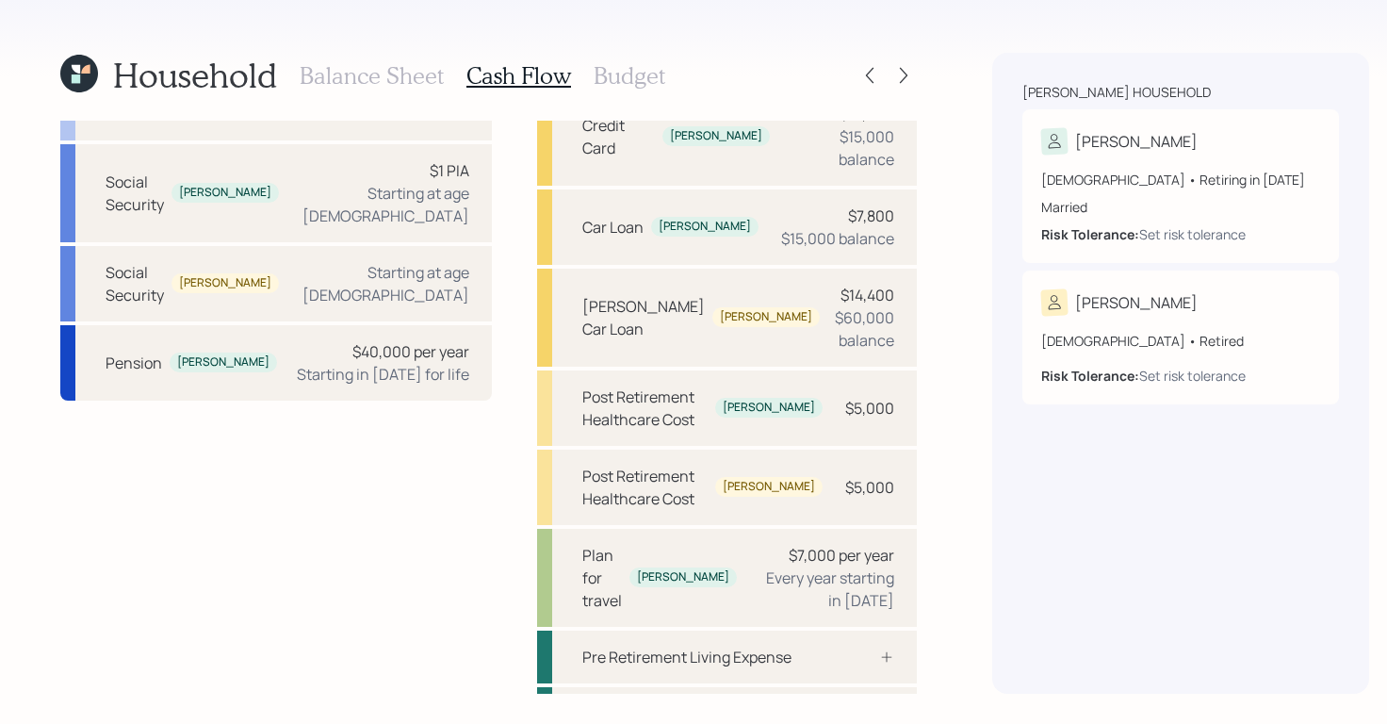
click at [620, 77] on h3 "Budget" at bounding box center [630, 75] width 72 height 27
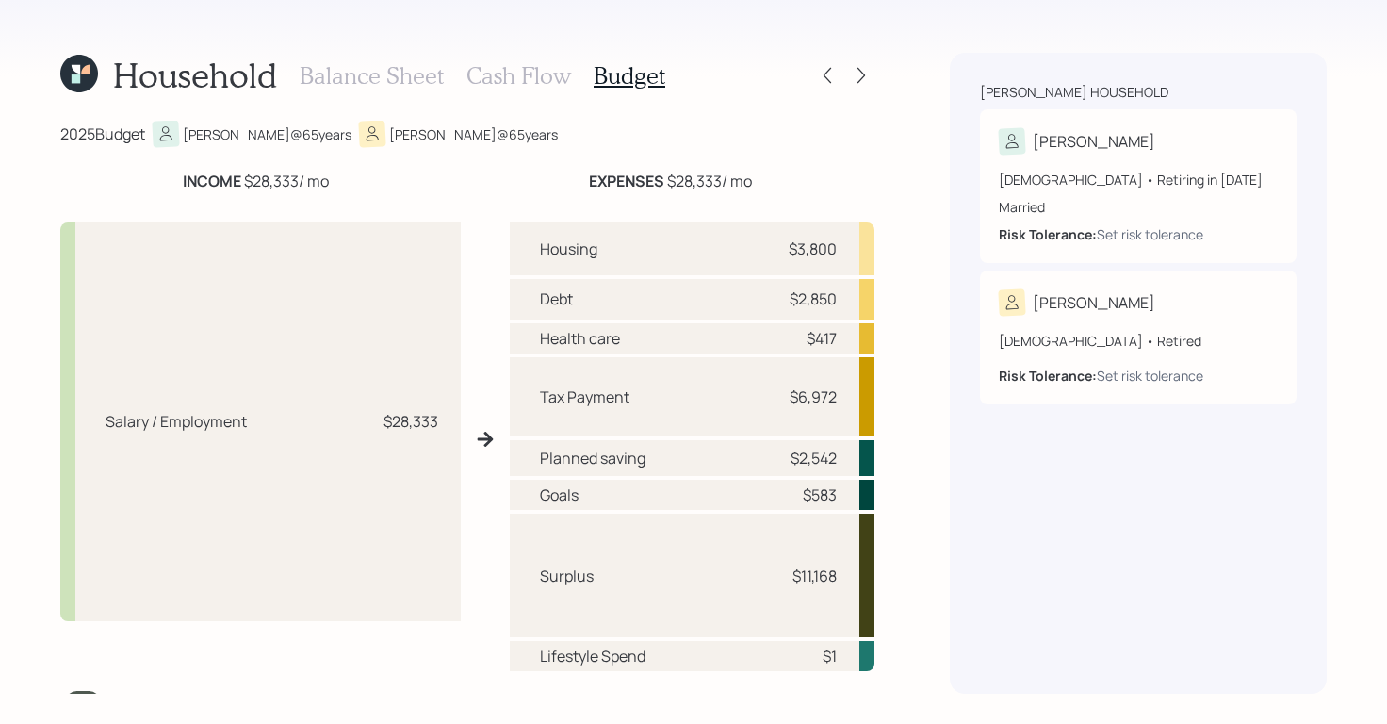
click at [502, 78] on h3 "Cash Flow" at bounding box center [518, 75] width 105 height 27
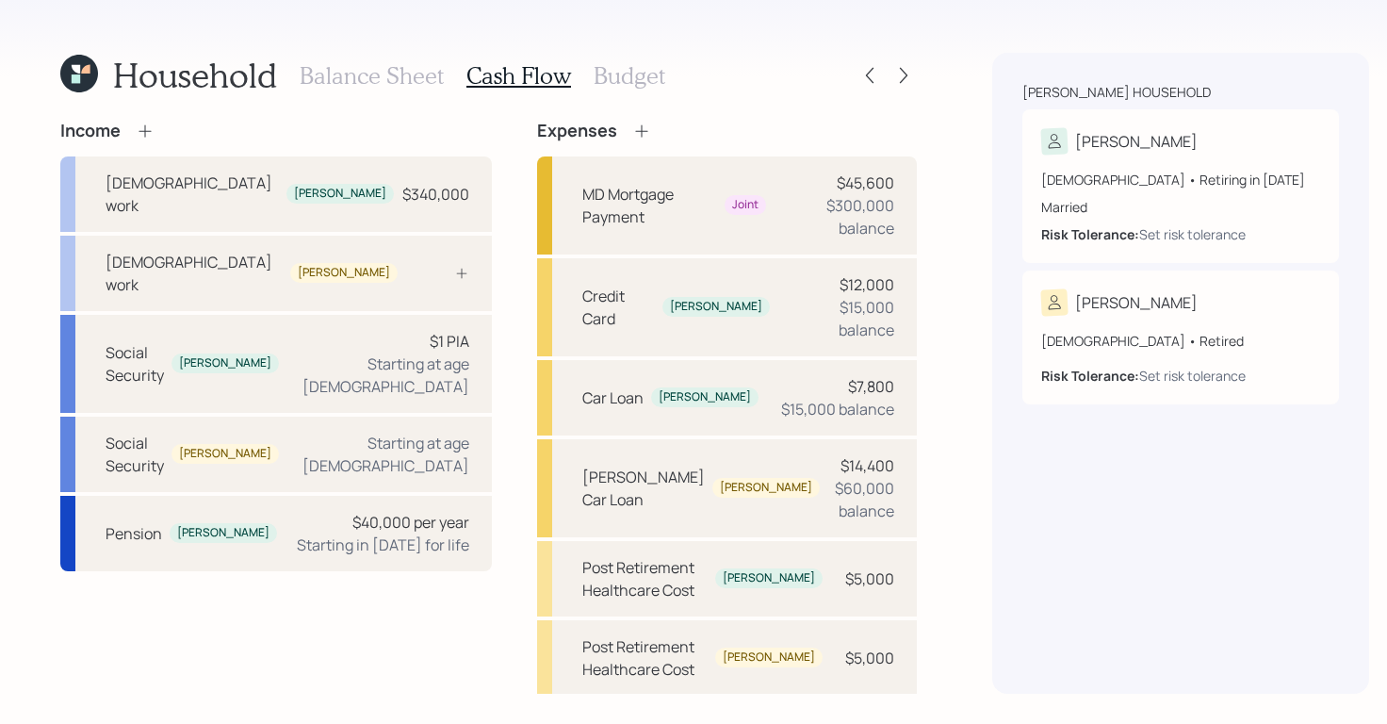
scroll to position [171, 0]
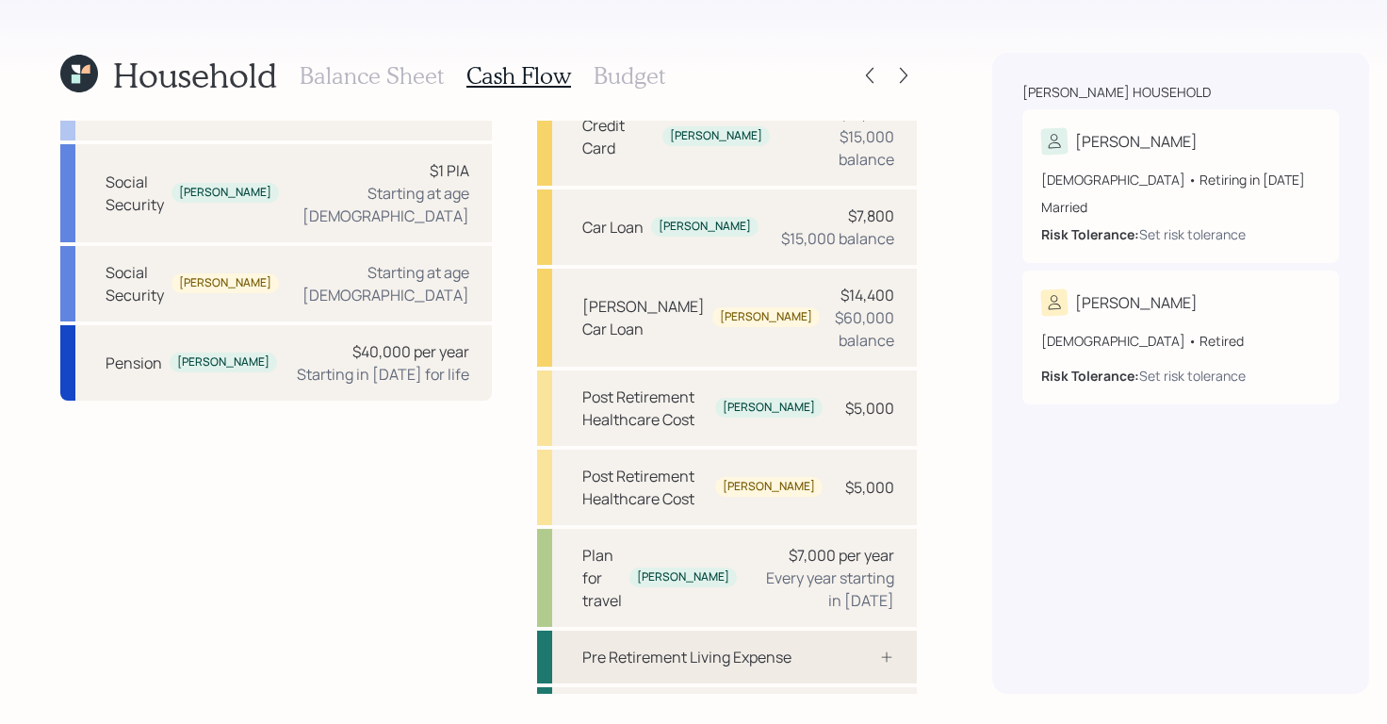
click at [659, 645] on div "Pre Retirement Living Expense" at bounding box center [686, 656] width 209 height 23
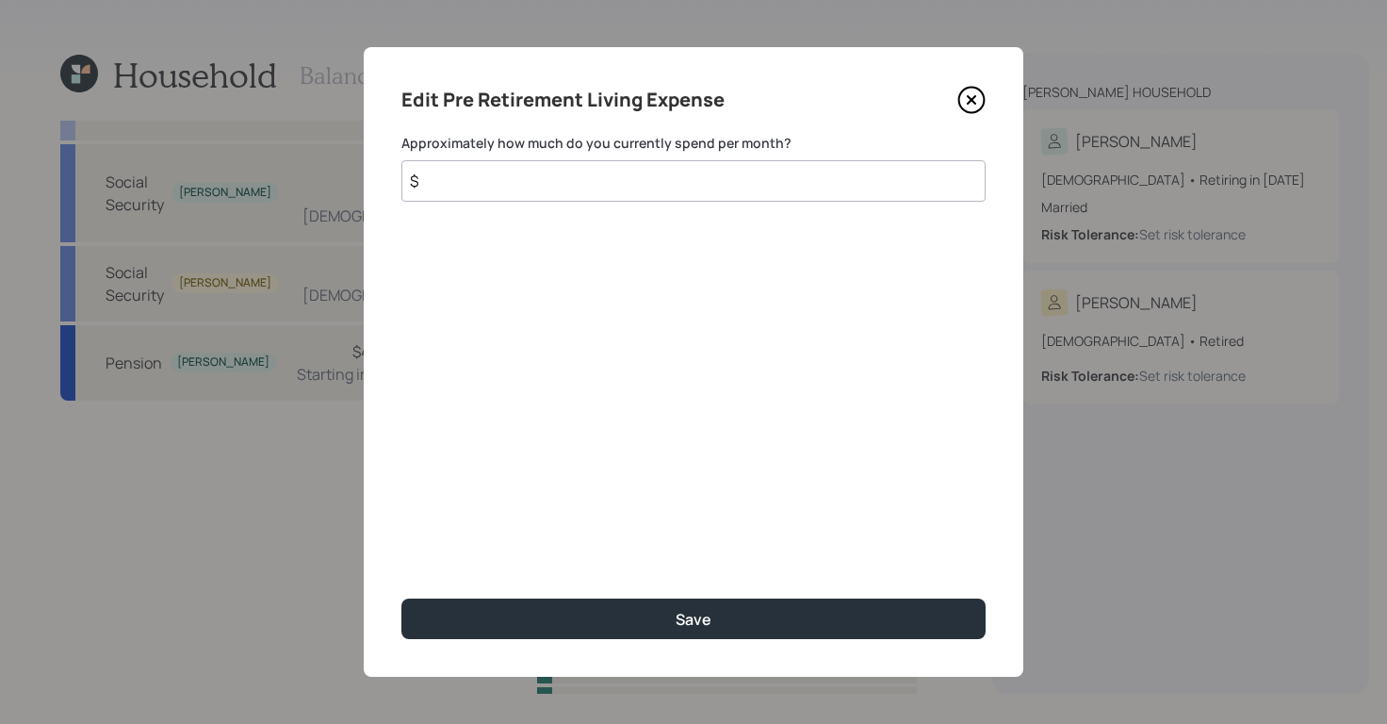
click at [487, 180] on input "$" at bounding box center [693, 180] width 584 height 41
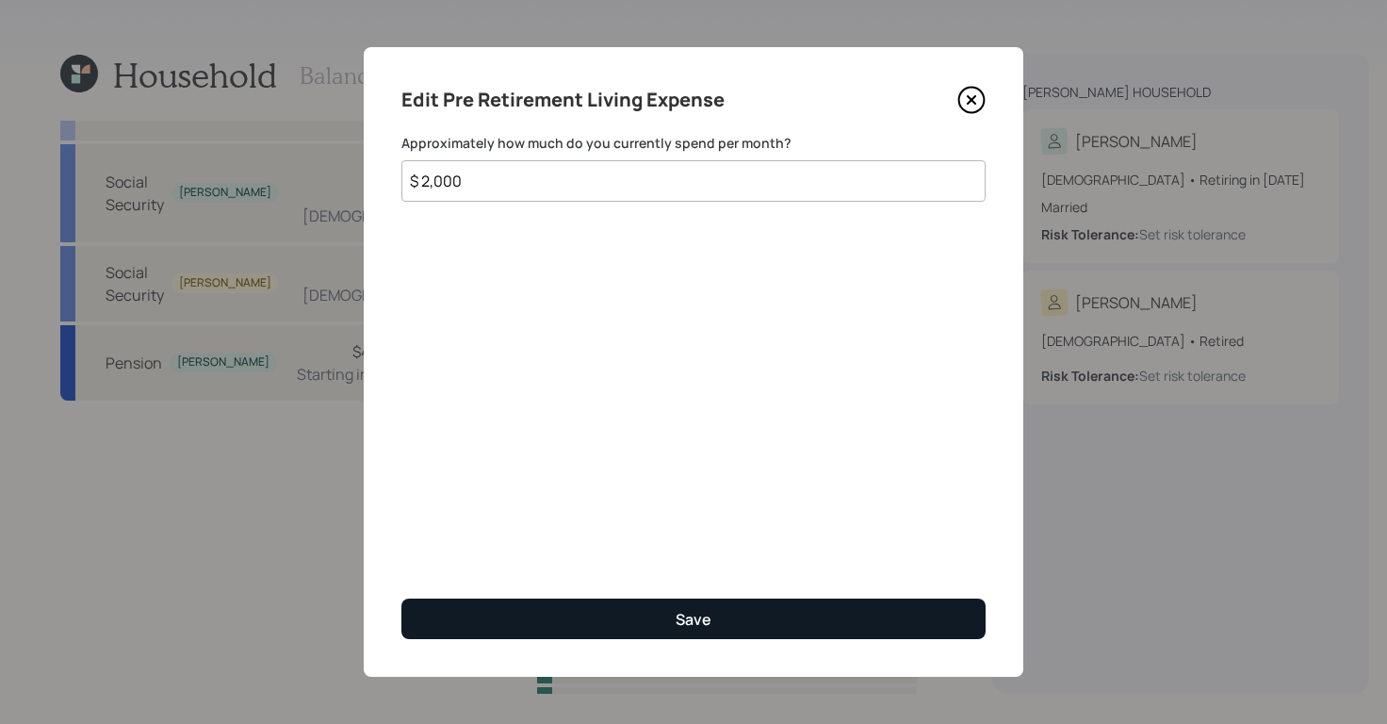
type input "$ 2,000"
click at [697, 605] on button "Save" at bounding box center [693, 618] width 584 height 41
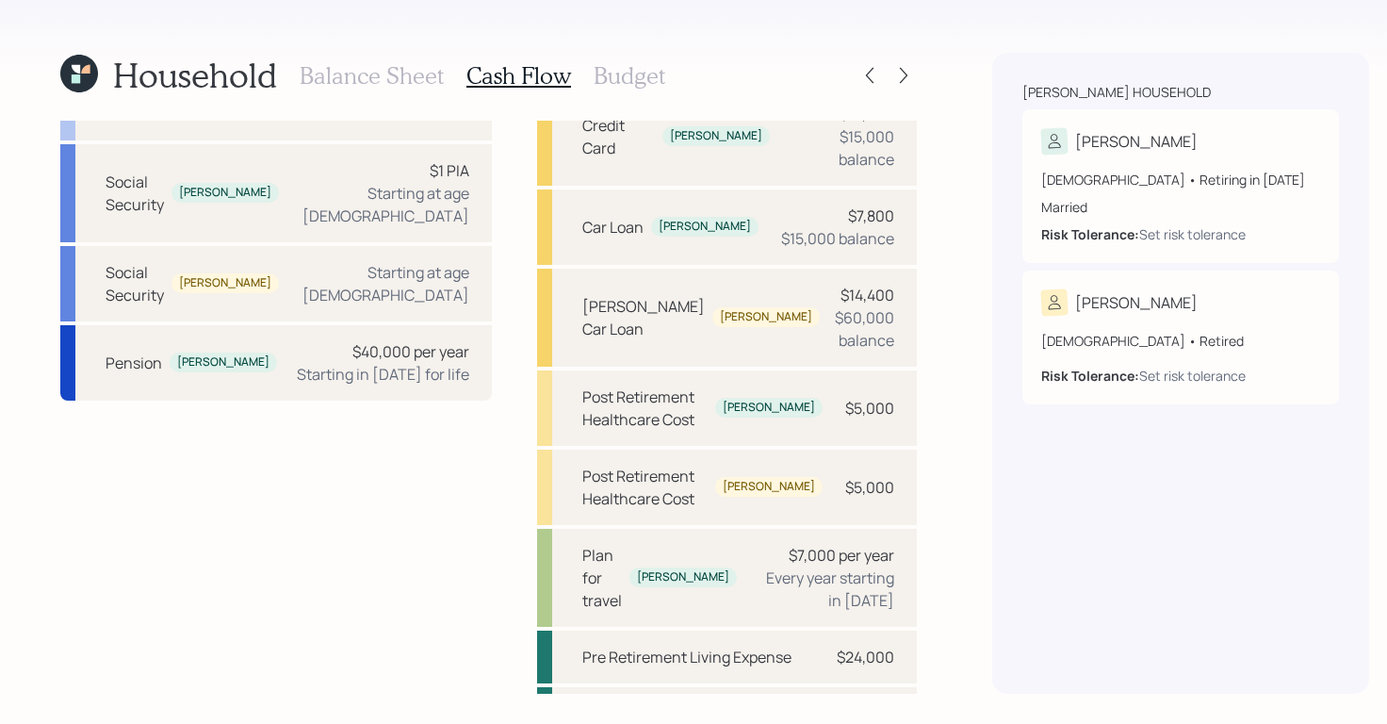
click at [578, 81] on div "Balance Sheet Cash Flow Budget" at bounding box center [483, 75] width 366 height 45
click at [595, 75] on h3 "Budget" at bounding box center [630, 75] width 72 height 27
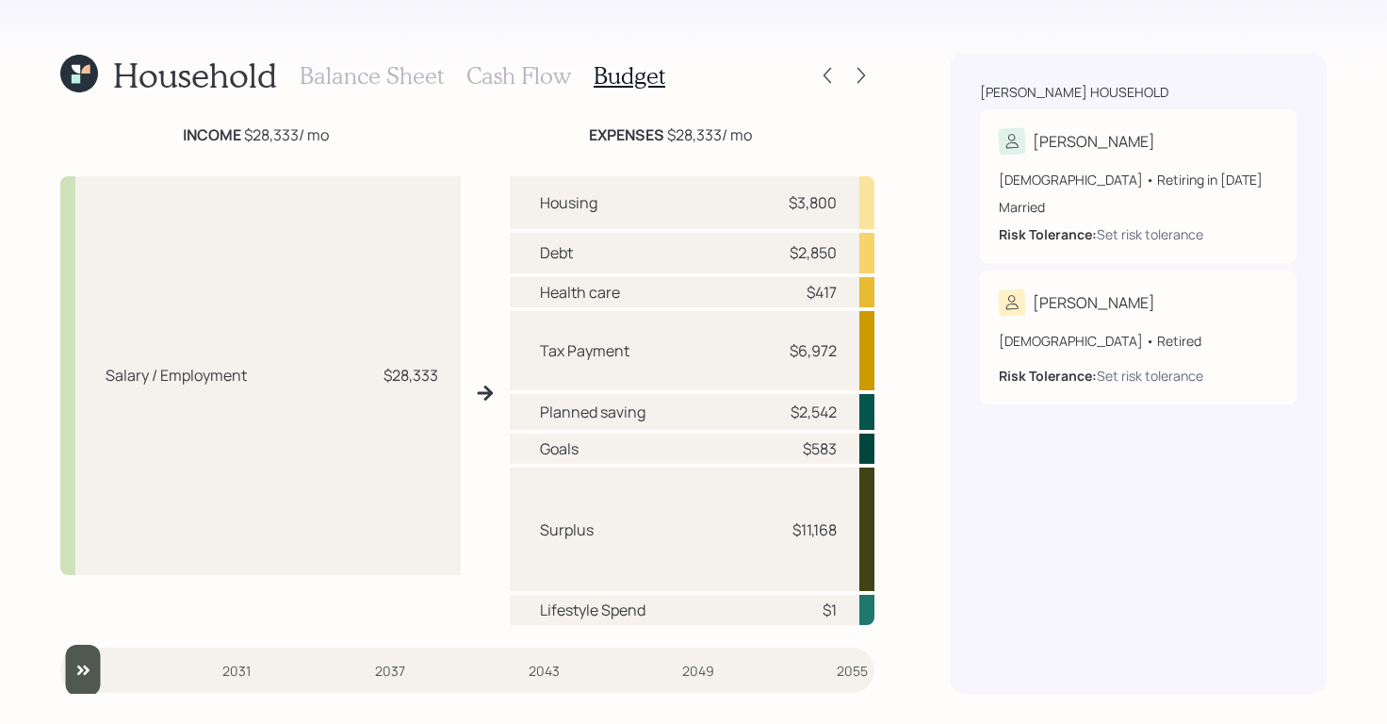
scroll to position [48, 0]
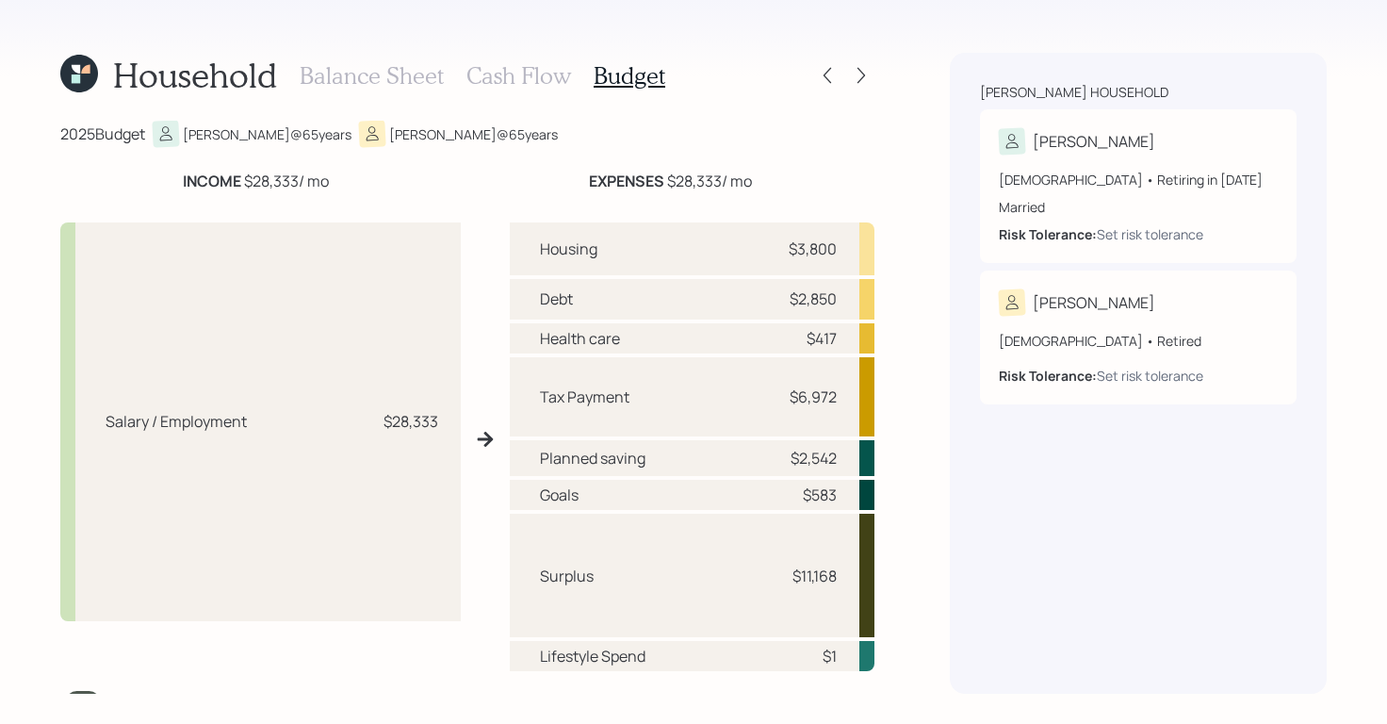
click at [559, 73] on h3 "Cash Flow" at bounding box center [518, 75] width 105 height 27
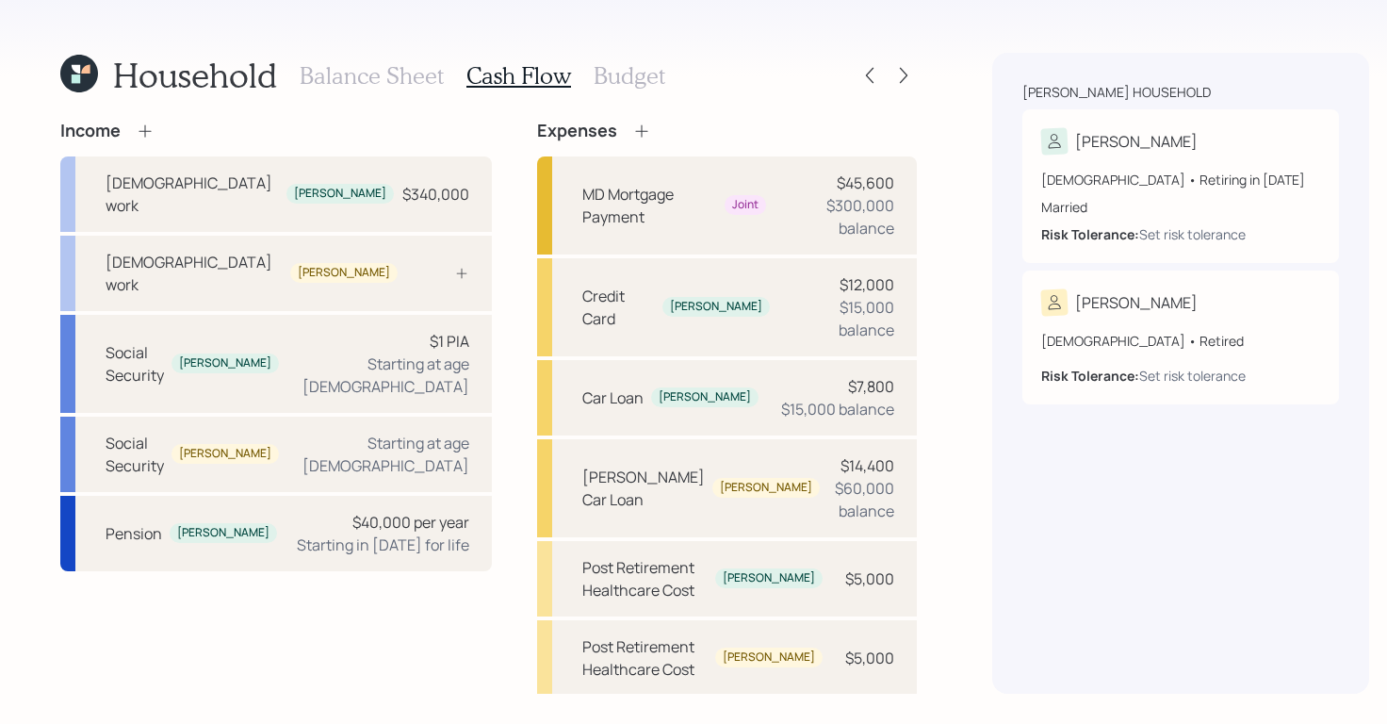
click at [635, 72] on h3 "Budget" at bounding box center [630, 75] width 72 height 27
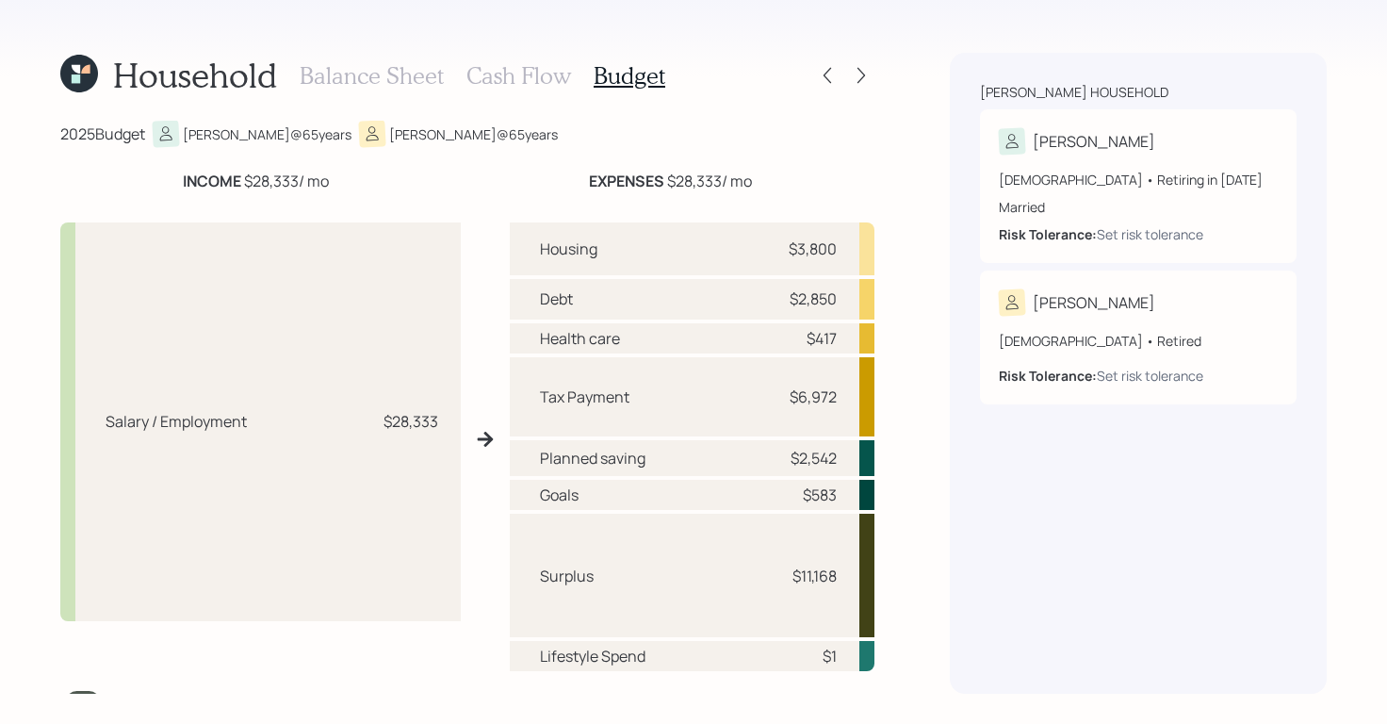
click at [527, 79] on h3 "Cash Flow" at bounding box center [518, 75] width 105 height 27
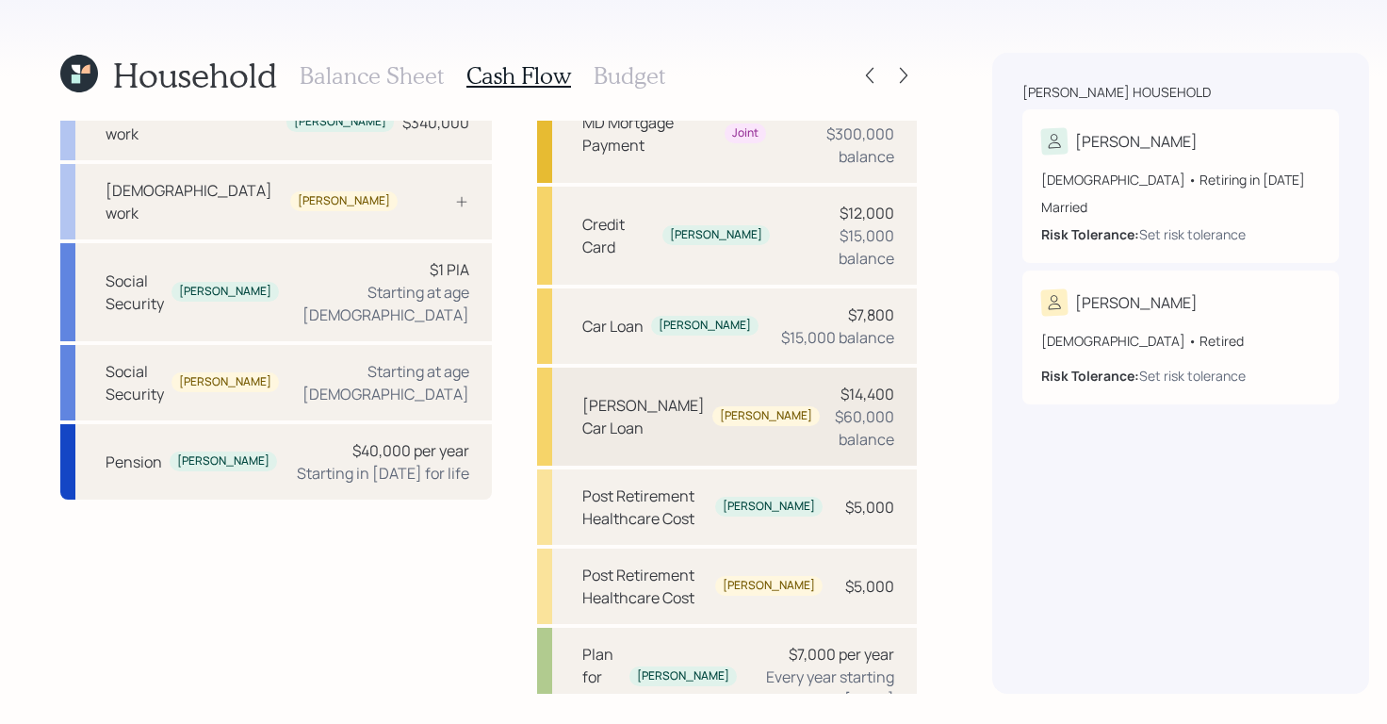
scroll to position [171, 0]
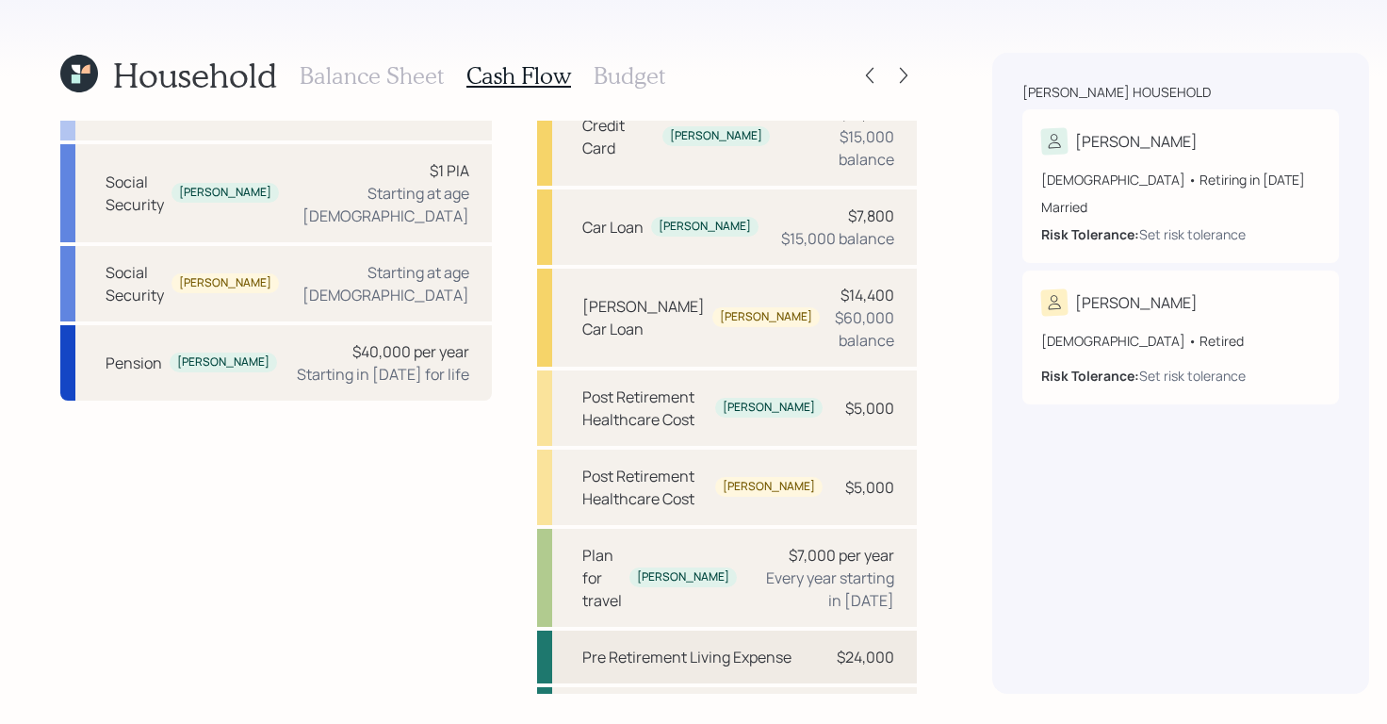
click at [777, 630] on div "Pre Retirement Living Expense $24,000" at bounding box center [727, 656] width 380 height 53
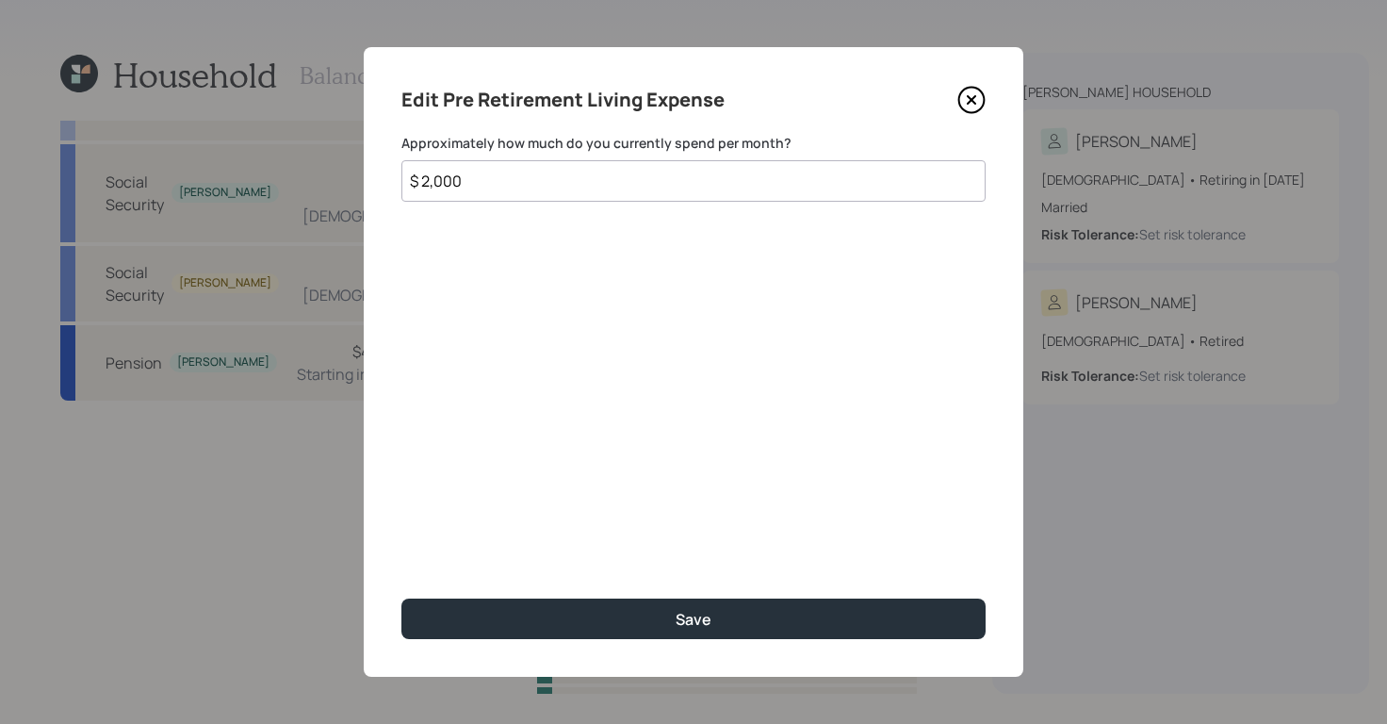
click at [962, 94] on icon at bounding box center [971, 100] width 28 height 28
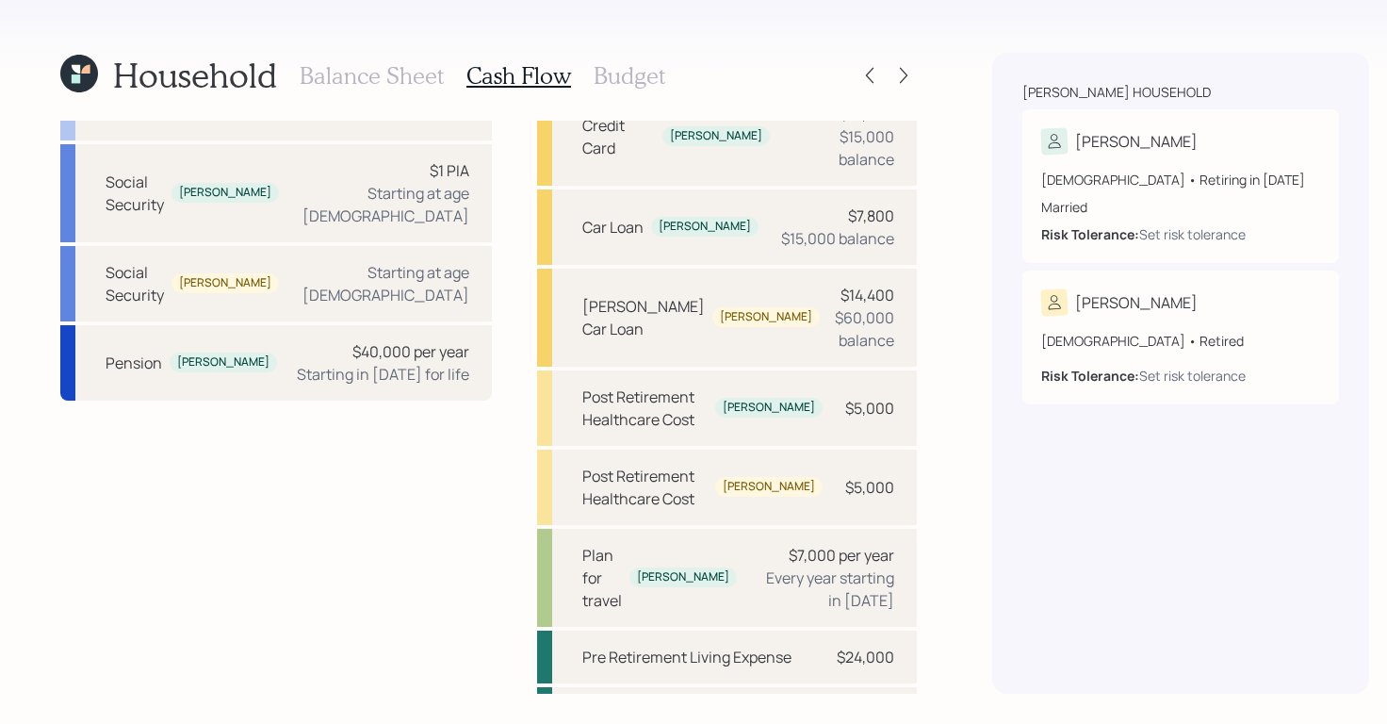
click at [650, 86] on h3 "Budget" at bounding box center [630, 75] width 72 height 27
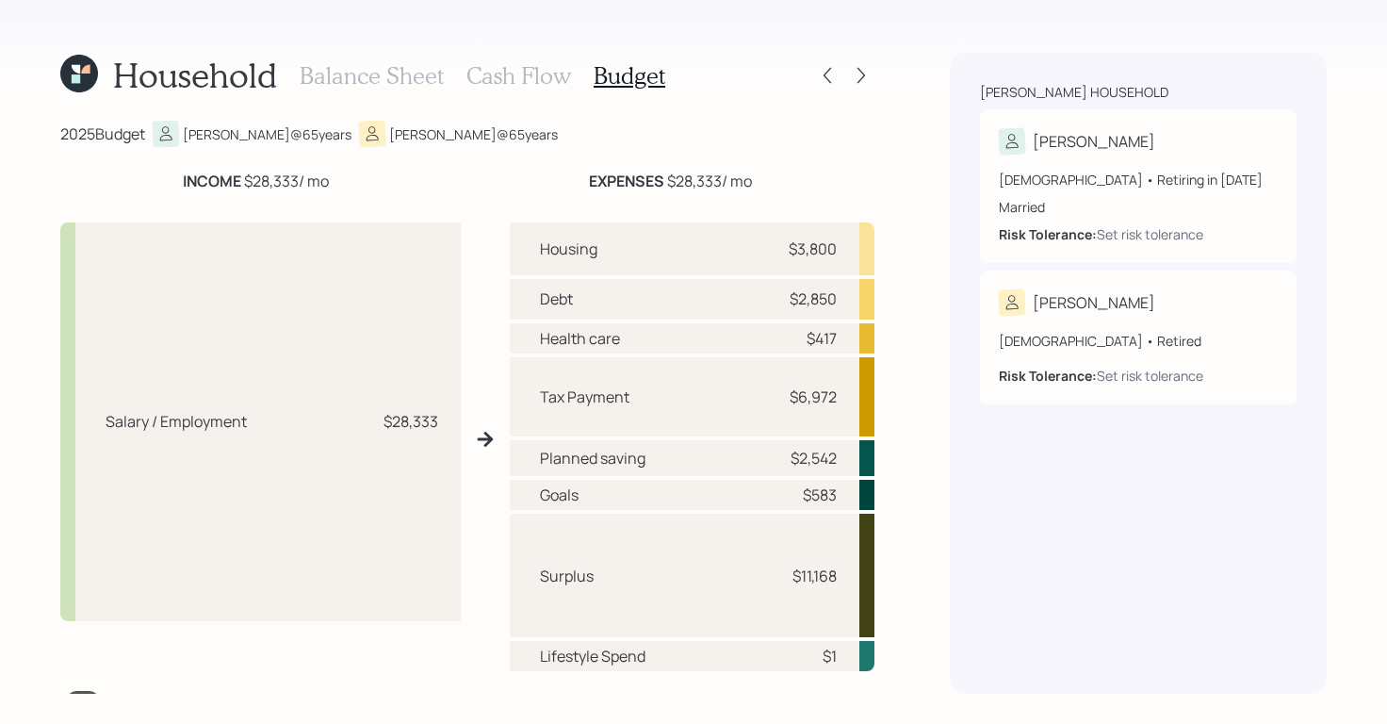
click at [850, 62] on div at bounding box center [844, 75] width 60 height 26
click at [857, 69] on icon at bounding box center [861, 75] width 19 height 19
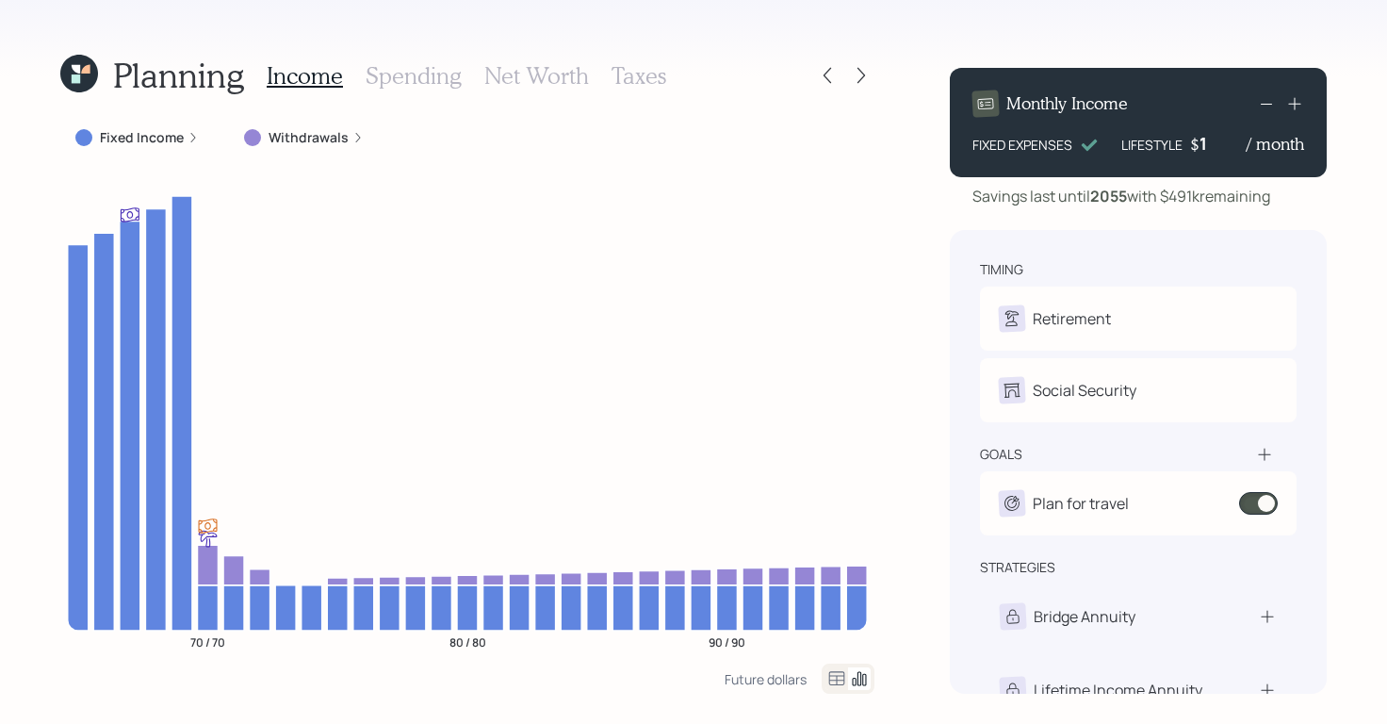
click at [427, 83] on h3 "Spending" at bounding box center [414, 75] width 96 height 27
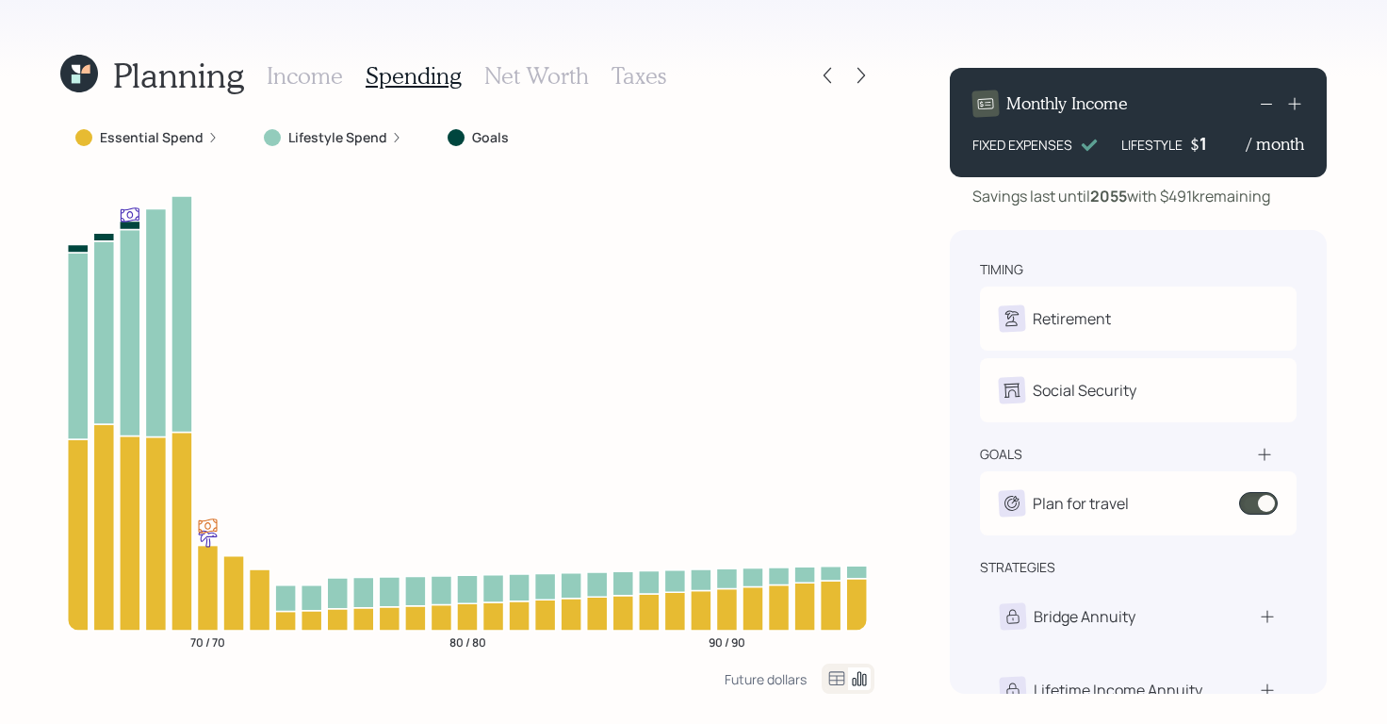
click at [508, 72] on h3 "Net Worth" at bounding box center [536, 75] width 105 height 27
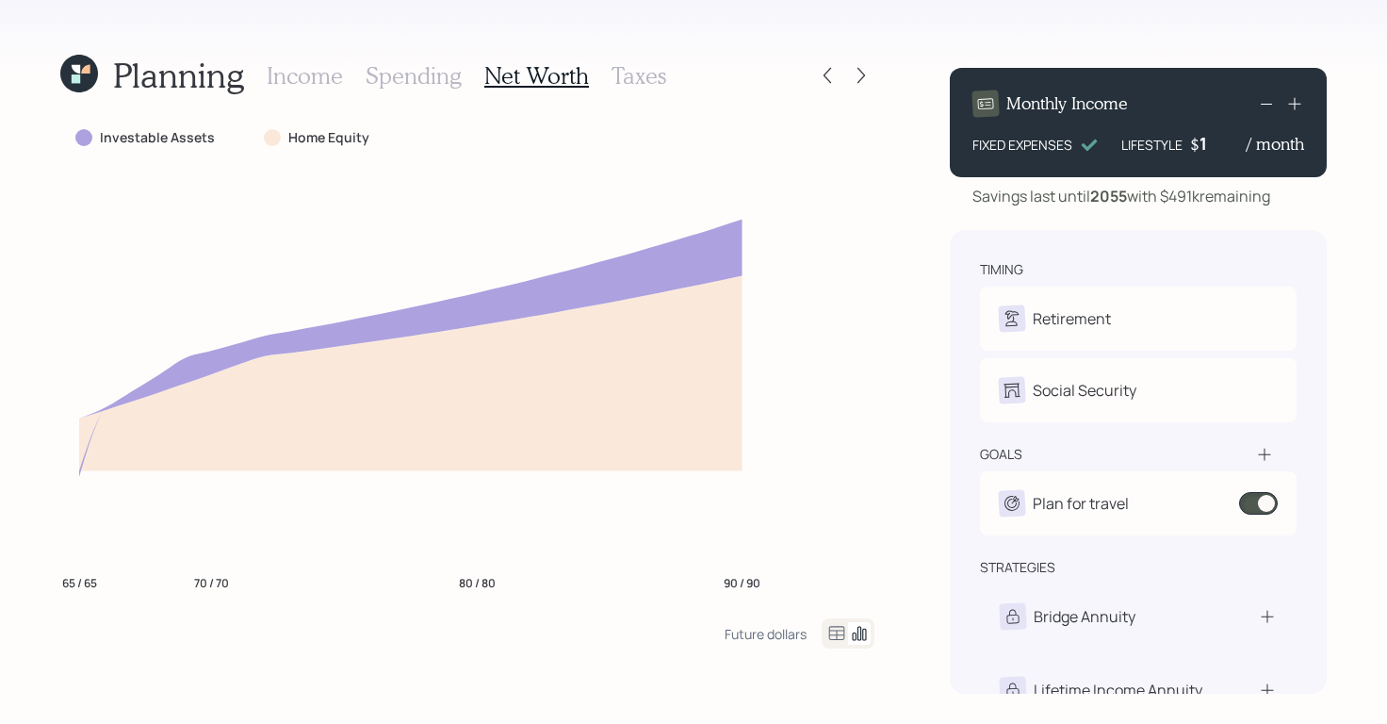
click at [630, 84] on h3 "Taxes" at bounding box center [638, 75] width 55 height 27
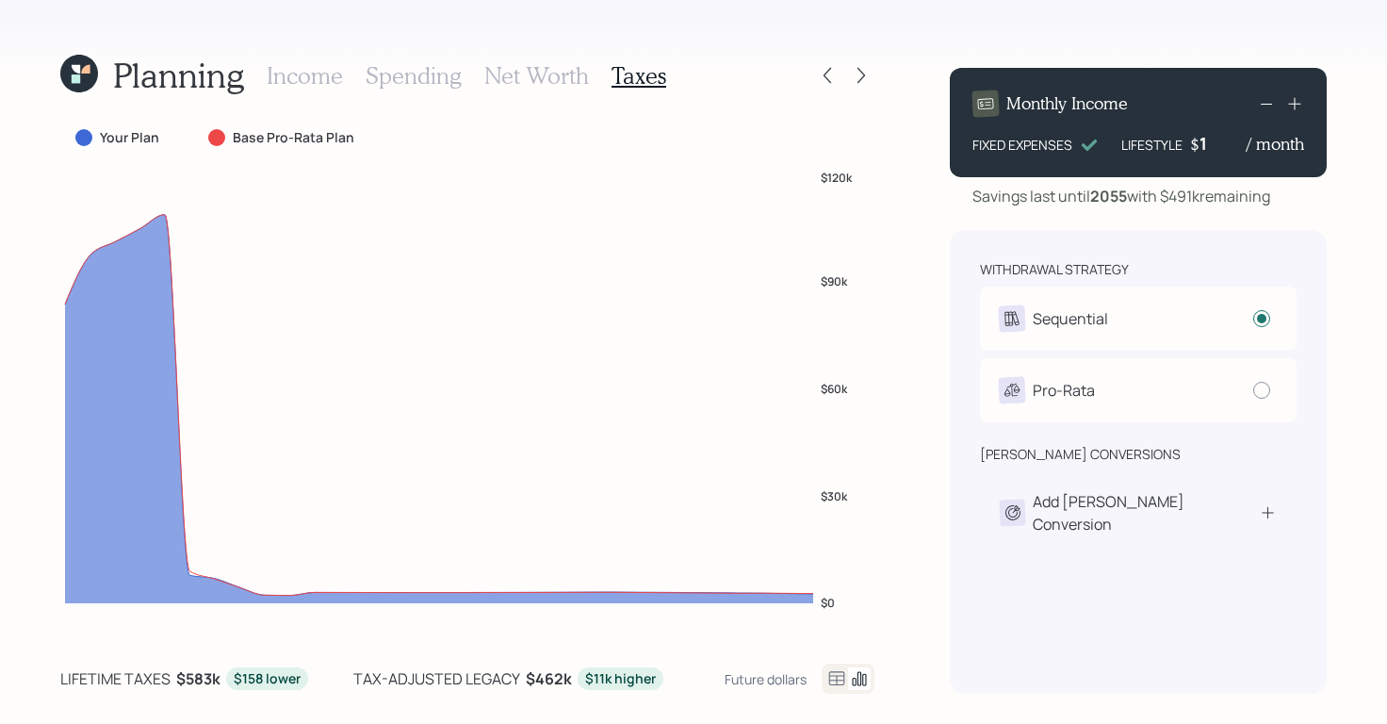
click at [397, 73] on h3 "Spending" at bounding box center [414, 75] width 96 height 27
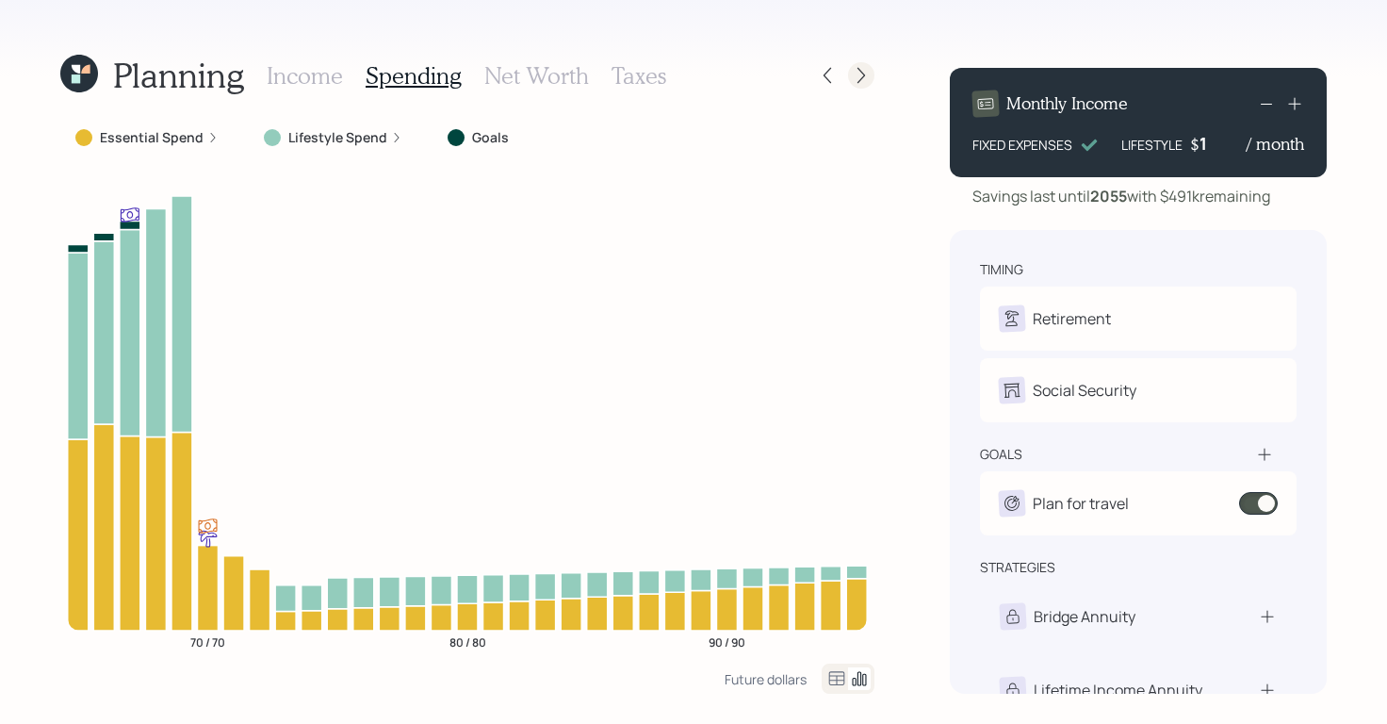
click at [849, 74] on div at bounding box center [861, 75] width 26 height 26
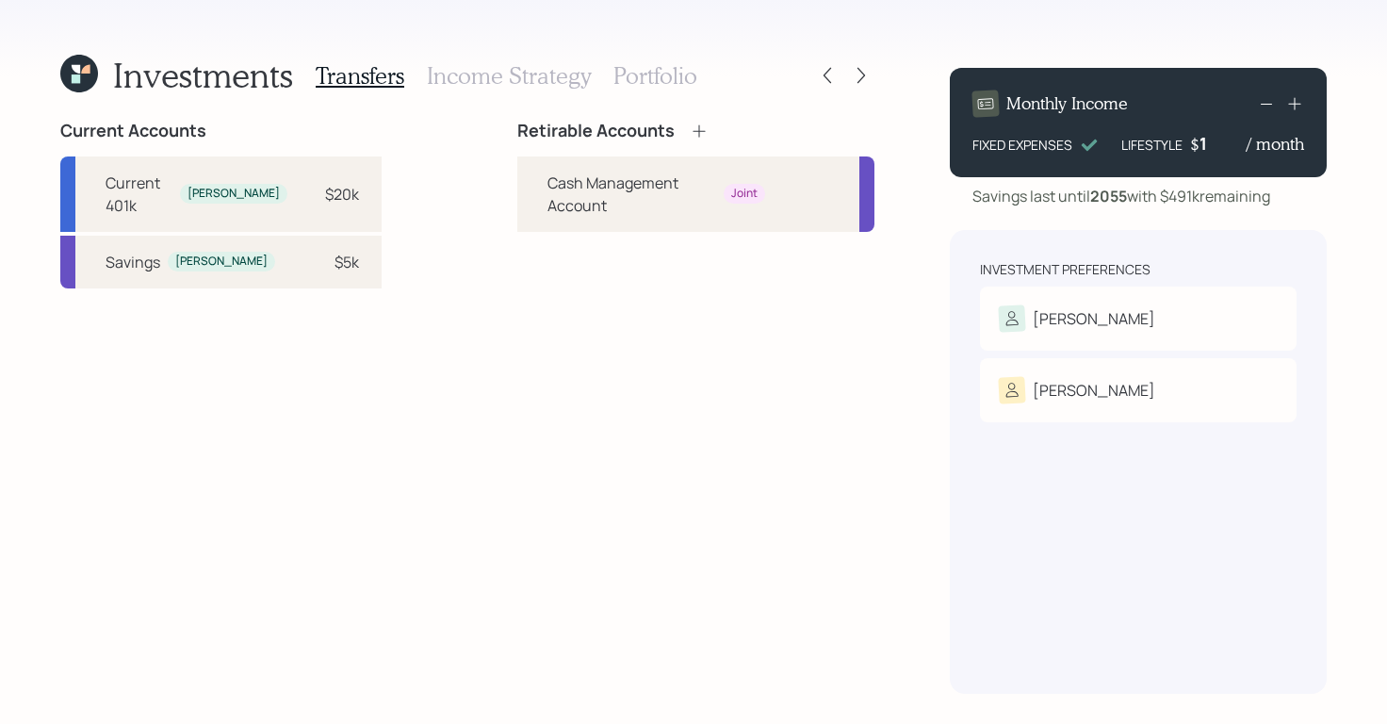
drag, startPoint x: 608, startPoint y: 406, endPoint x: 577, endPoint y: 387, distance: 36.4
click at [606, 407] on div "Retirable Accounts Cash Management Account Joint" at bounding box center [695, 407] width 357 height 573
click at [558, 85] on h3 "Income Strategy" at bounding box center [509, 75] width 164 height 27
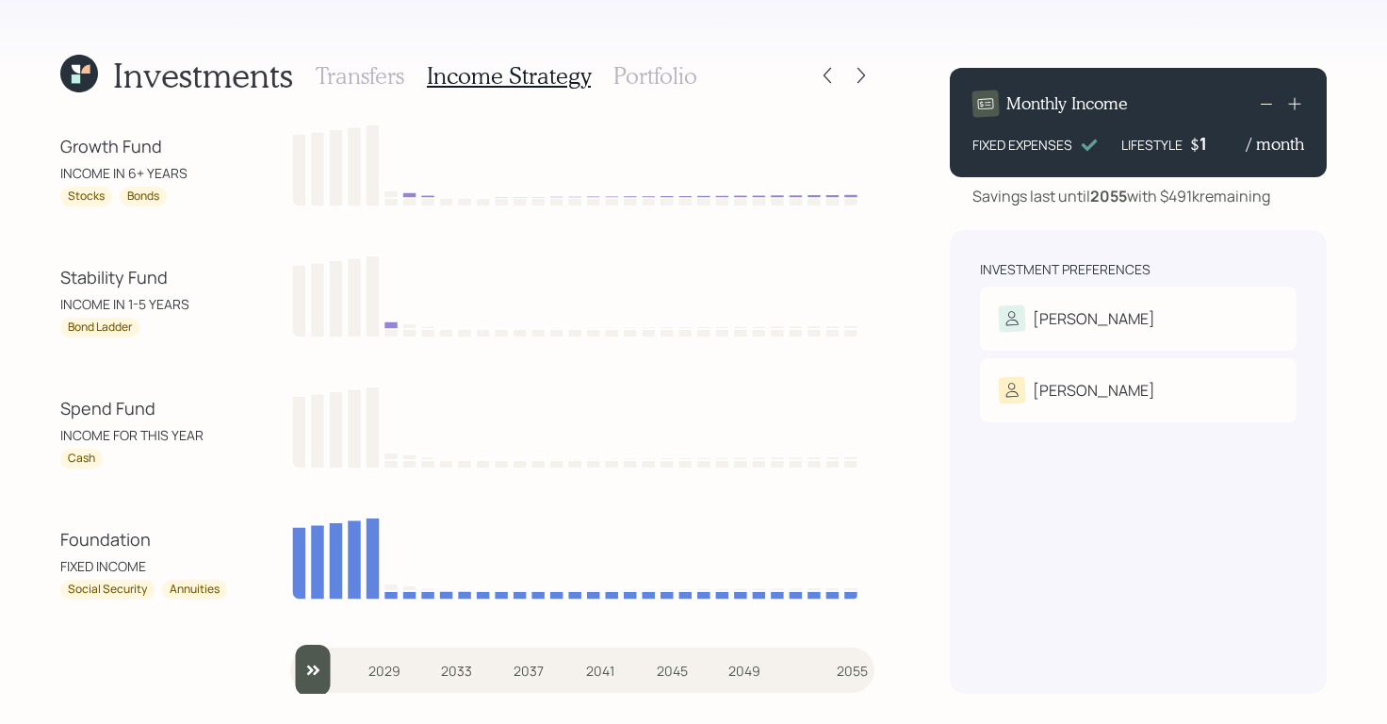
click at [654, 76] on h3 "Portfolio" at bounding box center [655, 75] width 84 height 27
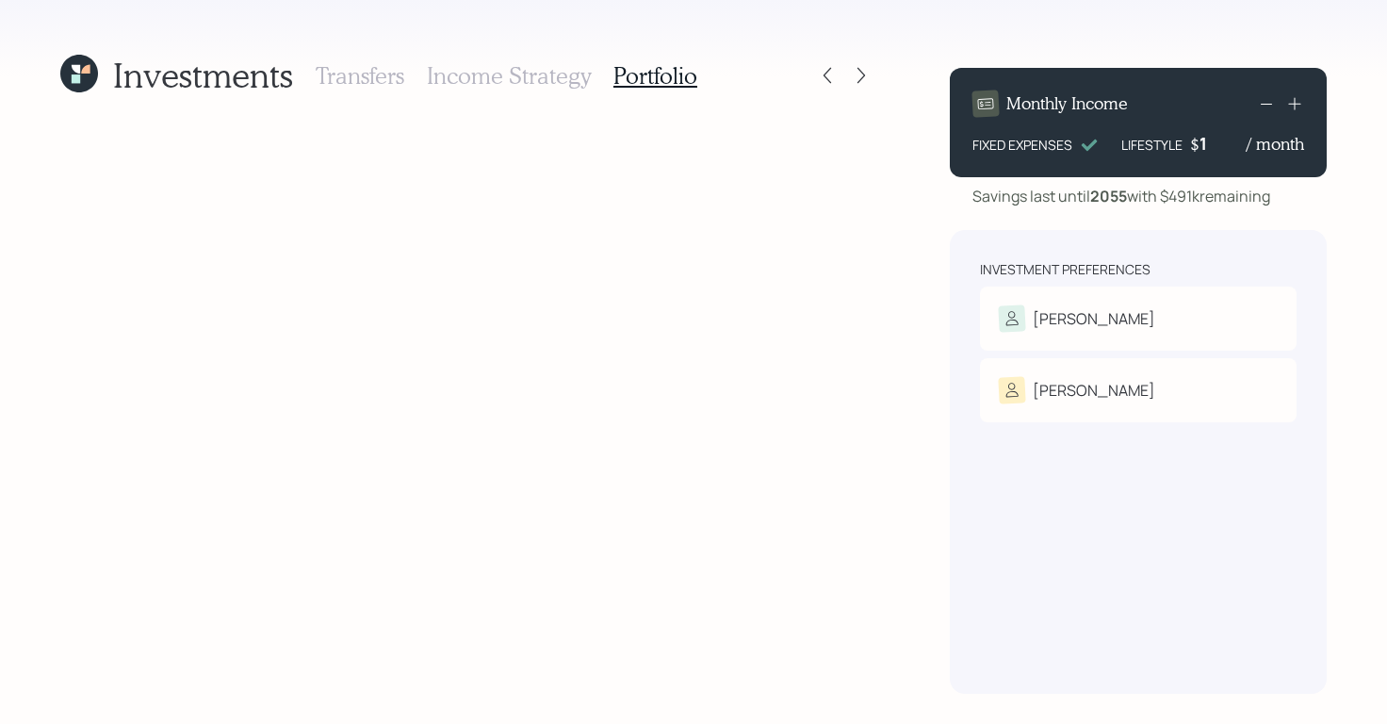
click at [376, 75] on h3 "Transfers" at bounding box center [360, 75] width 89 height 27
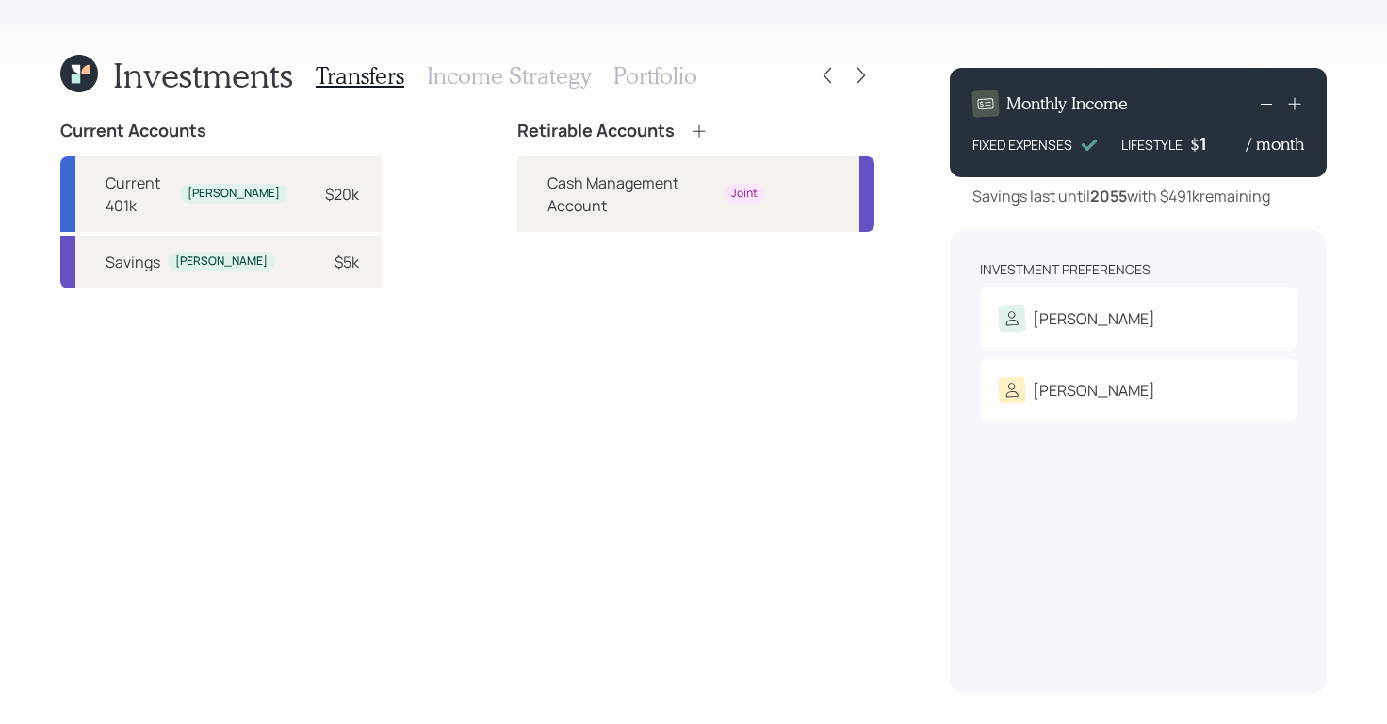
click at [831, 61] on div "Investments Transfers Income Strategy Portfolio" at bounding box center [467, 75] width 814 height 45
click at [827, 67] on icon at bounding box center [827, 75] width 19 height 19
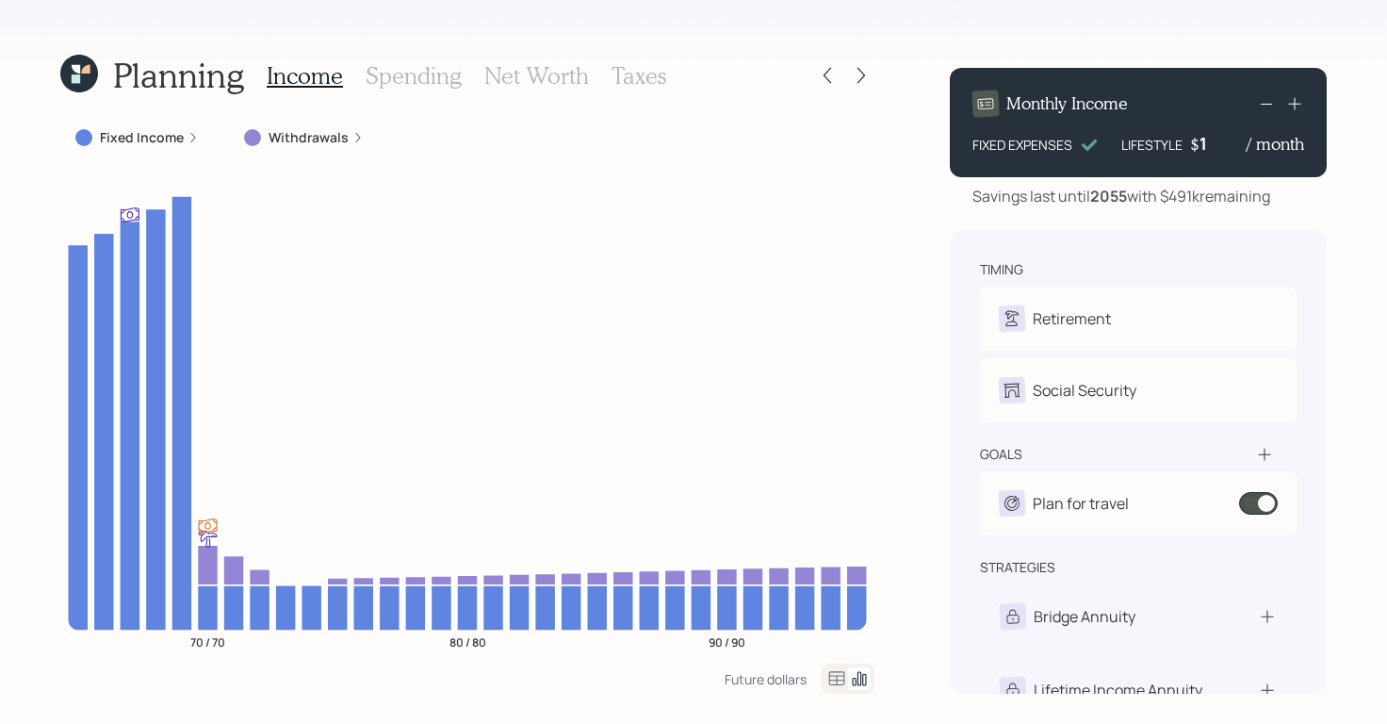
click at [654, 82] on h3 "Taxes" at bounding box center [638, 75] width 55 height 27
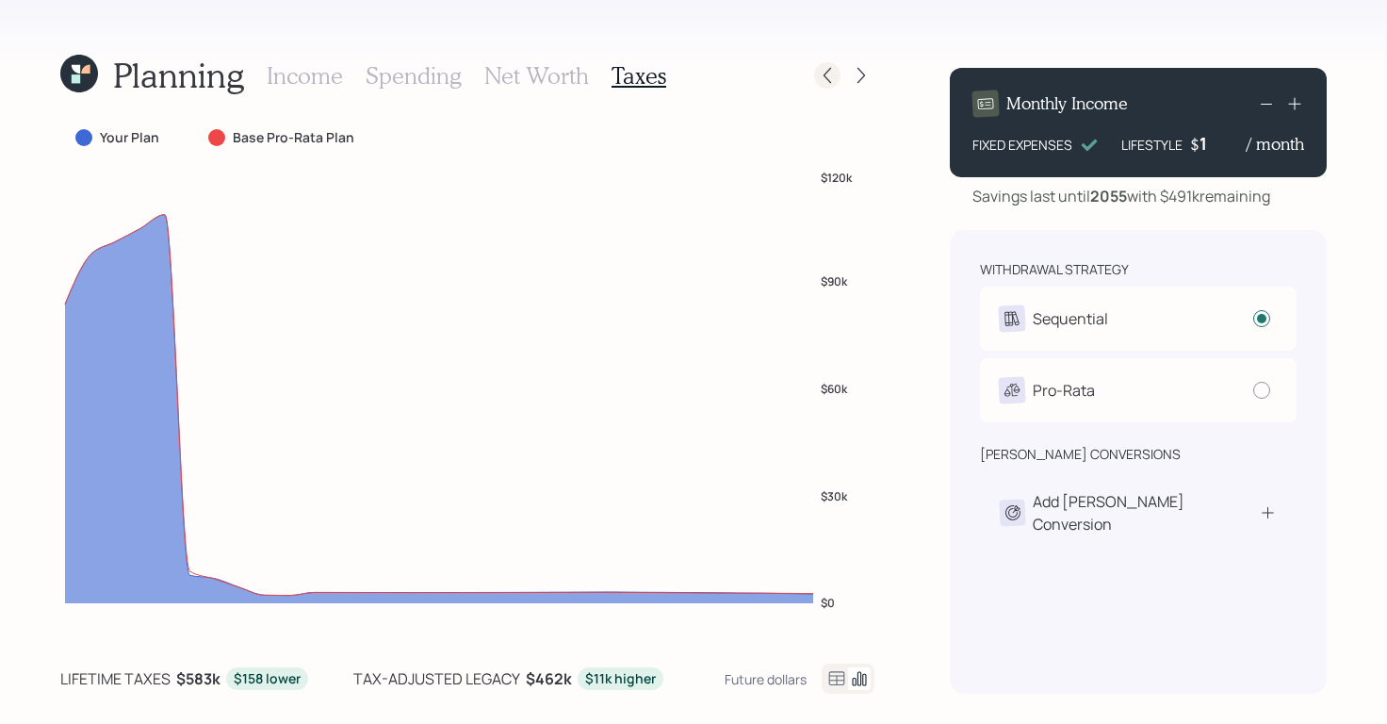
click at [823, 85] on div at bounding box center [827, 75] width 26 height 26
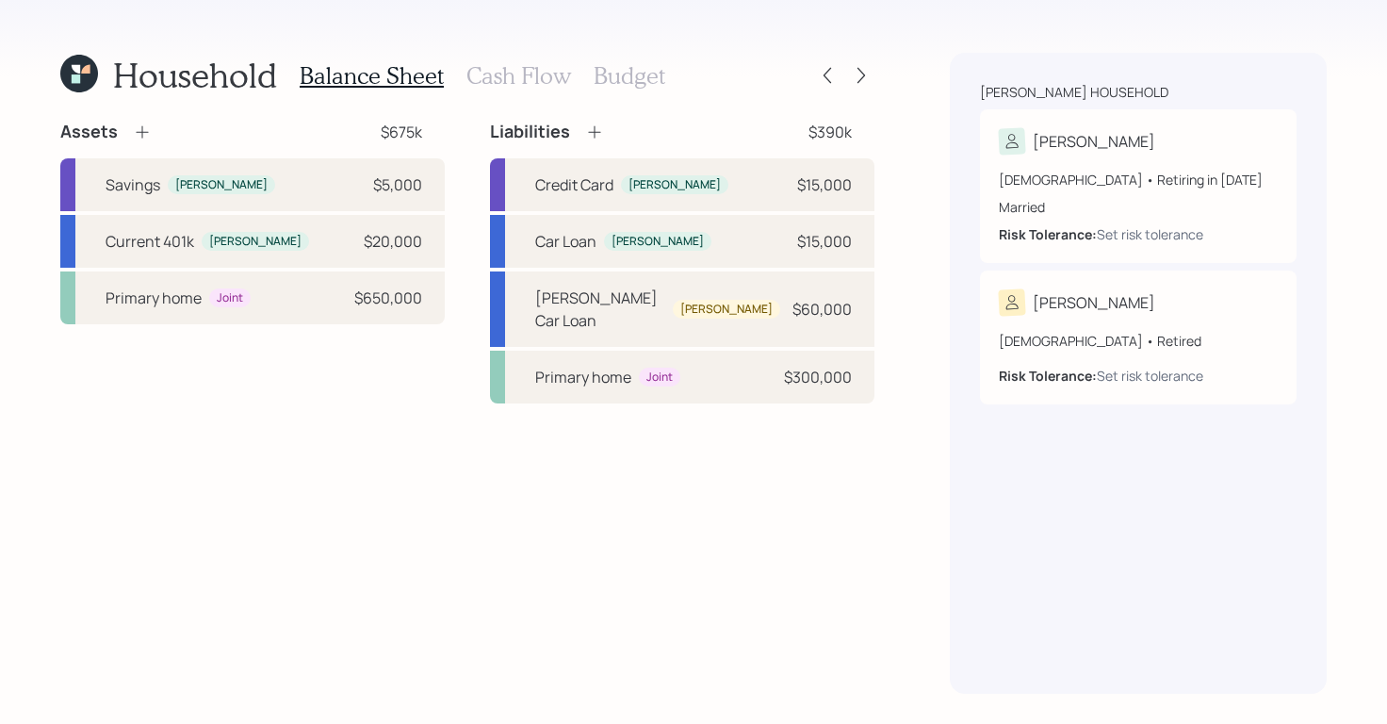
click at [536, 83] on h3 "Cash Flow" at bounding box center [518, 75] width 105 height 27
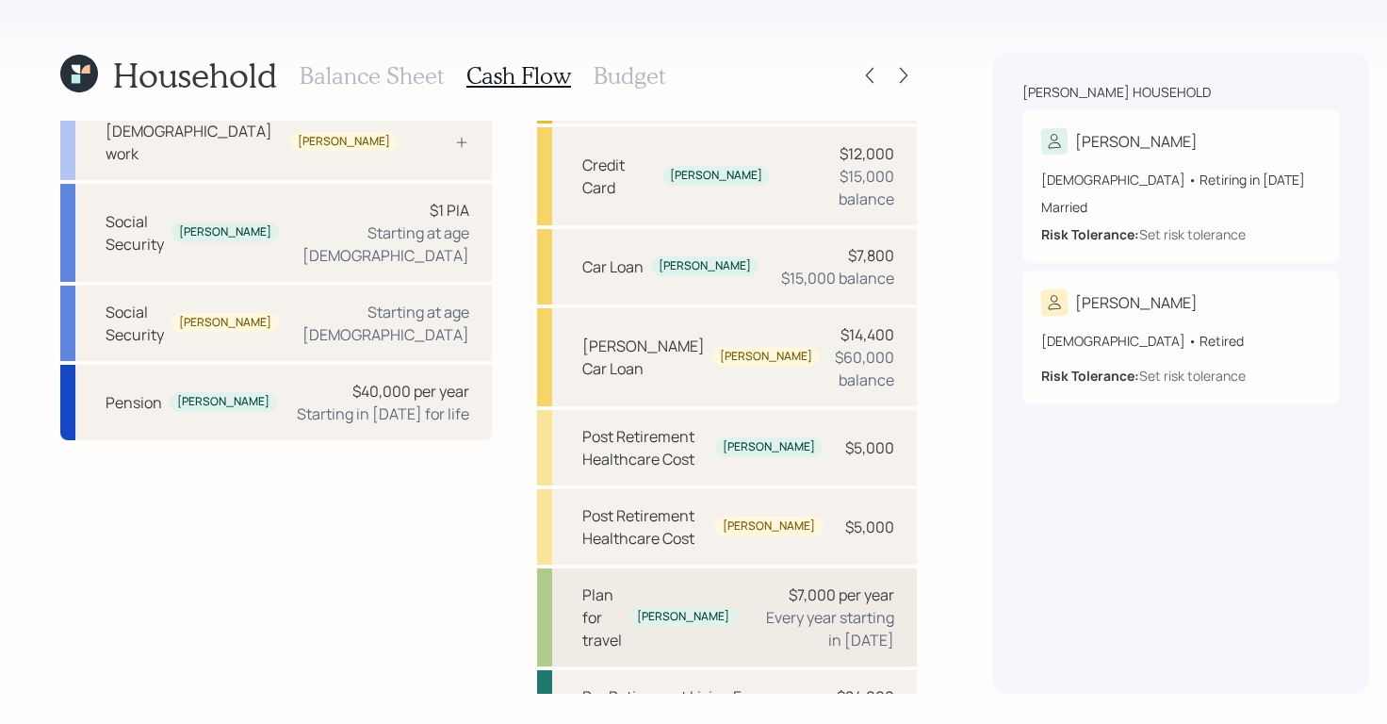
scroll to position [171, 0]
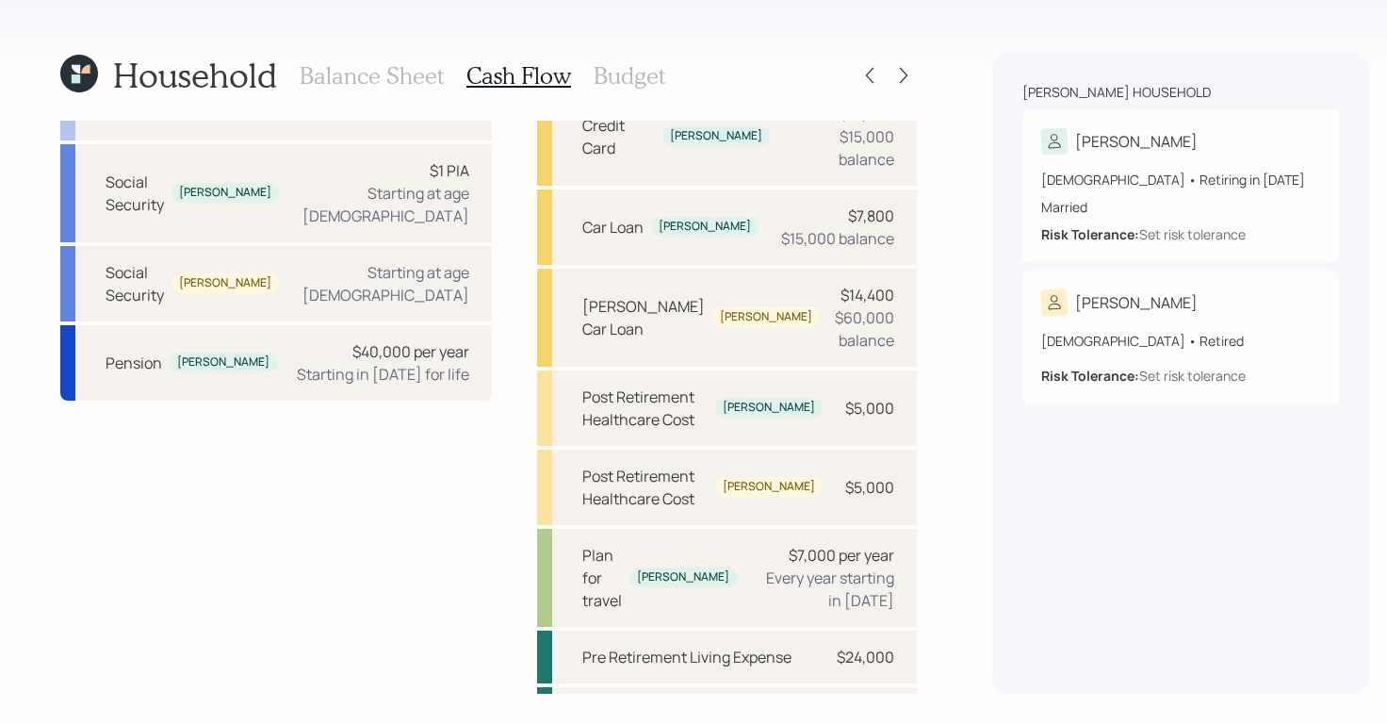
click at [614, 85] on h3 "Budget" at bounding box center [630, 75] width 72 height 27
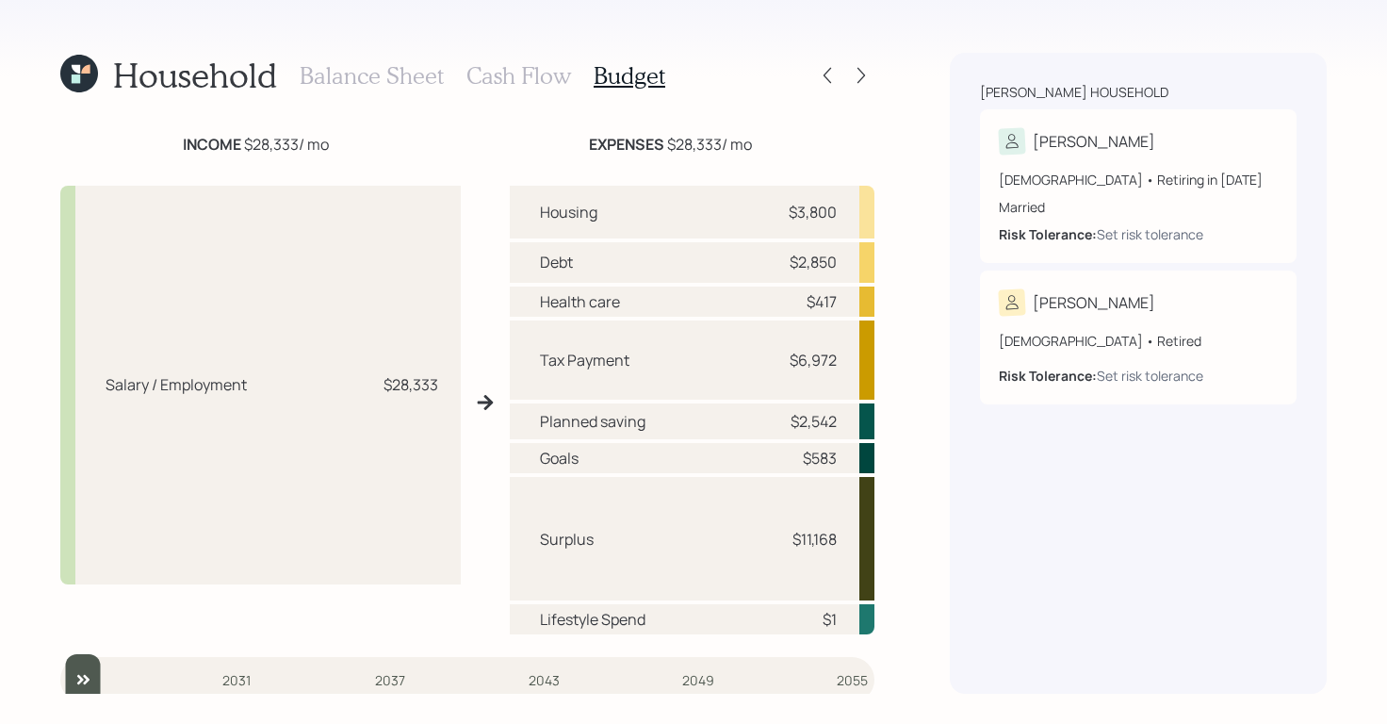
scroll to position [48, 0]
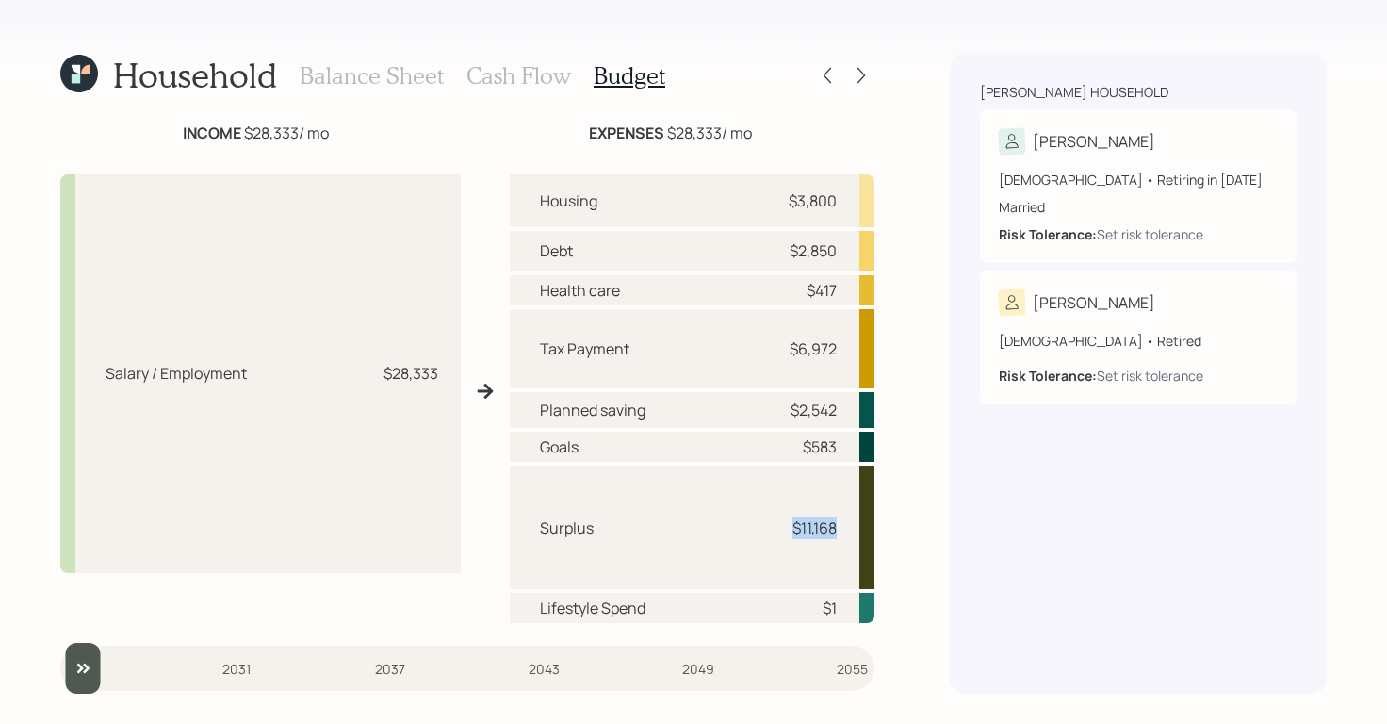
drag, startPoint x: 773, startPoint y: 528, endPoint x: 830, endPoint y: 526, distance: 56.6
click at [830, 526] on div "Surplus $11,168" at bounding box center [692, 526] width 365 height 123
click at [938, 464] on div "Household Balance Sheet Cash Flow Budget 2025 Budget [PERSON_NAME] @ 65 years […" at bounding box center [693, 362] width 1387 height 724
click at [531, 65] on h3 "Cash Flow" at bounding box center [518, 75] width 105 height 27
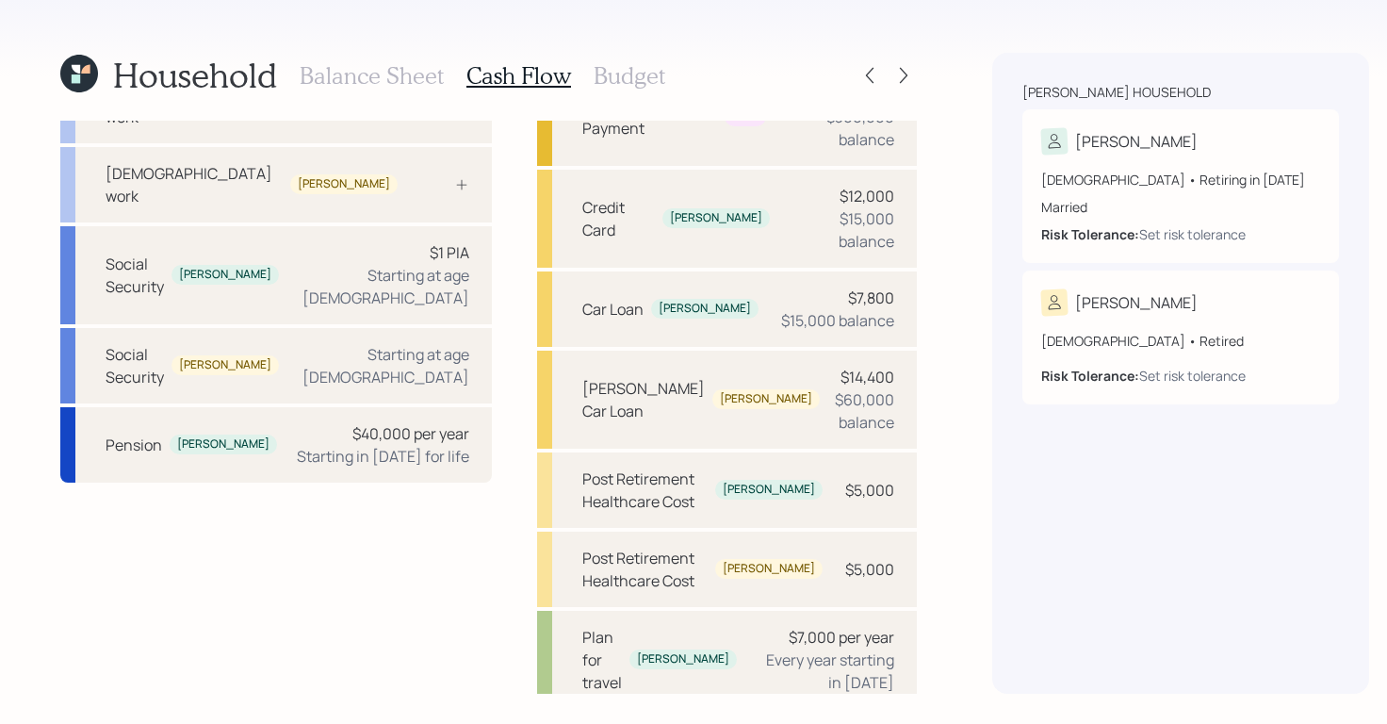
scroll to position [171, 0]
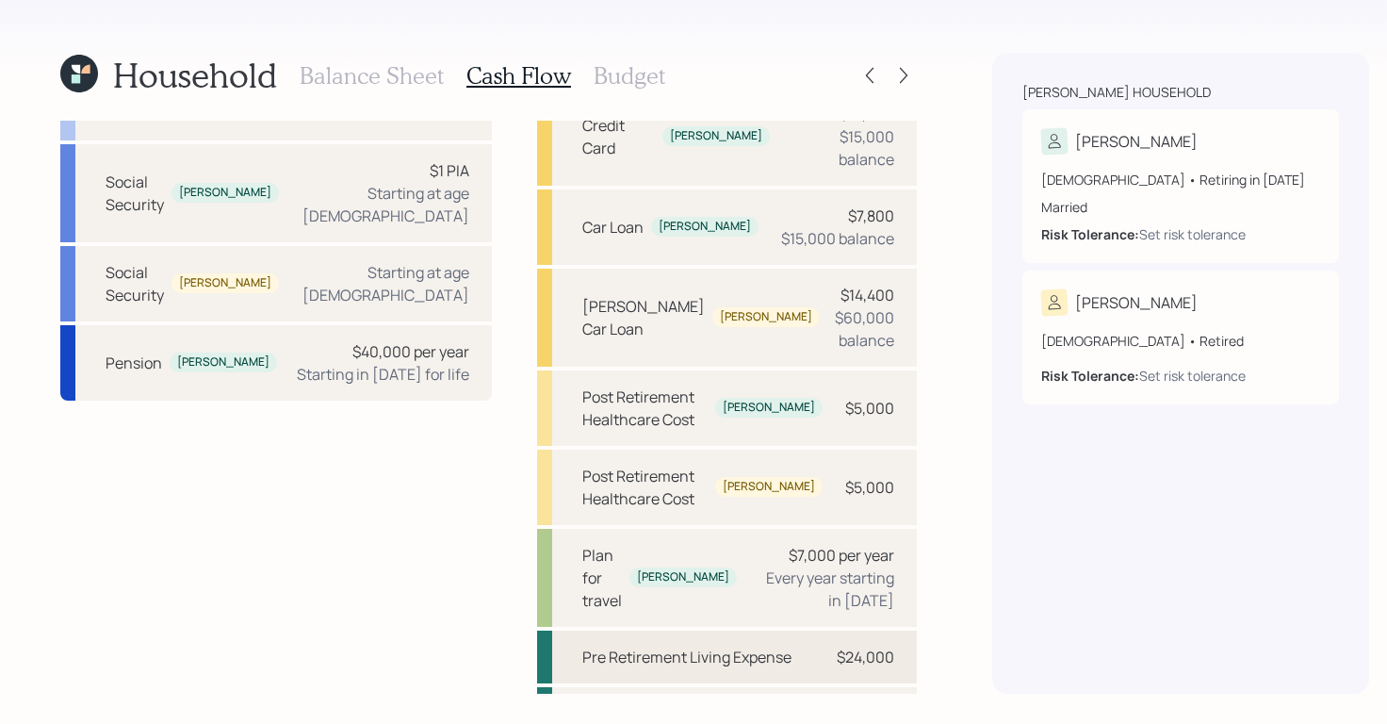
click at [775, 630] on div "Pre Retirement Living Expense $24,000" at bounding box center [727, 656] width 380 height 53
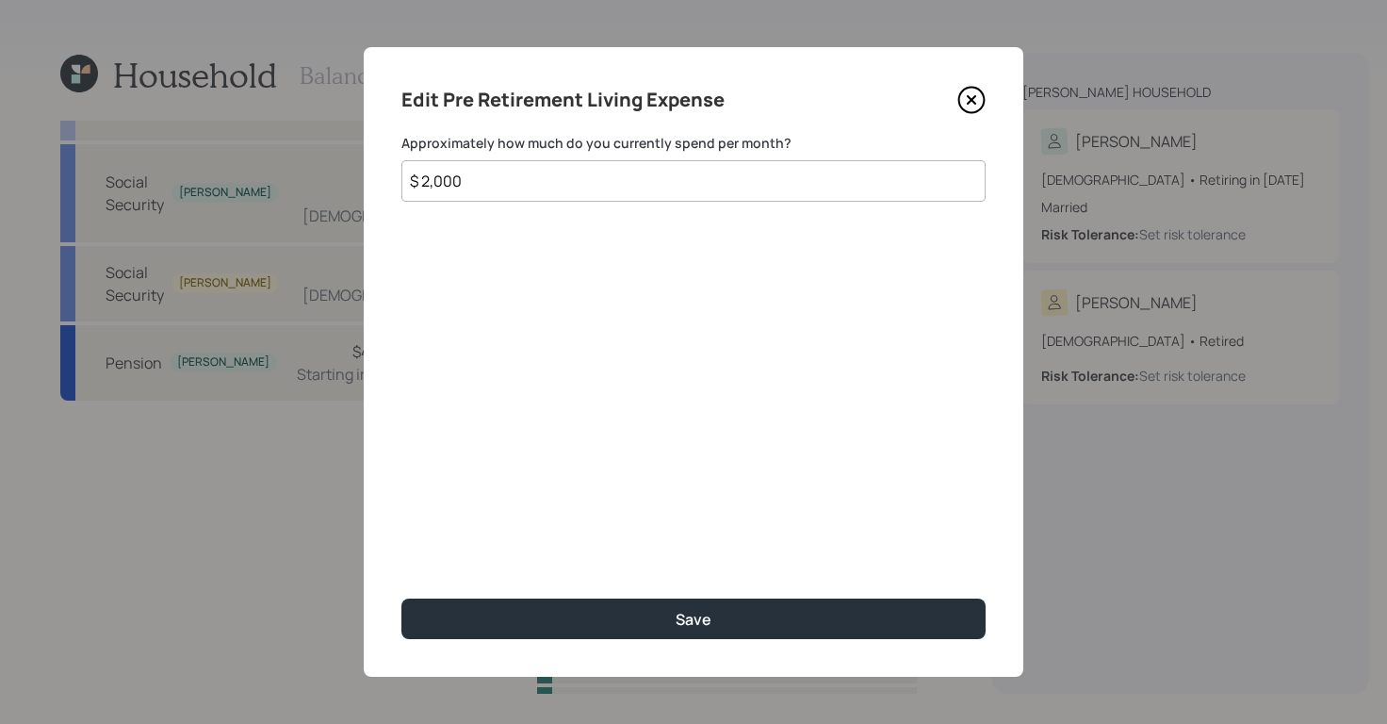
click at [984, 102] on icon at bounding box center [971, 100] width 25 height 25
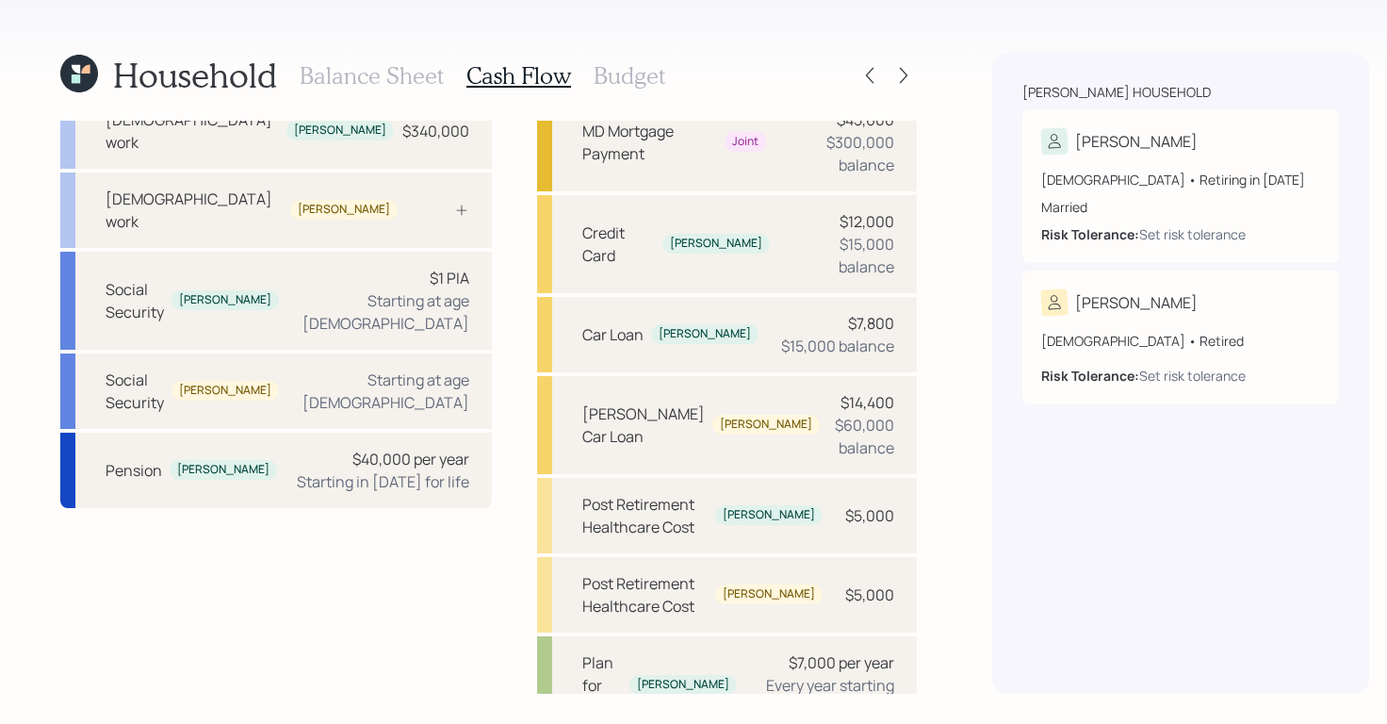
scroll to position [2, 0]
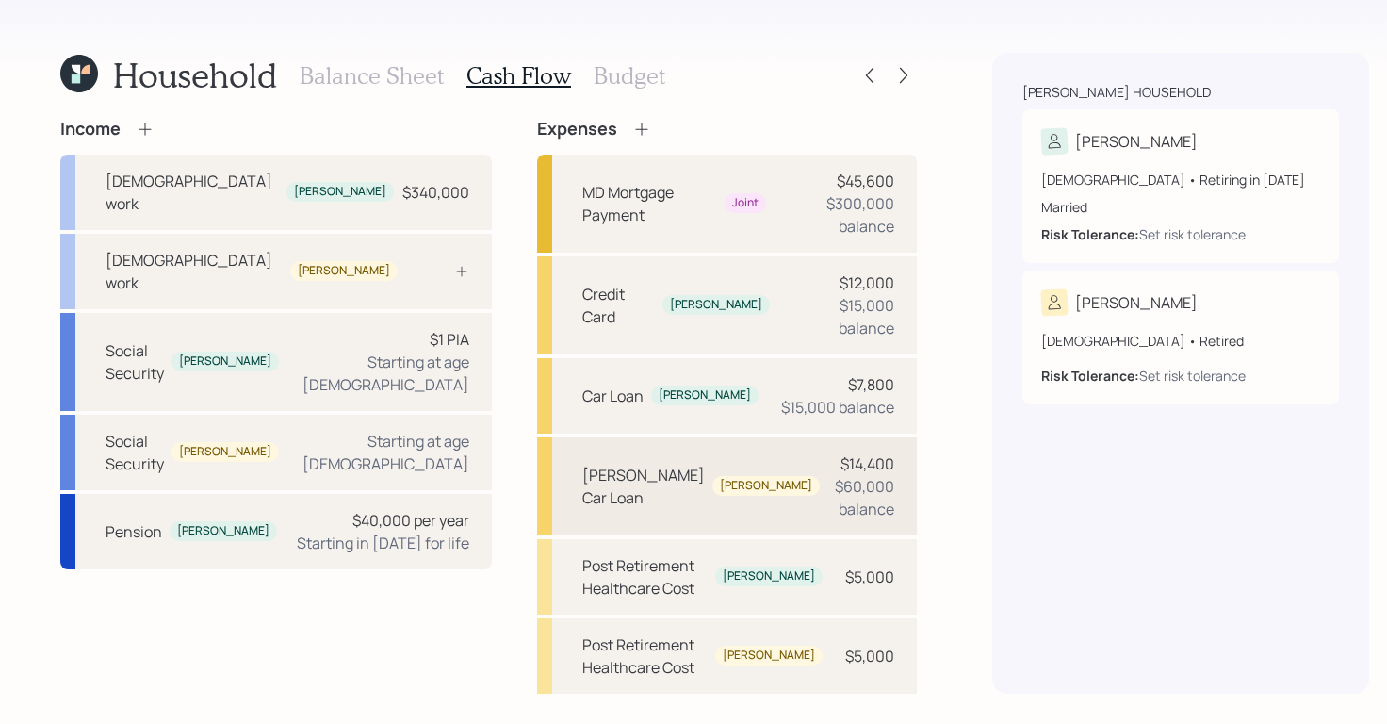
click at [712, 476] on div "[PERSON_NAME]" at bounding box center [765, 486] width 107 height 20
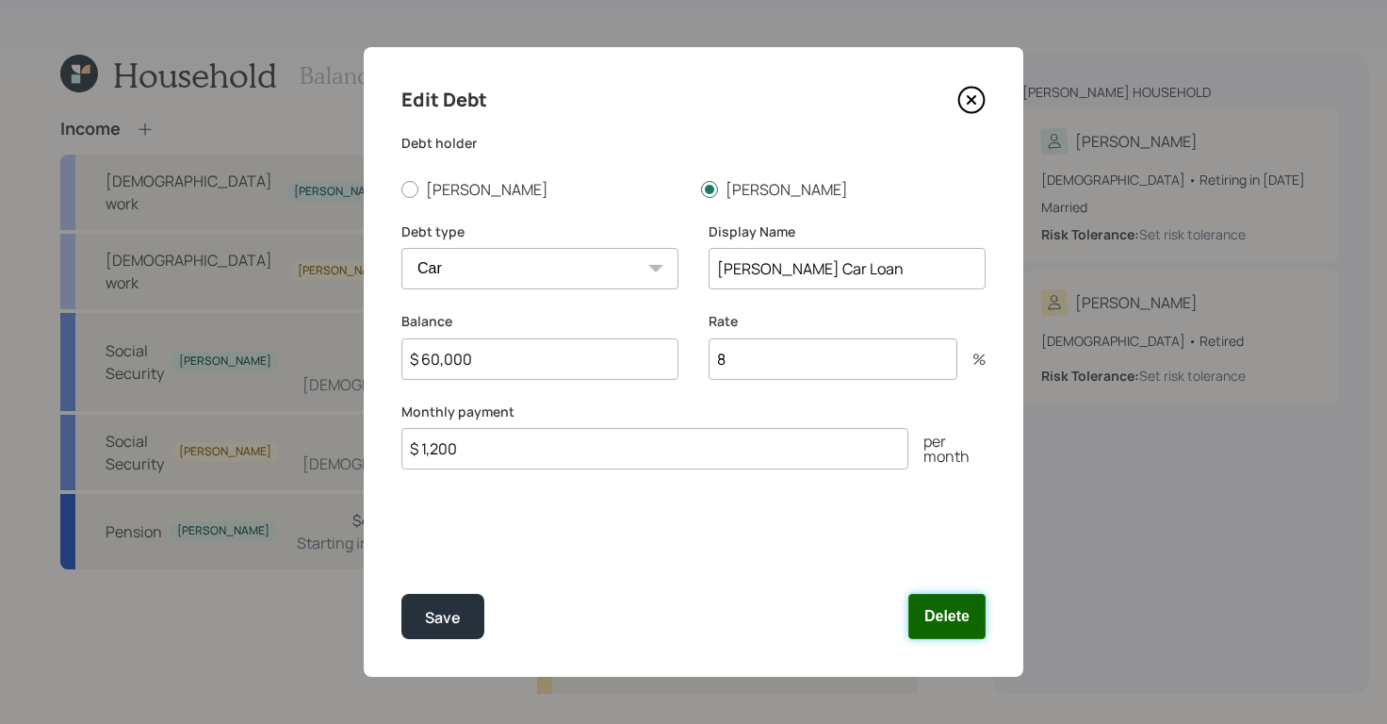
click at [951, 612] on button "Delete" at bounding box center [946, 616] width 77 height 45
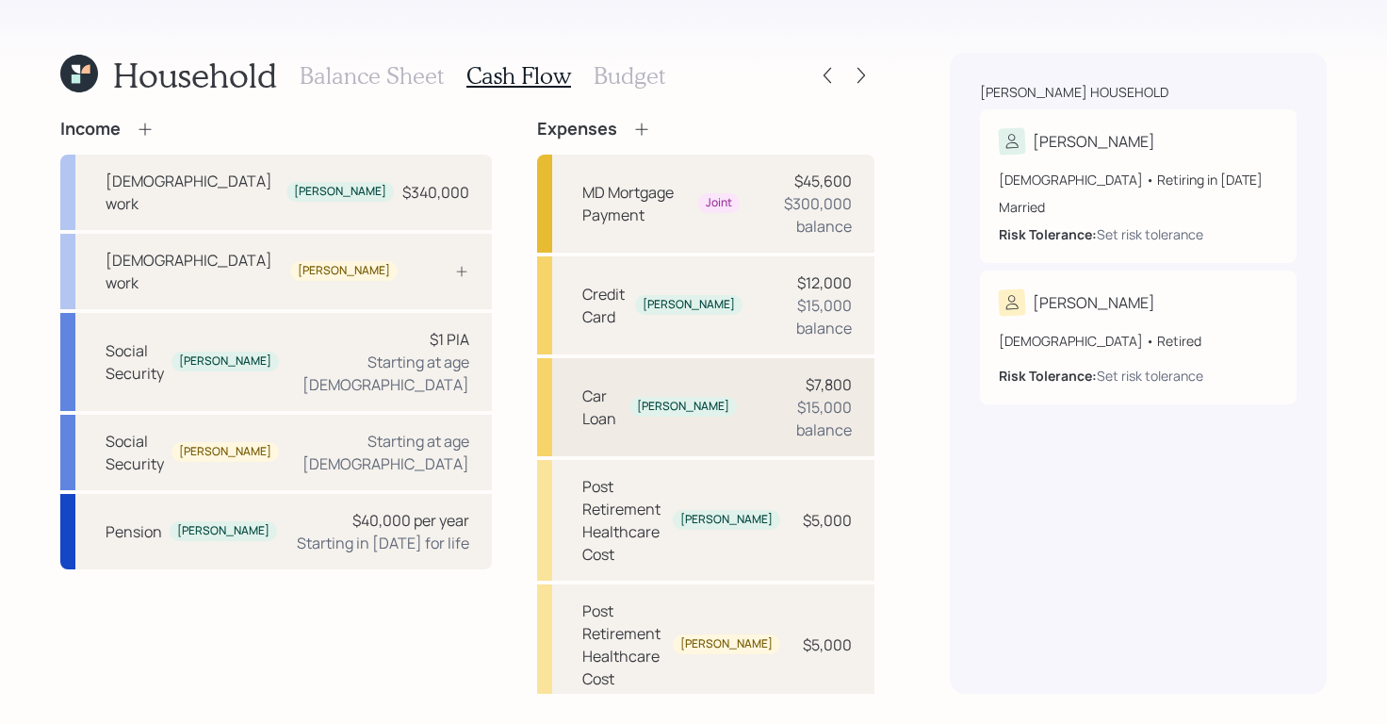
click at [588, 384] on div "Car Loan" at bounding box center [602, 406] width 40 height 45
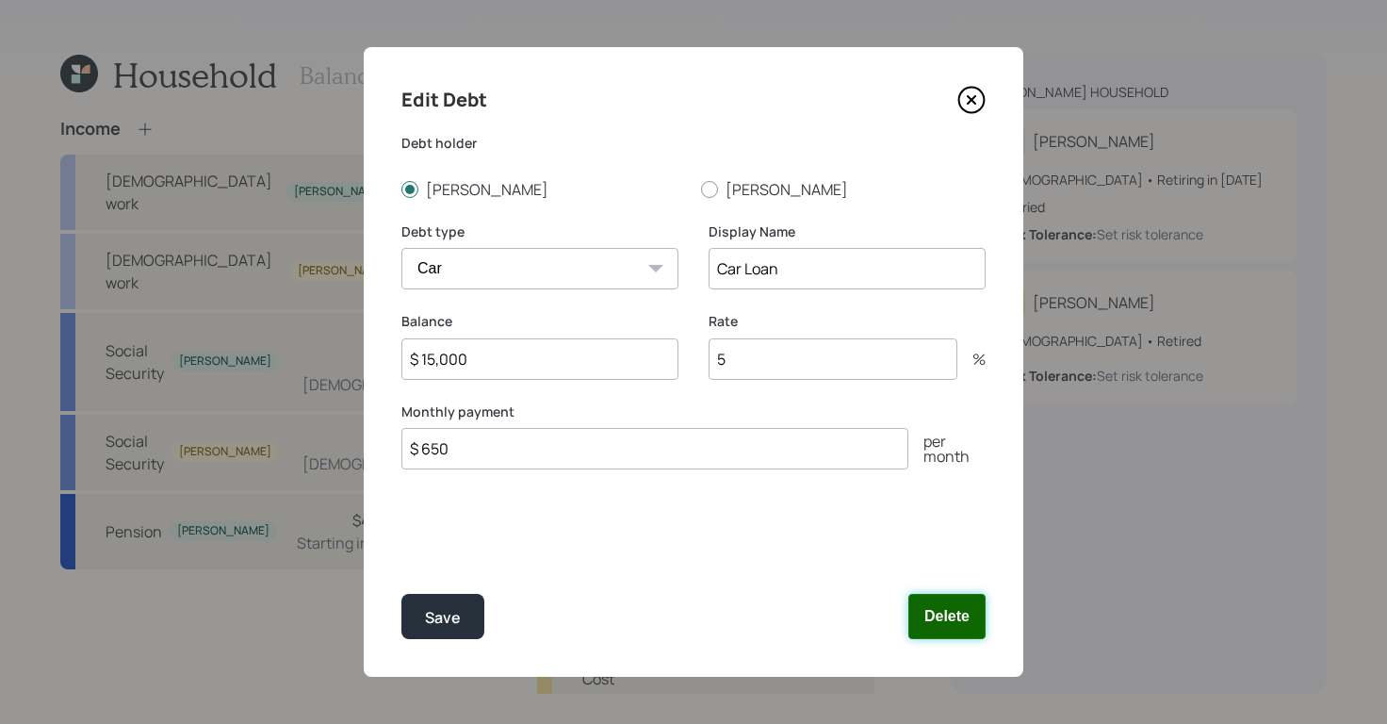
click at [980, 619] on button "Delete" at bounding box center [946, 616] width 77 height 45
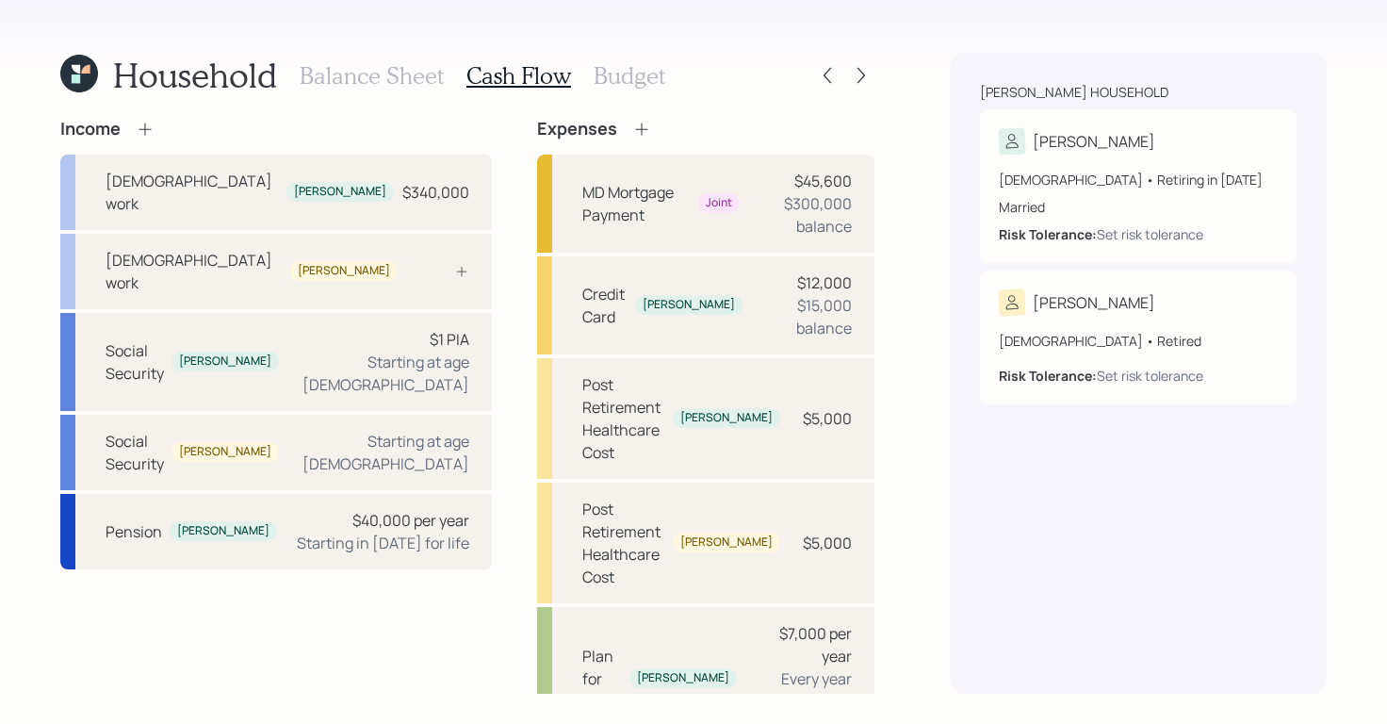
click at [378, 71] on h3 "Balance Sheet" at bounding box center [372, 75] width 144 height 27
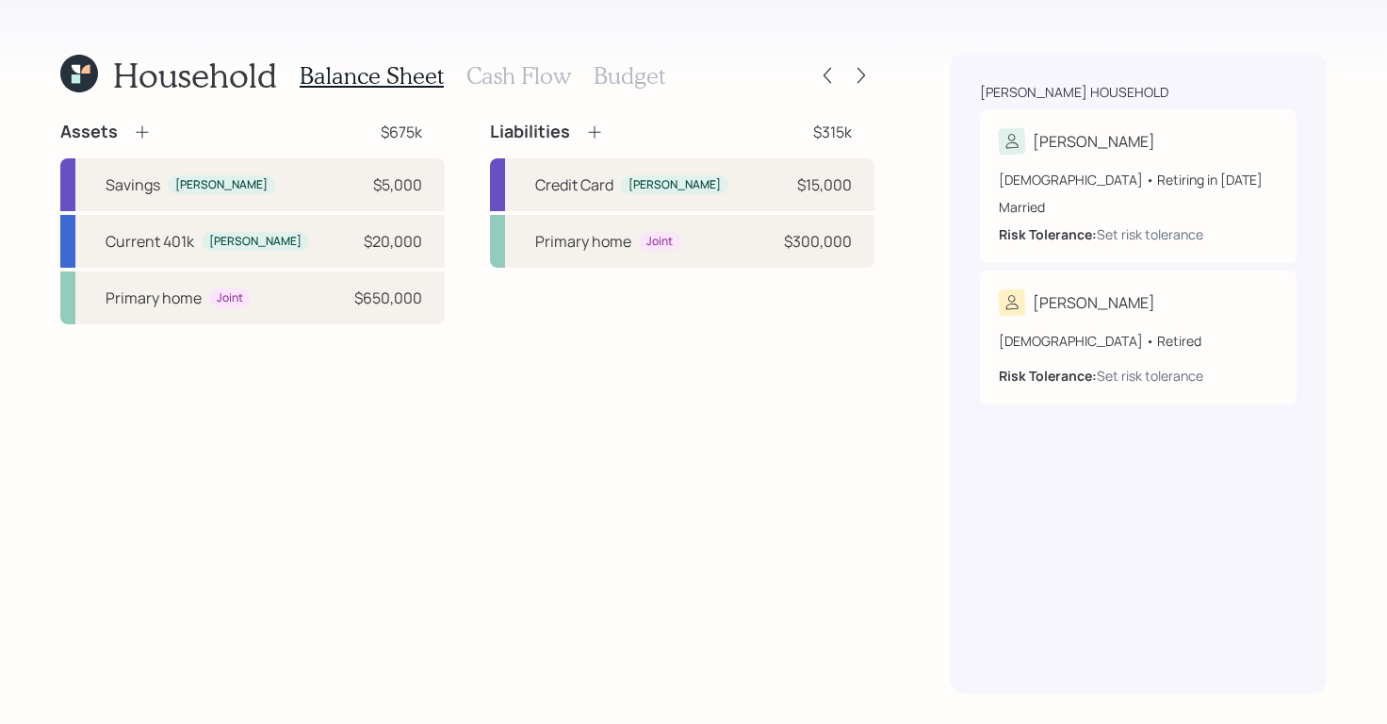
click at [766, 325] on div "Assets $675k Savings [PERSON_NAME] $5,000 Current 401k [PERSON_NAME] $20,000 Pr…" at bounding box center [467, 407] width 814 height 573
